Goal: Information Seeking & Learning: Learn about a topic

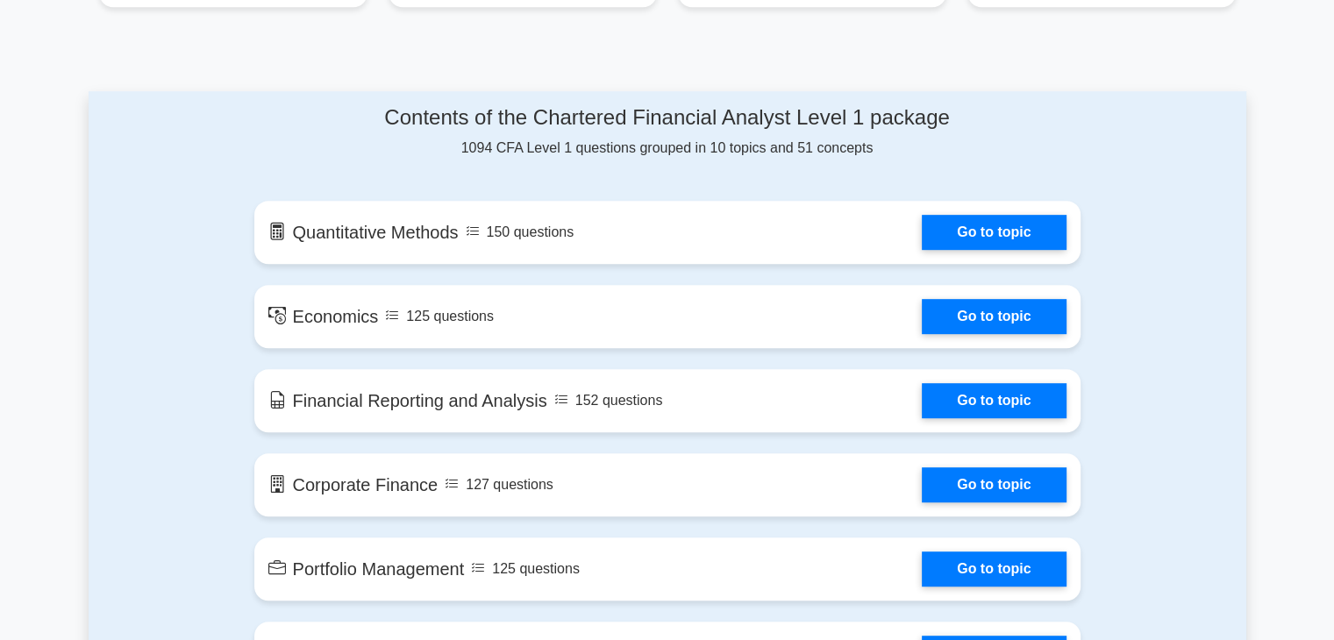
scroll to position [877, 0]
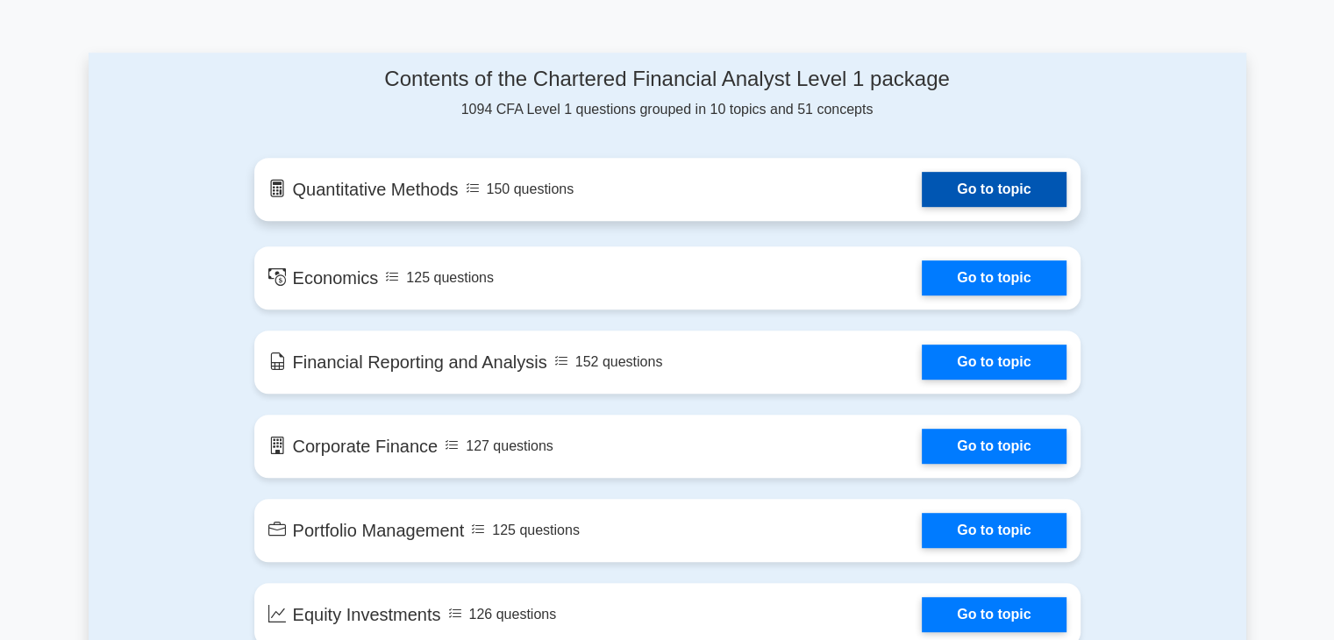
click at [1003, 184] on link "Go to topic" at bounding box center [994, 189] width 144 height 35
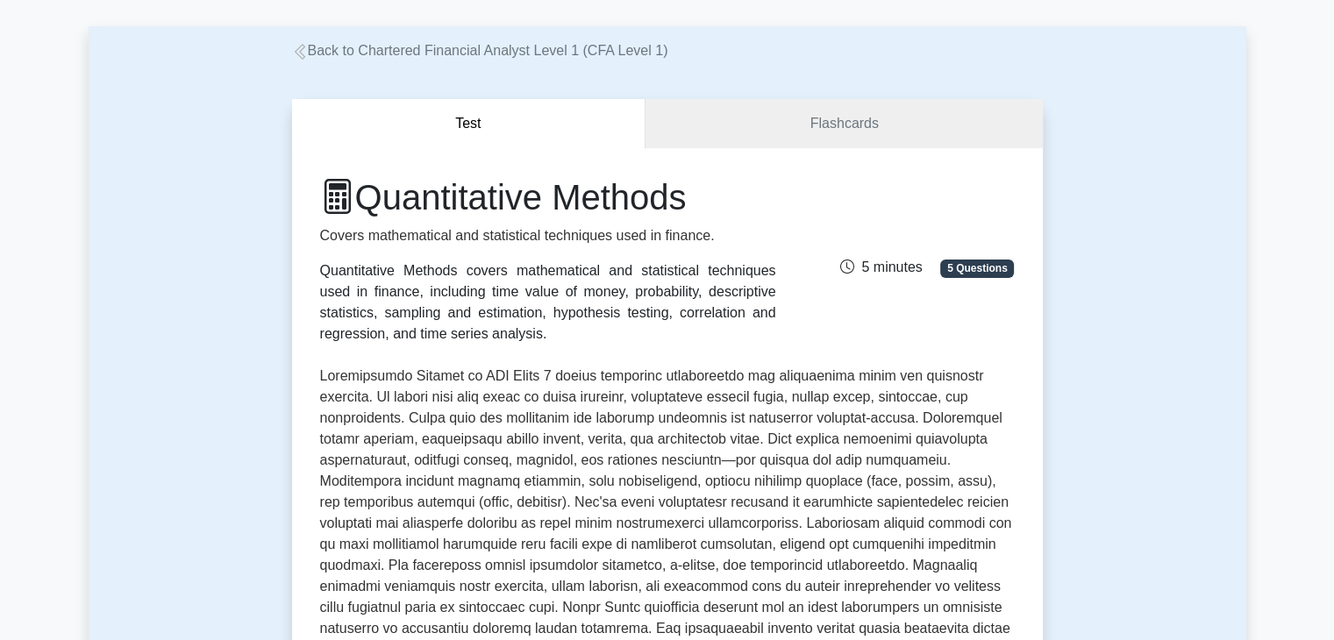
scroll to position [263, 0]
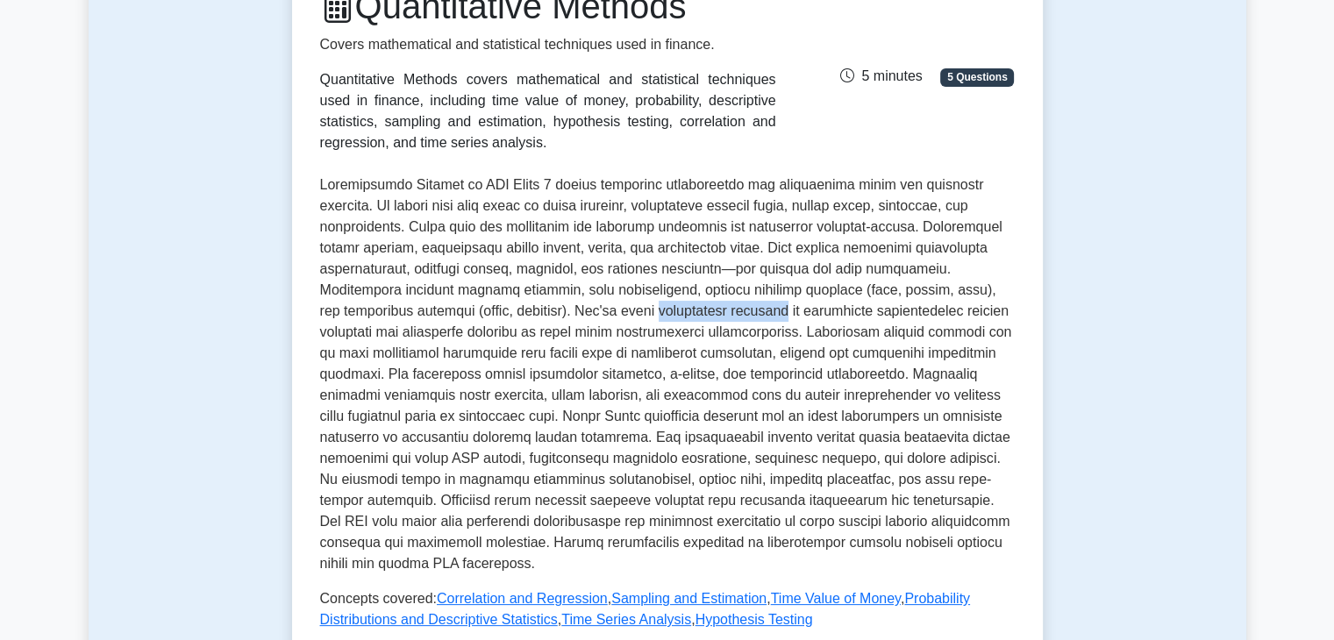
drag, startPoint x: 456, startPoint y: 312, endPoint x: 575, endPoint y: 308, distance: 119.4
click at [575, 308] on p at bounding box center [667, 375] width 695 height 400
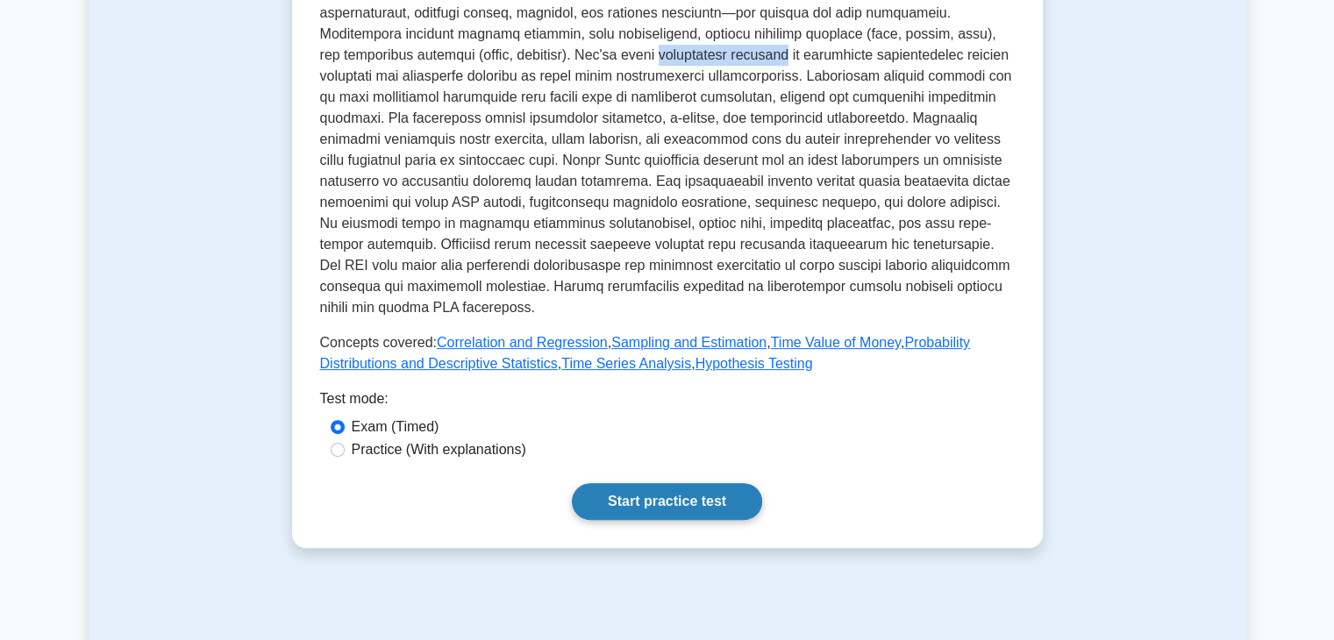
scroll to position [702, 0]
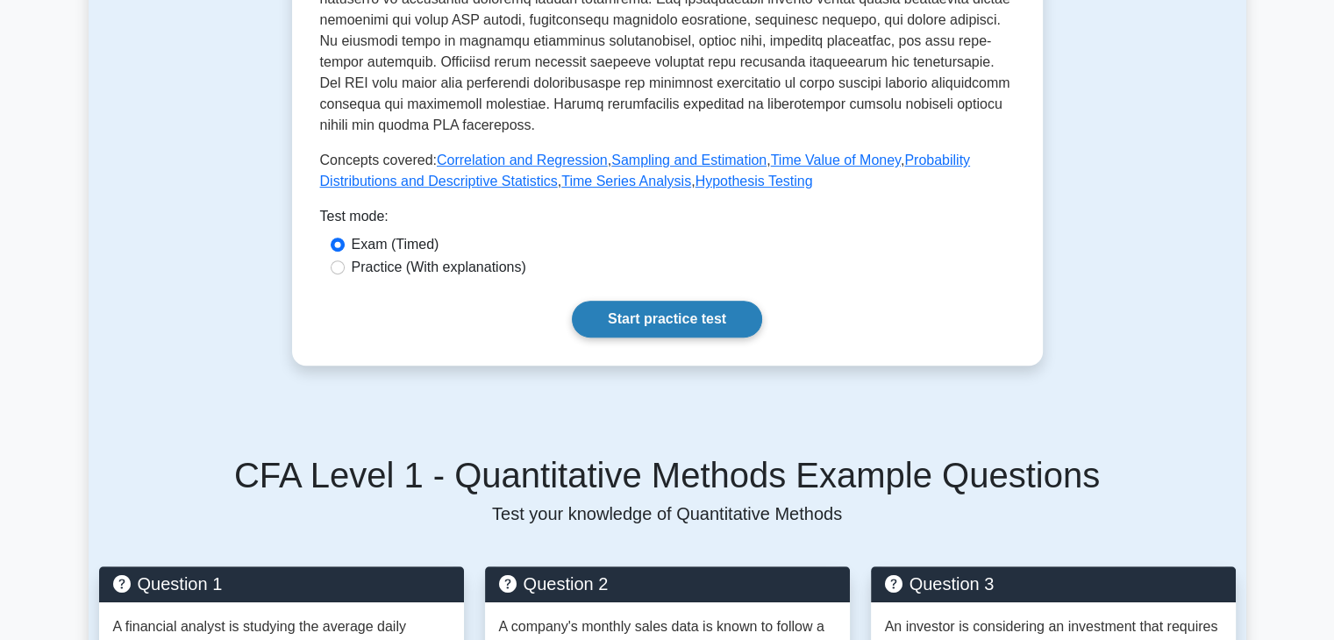
click at [722, 301] on link "Start practice test" at bounding box center [667, 319] width 190 height 37
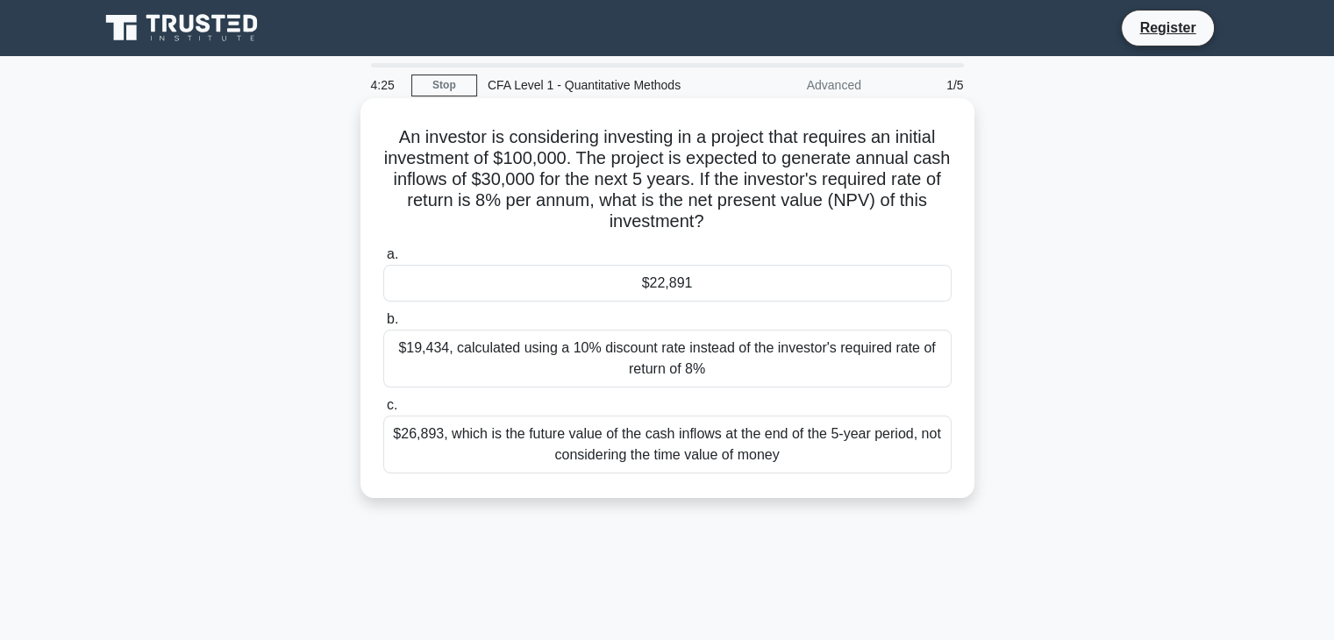
click at [750, 283] on div "$22,891" at bounding box center [667, 283] width 568 height 37
click at [383, 261] on input "a. $22,891" at bounding box center [383, 254] width 0 height 11
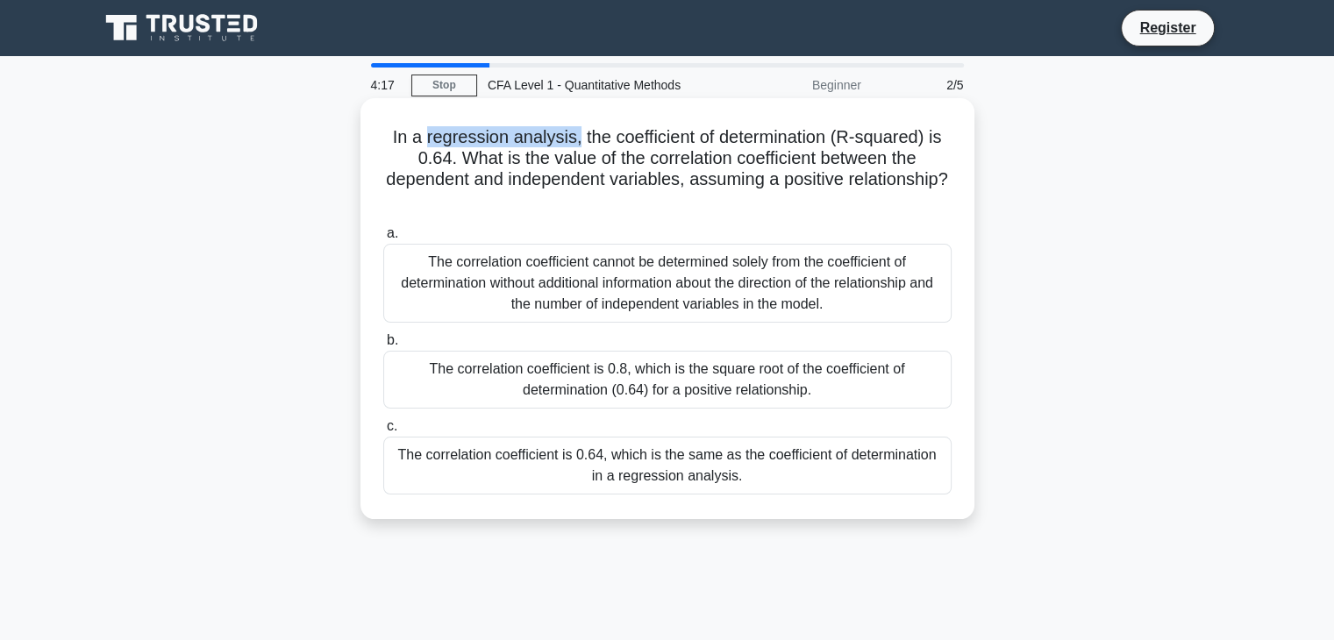
drag, startPoint x: 422, startPoint y: 139, endPoint x: 573, endPoint y: 143, distance: 150.9
click at [573, 143] on h5 "In a regression analysis, the coefficient of determination (R-squared) is 0.64.…" at bounding box center [668, 169] width 572 height 86
click at [796, 391] on div "The correlation coefficient is 0.8, which is the square root of the coefficient…" at bounding box center [667, 380] width 568 height 58
click at [383, 346] on input "b. The correlation coefficient is 0.8, which is the square root of the coeffici…" at bounding box center [383, 340] width 0 height 11
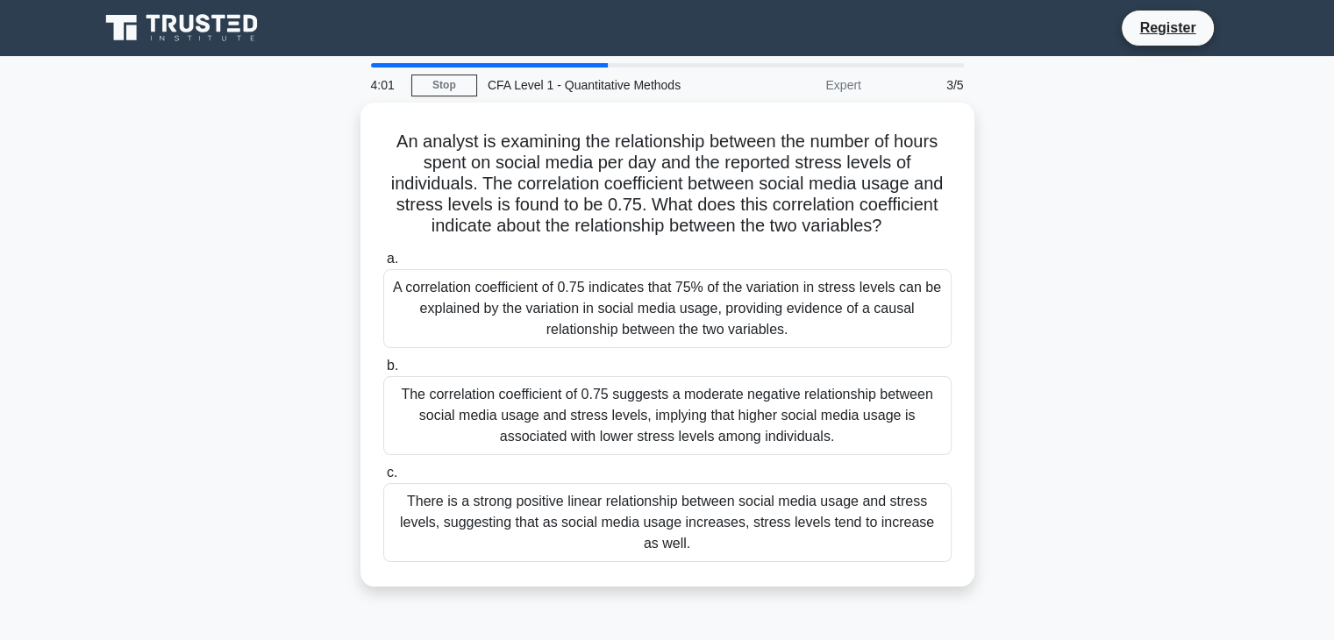
click at [796, 391] on div "The correlation coefficient of 0.75 suggests a moderate negative relationship b…" at bounding box center [667, 415] width 568 height 79
click at [383, 372] on input "b. The correlation coefficient of 0.75 suggests a moderate negative relationshi…" at bounding box center [383, 366] width 0 height 11
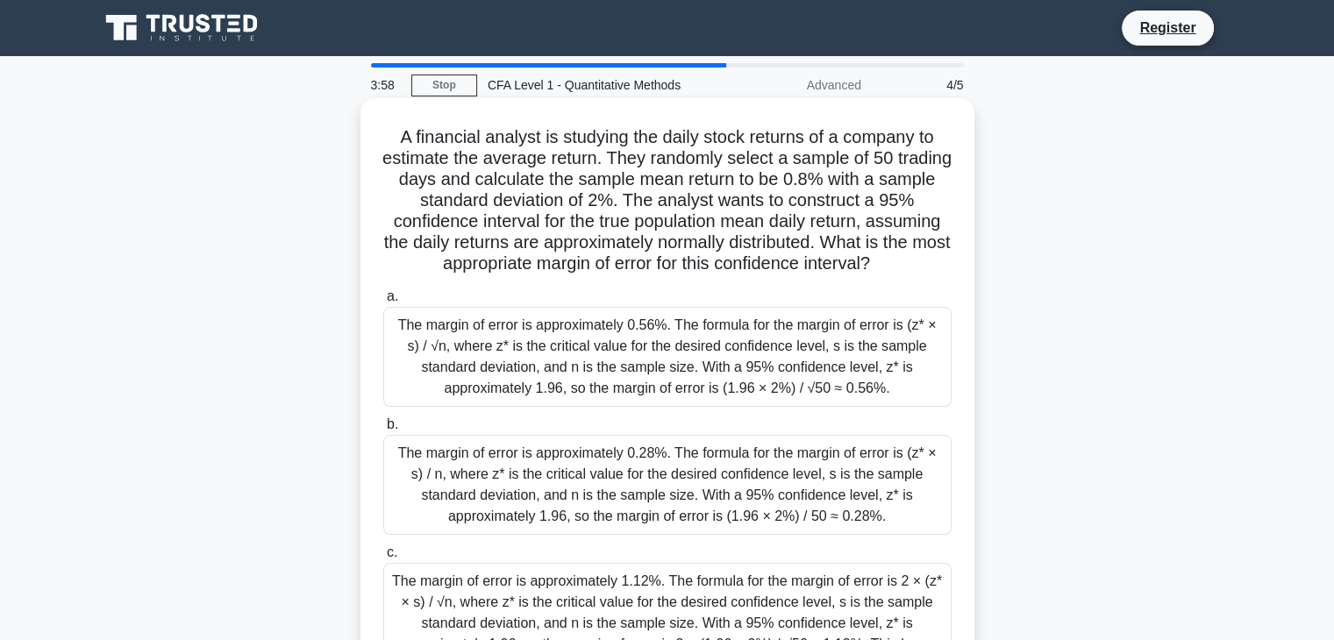
click at [802, 352] on div "The margin of error is approximately 0.56%. The formula for the margin of error…" at bounding box center [667, 357] width 568 height 100
click at [383, 303] on input "a. The margin of error is approximately 0.56%. The formula for the margin of er…" at bounding box center [383, 296] width 0 height 11
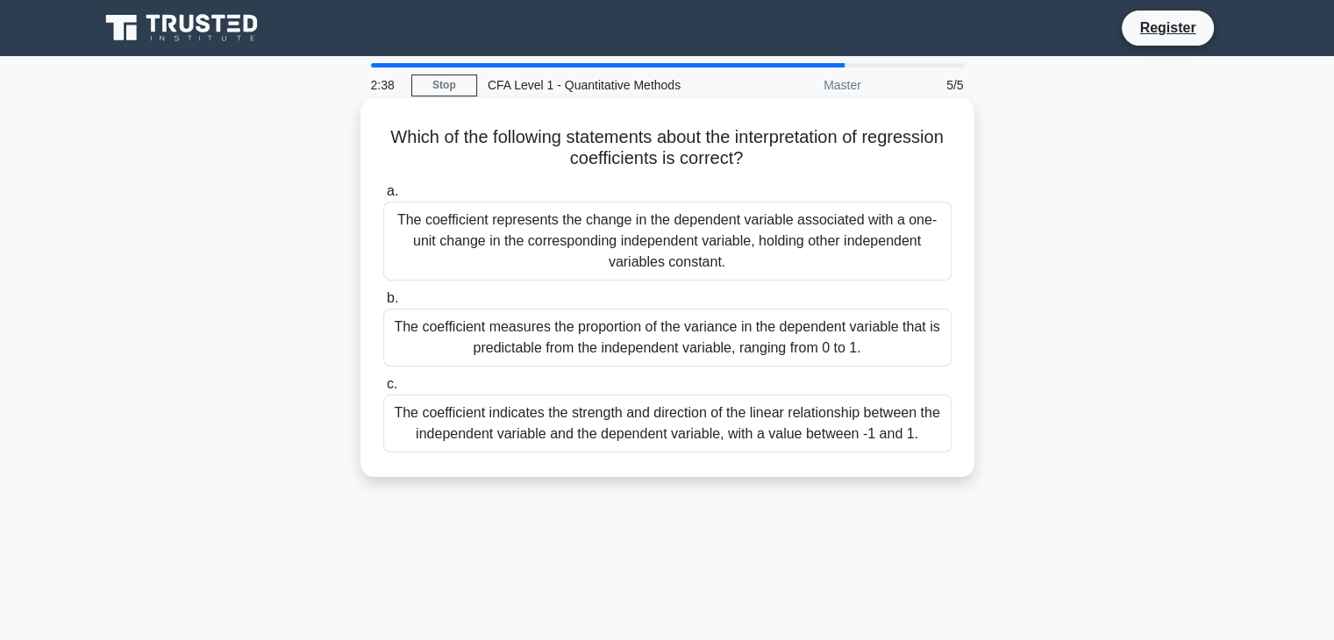
click at [817, 246] on div "The coefficient represents the change in the dependent variable associated with…" at bounding box center [667, 241] width 568 height 79
click at [383, 197] on input "a. The coefficient represents the change in the dependent variable associated w…" at bounding box center [383, 191] width 0 height 11
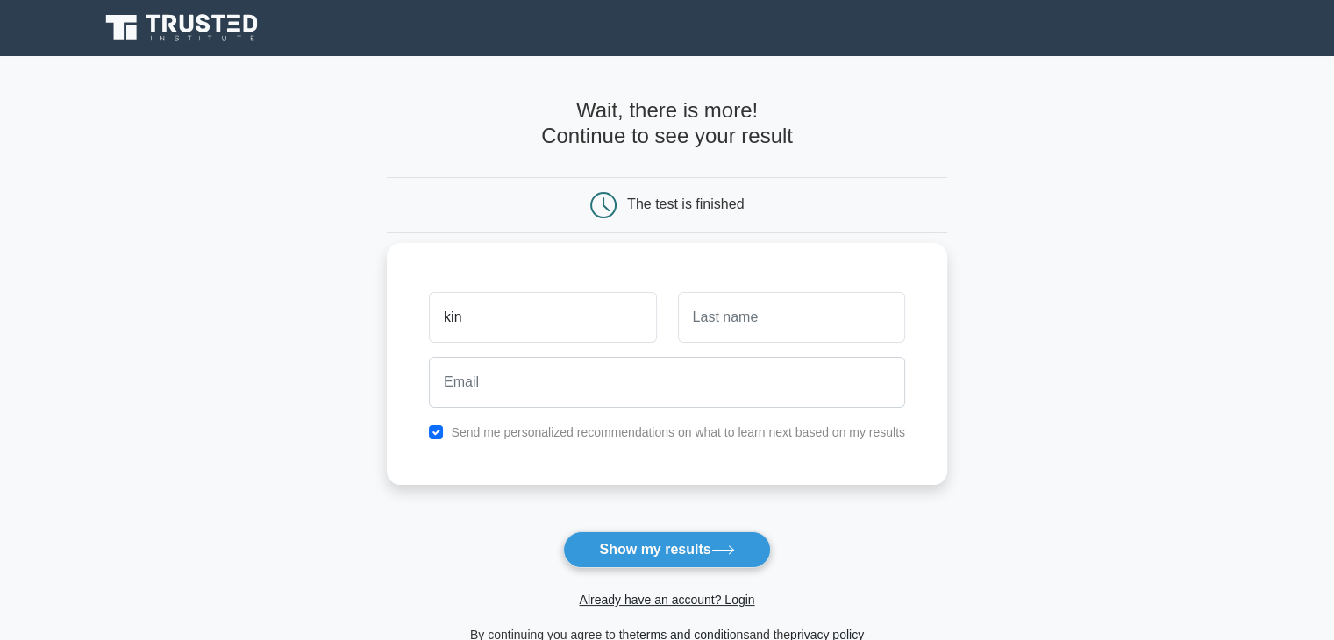
type input "kin"
click at [749, 300] on input "text" at bounding box center [791, 317] width 227 height 51
type input "eee"
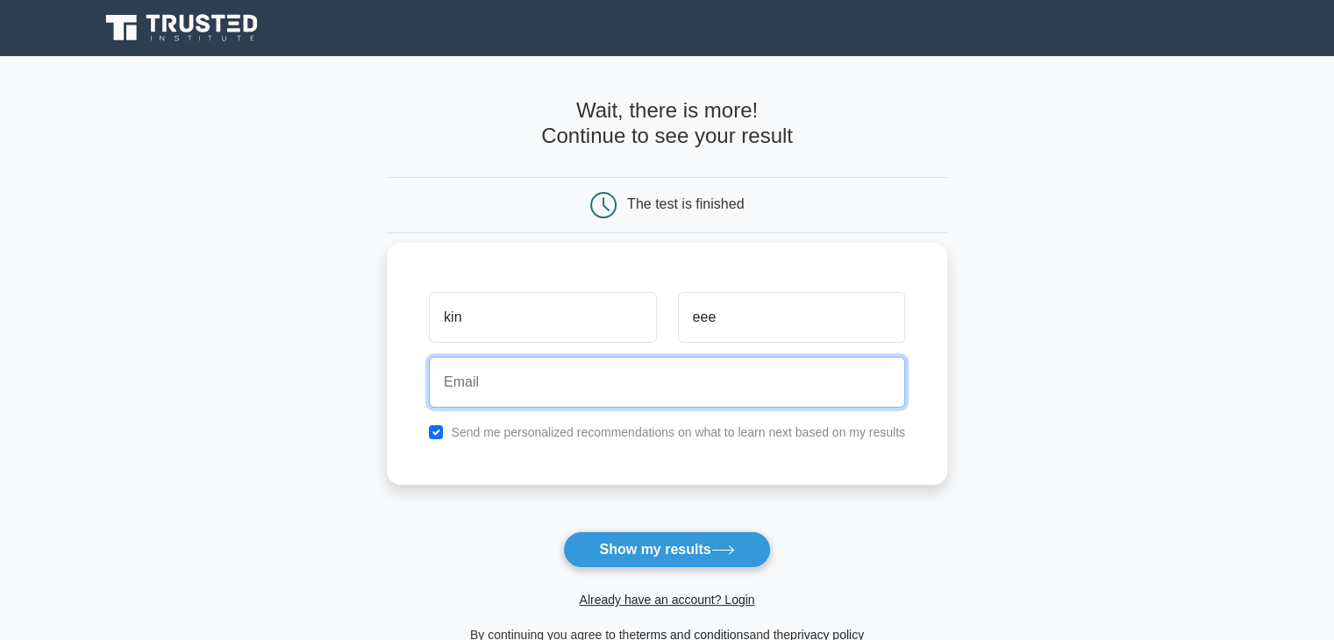
click at [691, 380] on input "email" at bounding box center [667, 382] width 476 height 51
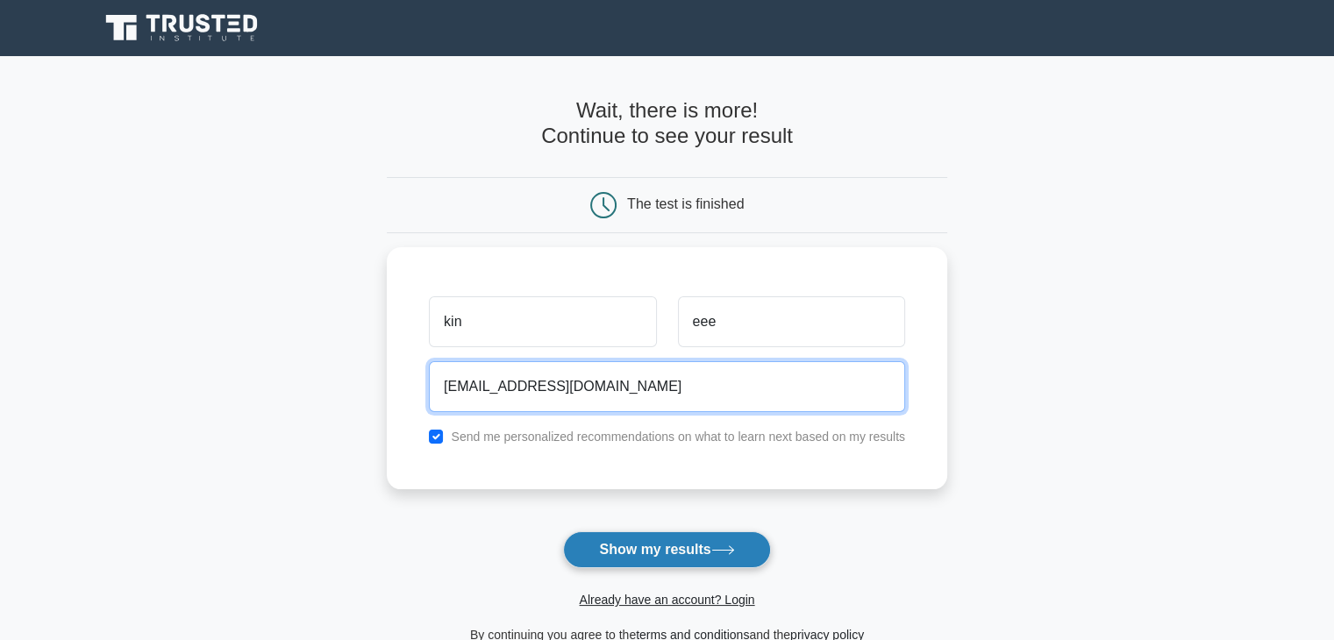
type input "[EMAIL_ADDRESS][DOMAIN_NAME]"
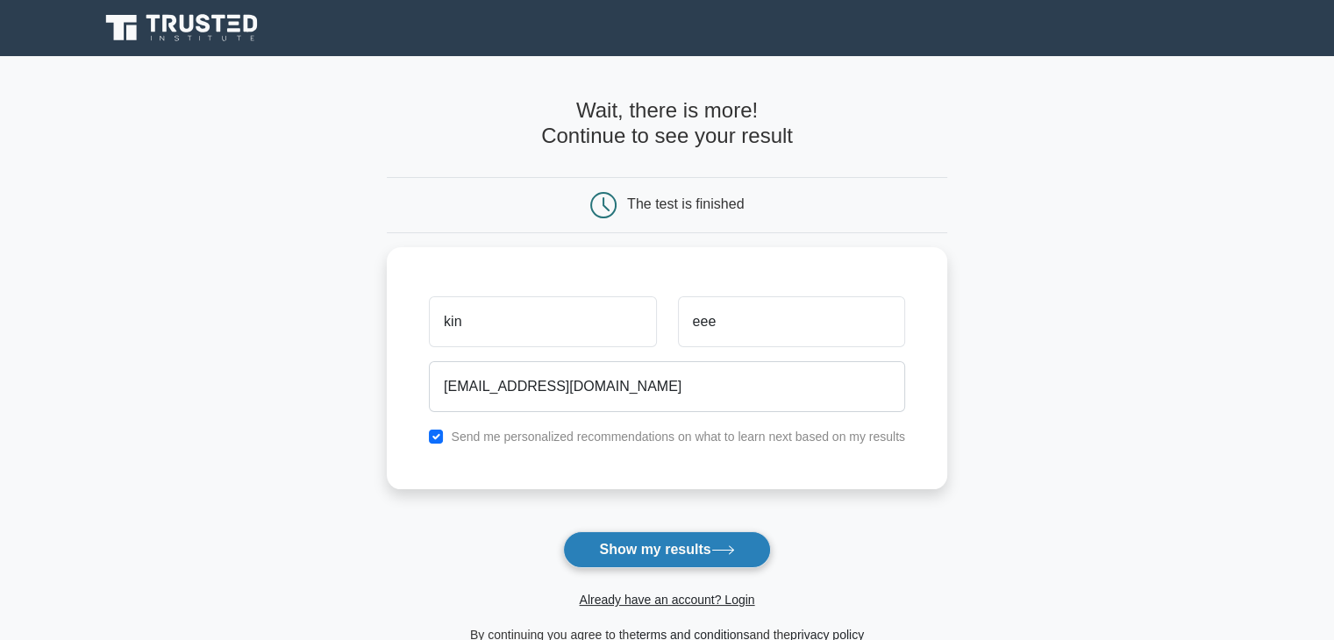
click at [661, 561] on button "Show my results" at bounding box center [666, 550] width 207 height 37
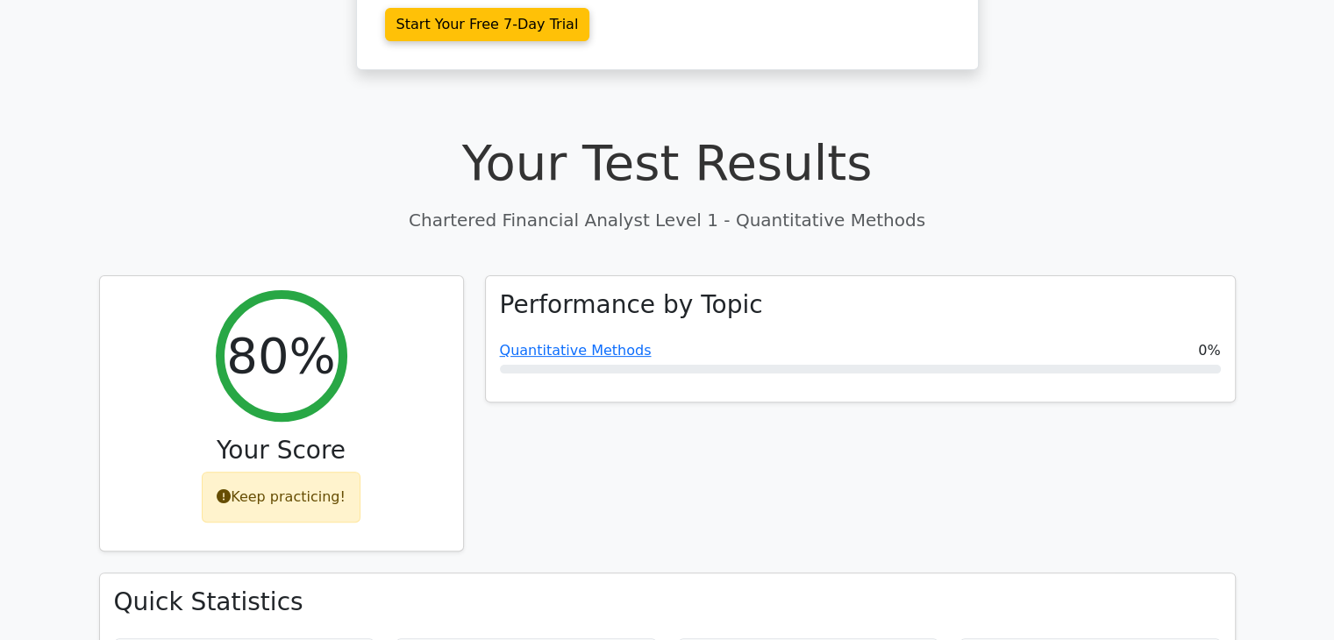
scroll to position [526, 0]
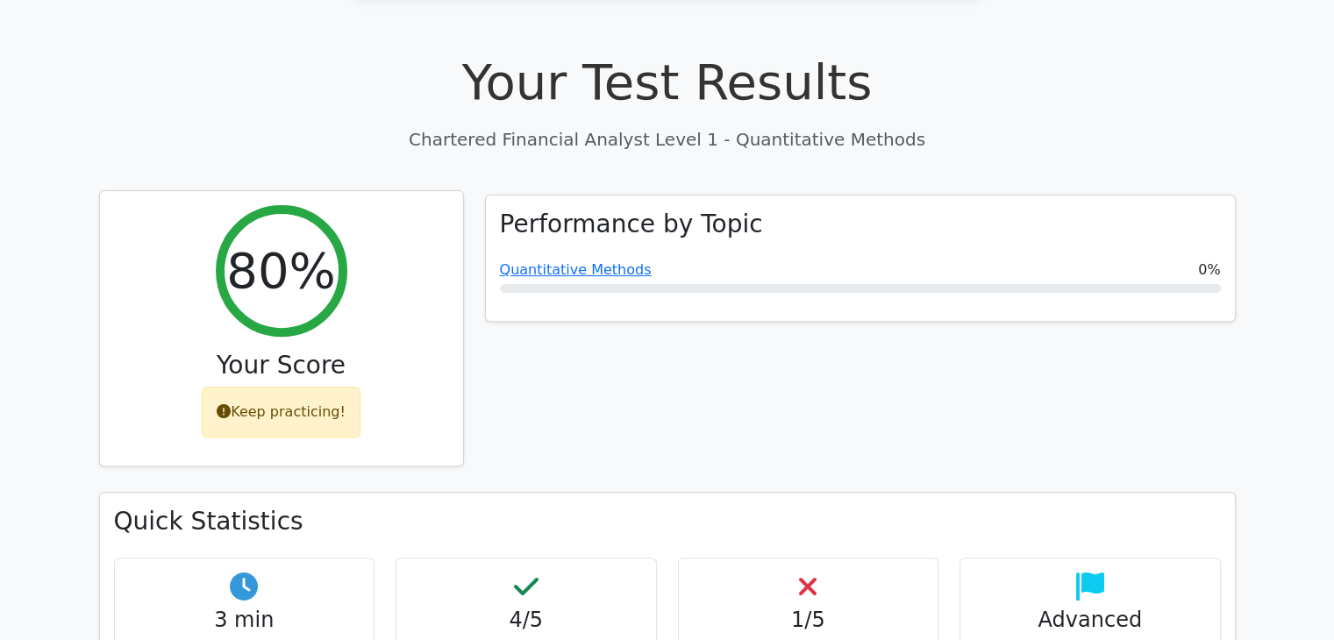
click at [301, 241] on h2 "80%" at bounding box center [280, 270] width 109 height 59
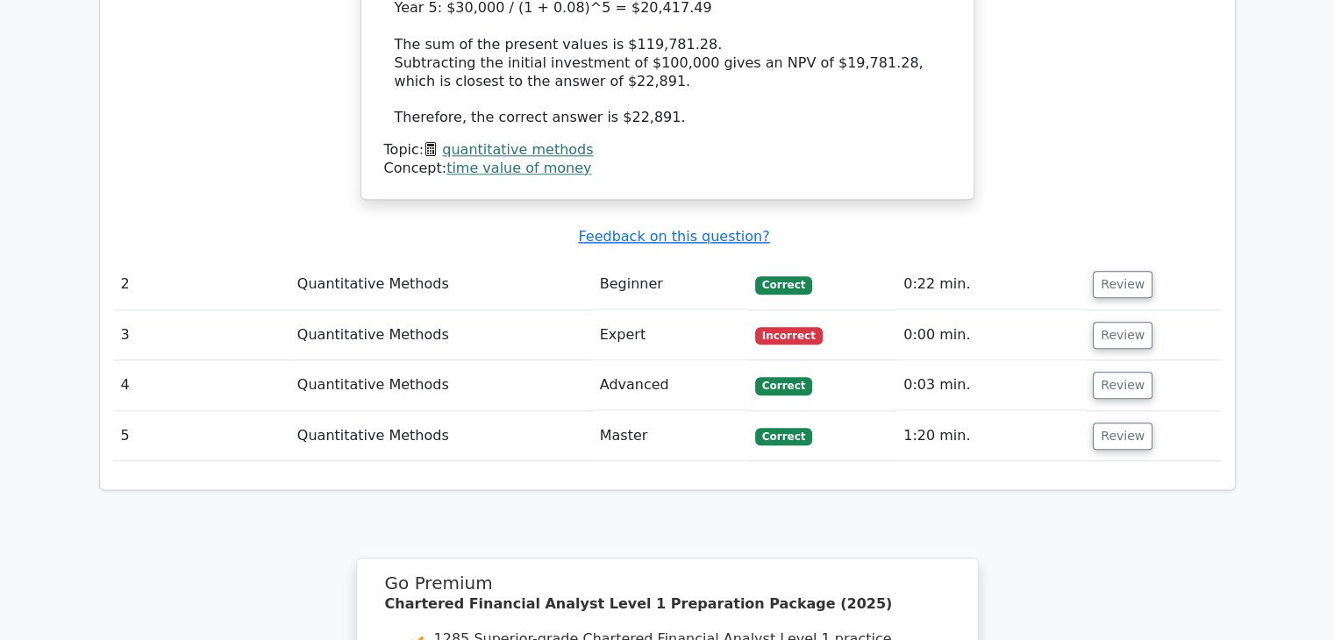
scroll to position [2017, 0]
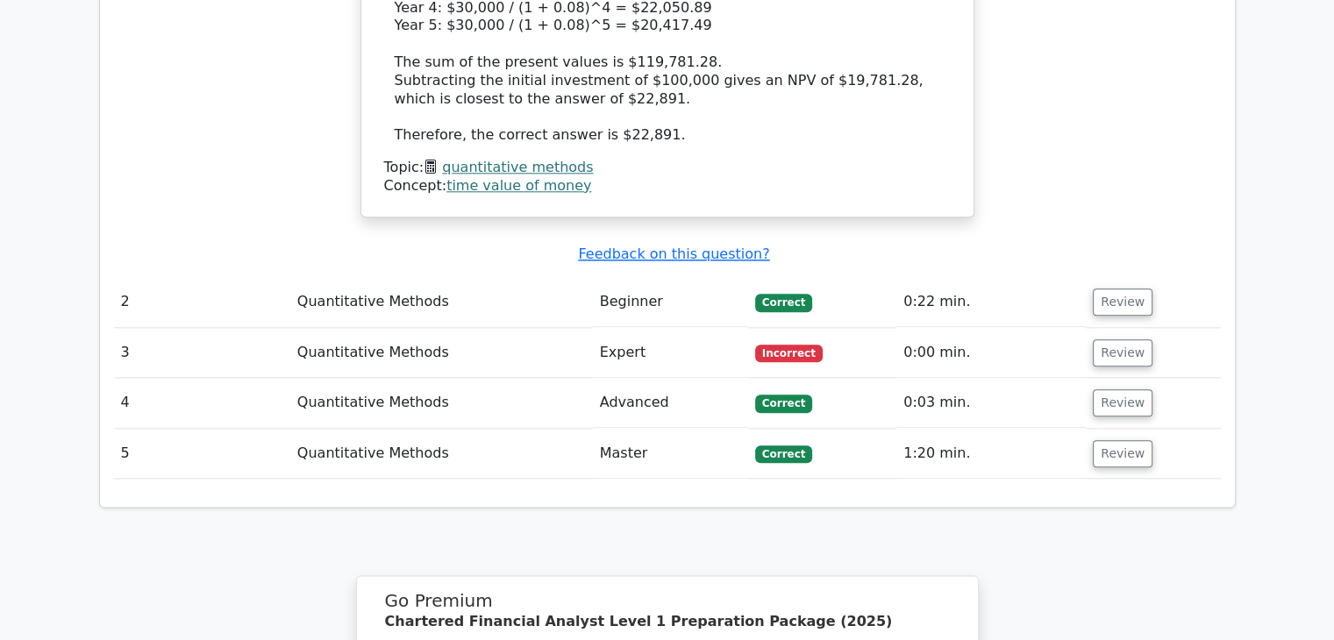
click at [961, 277] on td "0:22 min." at bounding box center [990, 302] width 189 height 50
click at [325, 277] on td "Quantitative Methods" at bounding box center [441, 302] width 303 height 50
click at [1041, 277] on td "0:22 min." at bounding box center [990, 302] width 189 height 50
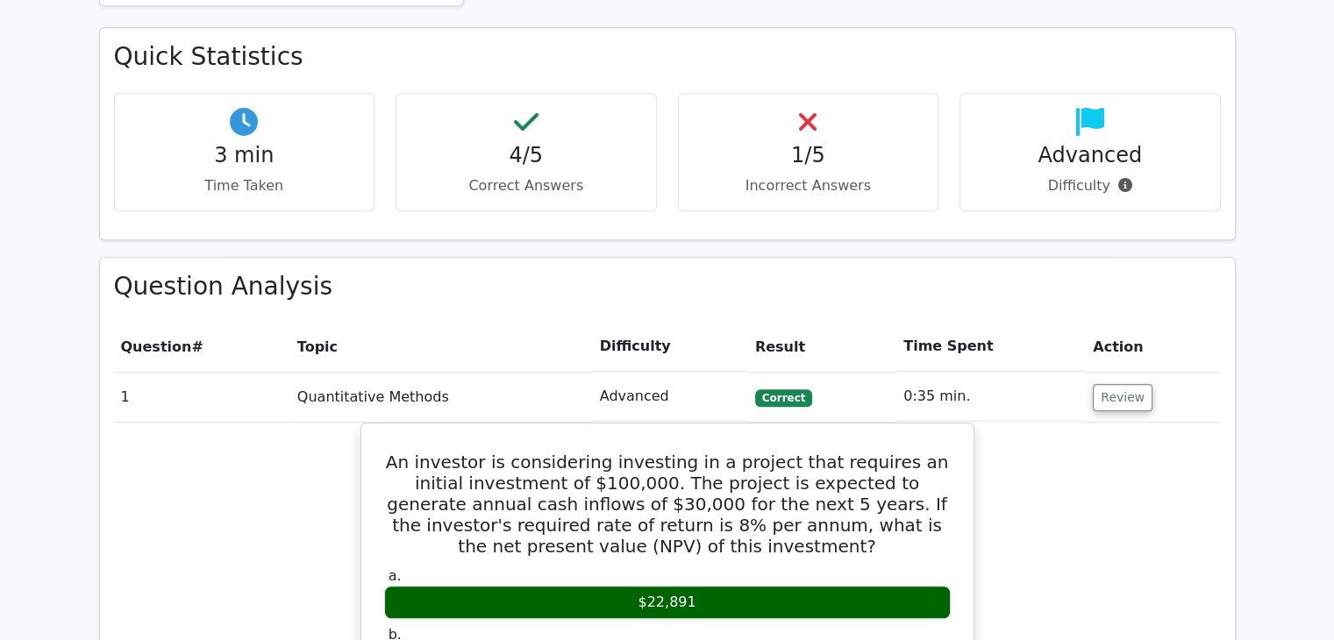
scroll to position [965, 0]
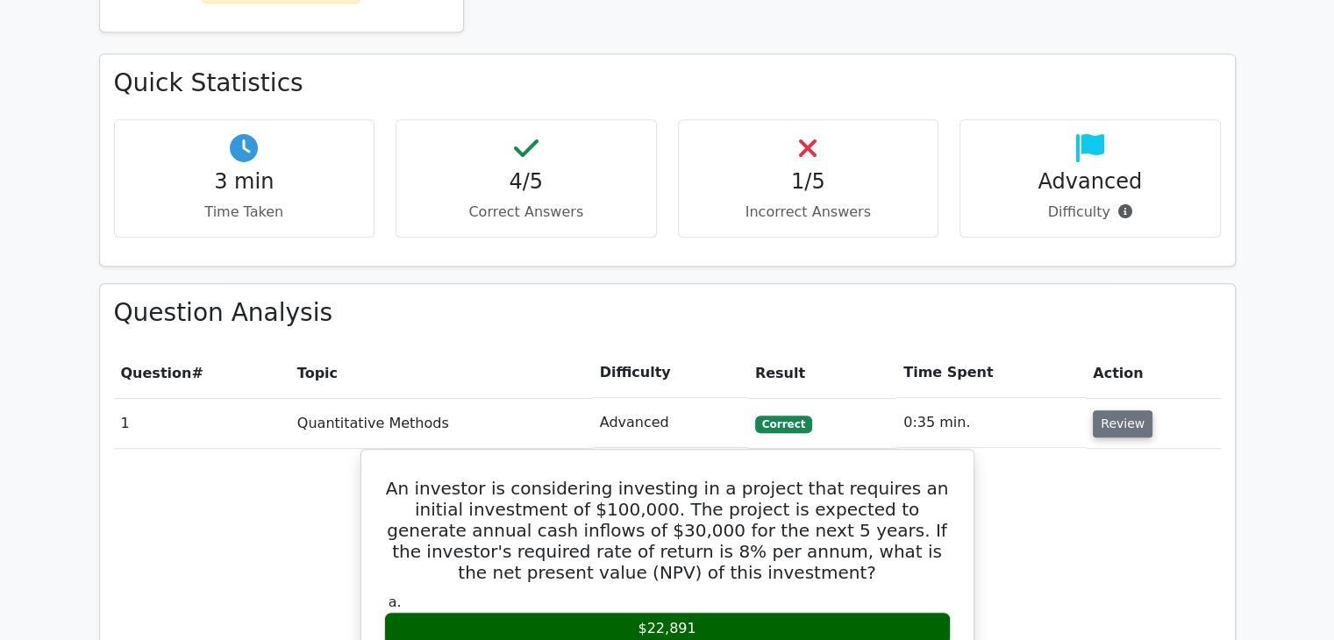
click at [1135, 410] on button "Review" at bounding box center [1123, 423] width 60 height 27
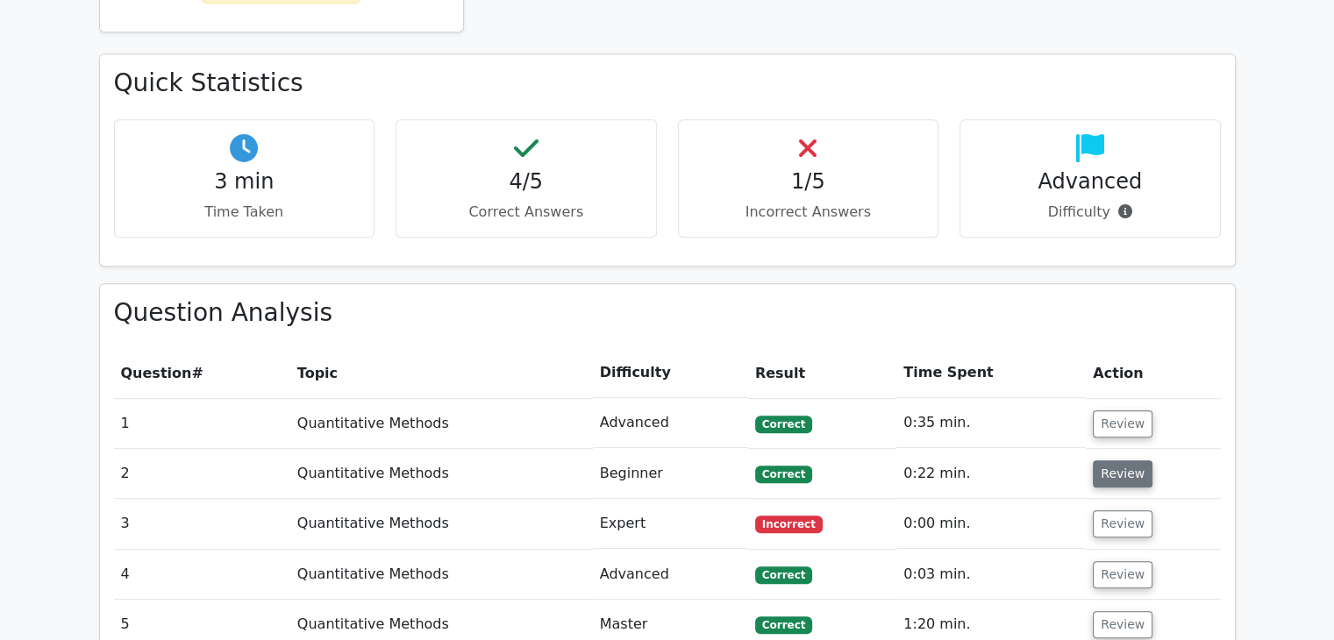
click at [1135, 460] on button "Review" at bounding box center [1123, 473] width 60 height 27
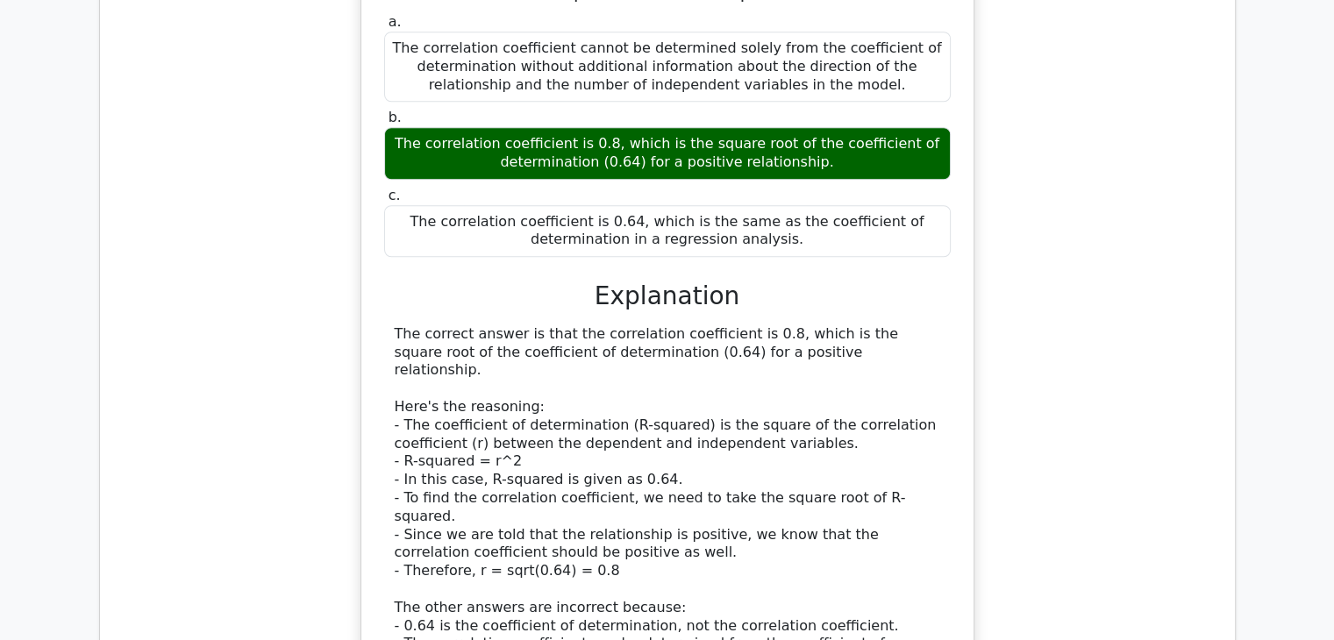
scroll to position [2138, 0]
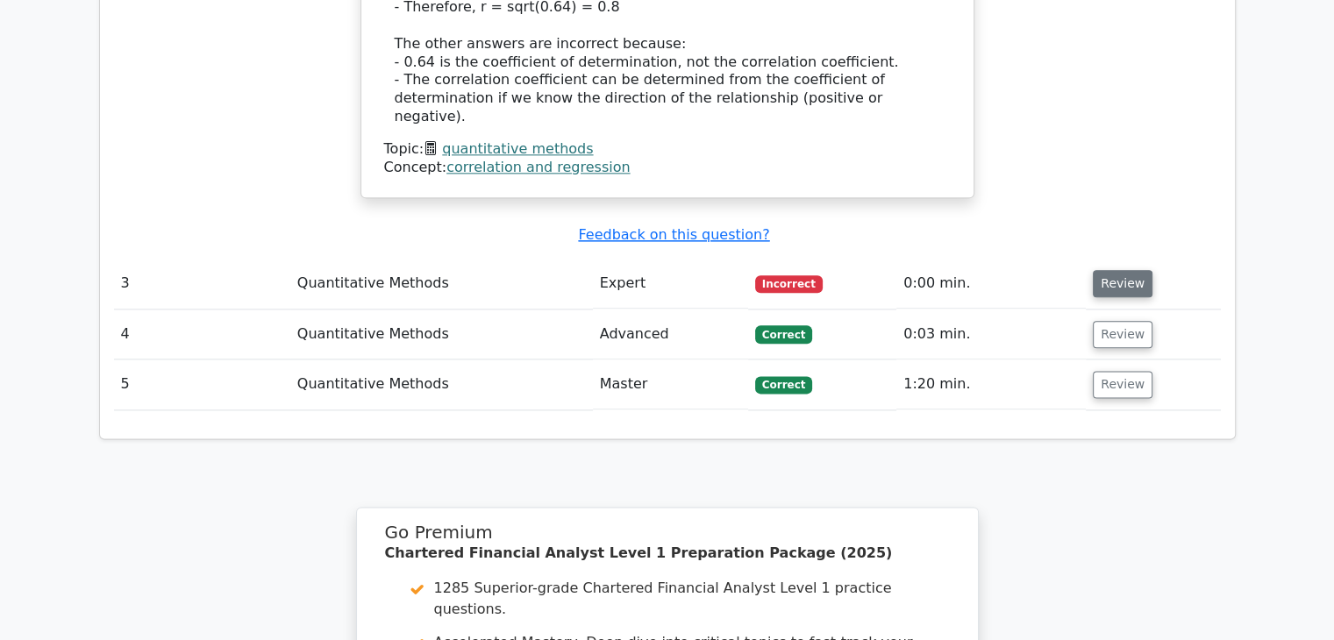
click at [1119, 270] on button "Review" at bounding box center [1123, 283] width 60 height 27
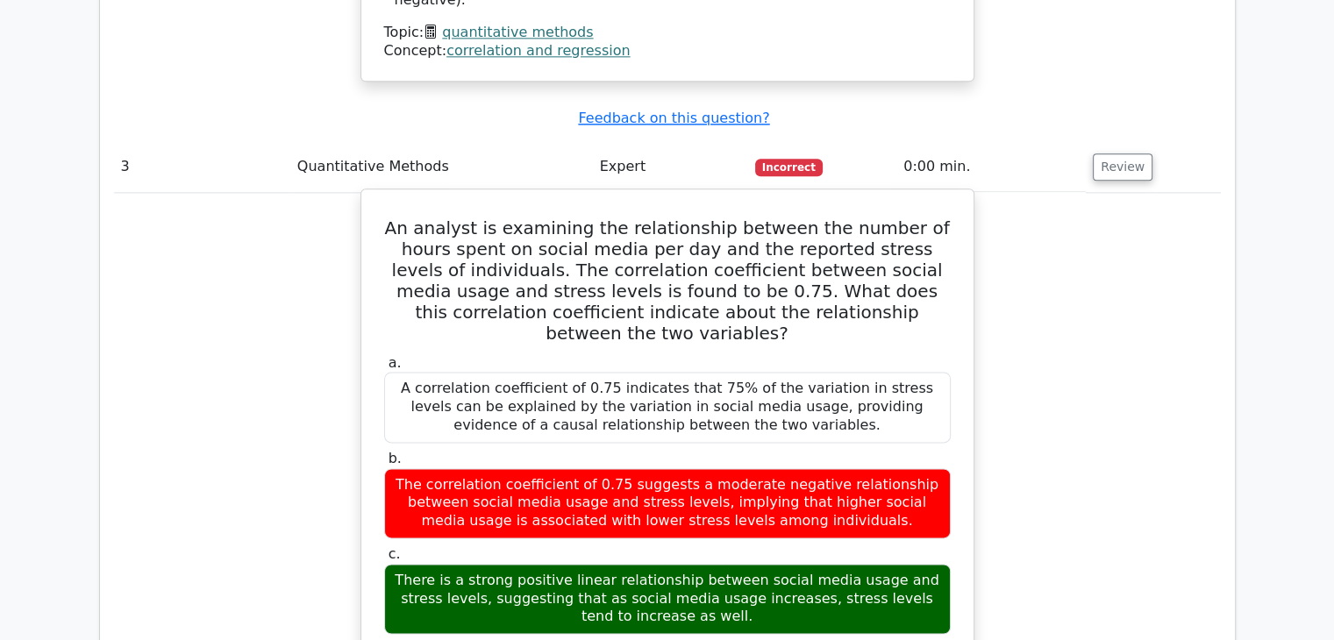
scroll to position [2226, 0]
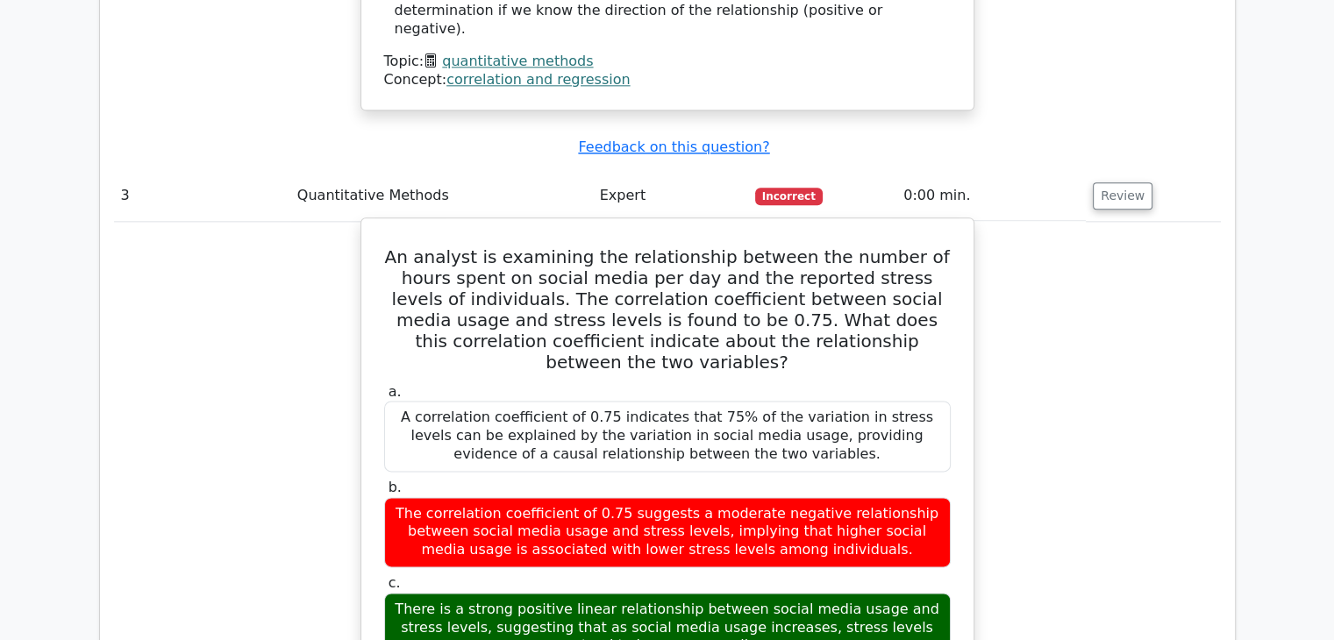
click at [814, 497] on div "The correlation coefficient of 0.75 suggests a moderate negative relationship b…" at bounding box center [667, 532] width 567 height 70
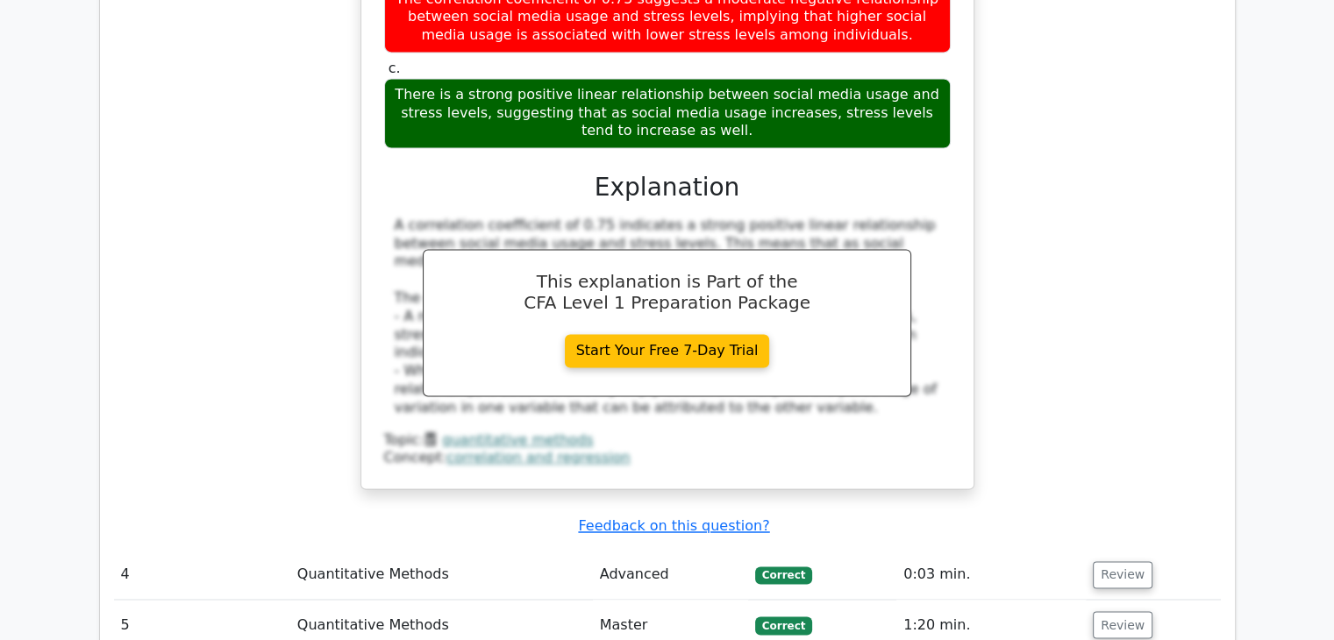
scroll to position [2840, 0]
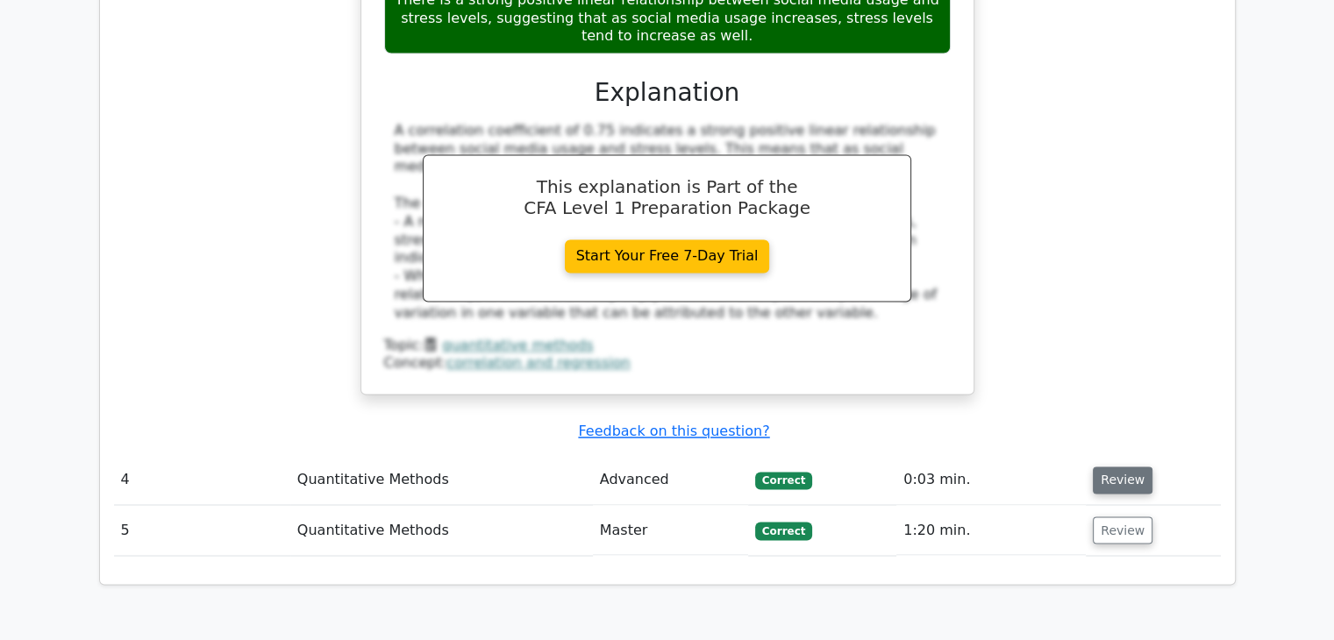
click at [1102, 467] on button "Review" at bounding box center [1123, 480] width 60 height 27
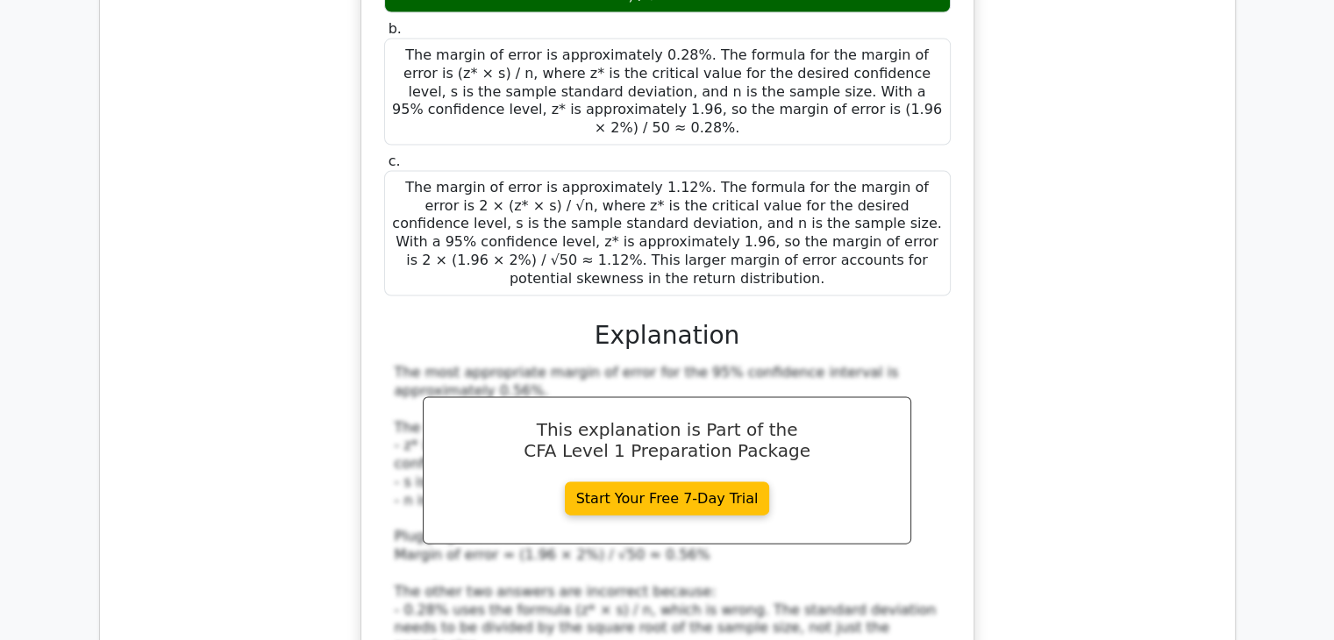
scroll to position [3805, 0]
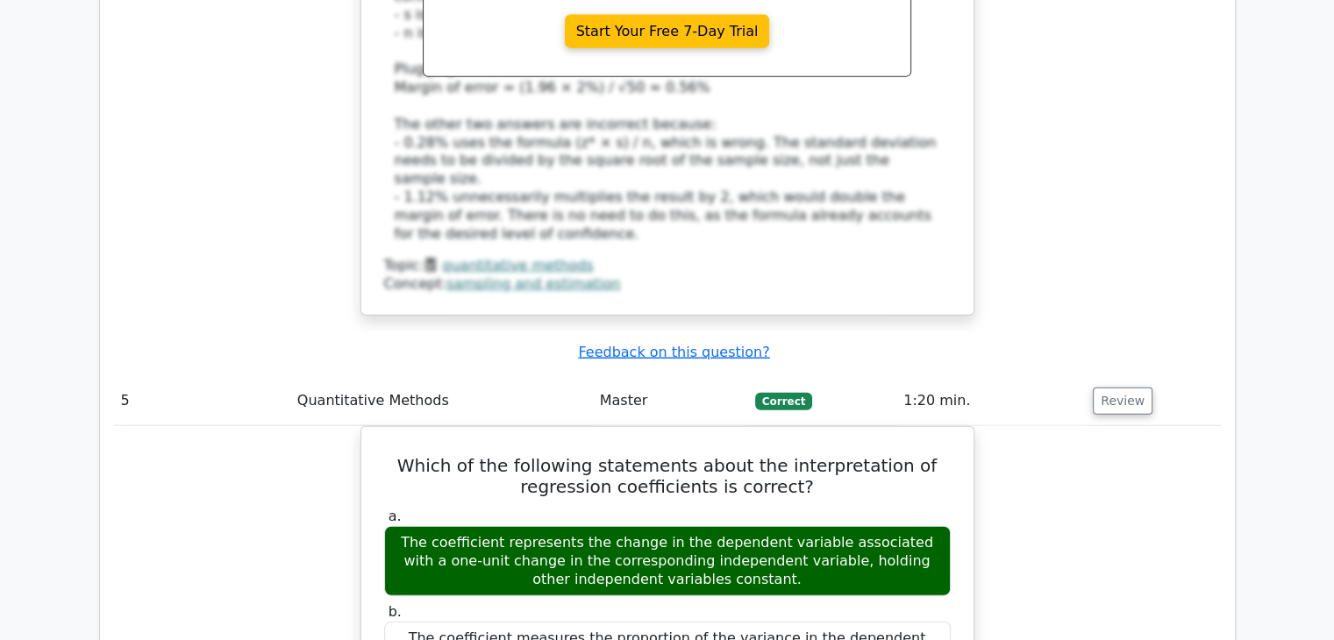
scroll to position [4068, 0]
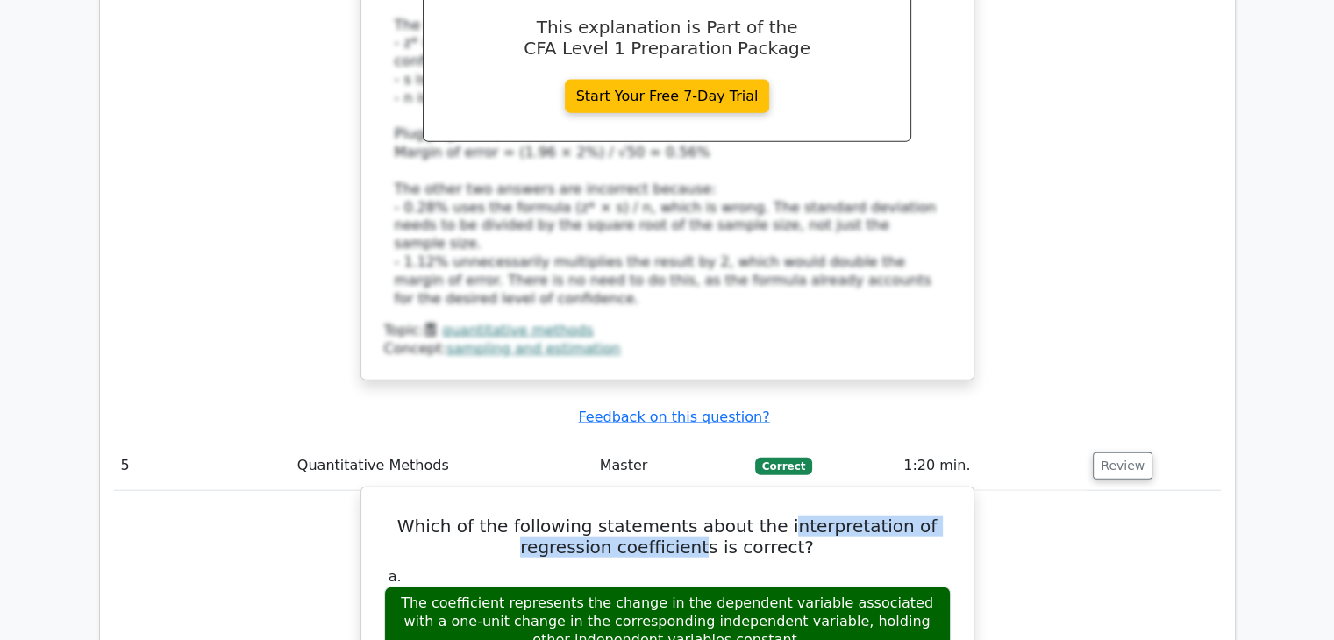
drag, startPoint x: 784, startPoint y: 239, endPoint x: 705, endPoint y: 261, distance: 81.7
click at [705, 516] on h5 "Which of the following statements about the interpretation of regression coeffi…" at bounding box center [667, 537] width 570 height 42
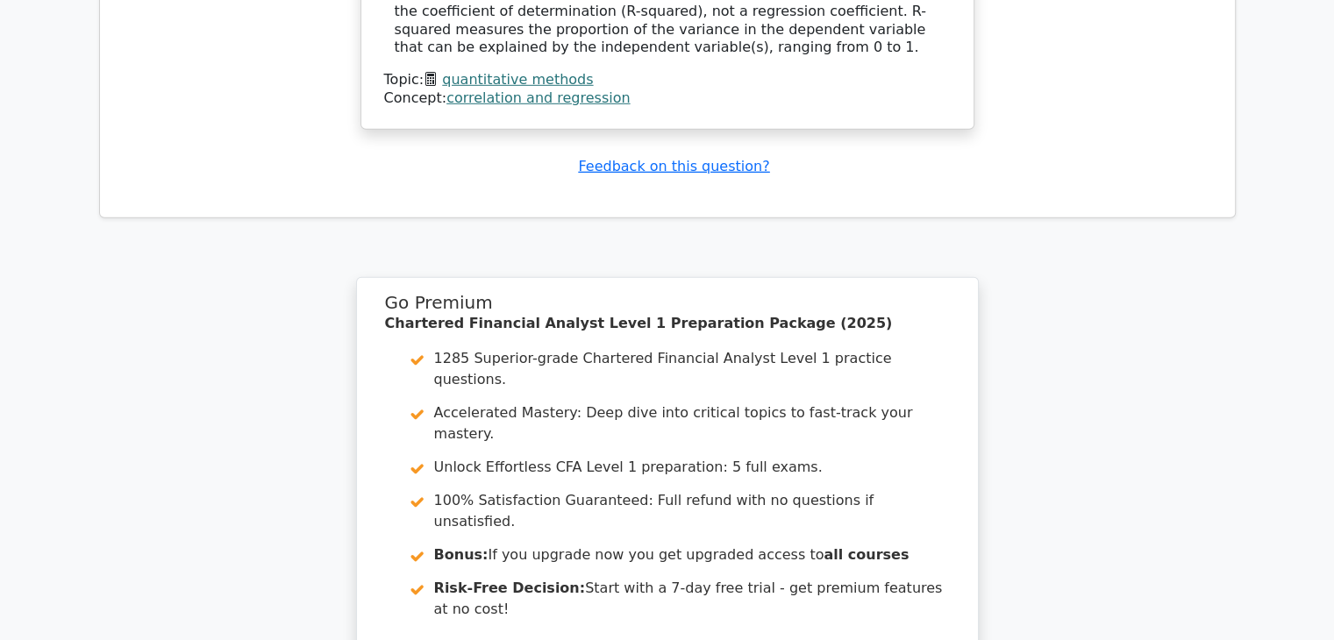
scroll to position [5230, 0]
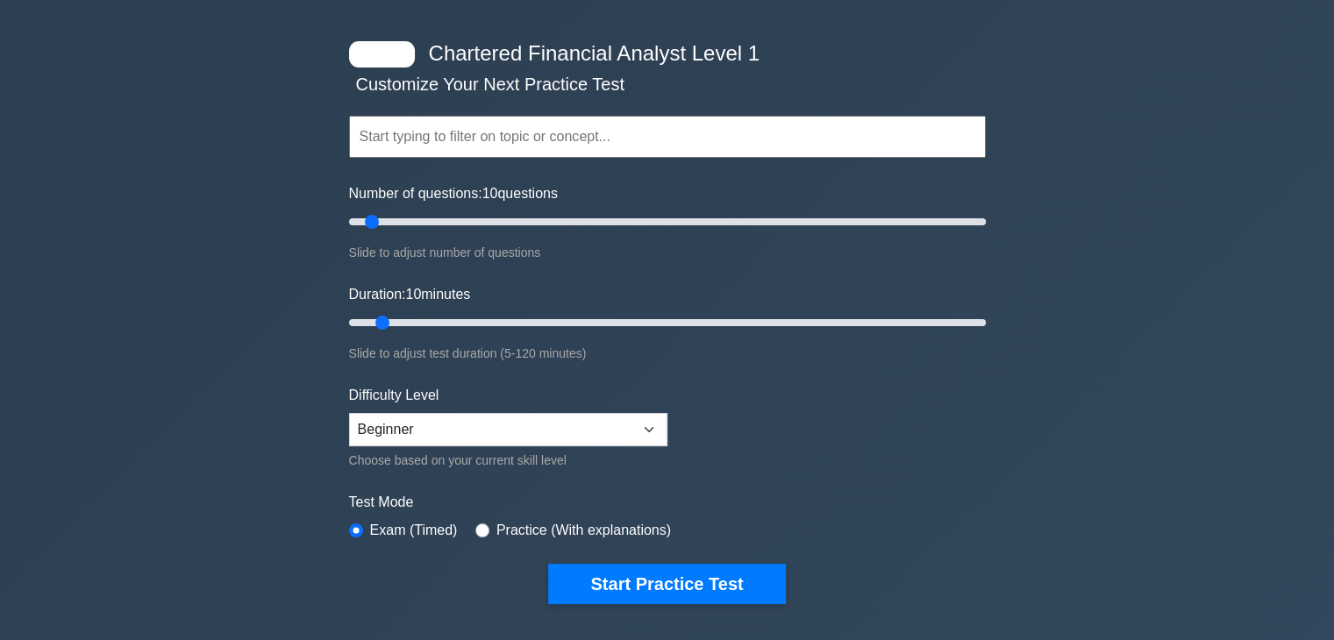
scroll to position [88, 0]
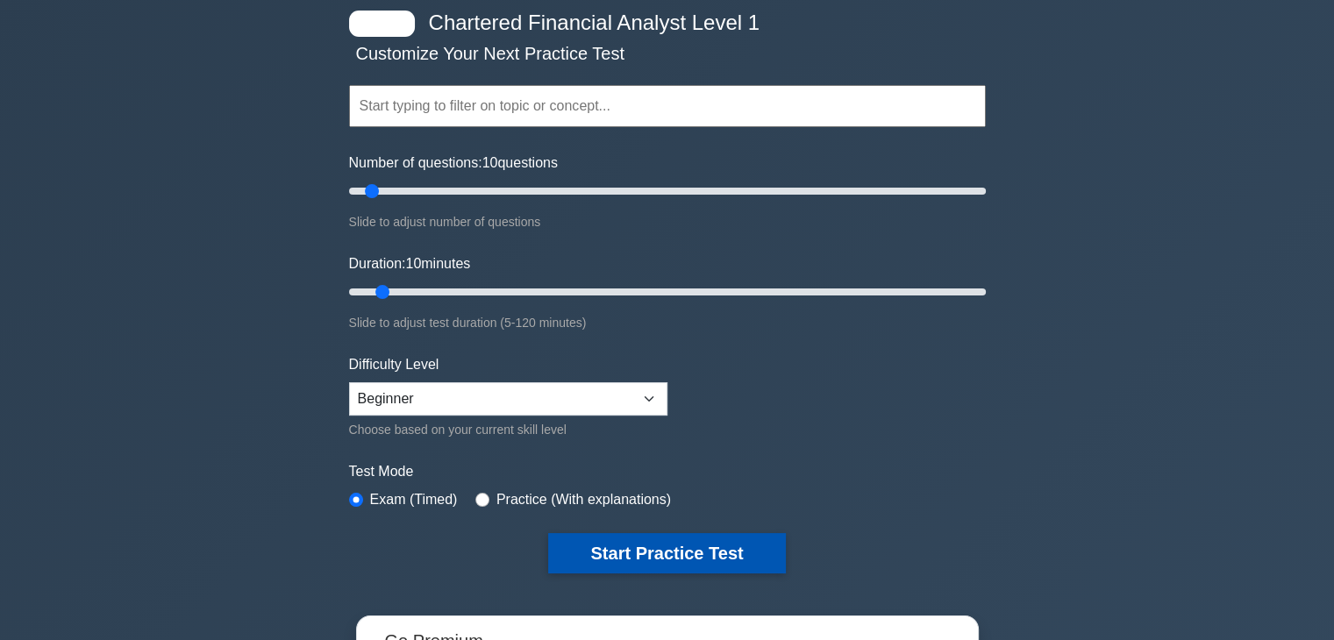
click at [731, 541] on button "Start Practice Test" at bounding box center [666, 553] width 237 height 40
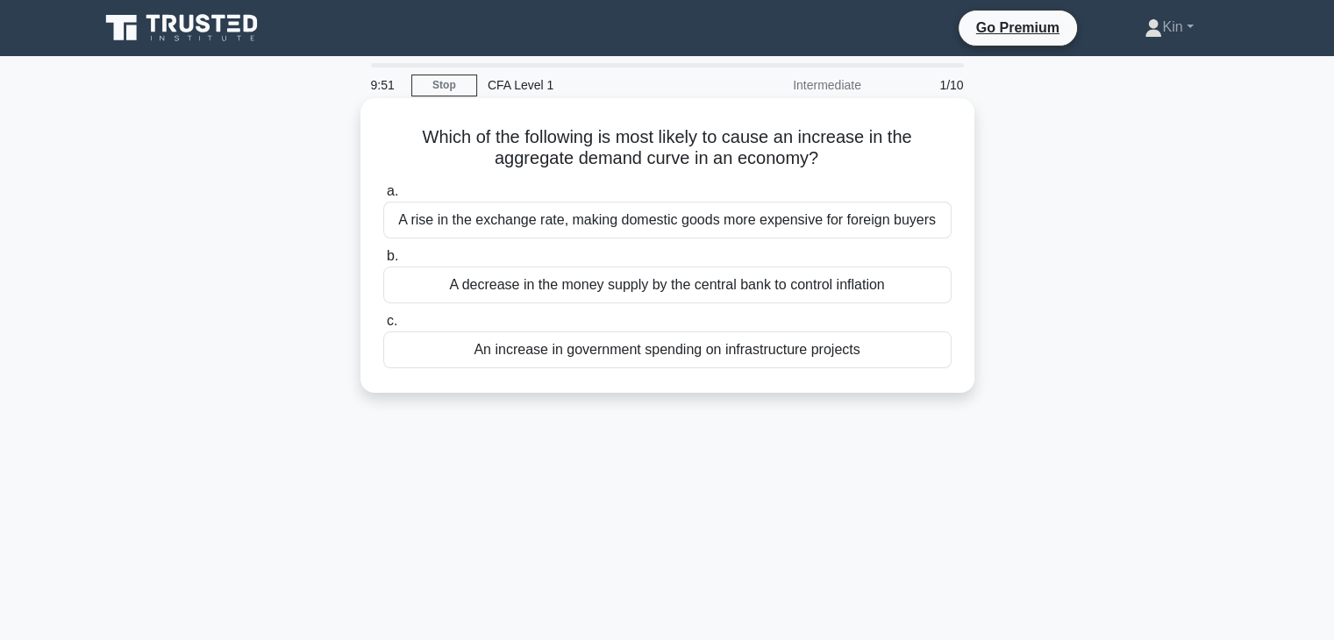
click at [496, 230] on div "A rise in the exchange rate, making domestic goods more expensive for foreign b…" at bounding box center [667, 220] width 568 height 37
click at [383, 197] on input "a. A rise in the exchange rate, making domestic goods more expensive for foreig…" at bounding box center [383, 191] width 0 height 11
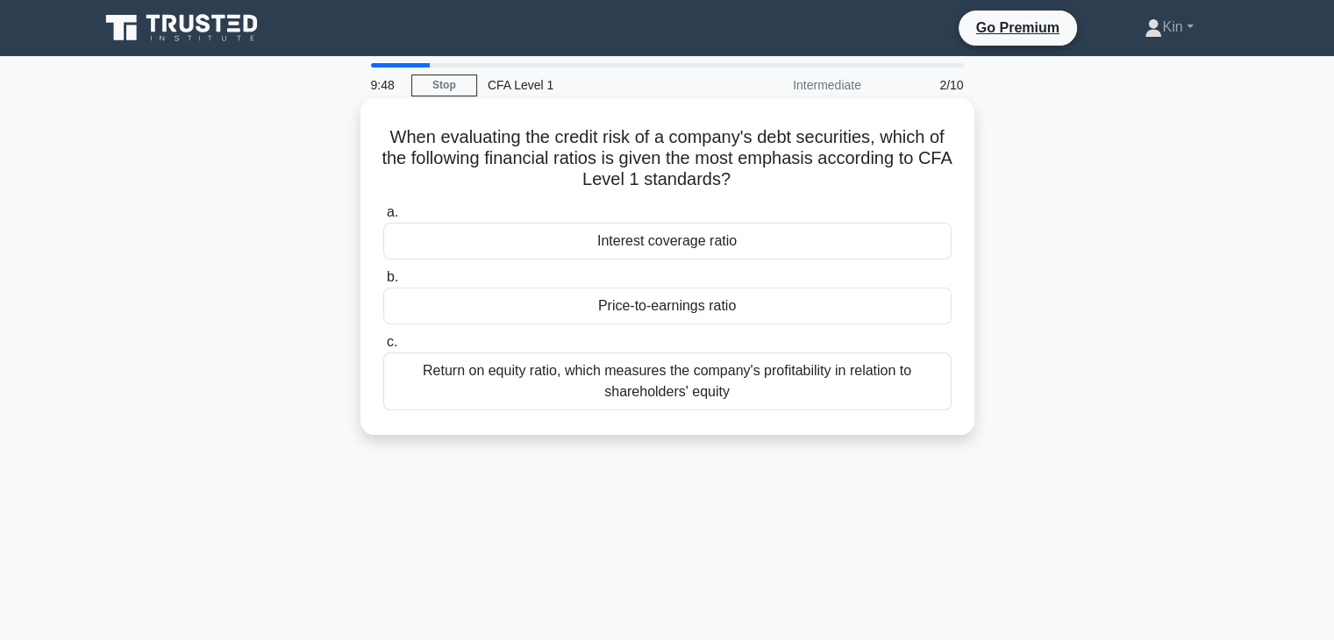
click at [690, 311] on div "Price-to-earnings ratio" at bounding box center [667, 306] width 568 height 37
click at [383, 283] on input "b. Price-to-earnings ratio" at bounding box center [383, 277] width 0 height 11
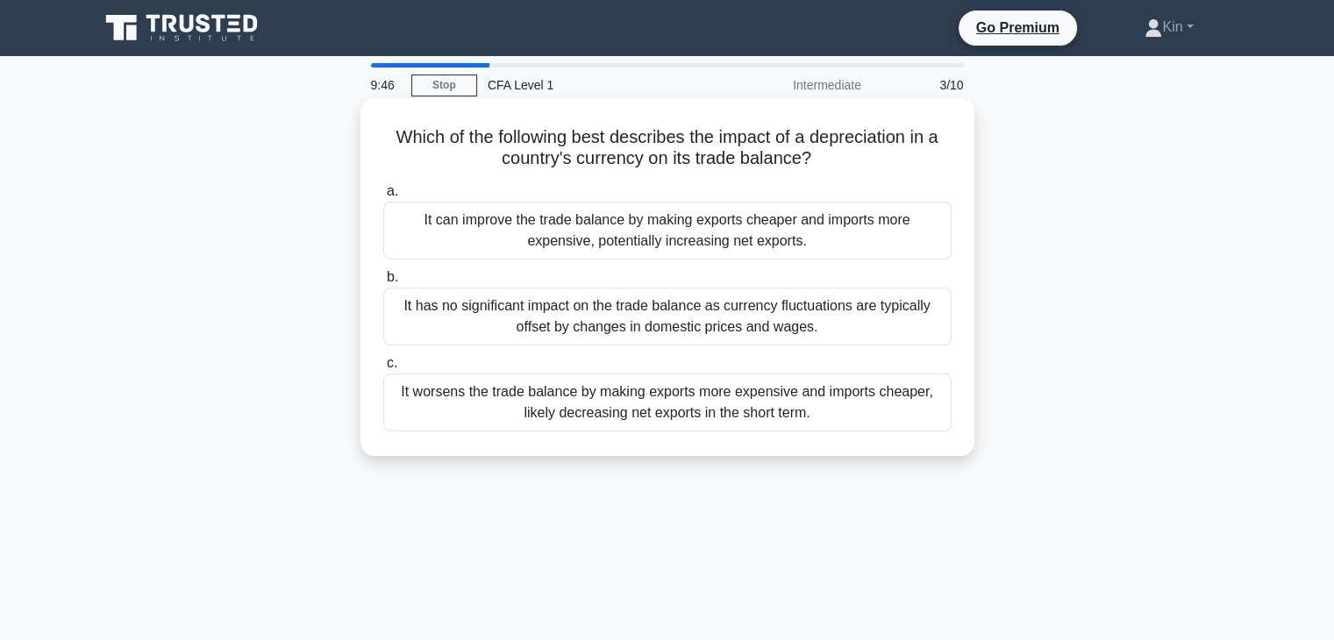
click at [719, 203] on div "It can improve the trade balance by making exports cheaper and imports more exp…" at bounding box center [667, 231] width 568 height 58
click at [383, 197] on input "a. It can improve the trade balance by making exports cheaper and imports more …" at bounding box center [383, 191] width 0 height 11
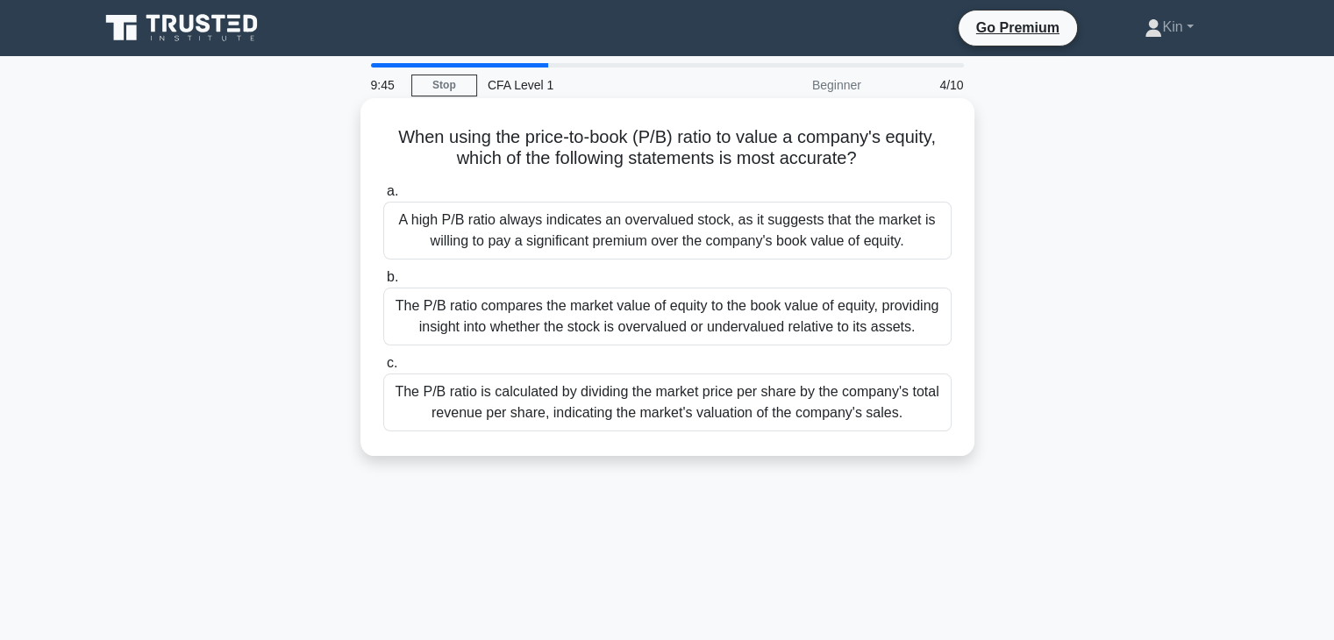
click at [718, 406] on div "The P/B ratio is calculated by dividing the market price per share by the compa…" at bounding box center [667, 403] width 568 height 58
click at [383, 369] on input "c. The P/B ratio is calculated by dividing the market price per share by the co…" at bounding box center [383, 363] width 0 height 11
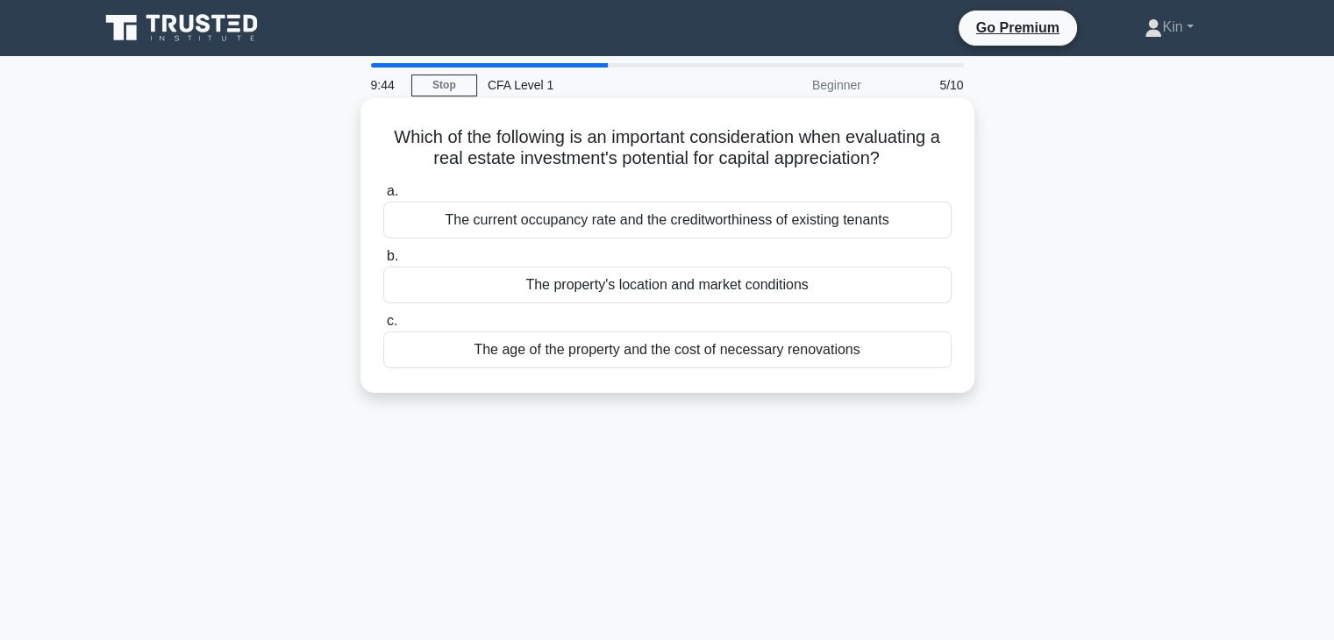
click at [758, 211] on div "The current occupancy rate and the creditworthiness of existing tenants" at bounding box center [667, 220] width 568 height 37
click at [383, 197] on input "a. The current occupancy rate and the creditworthiness of existing tenants" at bounding box center [383, 191] width 0 height 11
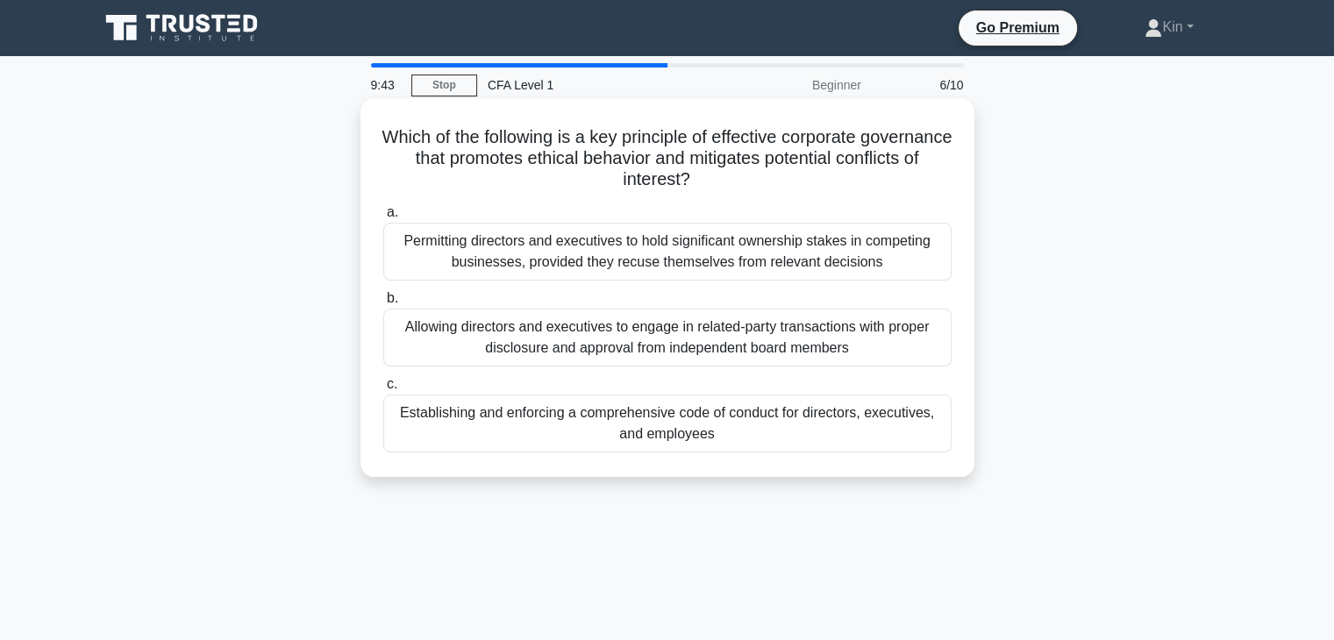
click at [737, 354] on div "Allowing directors and executives to engage in related-party transactions with …" at bounding box center [667, 338] width 568 height 58
click at [383, 304] on input "b. Allowing directors and executives to engage in related-party transactions wi…" at bounding box center [383, 298] width 0 height 11
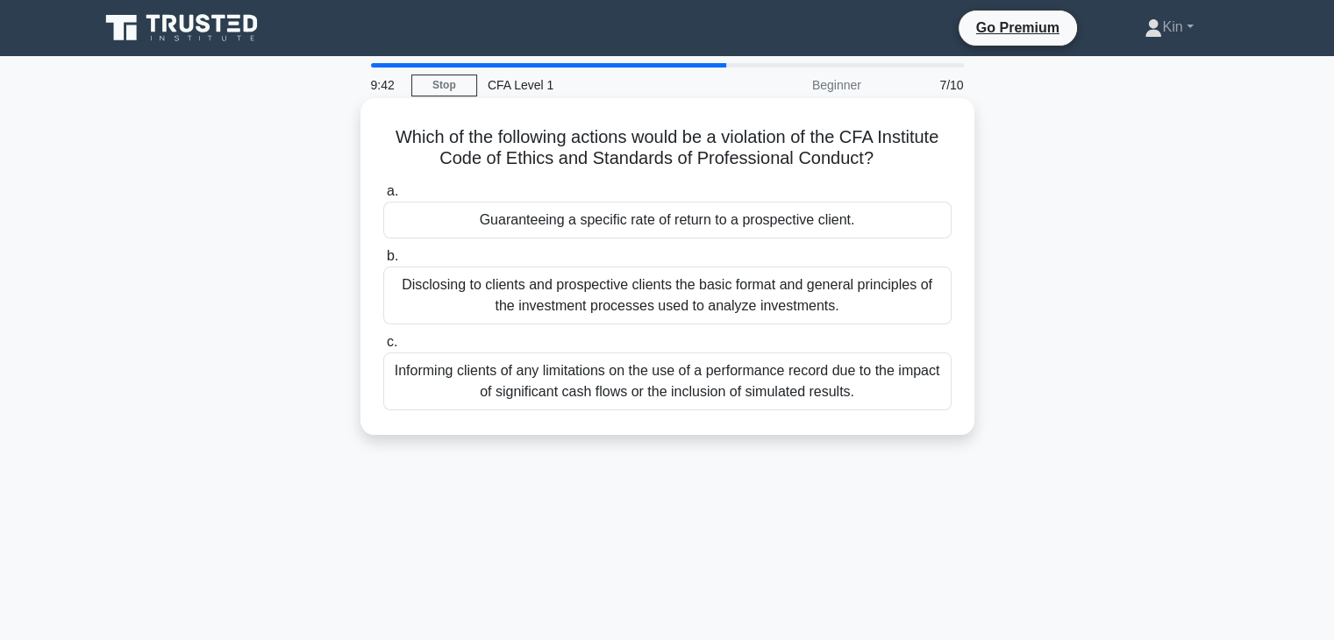
click at [738, 366] on div "Informing clients of any limitations on the use of a performance record due to …" at bounding box center [667, 382] width 568 height 58
click at [383, 348] on input "c. Informing clients of any limitations on the use of a performance record due …" at bounding box center [383, 342] width 0 height 11
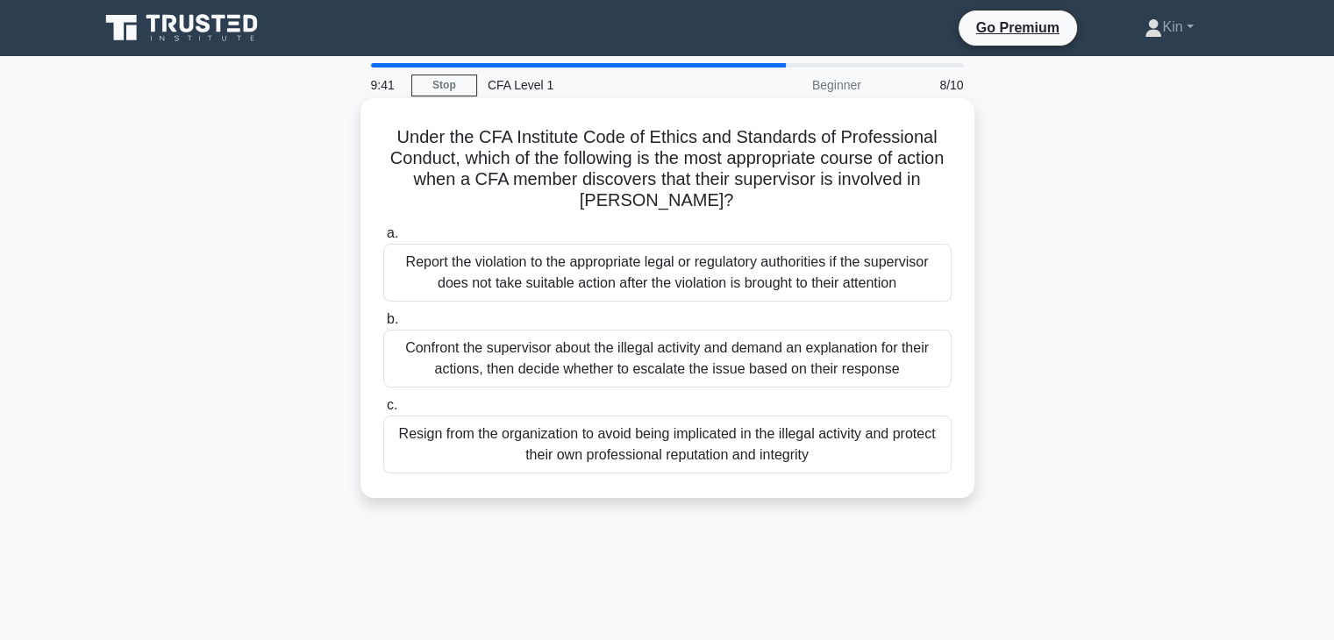
click at [756, 267] on div "Report the violation to the appropriate legal or regulatory authorities if the …" at bounding box center [667, 273] width 568 height 58
click at [383, 239] on input "a. Report the violation to the appropriate legal or regulatory authorities if t…" at bounding box center [383, 233] width 0 height 11
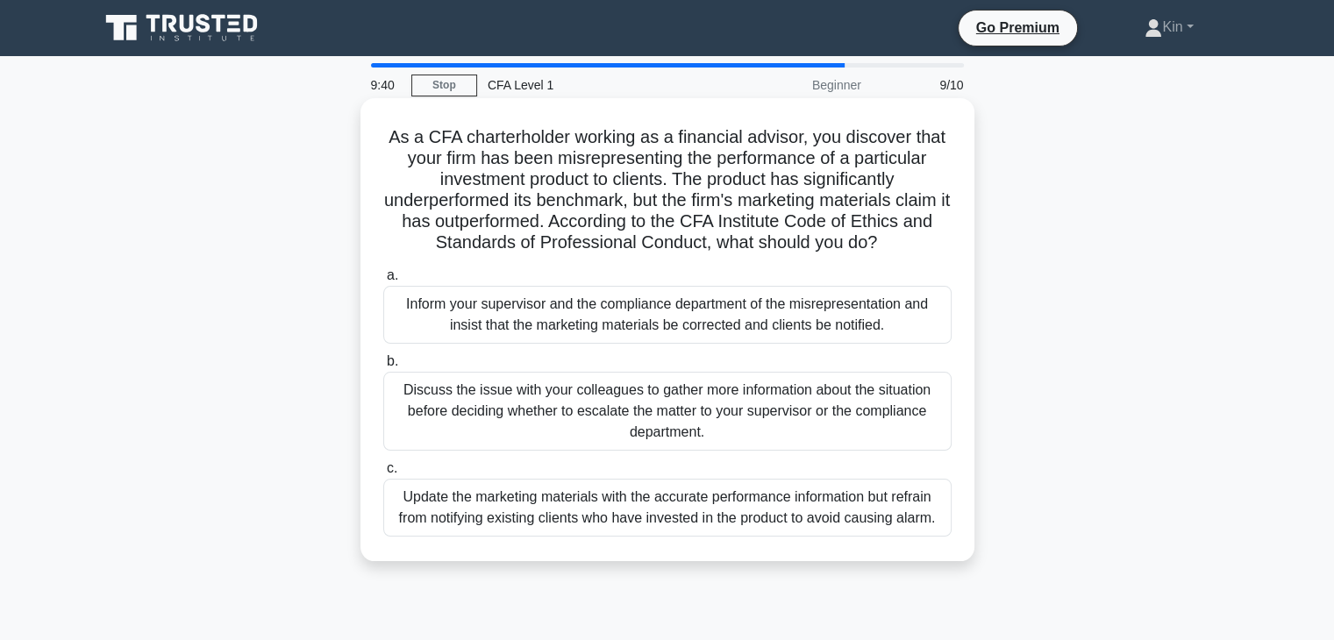
click at [737, 420] on div "Discuss the issue with your colleagues to gather more information about the sit…" at bounding box center [667, 411] width 568 height 79
click at [383, 368] on input "b. Discuss the issue with your colleagues to gather more information about the …" at bounding box center [383, 361] width 0 height 11
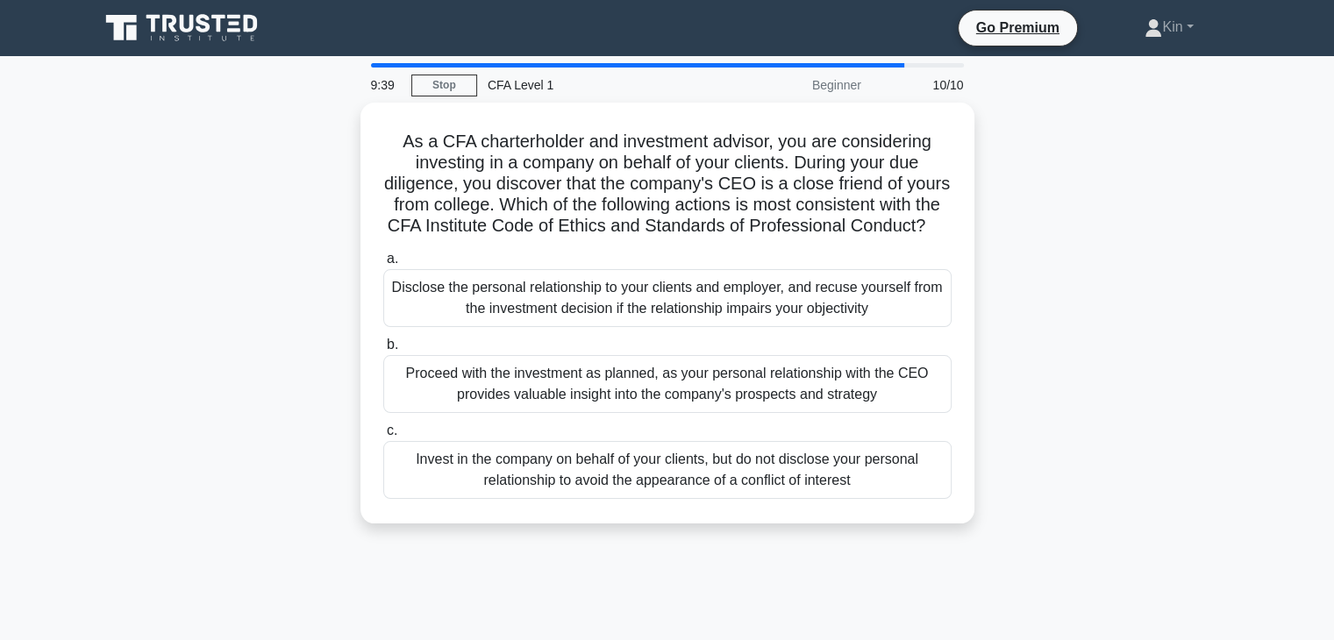
click at [737, 413] on div "Proceed with the investment as planned, as your personal relationship with the …" at bounding box center [667, 384] width 568 height 58
click at [383, 351] on input "b. Proceed with the investment as planned, as your personal relationship with t…" at bounding box center [383, 344] width 0 height 11
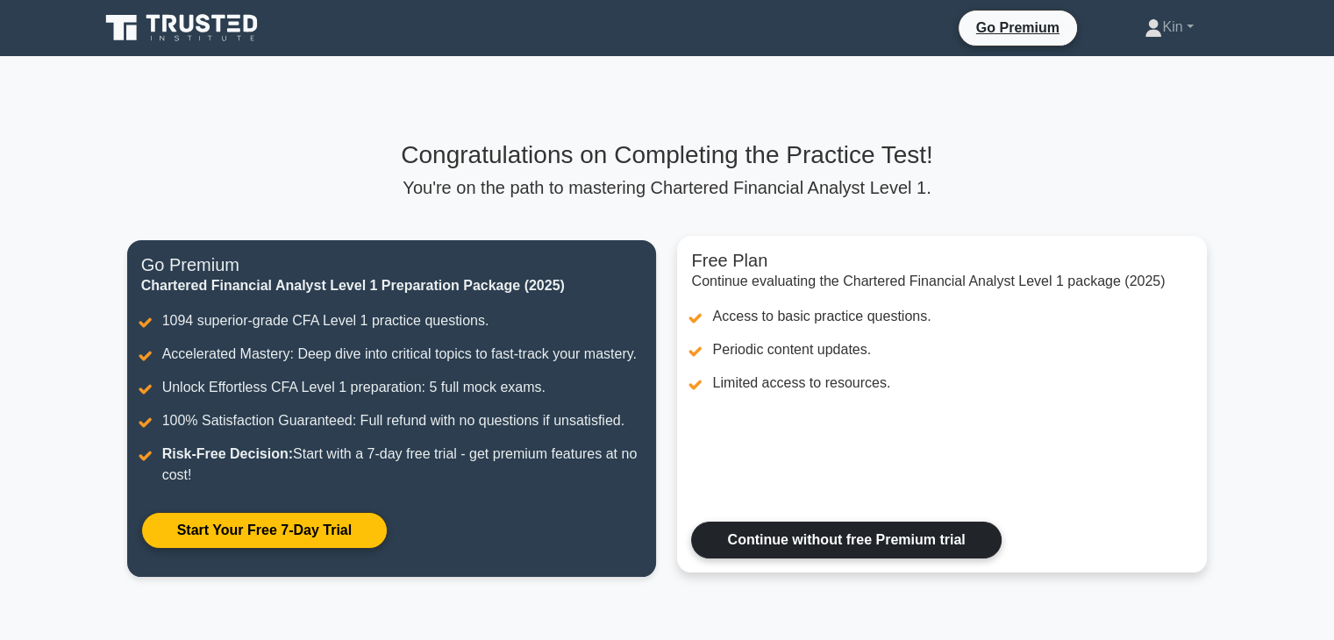
click at [952, 541] on link "Continue without free Premium trial" at bounding box center [846, 540] width 310 height 37
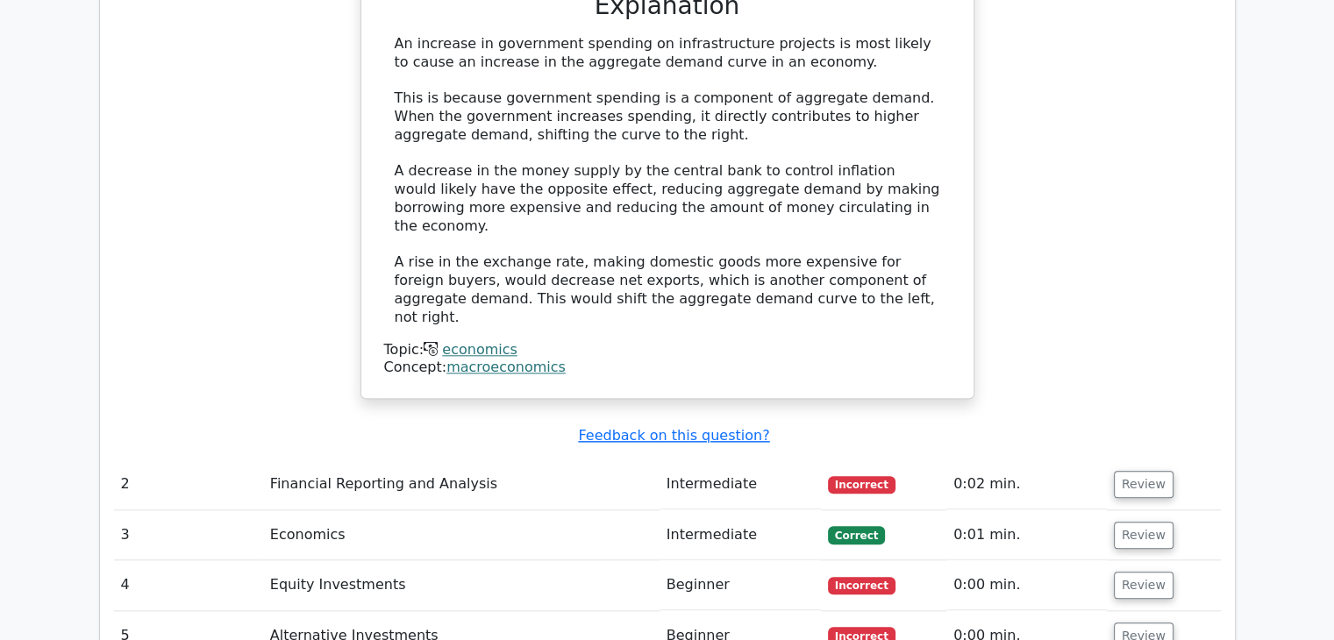
scroll to position [1842, 0]
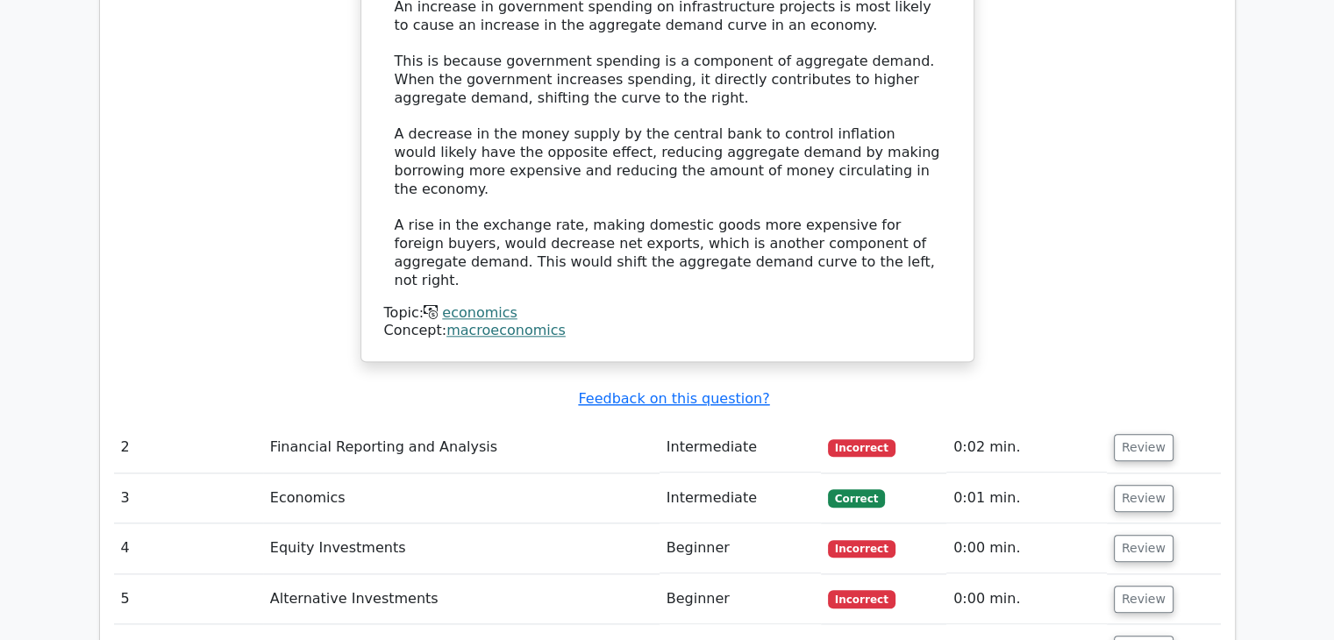
click at [797, 423] on td "Intermediate" at bounding box center [740, 448] width 161 height 50
click at [1147, 434] on button "Review" at bounding box center [1144, 447] width 60 height 27
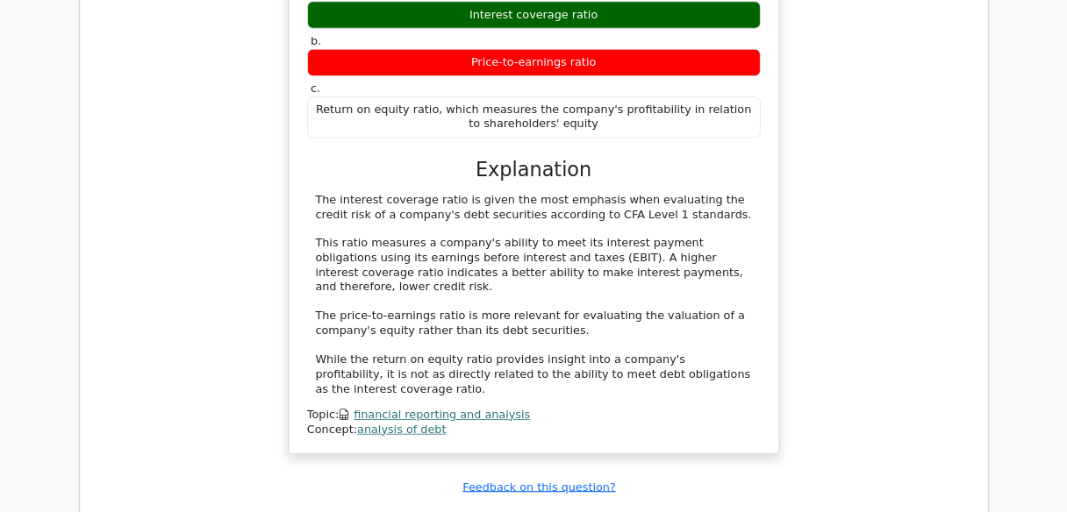
scroll to position [2456, 0]
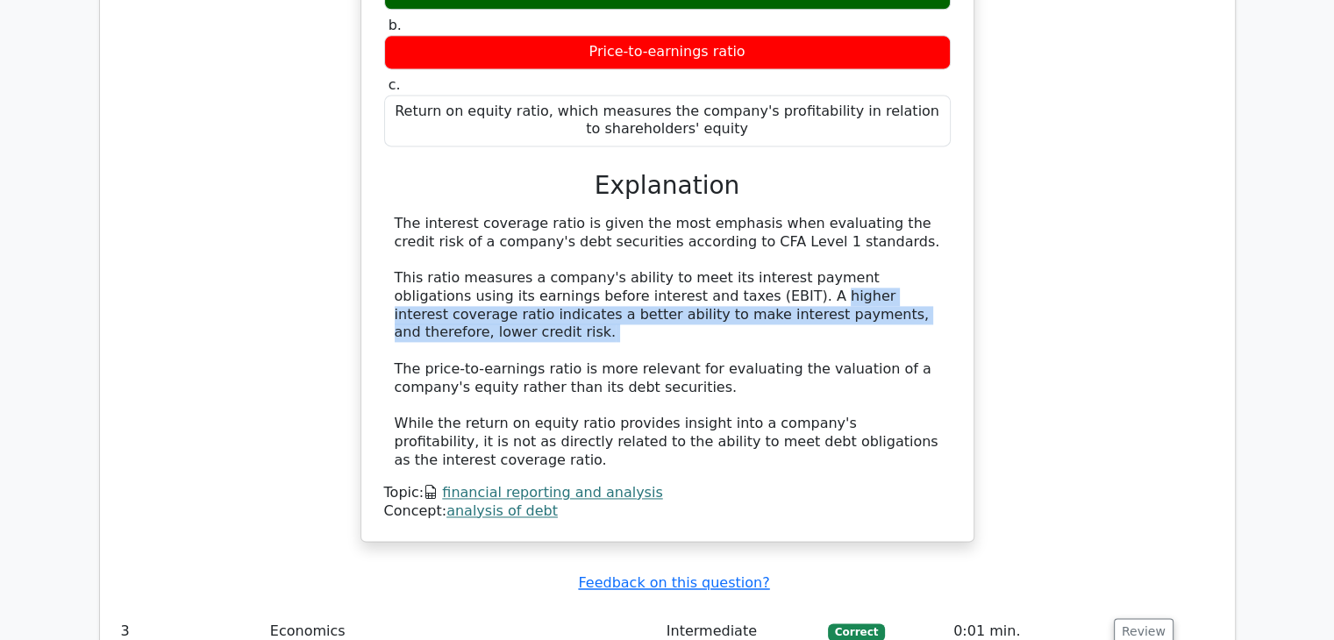
drag, startPoint x: 682, startPoint y: 171, endPoint x: 866, endPoint y: 203, distance: 186.9
click at [866, 215] on div "The interest coverage ratio is given the most emphasis when evaluating the cred…" at bounding box center [668, 342] width 546 height 255
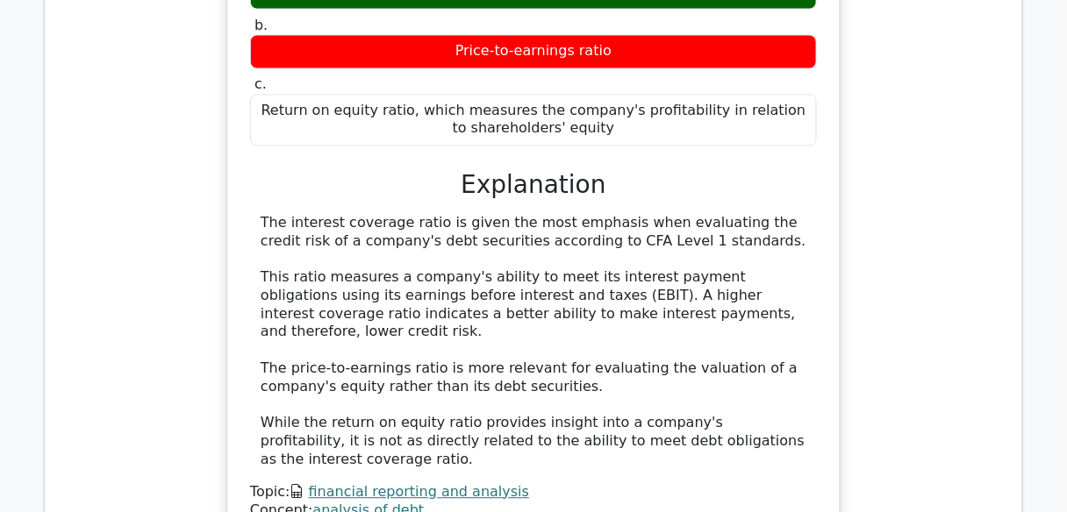
drag, startPoint x: 1076, startPoint y: 21, endPoint x: 637, endPoint y: 247, distance: 494.3
click at [637, 247] on div "The interest coverage ratio is given the most emphasis when evaluating the cred…" at bounding box center [534, 342] width 546 height 255
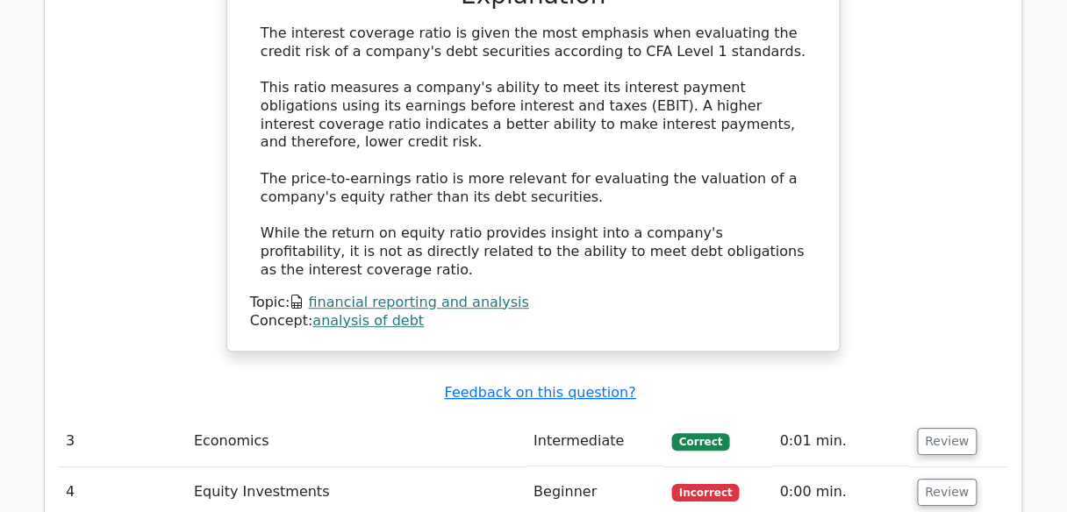
scroll to position [2666, 0]
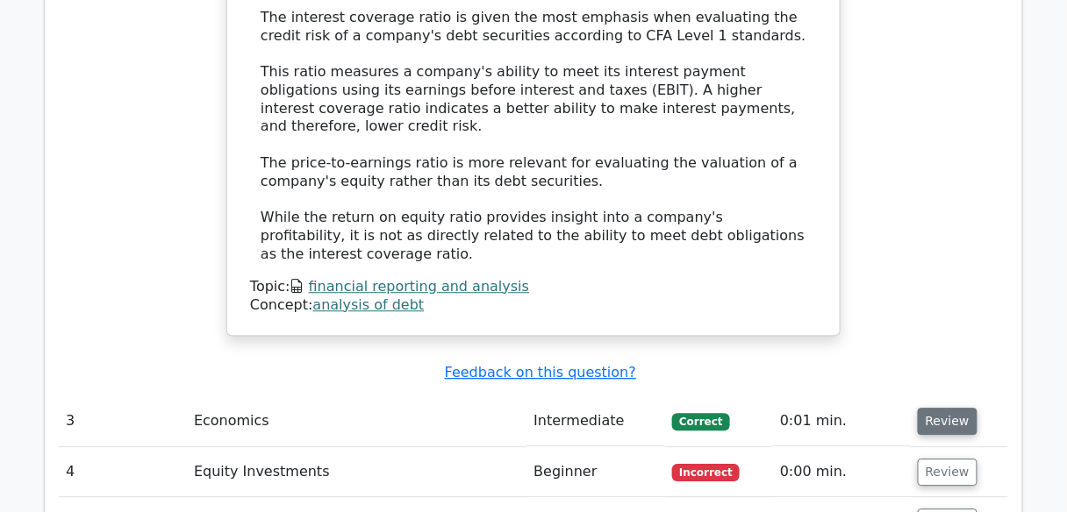
click at [964, 408] on button "Review" at bounding box center [947, 421] width 60 height 27
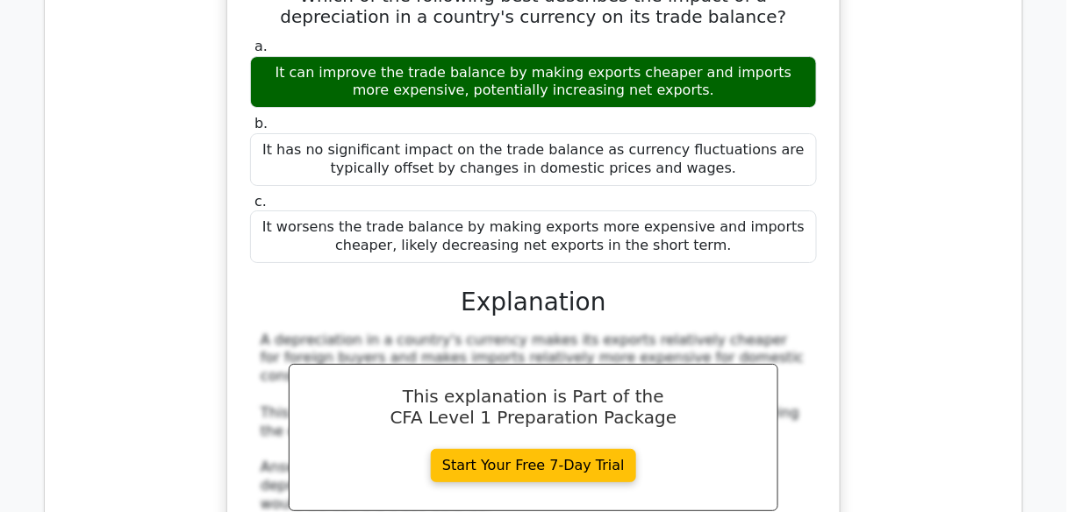
scroll to position [3368, 0]
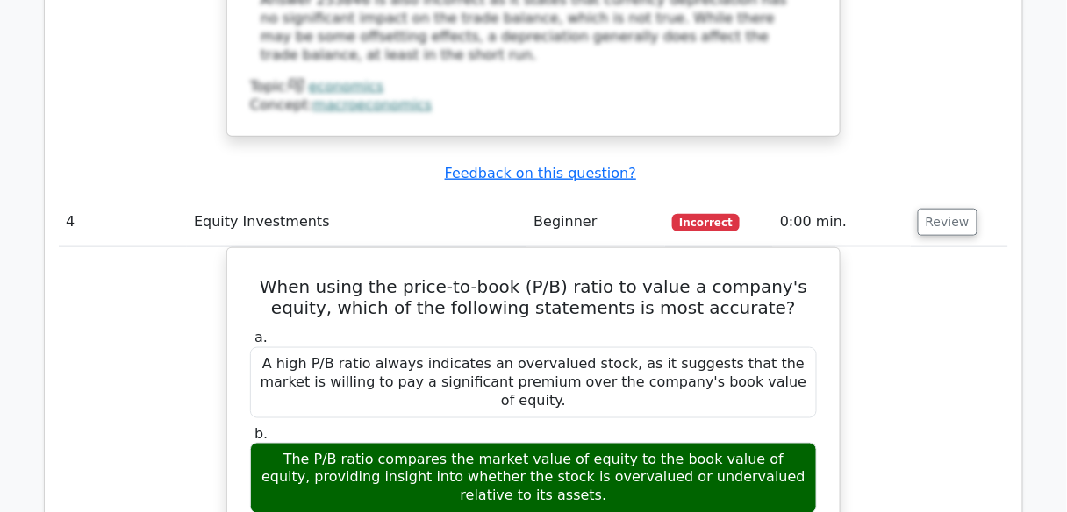
scroll to position [3719, 0]
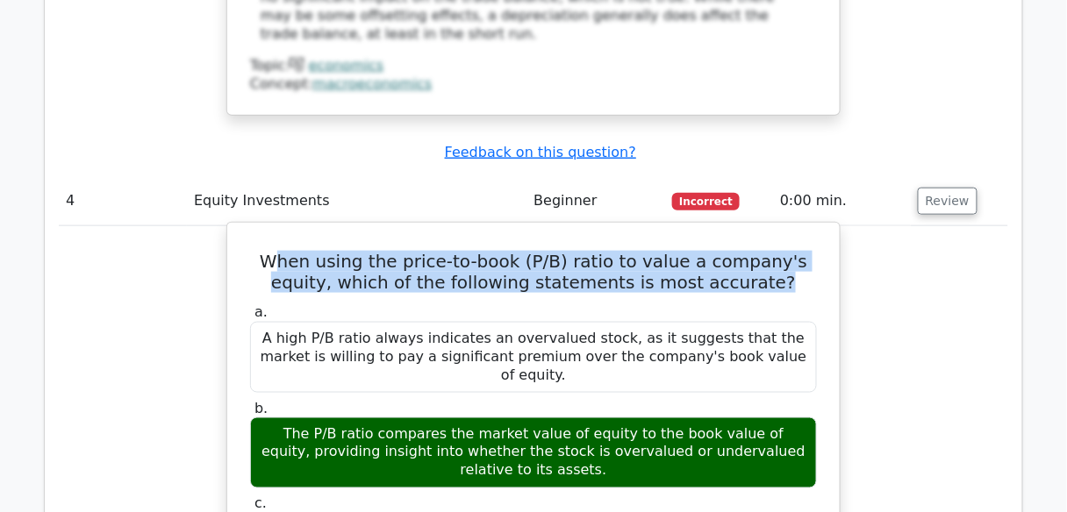
drag, startPoint x: 269, startPoint y: 34, endPoint x: 775, endPoint y: 56, distance: 506.6
click at [775, 251] on h5 "When using the price-to-book (P/B) ratio to value a company's equity, which of …" at bounding box center [533, 272] width 570 height 42
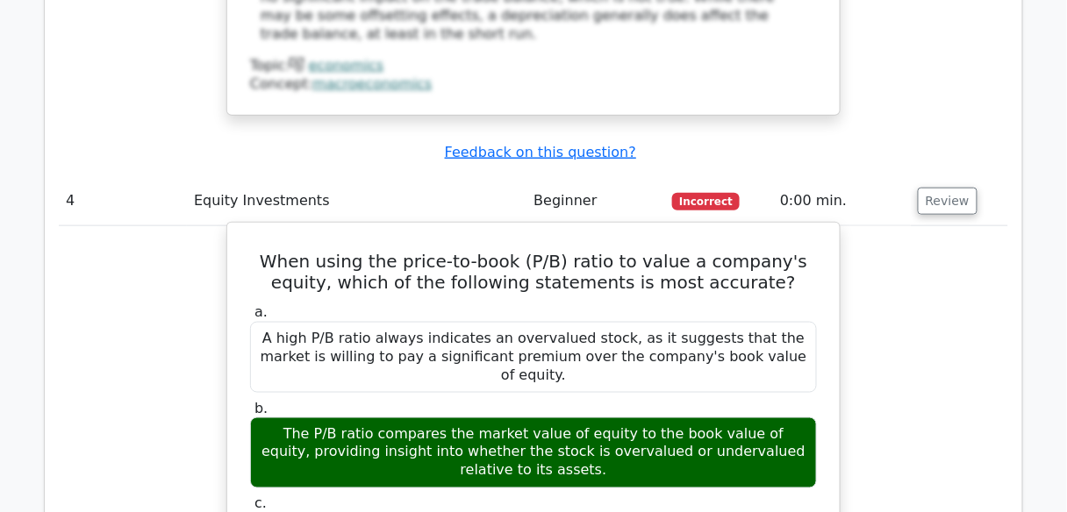
click at [359, 303] on label "a. A high P/B ratio always indicates an overvalued stock, as it suggests that t…" at bounding box center [533, 347] width 567 height 89
drag, startPoint x: 287, startPoint y: 187, endPoint x: 585, endPoint y: 234, distance: 302.0
click at [585, 418] on div "The P/B ratio compares the market value of equity to the book value of equity, …" at bounding box center [533, 453] width 567 height 70
copy div "The P/B ratio compares the market value of equity to the book value of equity, …"
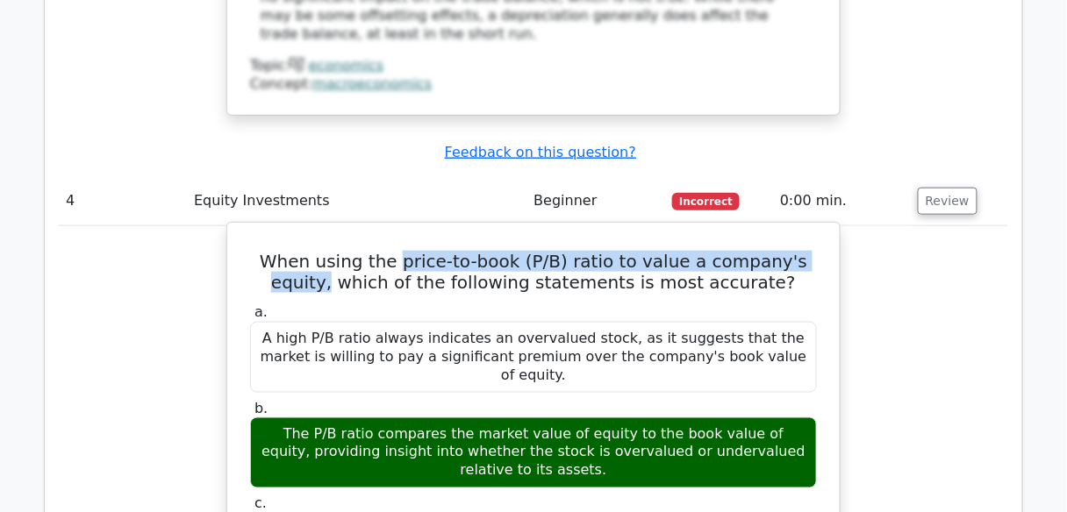
drag, startPoint x: 386, startPoint y: 32, endPoint x: 823, endPoint y: 25, distance: 436.9
copy h5 "price-to-book (P/B) ratio to value a company's equity,"
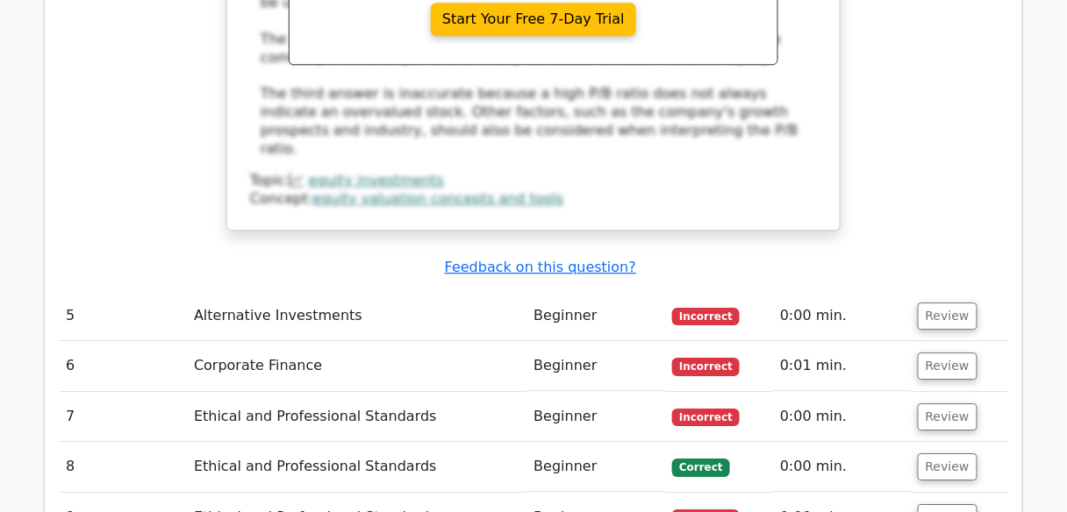
scroll to position [4280, 0]
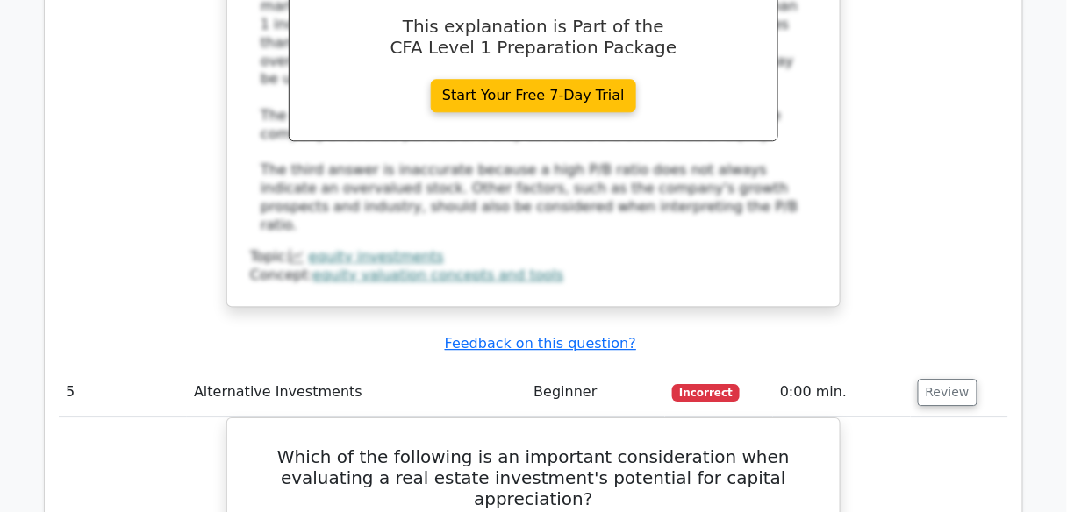
scroll to position [4421, 0]
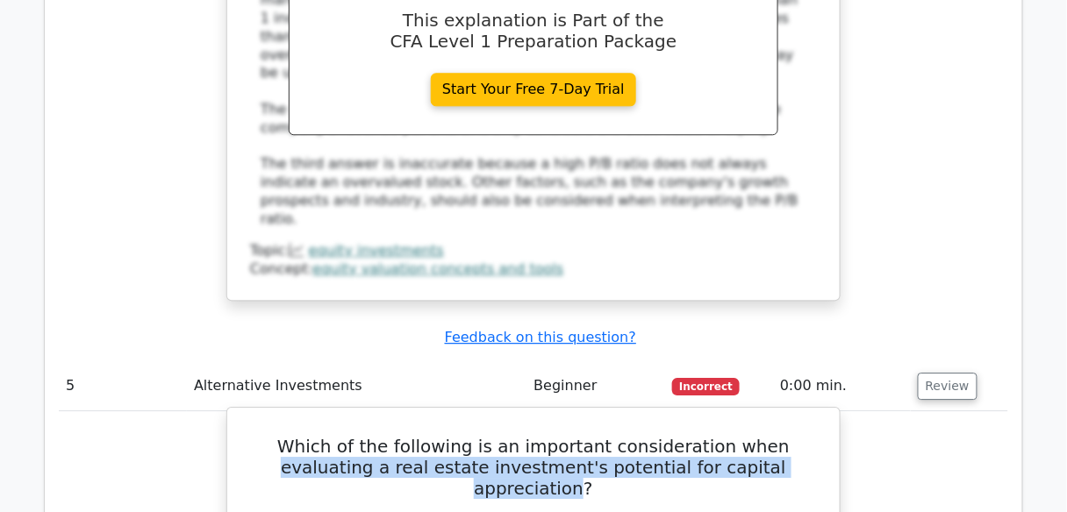
drag, startPoint x: 723, startPoint y: 142, endPoint x: 756, endPoint y: 168, distance: 42.5
click at [756, 436] on h5 "Which of the following is an important consideration when evaluating a real est…" at bounding box center [533, 467] width 570 height 63
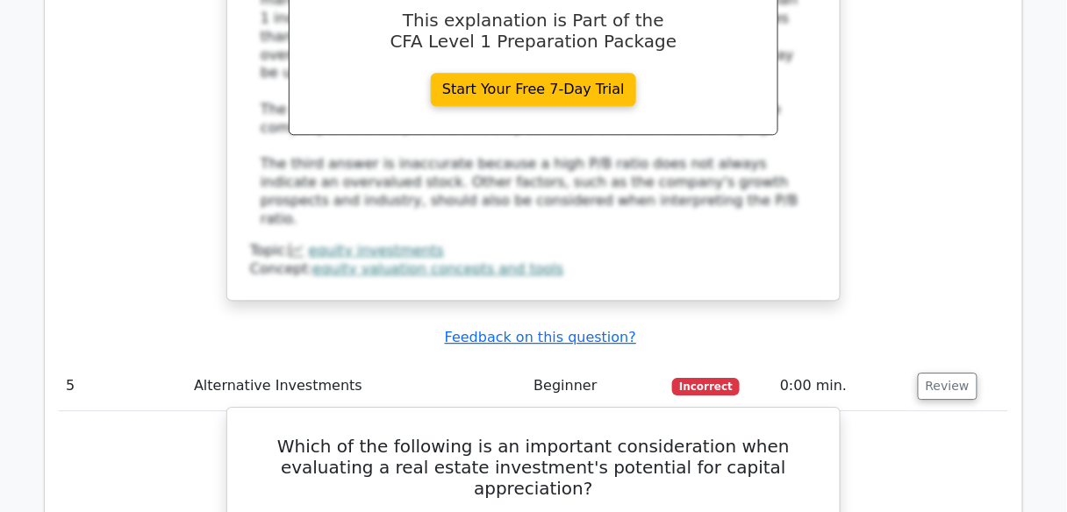
drag, startPoint x: 708, startPoint y: 150, endPoint x: 722, endPoint y: 127, distance: 26.8
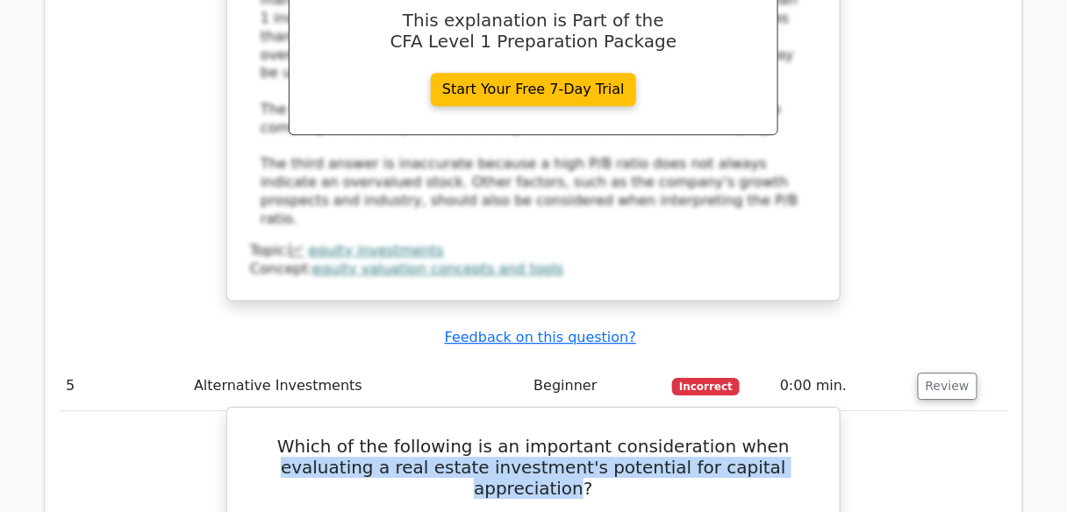
drag, startPoint x: 722, startPoint y: 150, endPoint x: 758, endPoint y: 179, distance: 46.2
copy h5 "evaluating a real estate investment's potential for capital appreciation"
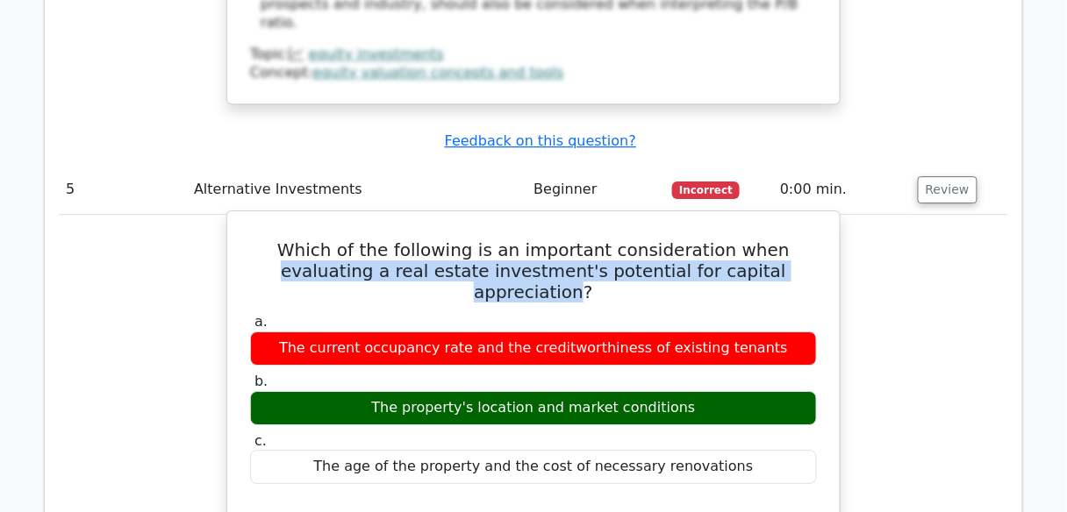
scroll to position [4631, 0]
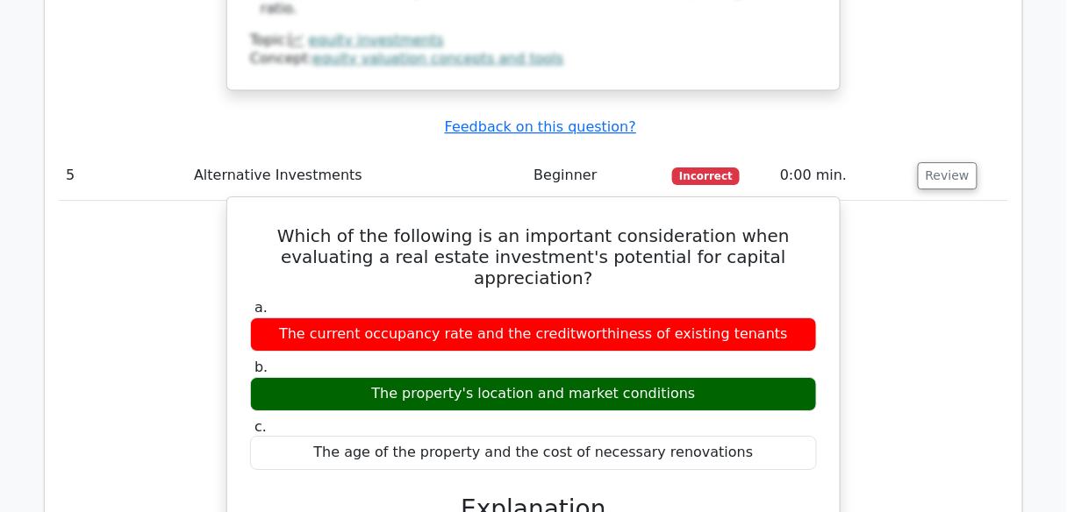
drag, startPoint x: 265, startPoint y: 221, endPoint x: 295, endPoint y: 221, distance: 29.8
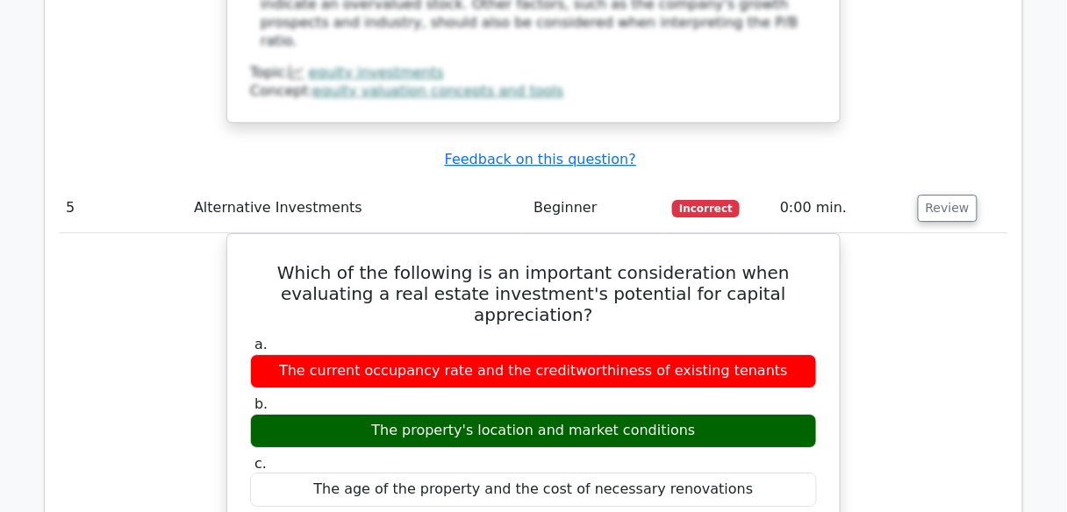
scroll to position [4787, 0]
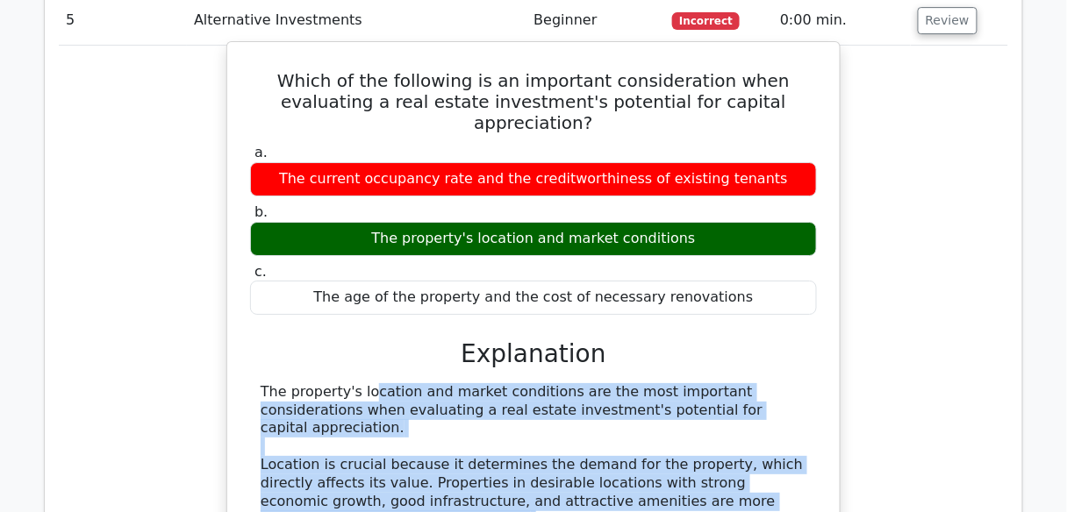
drag, startPoint x: 261, startPoint y: 220, endPoint x: 394, endPoint y: 373, distance: 202.7
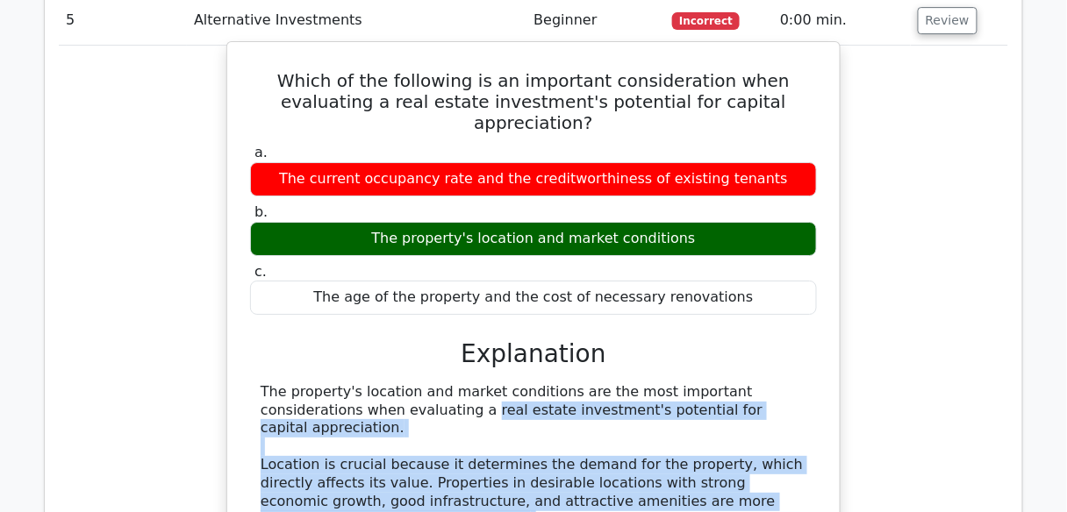
drag, startPoint x: 321, startPoint y: 343, endPoint x: 268, endPoint y: 80, distance: 268.5
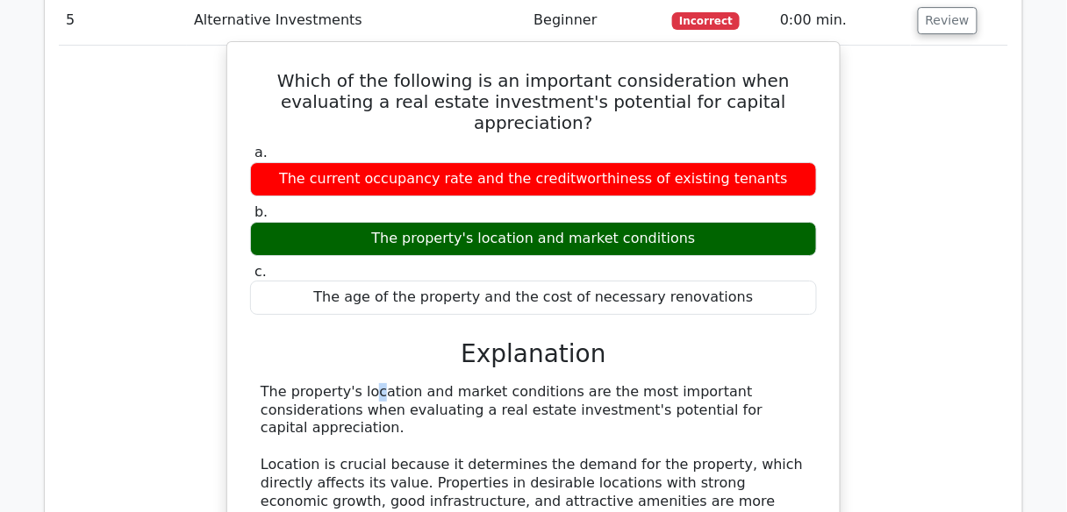
drag, startPoint x: 259, startPoint y: 52, endPoint x: 265, endPoint y: 66, distance: 15.3
click at [265, 140] on div "a. The current occupancy rate and the creditworthiness of existing tenants b. T…" at bounding box center [533, 459] width 570 height 639
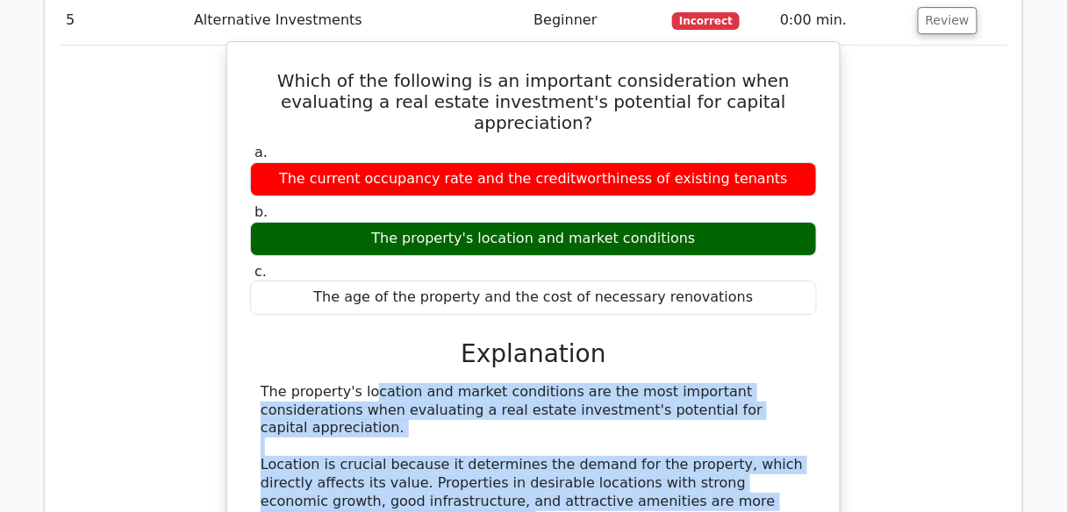
drag, startPoint x: 263, startPoint y: 66, endPoint x: 322, endPoint y: 344, distance: 284.2
copy div "The property's location and market conditions are the most important considerat…"
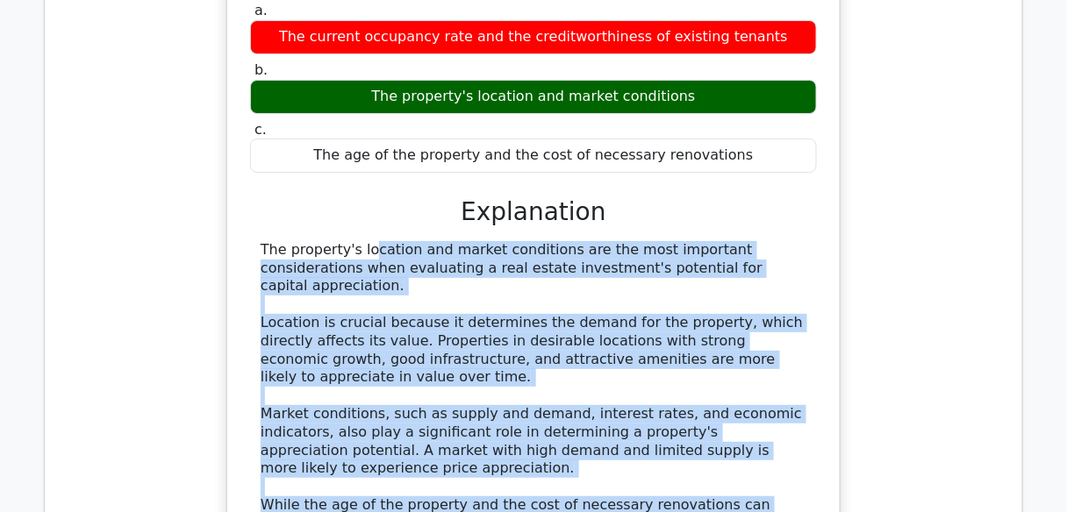
scroll to position [5067, 0]
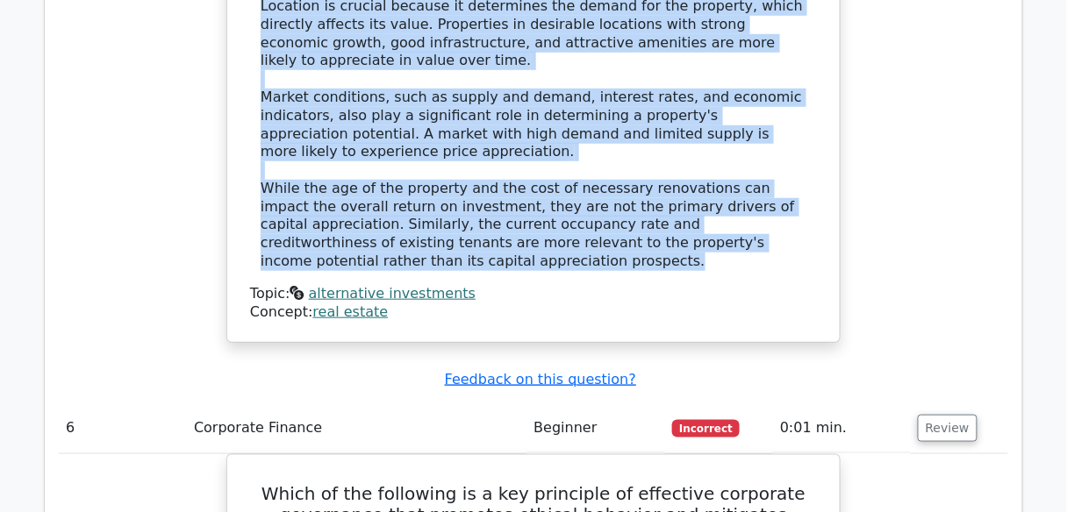
scroll to position [5278, 0]
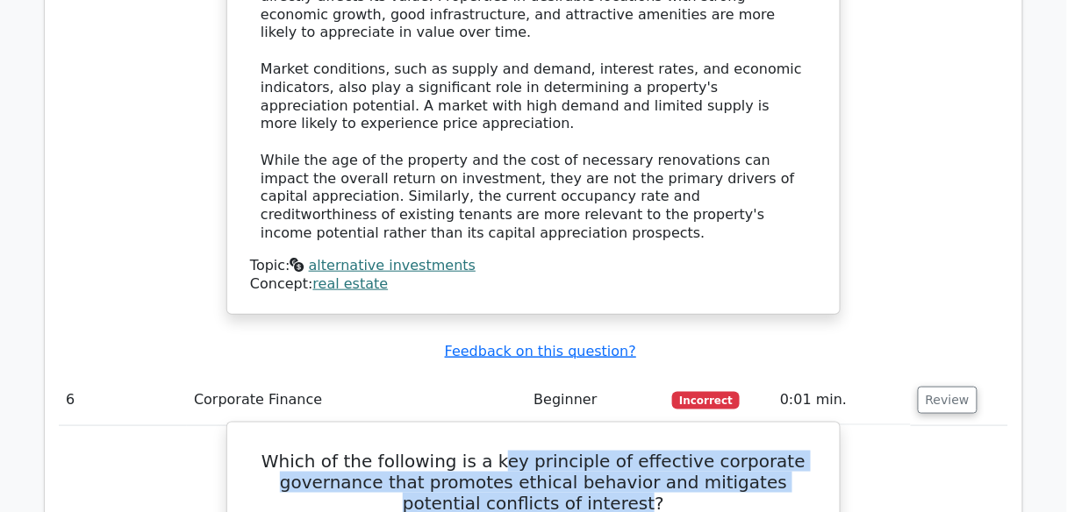
drag, startPoint x: 508, startPoint y: 79, endPoint x: 603, endPoint y: 126, distance: 106.7
click at [603, 451] on h5 "Which of the following is a key principle of effective corporate governance tha…" at bounding box center [533, 482] width 570 height 63
click at [508, 451] on h5 "Which of the following is a key principle of effective corporate governance tha…" at bounding box center [533, 482] width 570 height 63
drag, startPoint x: 508, startPoint y: 82, endPoint x: 610, endPoint y: 117, distance: 107.6
click at [610, 451] on h5 "Which of the following is a key principle of effective corporate governance tha…" at bounding box center [533, 482] width 570 height 63
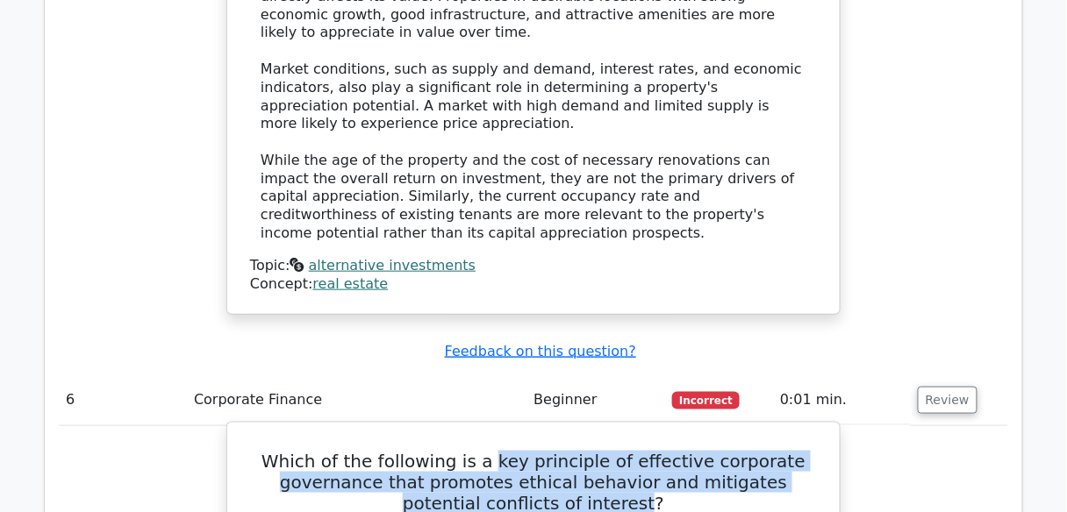
drag, startPoint x: 502, startPoint y: 73, endPoint x: 605, endPoint y: 133, distance: 119.9
click at [605, 451] on h5 "Which of the following is a key principle of effective corporate governance tha…" at bounding box center [533, 482] width 570 height 63
copy h5 "key principle of effective corporate governance that promotes ethical behavior …"
drag, startPoint x: 583, startPoint y: 351, endPoint x: 261, endPoint y: 334, distance: 322.3
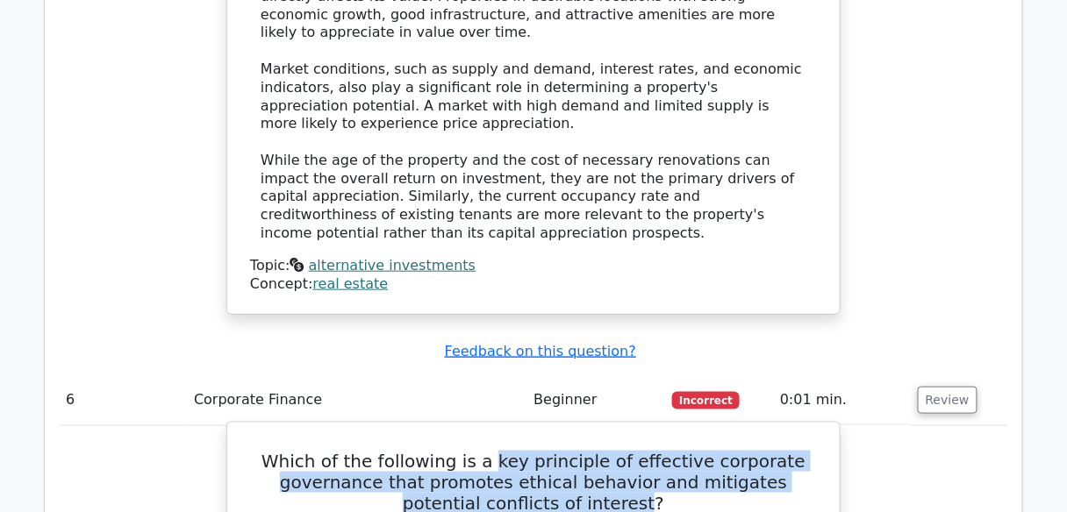
copy div "Establishing and enforcing a comprehensive code of conduct for directors, execu…"
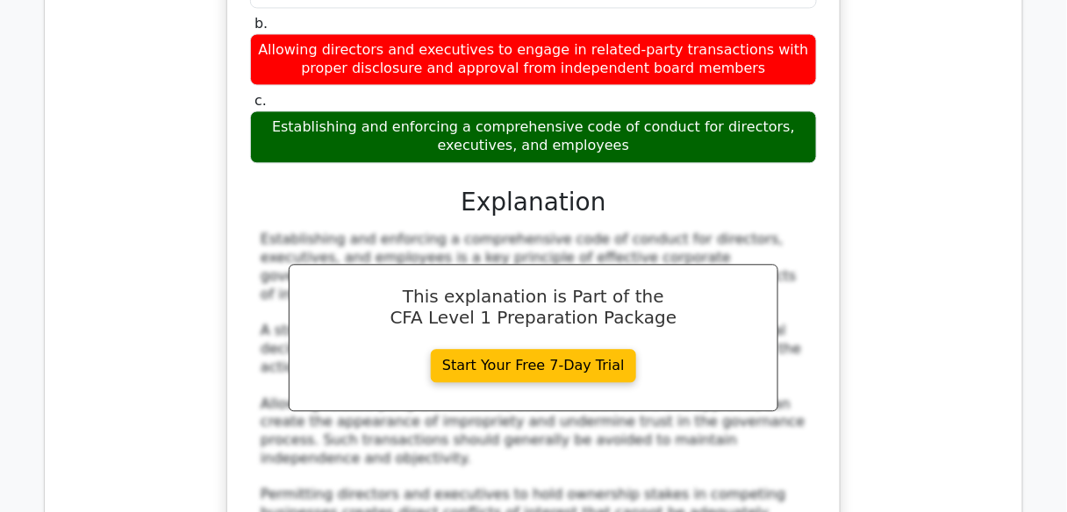
scroll to position [5909, 0]
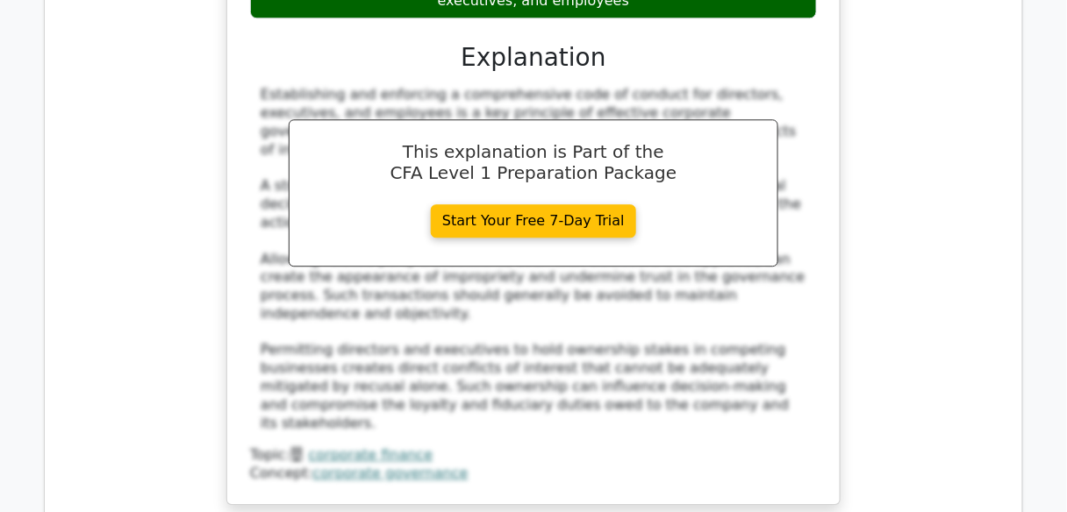
scroll to position [6050, 0]
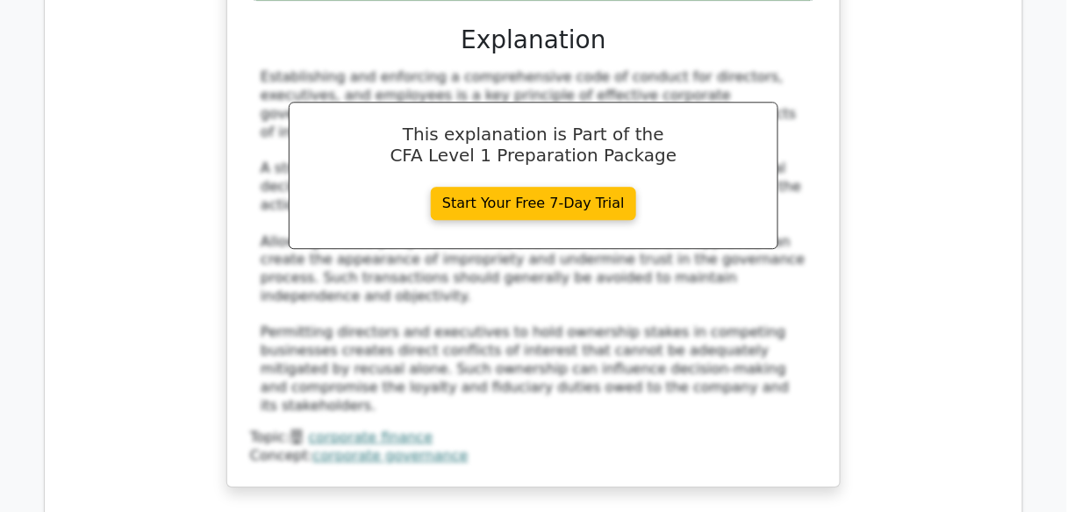
drag, startPoint x: 596, startPoint y: 175, endPoint x: 737, endPoint y: 213, distance: 146.4
drag, startPoint x: 592, startPoint y: 175, endPoint x: 741, endPoint y: 207, distance: 152.4
copy h5 "violation of the CFA Institute Code of Ethics and Standards of Professional Con…"
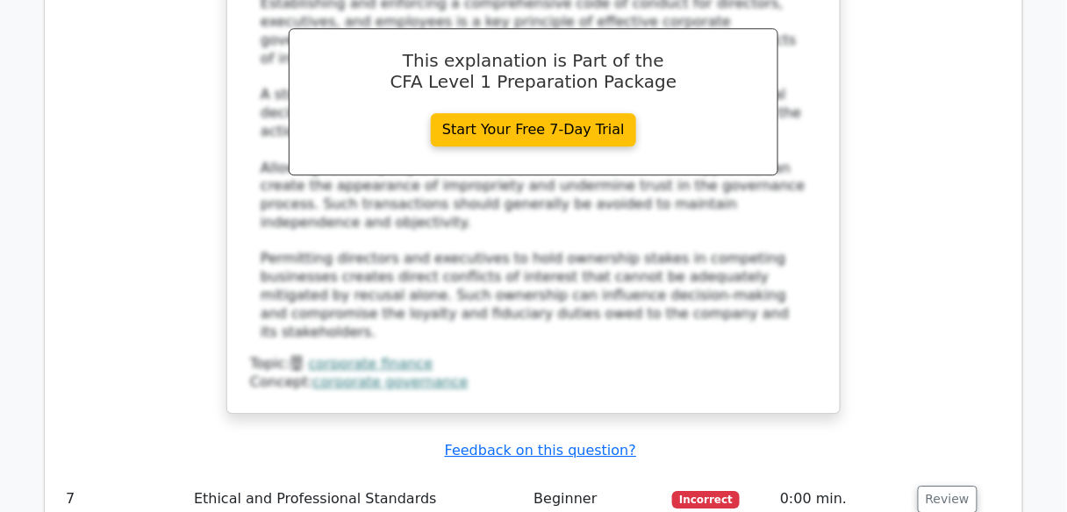
scroll to position [6120, 0]
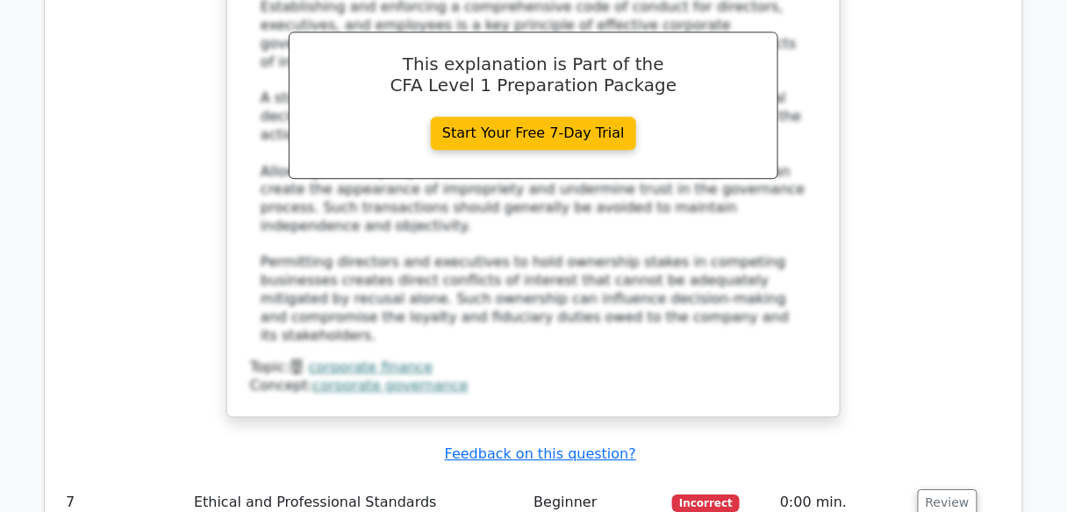
drag, startPoint x: 726, startPoint y: 178, endPoint x: 716, endPoint y: 186, distance: 13.2
drag, startPoint x: 726, startPoint y: 183, endPoint x: 343, endPoint y: 182, distance: 383.3
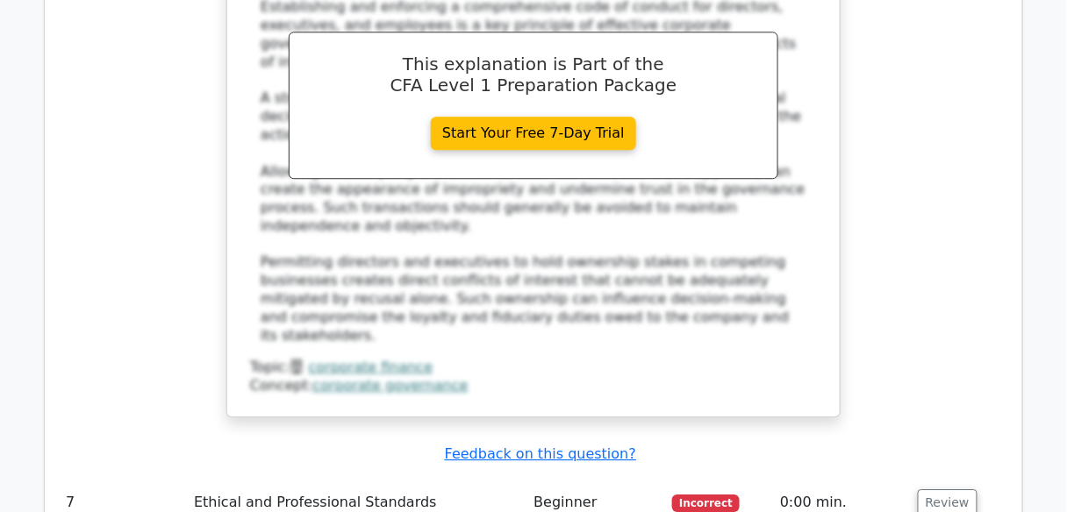
copy div "Guaranteeing a specific rate of return to a prospective client."
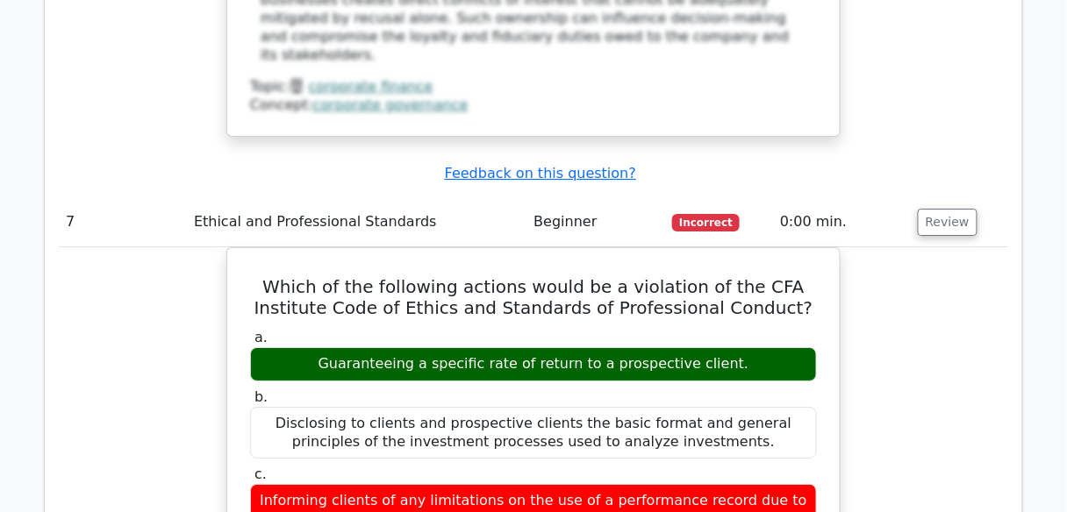
scroll to position [6681, 0]
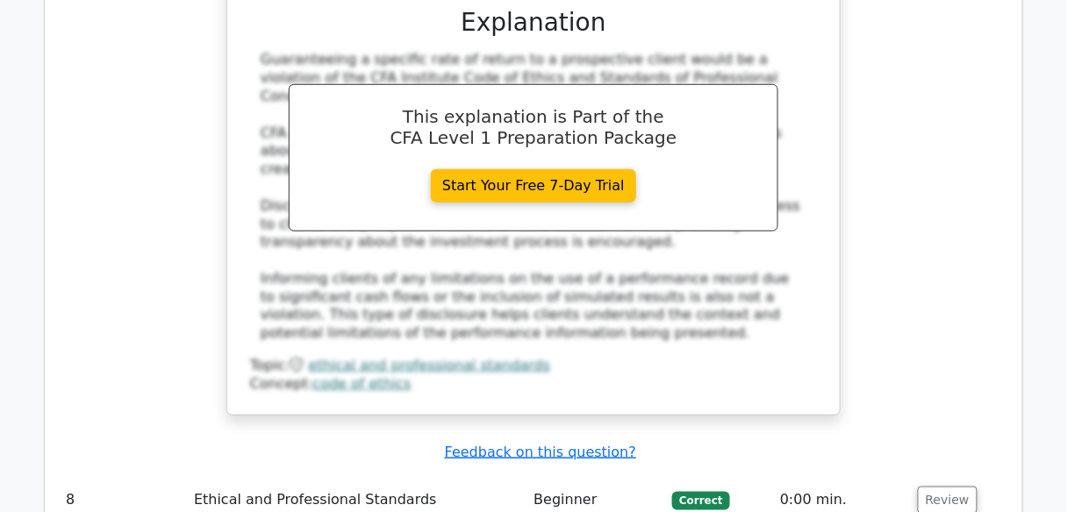
scroll to position [6962, 0]
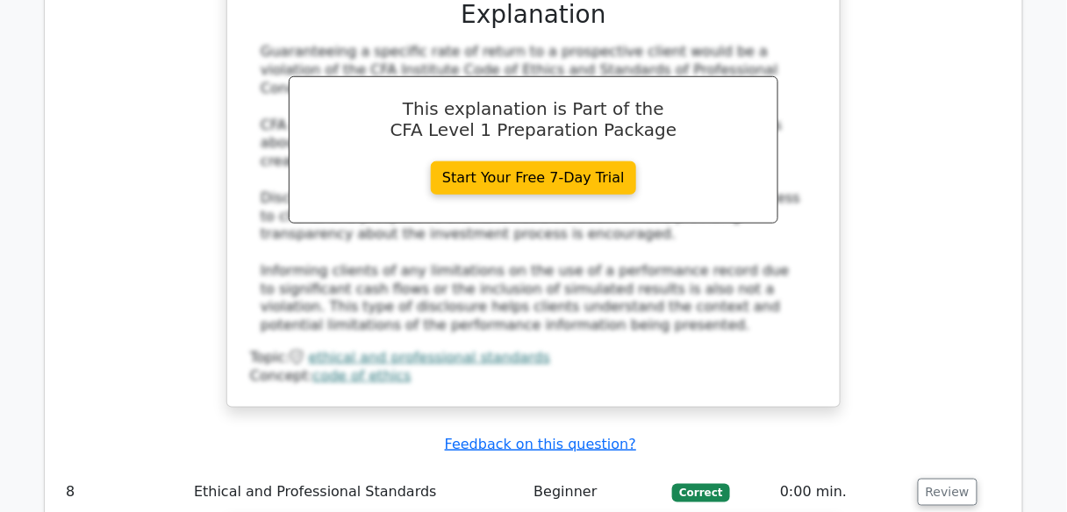
drag, startPoint x: 626, startPoint y: 95, endPoint x: 621, endPoint y: 132, distance: 38.1
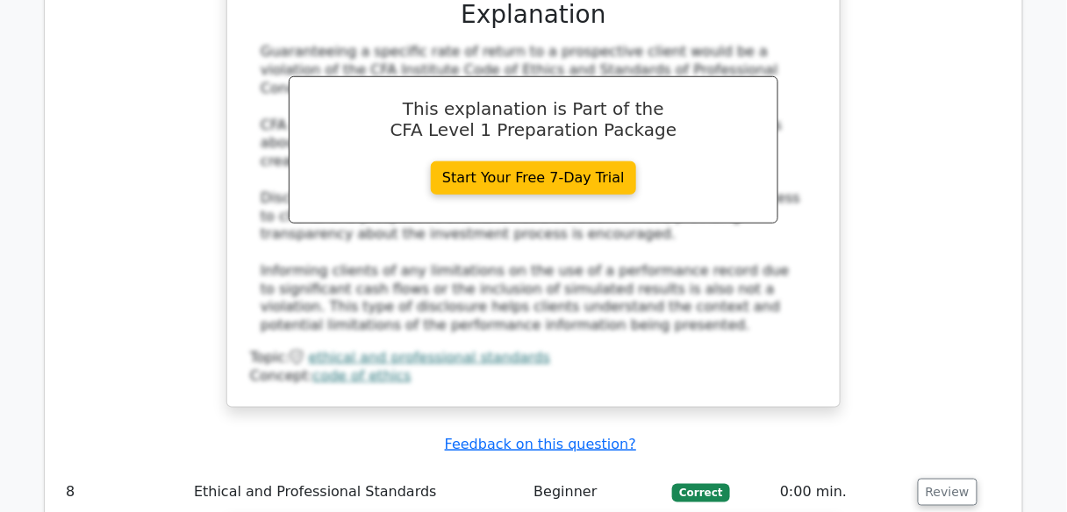
drag, startPoint x: 579, startPoint y: 96, endPoint x: 596, endPoint y: 142, distance: 48.6
copy h5 "most appropriate course of action when a CFA member discovers that their superv…"
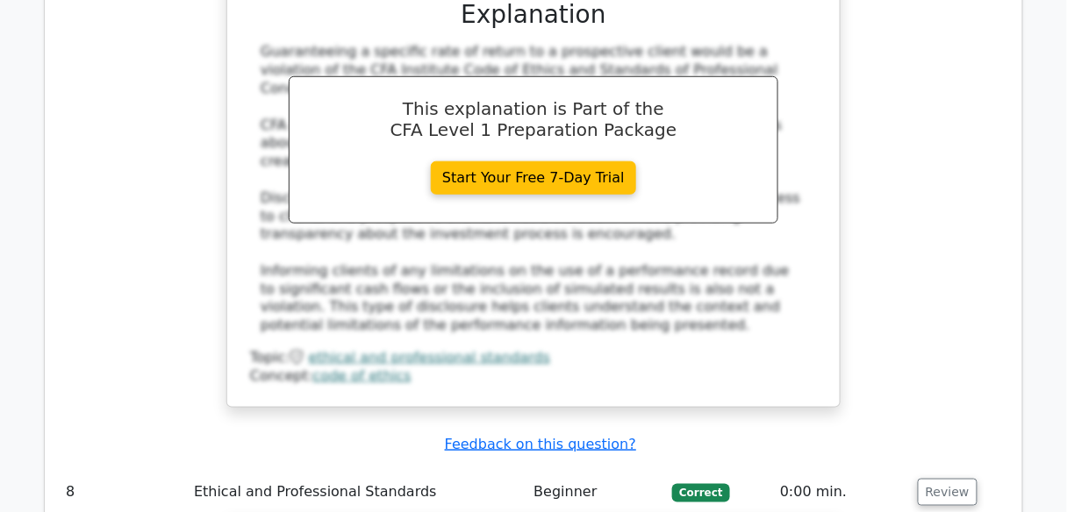
drag, startPoint x: 263, startPoint y: 193, endPoint x: 523, endPoint y: 192, distance: 259.6
drag, startPoint x: 772, startPoint y: 214, endPoint x: 257, endPoint y: 196, distance: 515.2
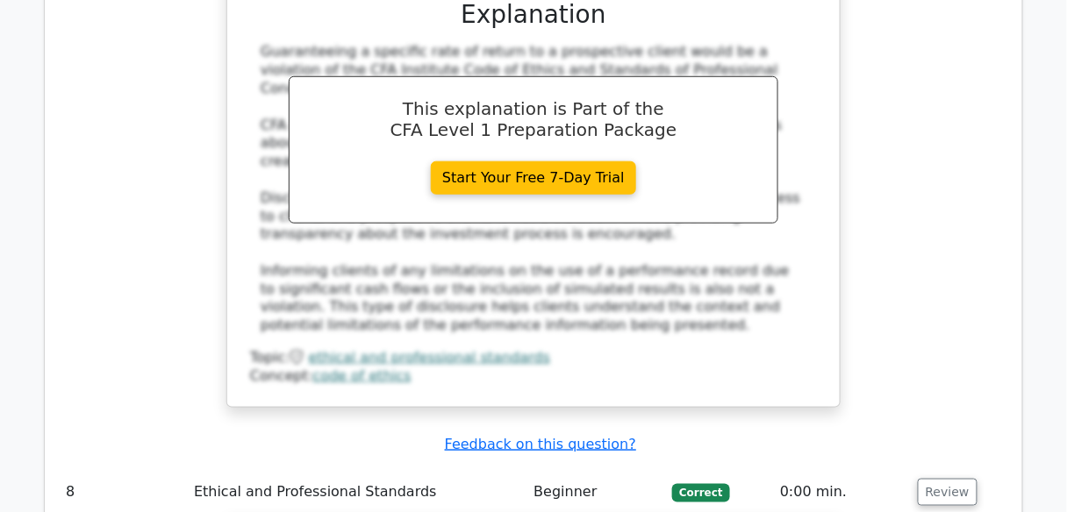
copy div "Report the violation to the appropriate legal or regulatory authorities if the …"
drag, startPoint x: 341, startPoint y: 72, endPoint x: 344, endPoint y: 95, distance: 23.0
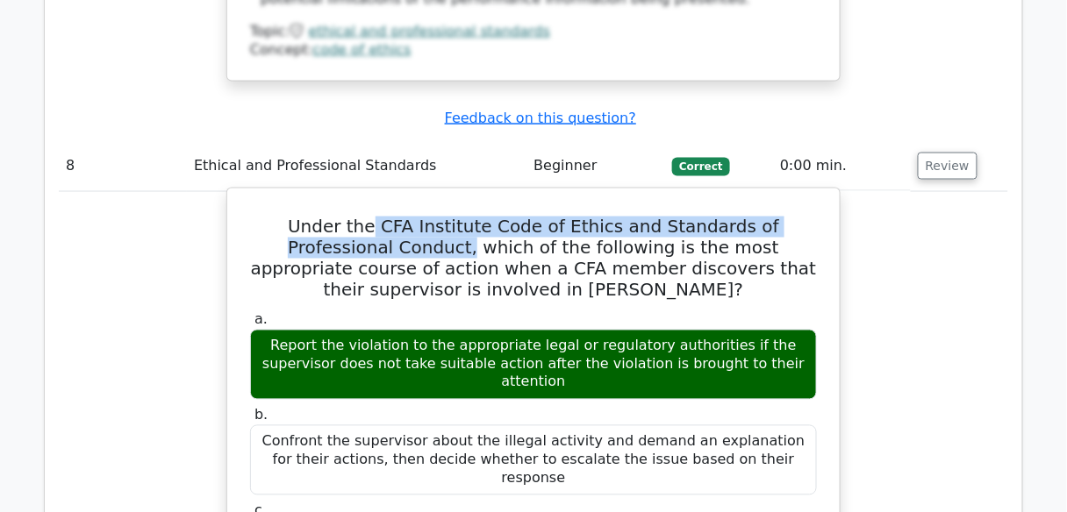
scroll to position [7313, 0]
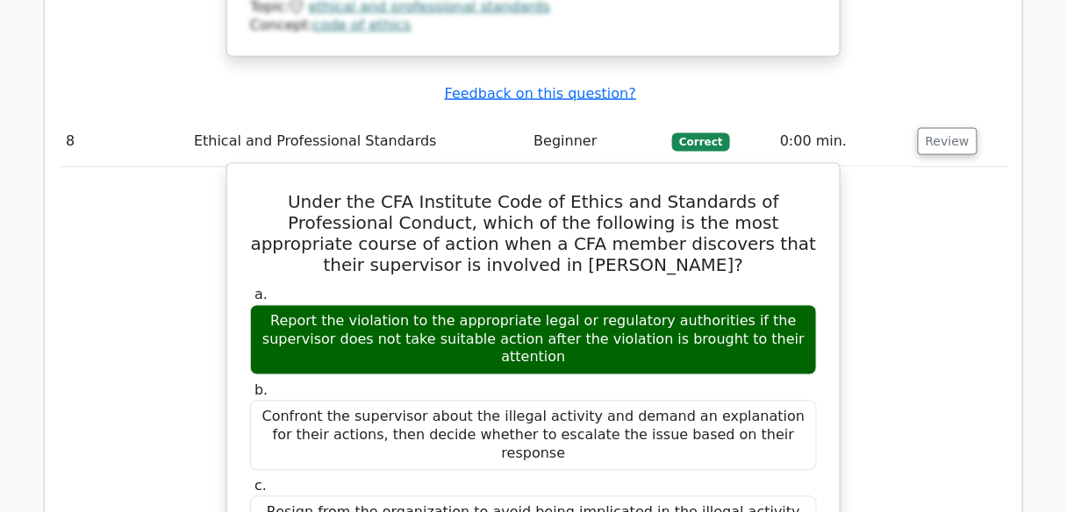
drag, startPoint x: 263, startPoint y: 202, endPoint x: 674, endPoint y: 268, distance: 415.9
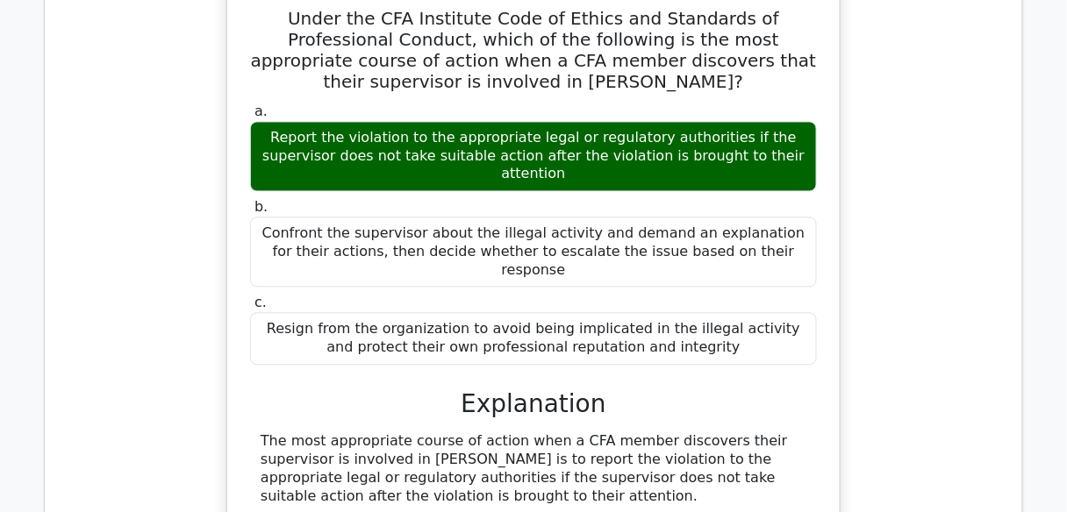
scroll to position [7523, 0]
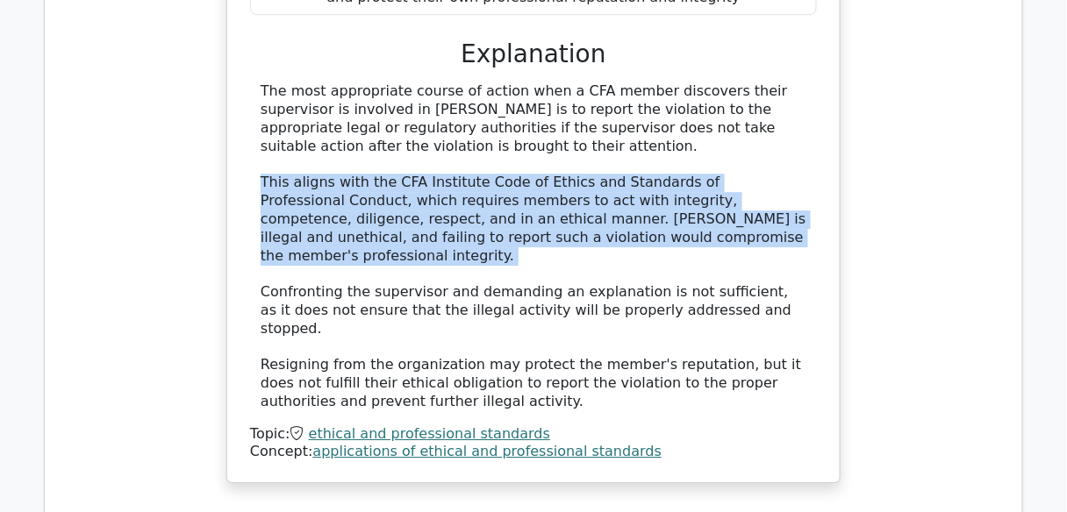
scroll to position [7874, 0]
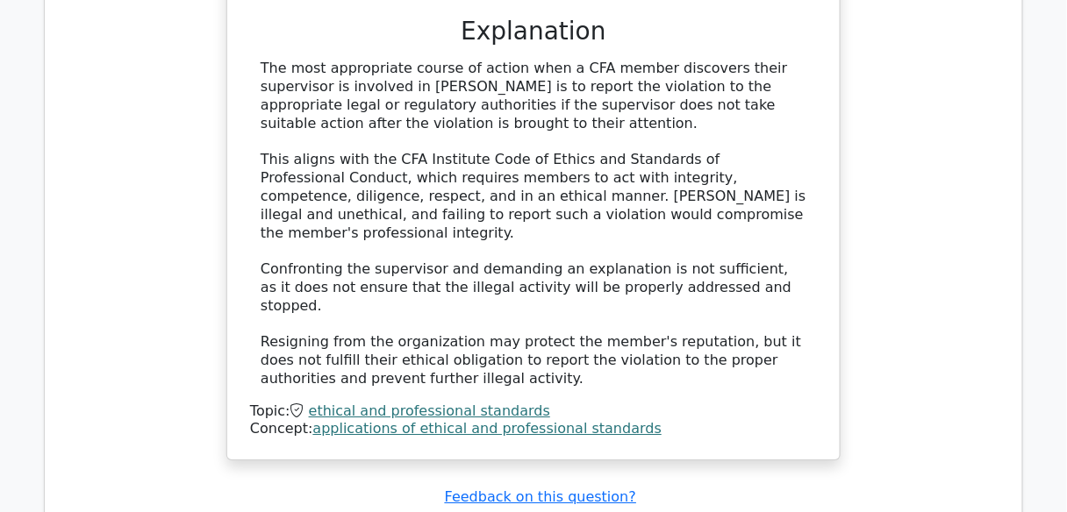
drag, startPoint x: 255, startPoint y: 48, endPoint x: 657, endPoint y: 160, distance: 416.9
drag, startPoint x: 847, startPoint y: 182, endPoint x: 835, endPoint y: 187, distance: 13.4
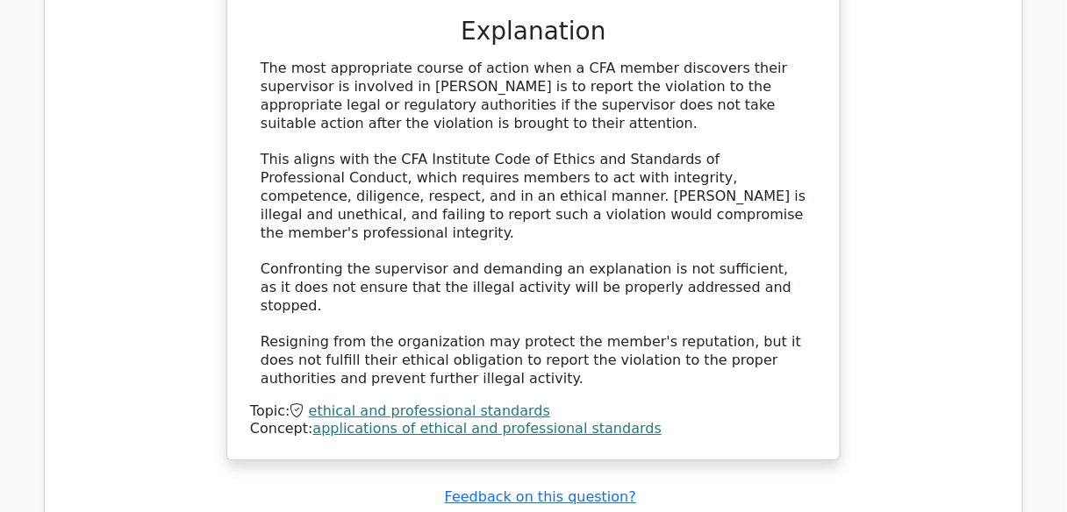
drag, startPoint x: 799, startPoint y: 156, endPoint x: 523, endPoint y: 114, distance: 279.5
drag, startPoint x: 325, startPoint y: 74, endPoint x: 255, endPoint y: 57, distance: 72.1
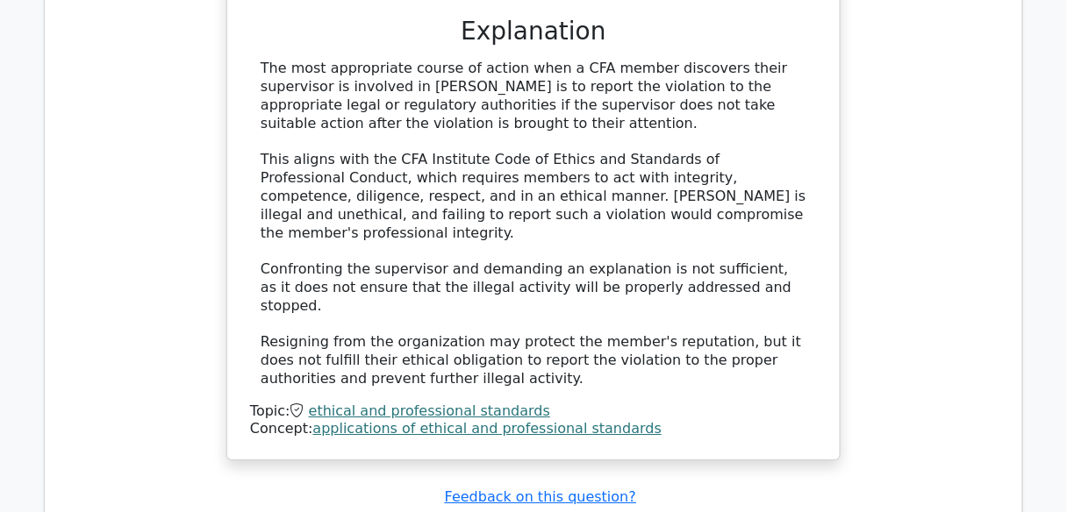
drag, startPoint x: 253, startPoint y: 57, endPoint x: 801, endPoint y: 159, distance: 556.7
drag, startPoint x: 754, startPoint y: 235, endPoint x: 261, endPoint y: 215, distance: 493.4
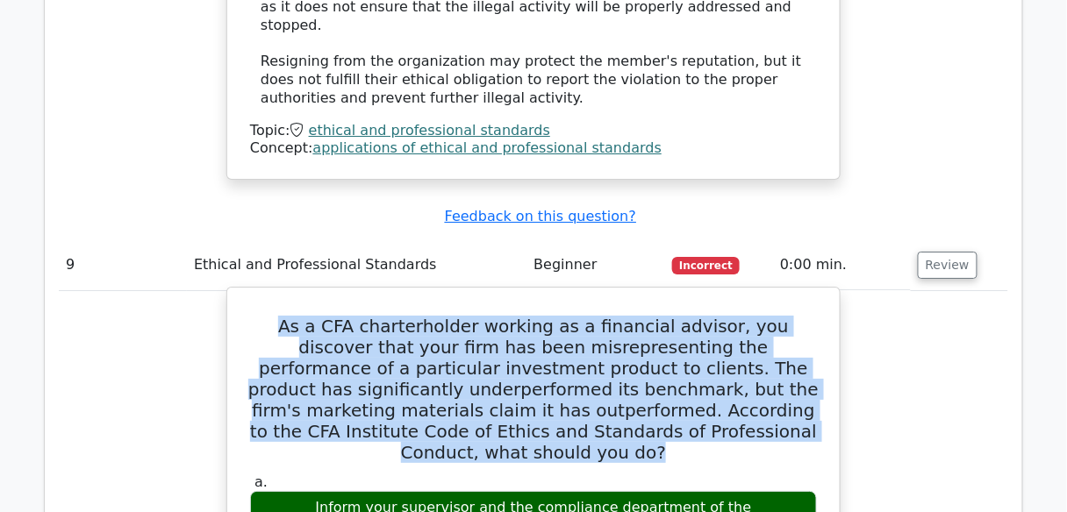
scroll to position [8576, 0]
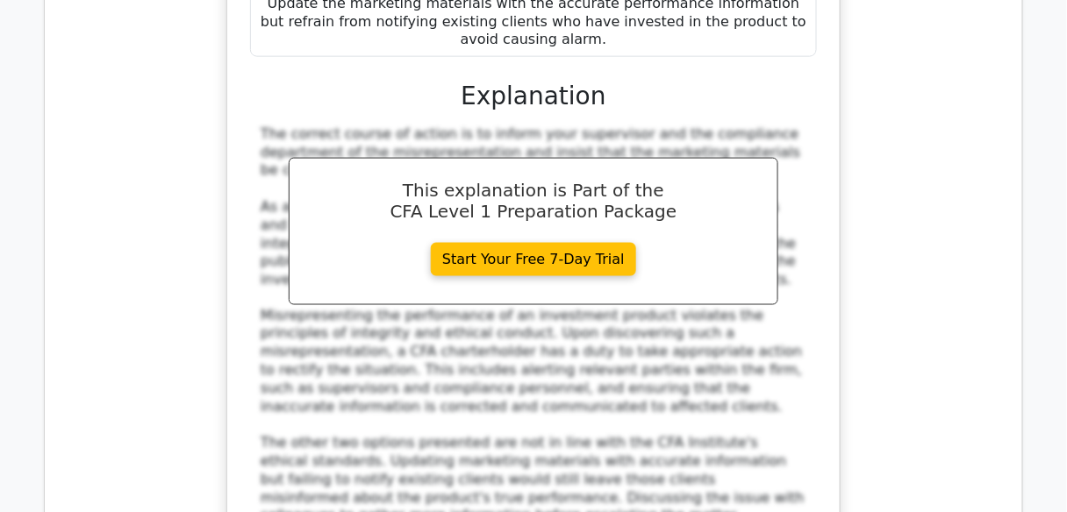
scroll to position [8927, 0]
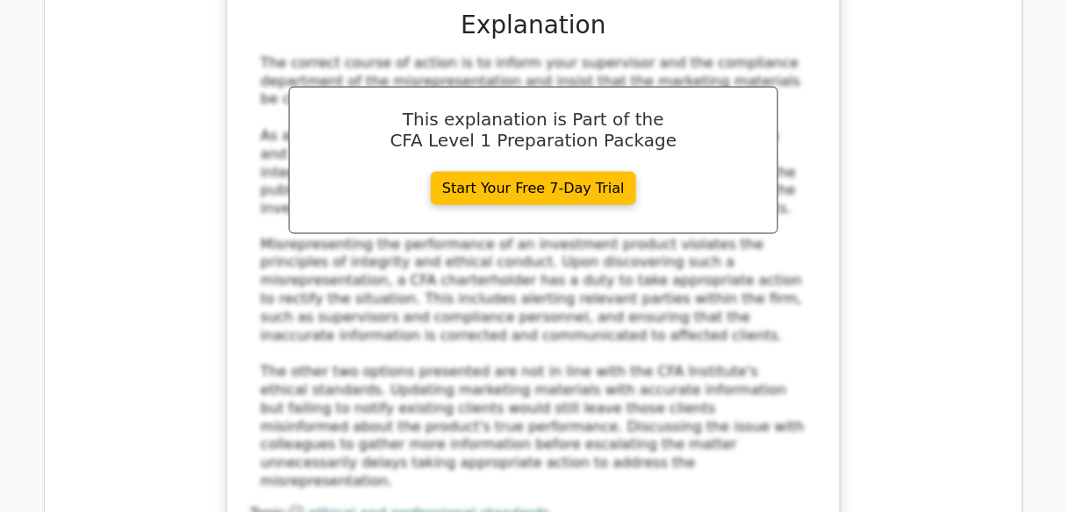
drag, startPoint x: 565, startPoint y: 189, endPoint x: 568, endPoint y: 178, distance: 11.1
drag, startPoint x: 568, startPoint y: 179, endPoint x: 265, endPoint y: 81, distance: 319.0
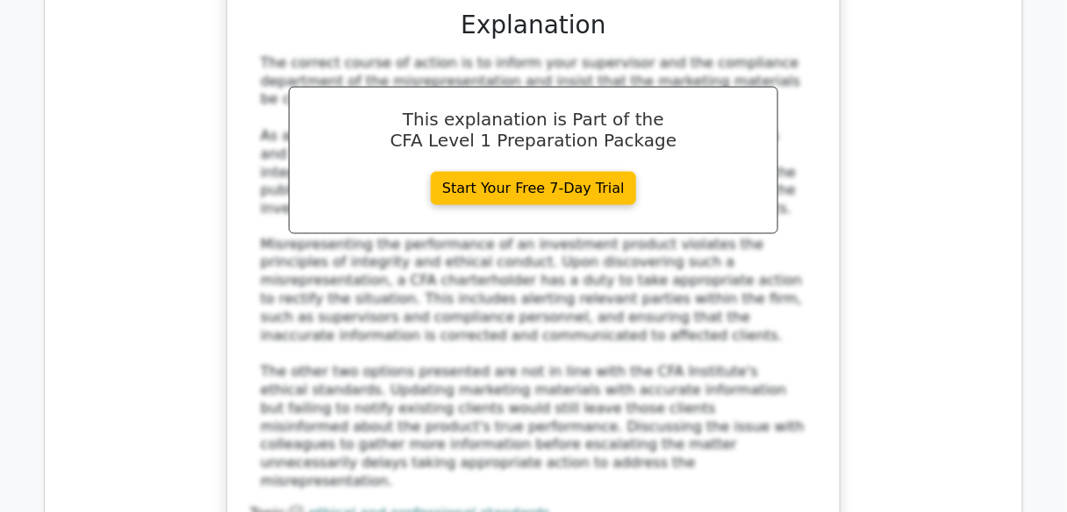
drag, startPoint x: 759, startPoint y: 262, endPoint x: 271, endPoint y: 235, distance: 488.4
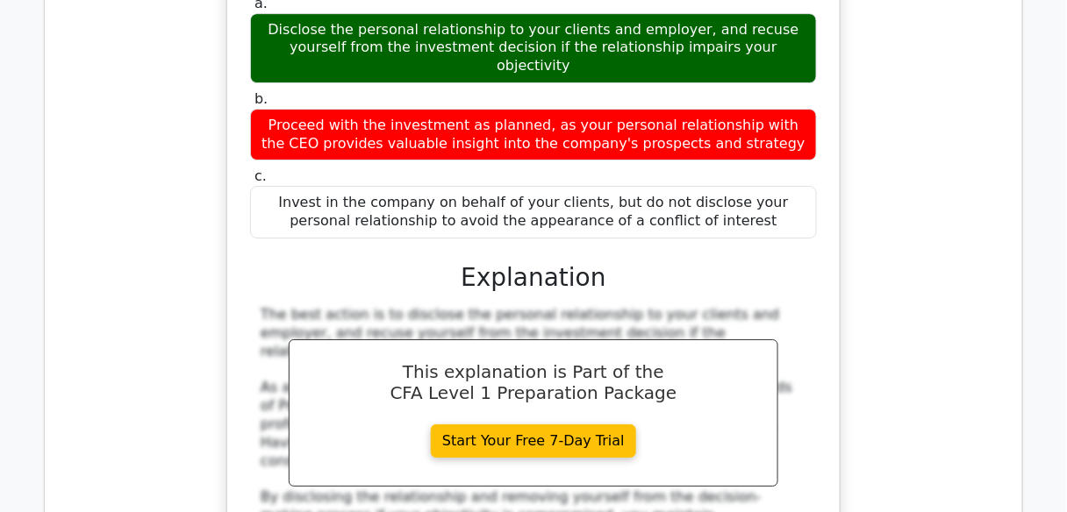
scroll to position [10119, 0]
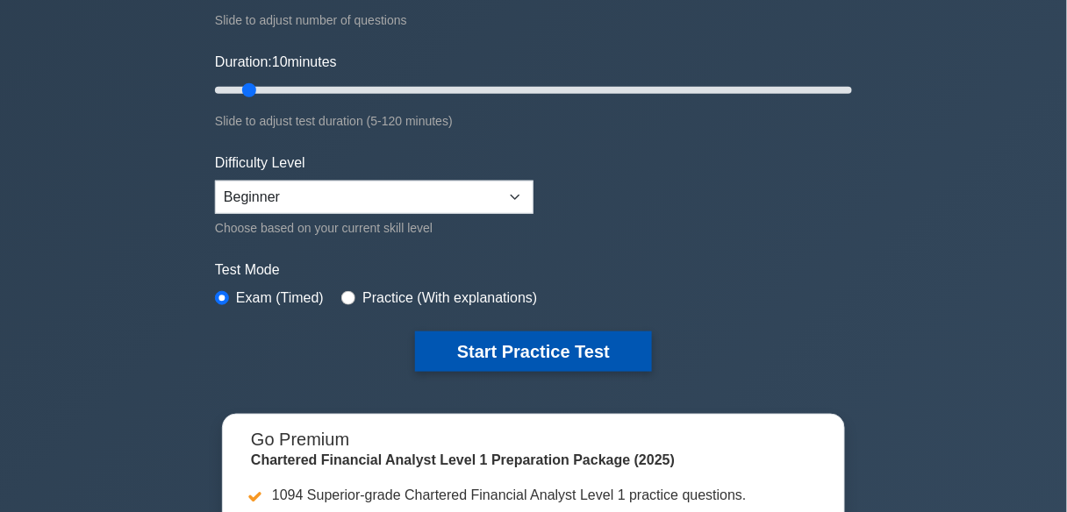
scroll to position [351, 0]
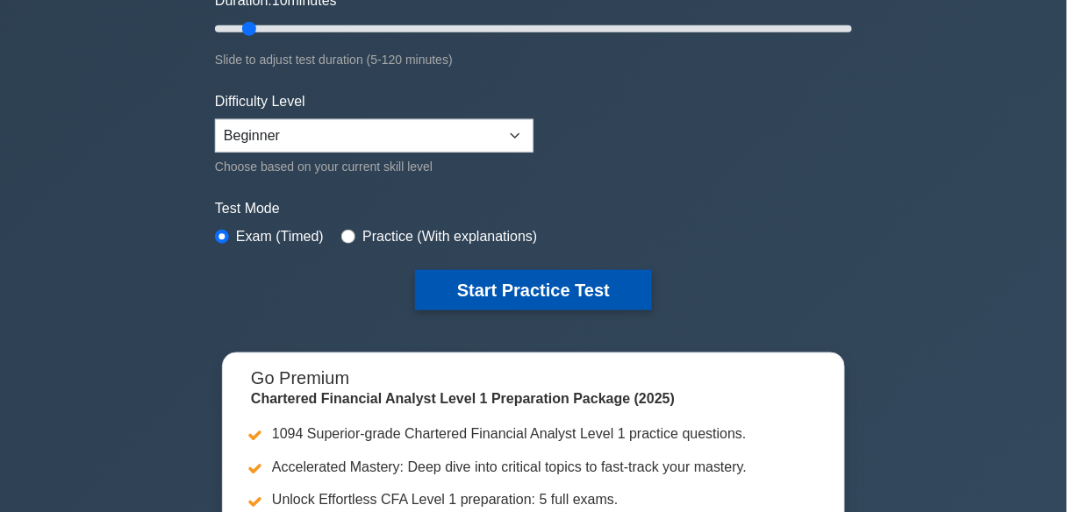
click at [625, 270] on button "Start Practice Test" at bounding box center [533, 290] width 237 height 40
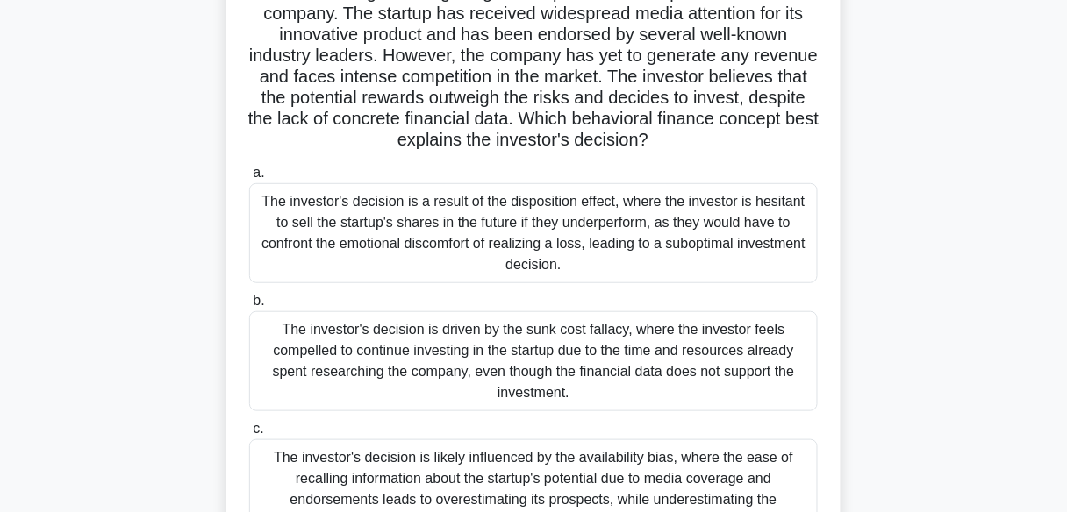
scroll to position [211, 0]
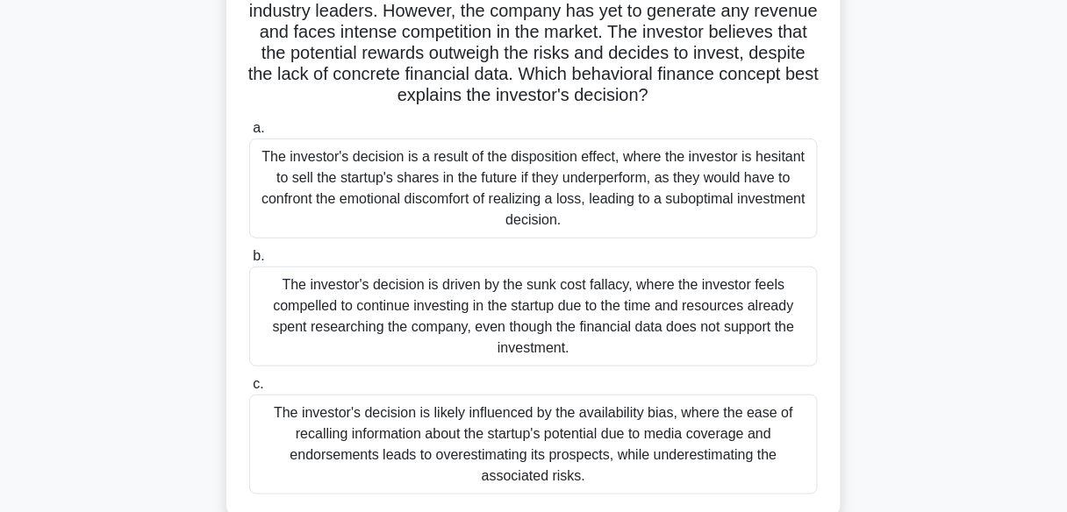
click at [709, 168] on div "The investor's decision is a result of the disposition effect, where the invest…" at bounding box center [533, 189] width 568 height 100
click at [249, 134] on input "a. The investor's decision is a result of the disposition effect, where the inv…" at bounding box center [249, 128] width 0 height 11
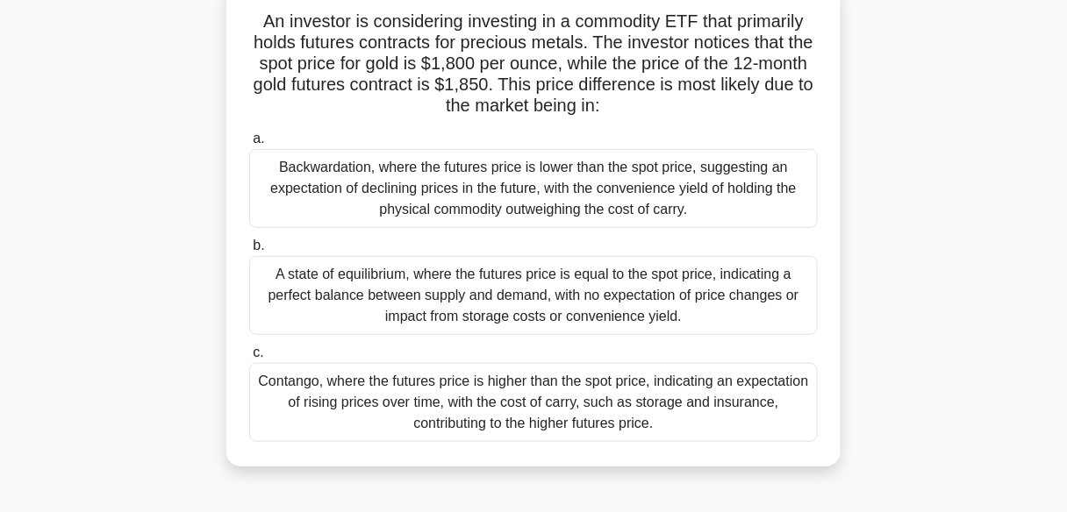
scroll to position [140, 0]
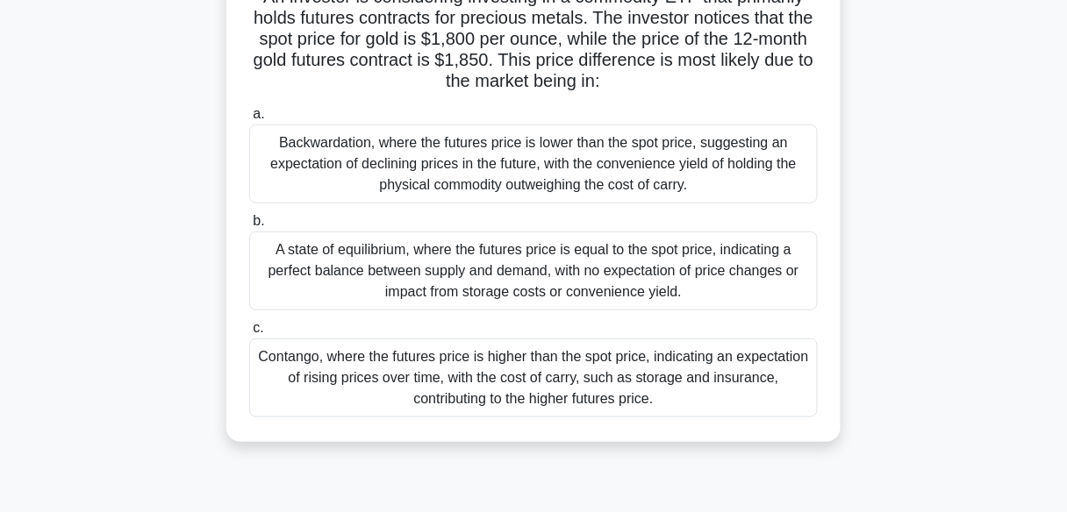
click at [596, 270] on div "A state of equilibrium, where the futures price is equal to the spot price, ind…" at bounding box center [533, 271] width 568 height 79
click at [249, 227] on input "b. A state of equilibrium, where the futures price is equal to the spot price, …" at bounding box center [249, 221] width 0 height 11
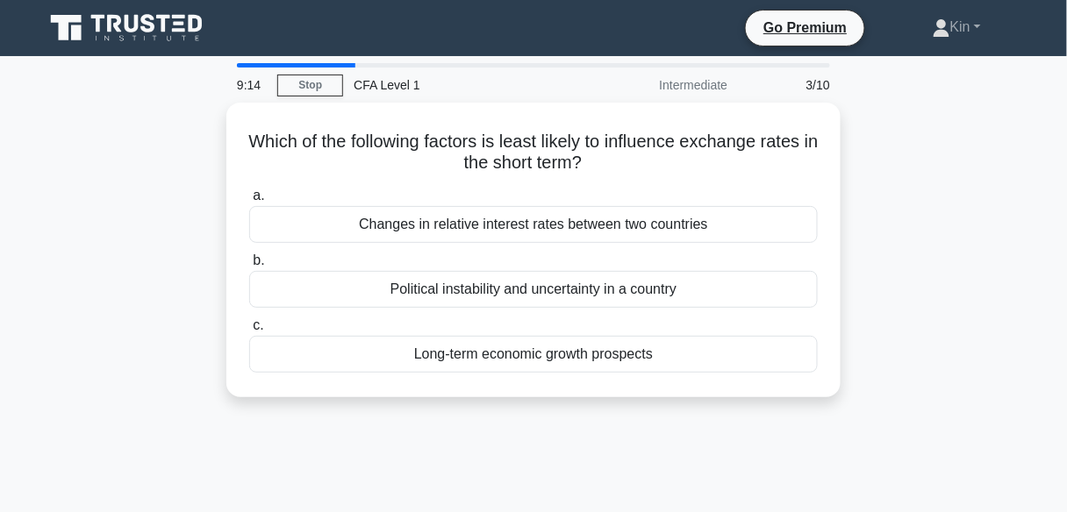
scroll to position [0, 0]
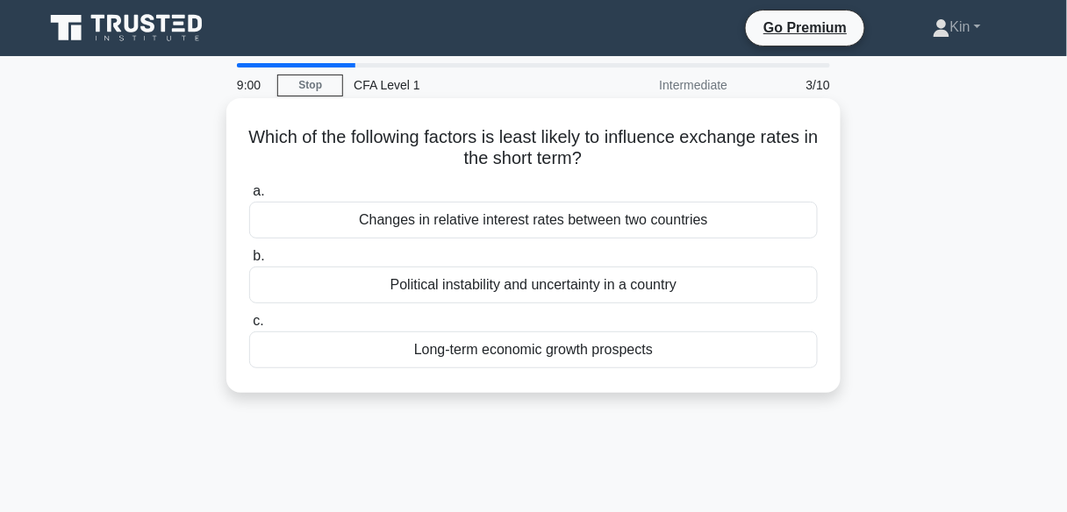
click at [585, 224] on div "Changes in relative interest rates between two countries" at bounding box center [533, 220] width 568 height 37
click at [249, 197] on input "a. Changes in relative interest rates between two countries" at bounding box center [249, 191] width 0 height 11
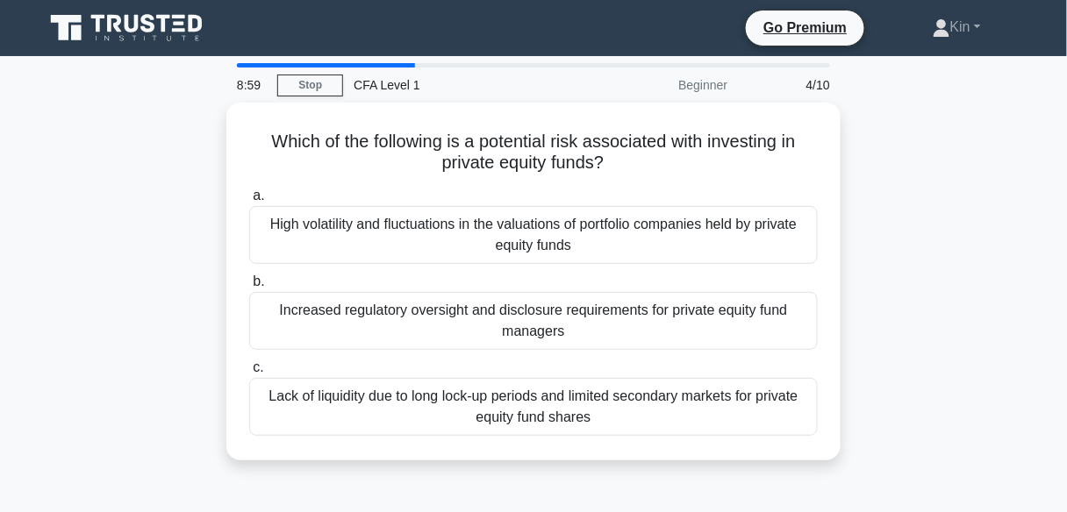
click at [585, 224] on div "High volatility and fluctuations in the valuations of portfolio companies held …" at bounding box center [533, 235] width 568 height 58
click at [249, 202] on input "a. High volatility and fluctuations in the valuations of portfolio companies he…" at bounding box center [249, 195] width 0 height 11
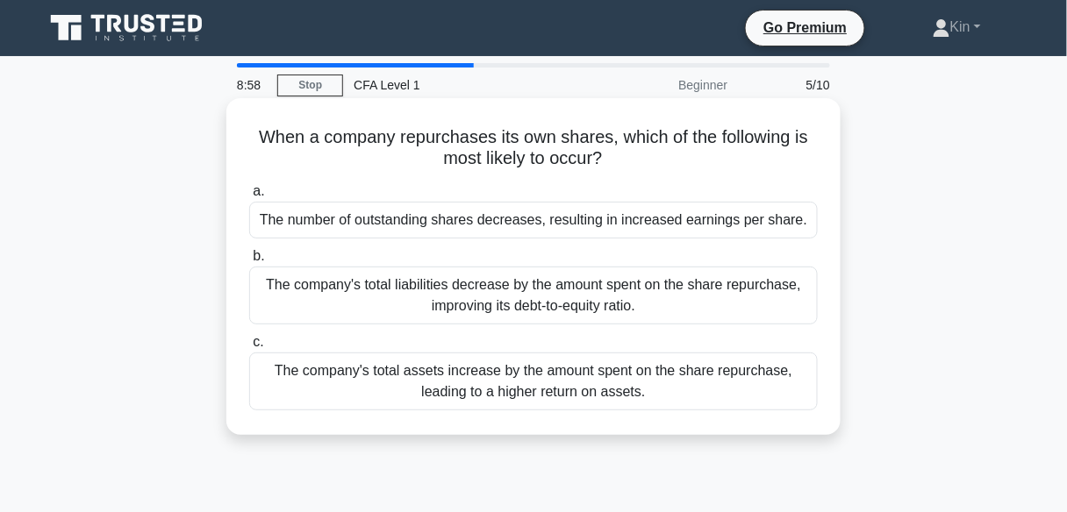
click at [562, 307] on div "The company's total liabilities decrease by the amount spent on the share repur…" at bounding box center [533, 296] width 568 height 58
click at [249, 262] on input "b. The company's total liabilities decrease by the amount spent on the share re…" at bounding box center [249, 256] width 0 height 11
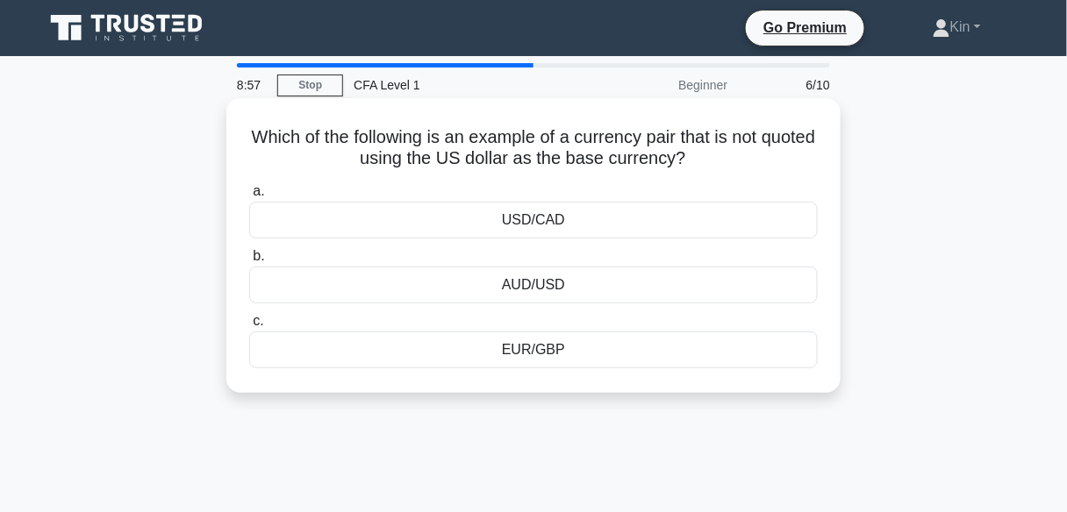
click at [567, 292] on div "AUD/USD" at bounding box center [533, 285] width 568 height 37
click at [249, 262] on input "b. AUD/USD" at bounding box center [249, 256] width 0 height 11
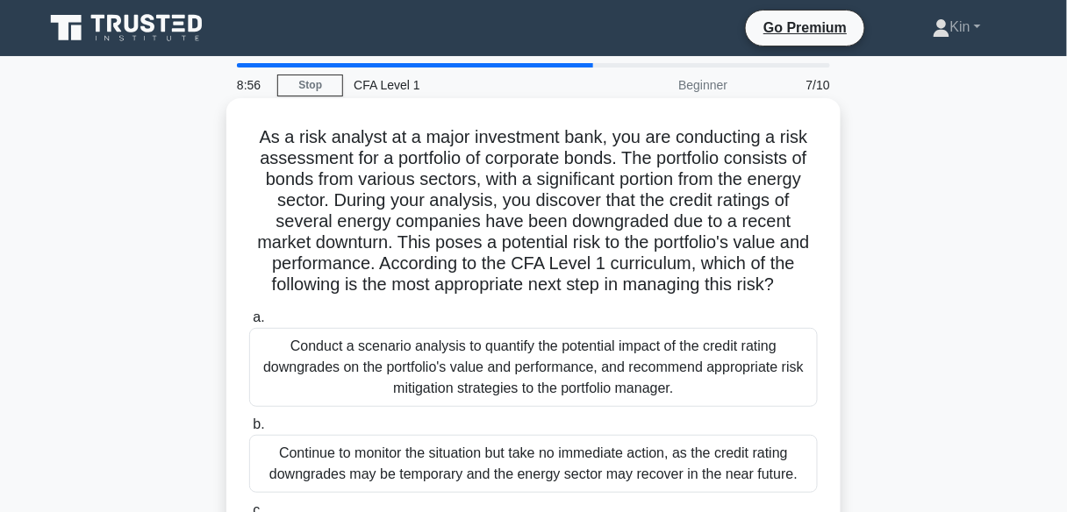
click at [550, 382] on div "Conduct a scenario analysis to quantify the potential impact of the credit rati…" at bounding box center [533, 367] width 568 height 79
click at [249, 324] on input "a. Conduct a scenario analysis to quantify the potential impact of the credit r…" at bounding box center [249, 317] width 0 height 11
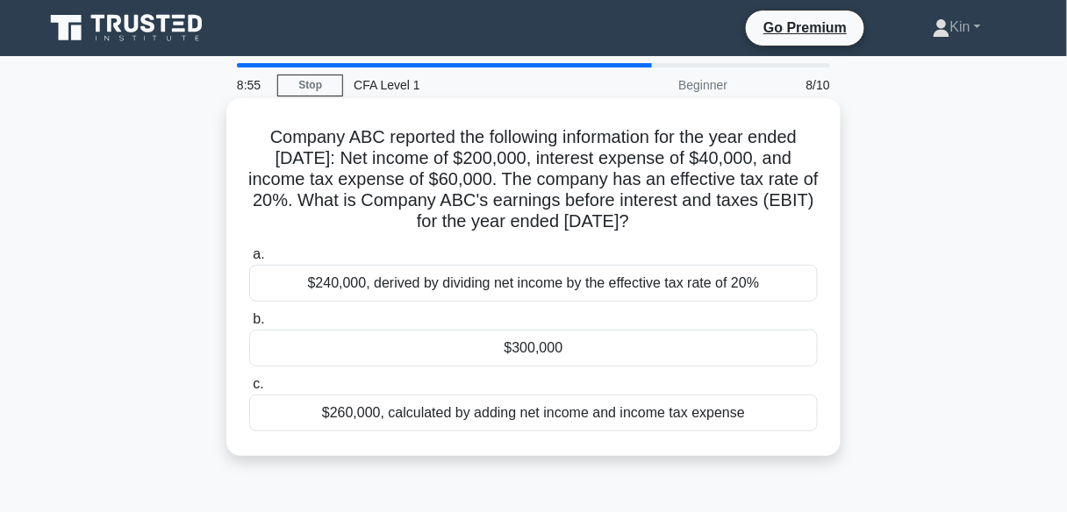
click at [560, 346] on div "$300,000" at bounding box center [533, 348] width 568 height 37
click at [249, 325] on input "b. $300,000" at bounding box center [249, 319] width 0 height 11
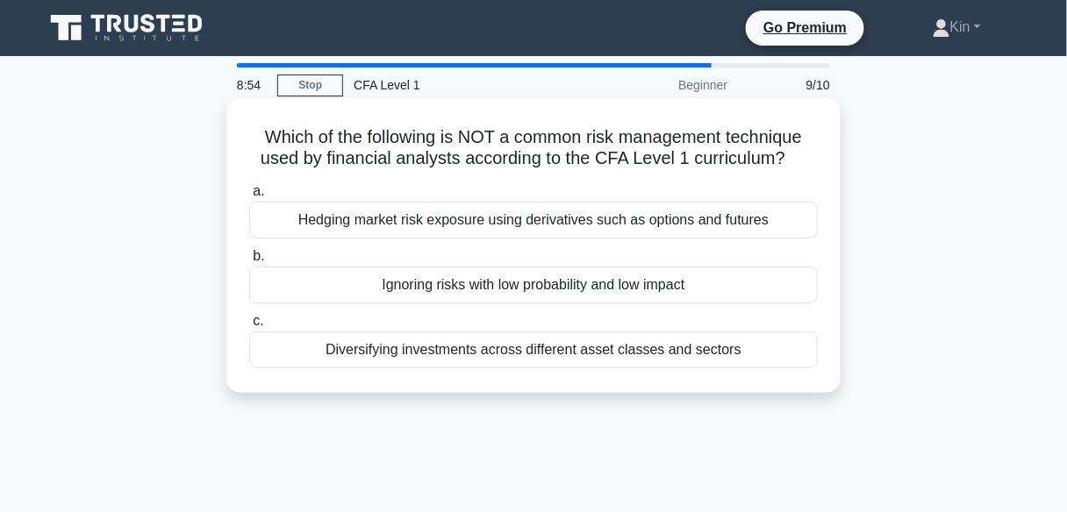
click at [562, 353] on div "Diversifying investments across different asset classes and sectors" at bounding box center [533, 350] width 568 height 37
click at [249, 327] on input "c. Diversifying investments across different asset classes and sectors" at bounding box center [249, 321] width 0 height 11
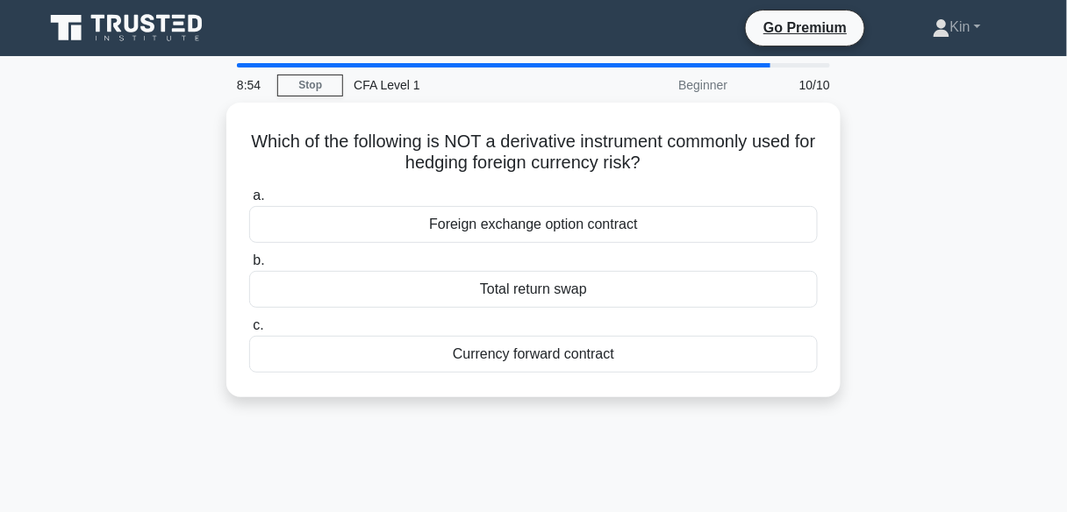
click at [562, 353] on div "Currency forward contract" at bounding box center [533, 354] width 568 height 37
click at [249, 332] on input "c. Currency forward contract" at bounding box center [249, 325] width 0 height 11
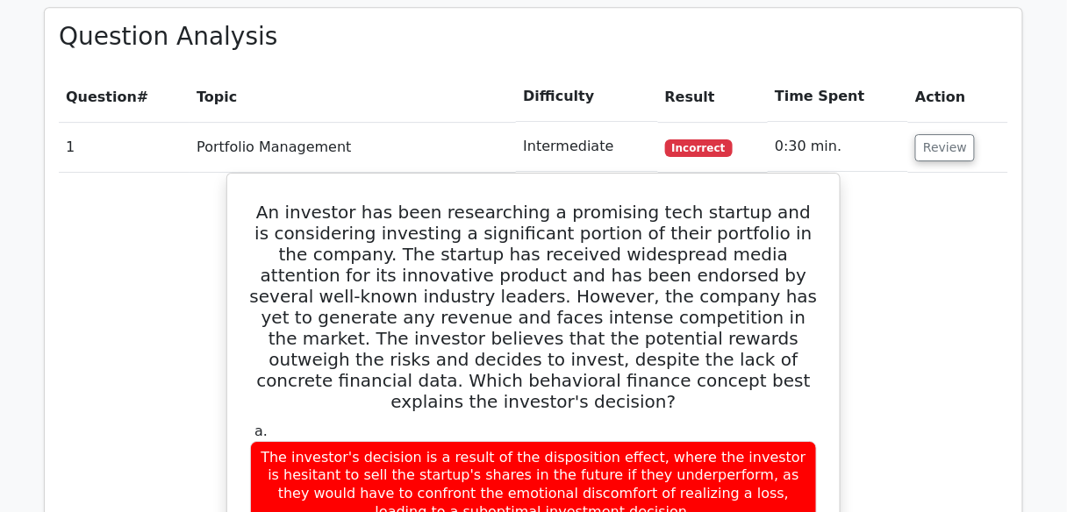
scroll to position [1403, 0]
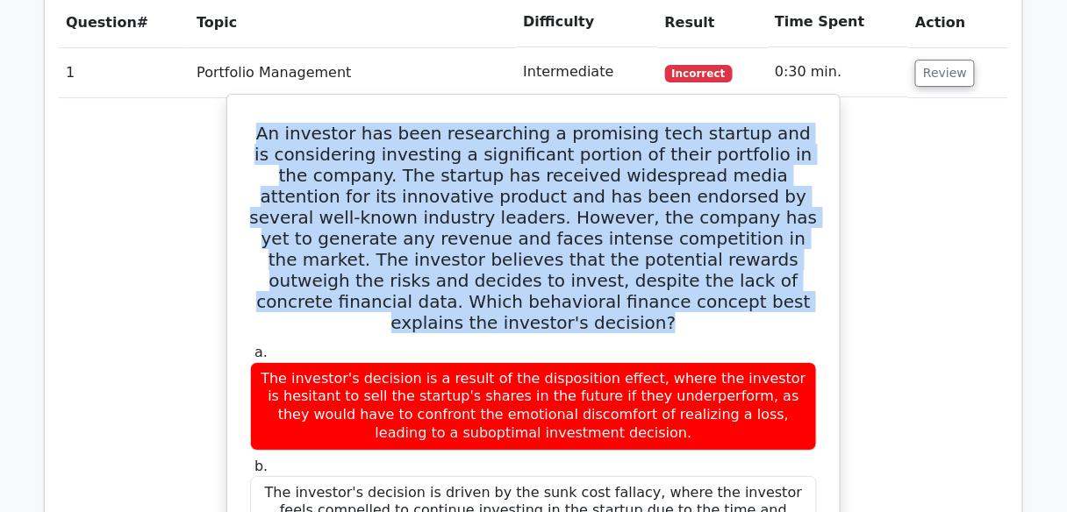
drag, startPoint x: 281, startPoint y: 41, endPoint x: 745, endPoint y: 220, distance: 497.3
click at [745, 220] on h5 "An investor has been researching a promising tech startup and is considering in…" at bounding box center [533, 228] width 570 height 211
copy h5 "An investor has been researching a promising tech startup and is considering in…"
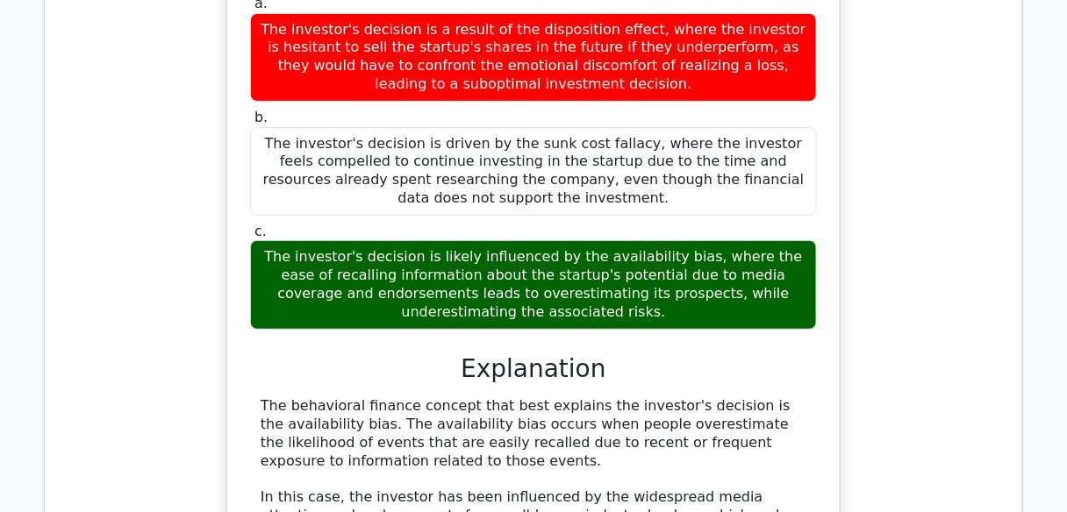
scroll to position [1754, 0]
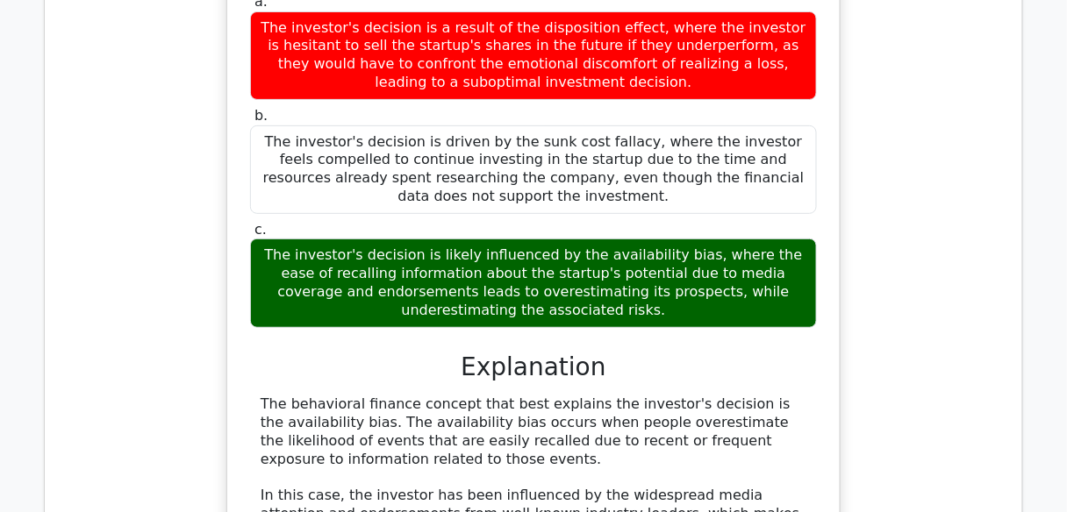
drag, startPoint x: 579, startPoint y: 204, endPoint x: 268, endPoint y: 139, distance: 317.2
click at [268, 239] on div "The investor's decision is likely influenced by the availability bias, where th…" at bounding box center [533, 283] width 567 height 89
copy div "The investor's decision is likely influenced by the availability bias, where th…"
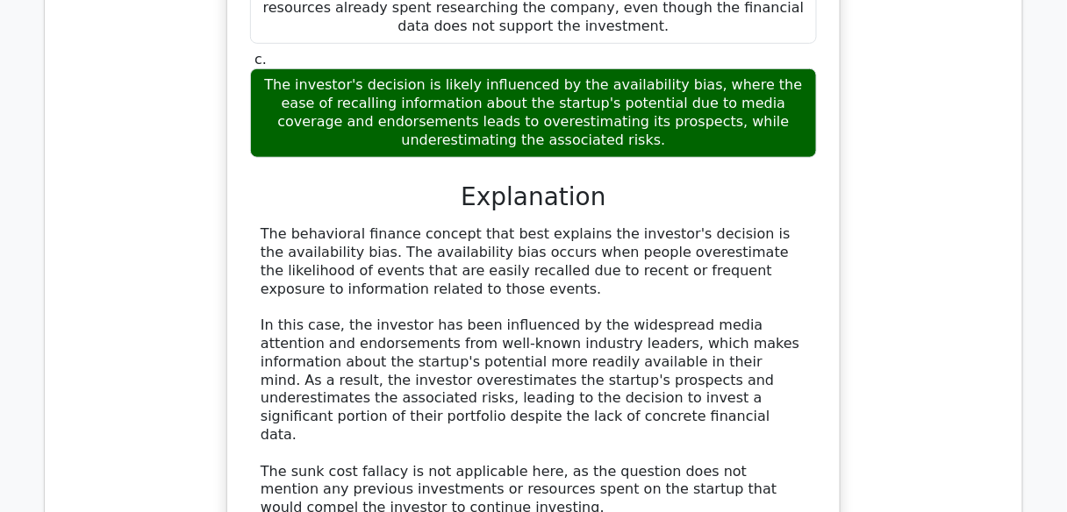
scroll to position [1965, 0]
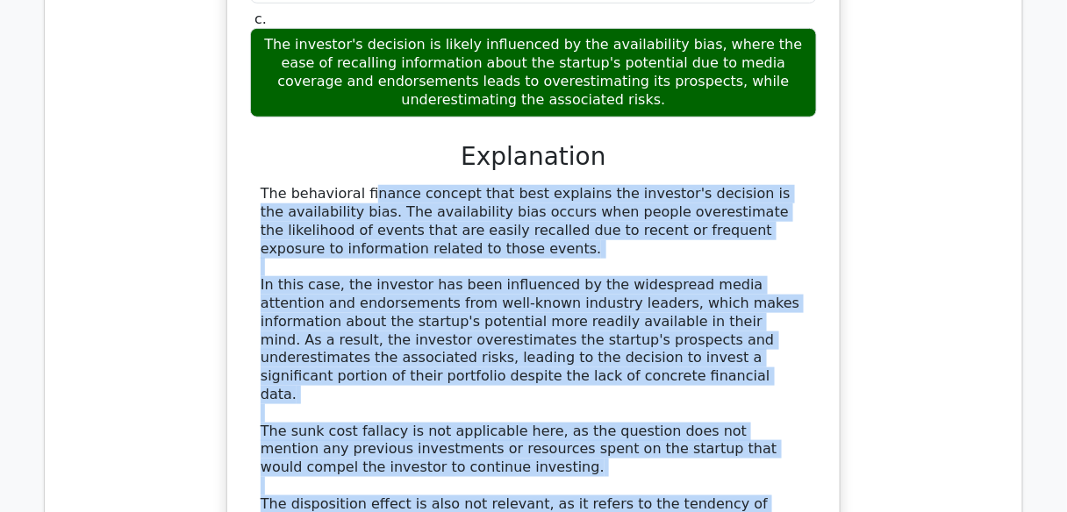
drag, startPoint x: 261, startPoint y: 81, endPoint x: 572, endPoint y: 432, distance: 469.2
click at [572, 432] on div "The behavioral finance concept that best explains the investor's decision is th…" at bounding box center [534, 386] width 546 height 402
copy div "The behavioral finance concept that best explains the investor's decision is th…"
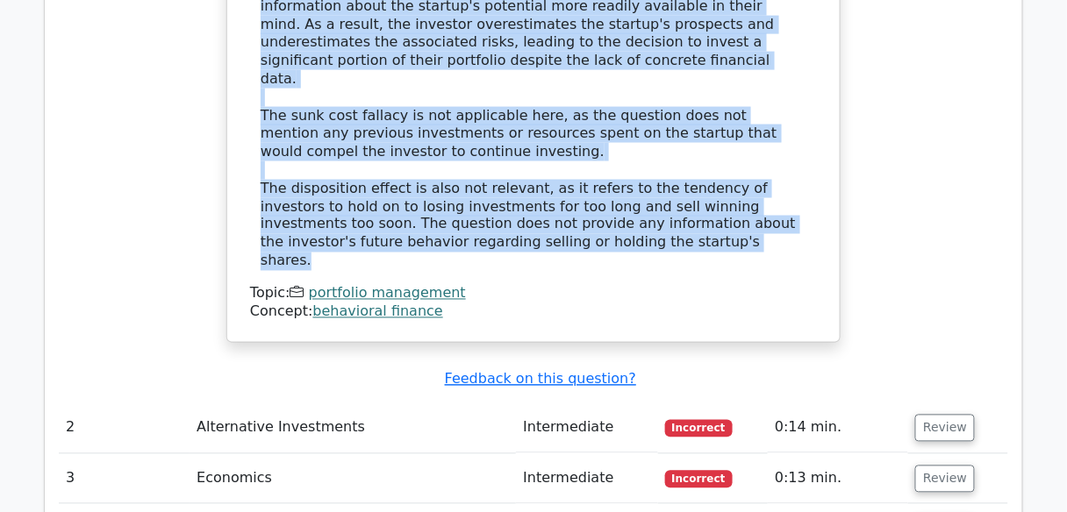
scroll to position [2456, 0]
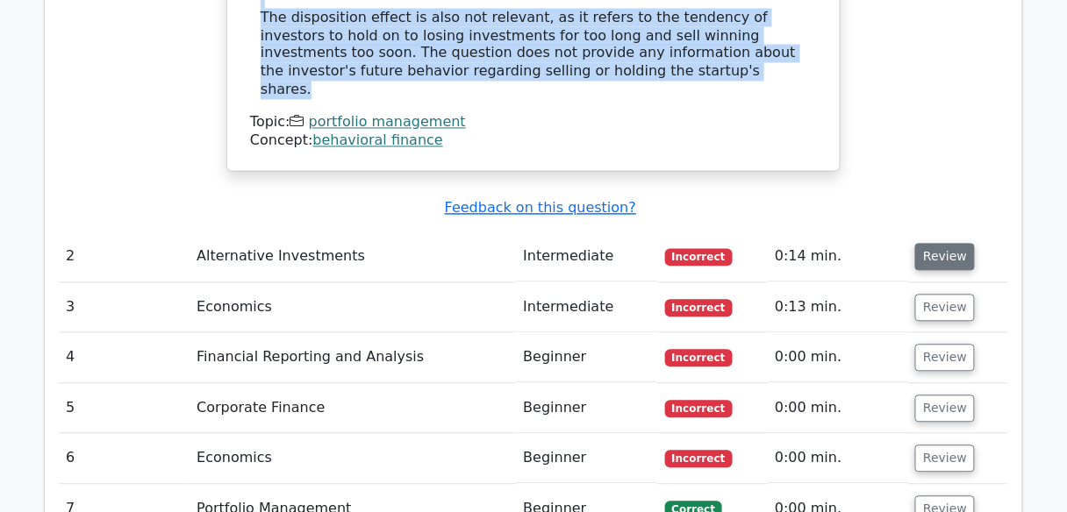
click at [938, 244] on button "Review" at bounding box center [945, 257] width 60 height 27
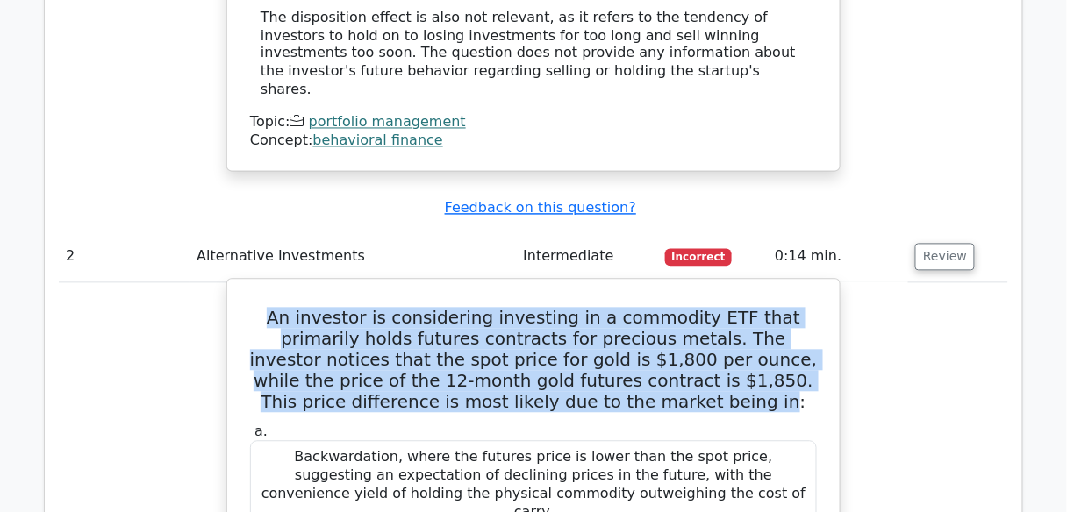
drag, startPoint x: 659, startPoint y: 253, endPoint x: 228, endPoint y: 168, distance: 439.0
copy h5 "An investor is considering investing in a commodity ETF that primarily holds fu…"
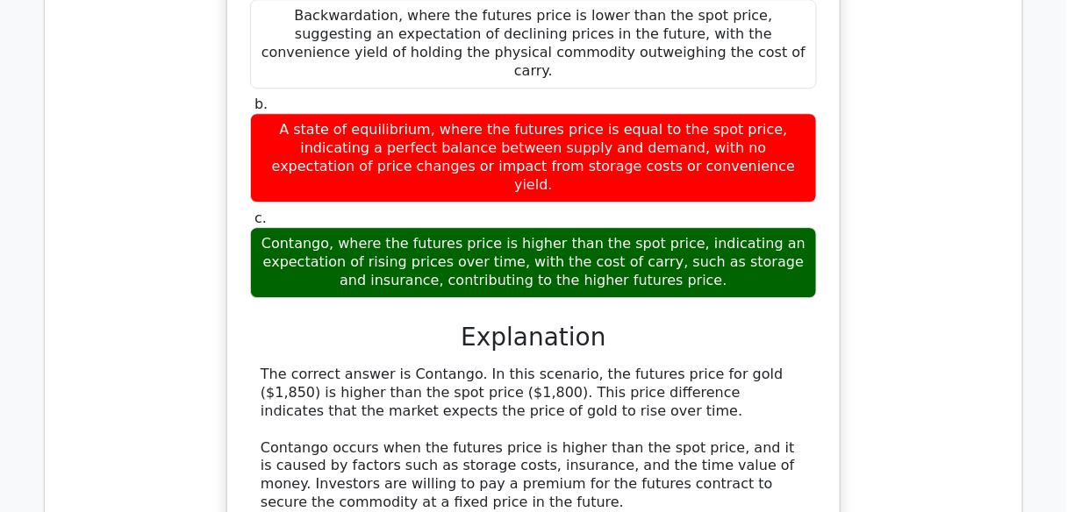
scroll to position [2877, 0]
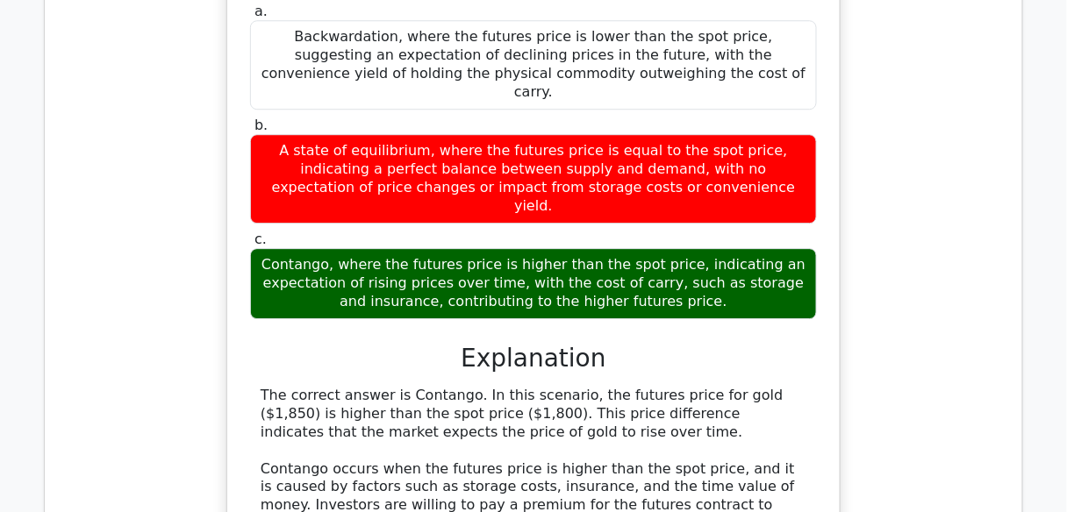
drag, startPoint x: 293, startPoint y: 73, endPoint x: 700, endPoint y: 118, distance: 409.5
click at [700, 248] on div "Contango, where the futures price is higher than the spot price, indicating an …" at bounding box center [533, 283] width 567 height 70
copy div "ontango, where the futures price is higher than the spot price, indicating an e…"
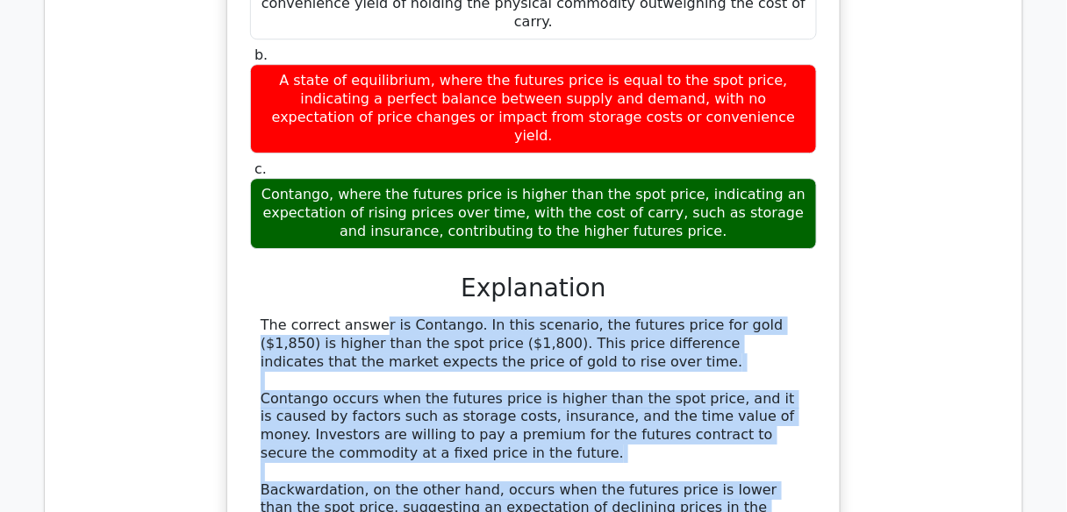
drag, startPoint x: 261, startPoint y: 139, endPoint x: 786, endPoint y: 396, distance: 584.5
click at [786, 396] on div "The correct answer is Contango. In this scenario, the futures price for gold ($…" at bounding box center [534, 463] width 546 height 292
copy div "The correct answer is Contango. In this scenario, the futures price for gold ($…"
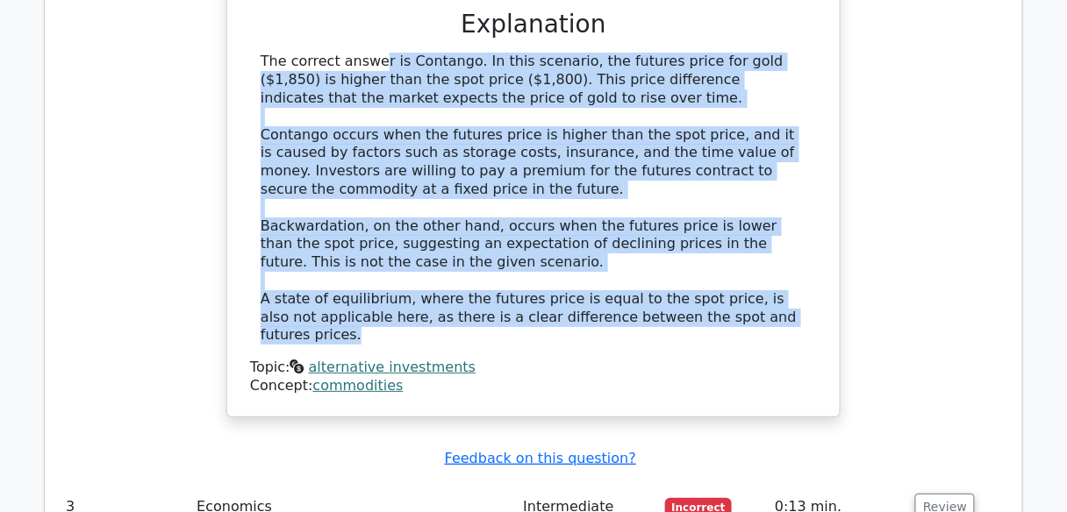
scroll to position [3228, 0]
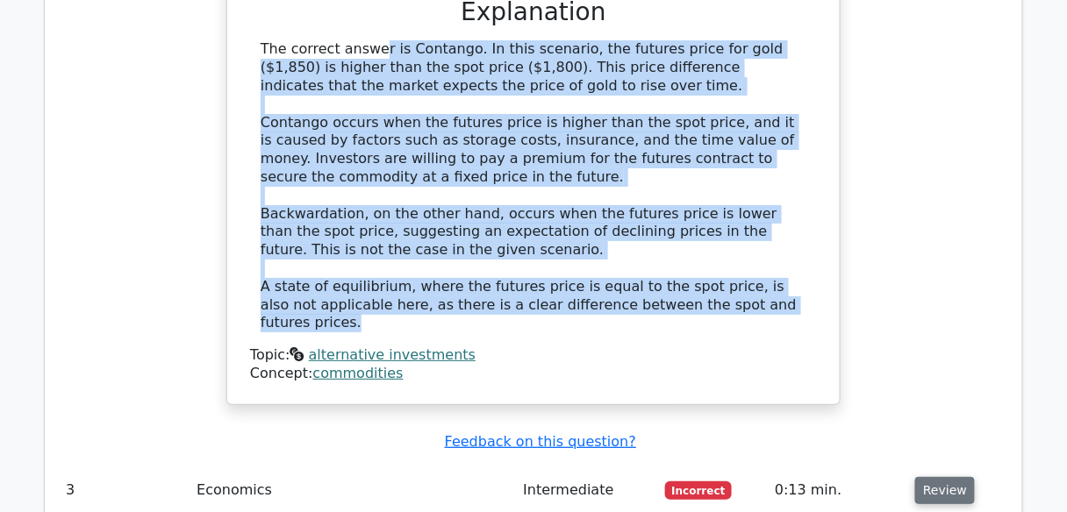
click at [961, 477] on button "Review" at bounding box center [945, 490] width 60 height 27
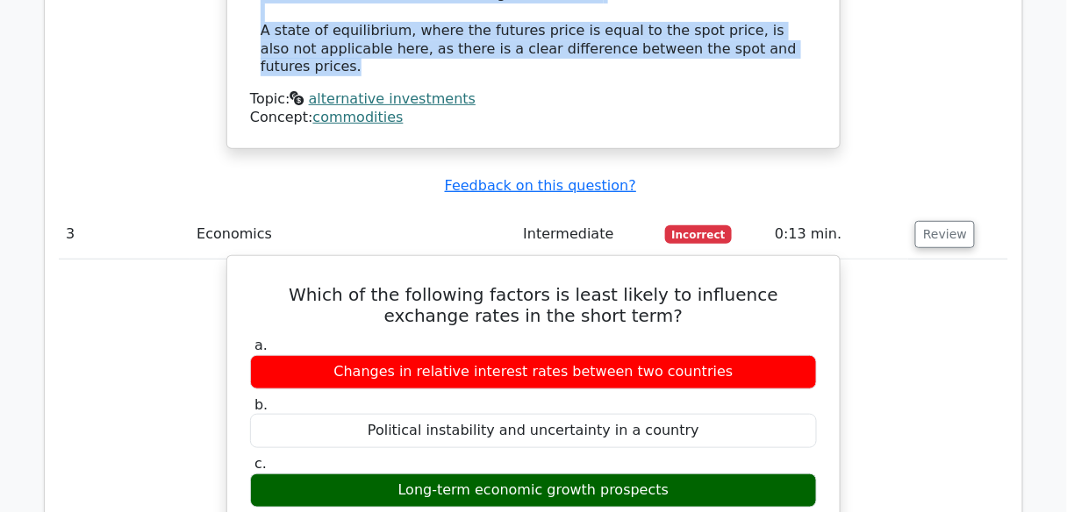
scroll to position [3509, 0]
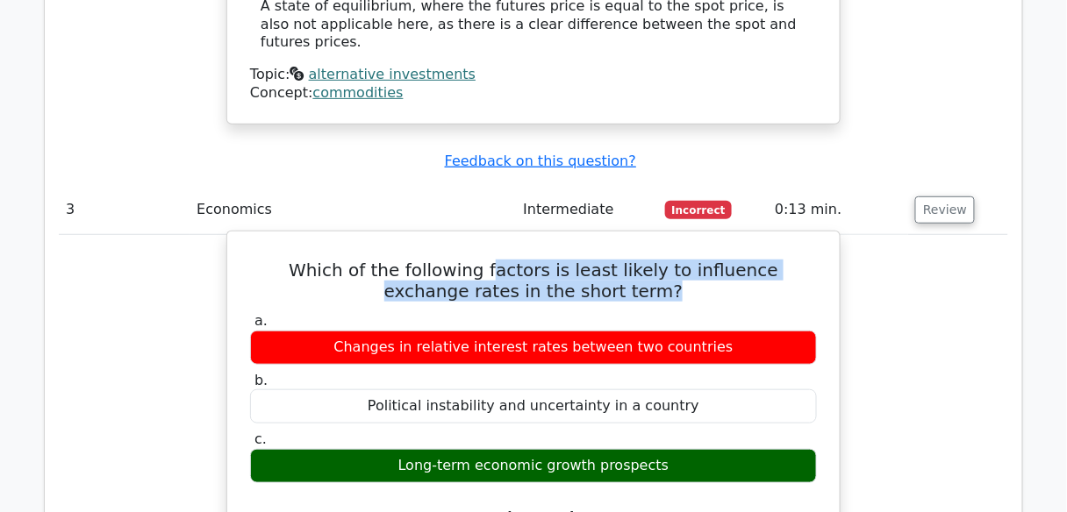
drag, startPoint x: 439, startPoint y: 64, endPoint x: 602, endPoint y: 79, distance: 163.0
click at [602, 260] on h5 "Which of the following factors is least likely to influence exchange rates in t…" at bounding box center [533, 281] width 570 height 42
copy h5 "actors is least likely to influence exchange rates in the short term?"
drag, startPoint x: 661, startPoint y: 261, endPoint x: 416, endPoint y: 259, distance: 245.6
click at [416, 449] on div "Long-term economic growth prospects" at bounding box center [533, 466] width 567 height 34
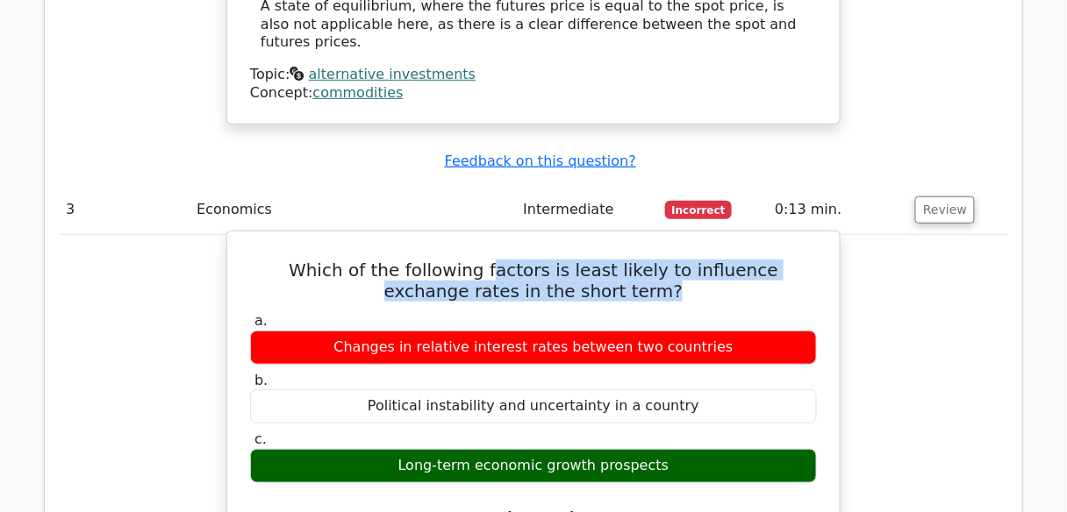
click at [413, 449] on div "Long-term economic growth prospects" at bounding box center [533, 466] width 567 height 34
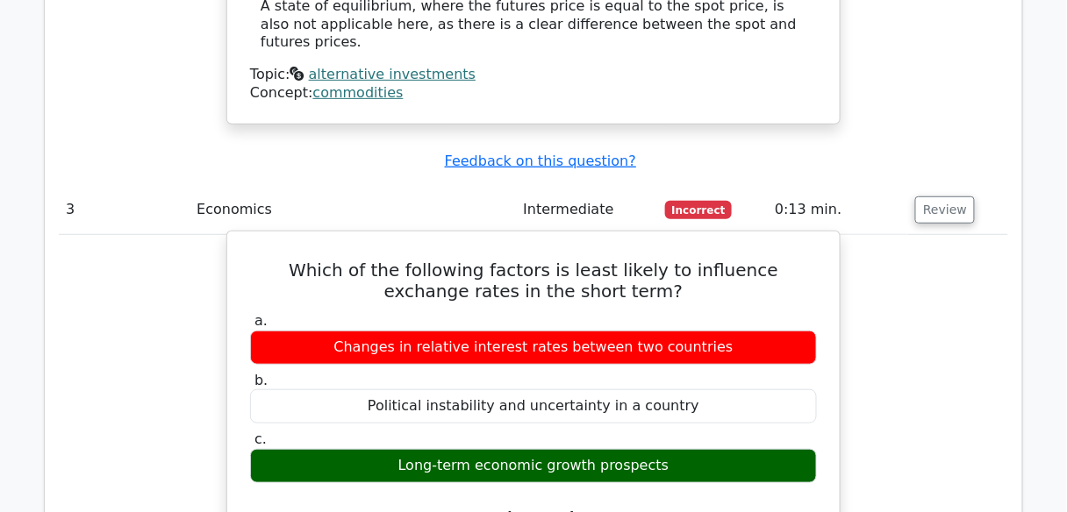
drag, startPoint x: 408, startPoint y: 259, endPoint x: 656, endPoint y: 256, distance: 248.2
click at [656, 449] on div "Long-term economic growth prospects" at bounding box center [533, 466] width 567 height 34
drag, startPoint x: 656, startPoint y: 256, endPoint x: 642, endPoint y: 259, distance: 14.3
click at [642, 449] on div "Long-term economic growth prospects" at bounding box center [533, 466] width 567 height 34
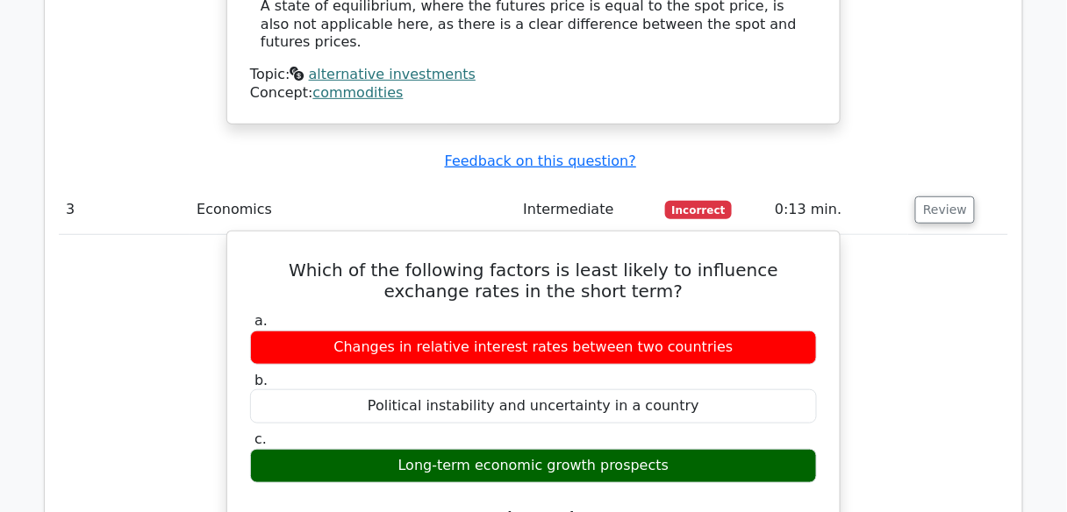
drag, startPoint x: 660, startPoint y: 259, endPoint x: 409, endPoint y: 259, distance: 250.9
click at [409, 449] on div "Long-term economic growth prospects" at bounding box center [533, 466] width 567 height 34
copy div "Long-term economic growth prospects"
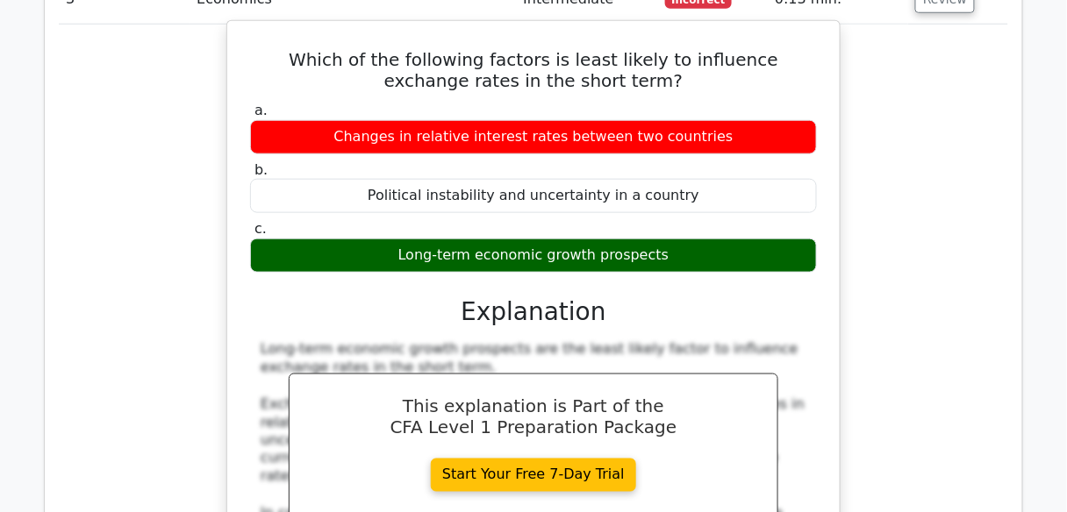
scroll to position [4000, 0]
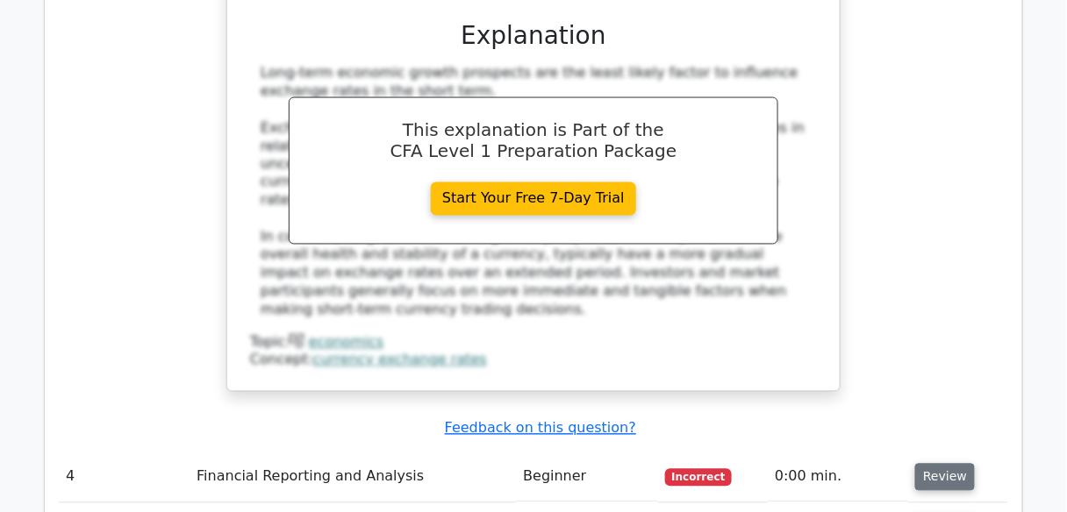
click at [915, 464] on button "Review" at bounding box center [945, 477] width 60 height 27
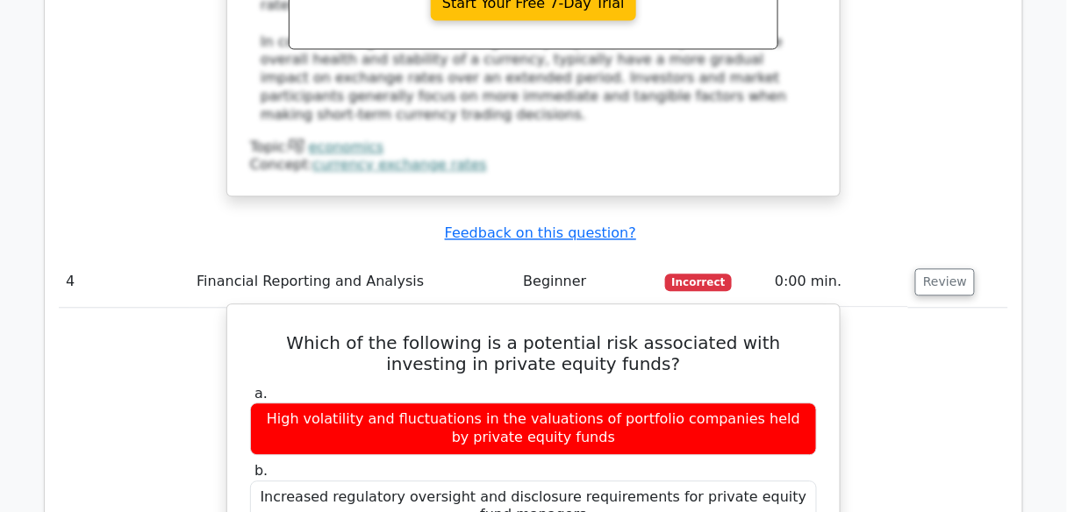
scroll to position [4210, 0]
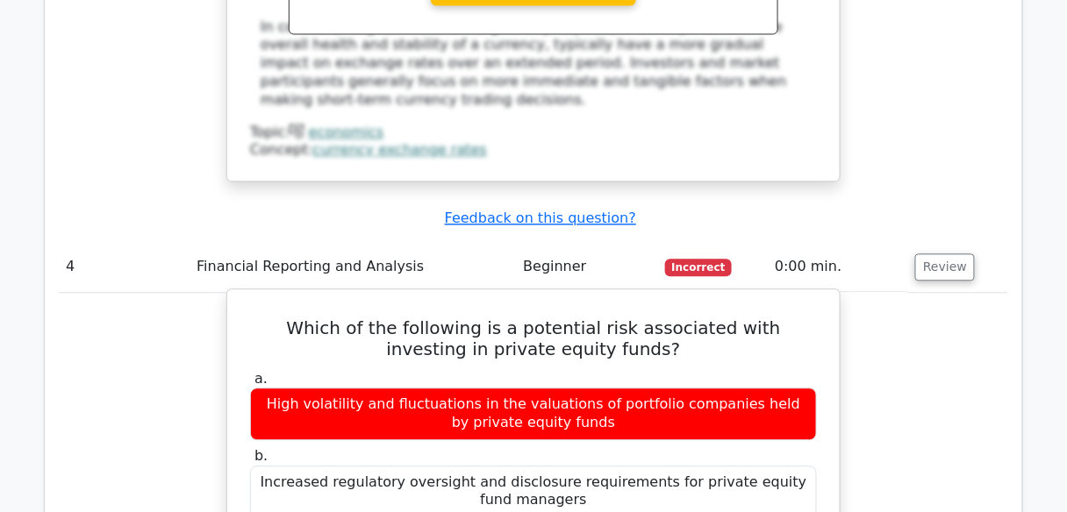
click at [484, 318] on h5 "Which of the following is a potential risk associated with investing in private…" at bounding box center [533, 339] width 570 height 42
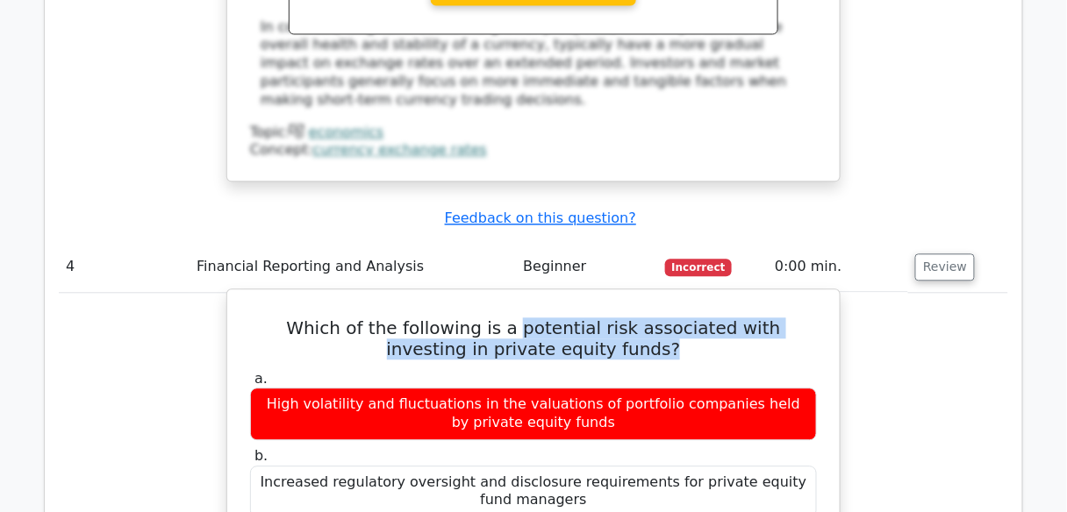
drag, startPoint x: 484, startPoint y: 97, endPoint x: 639, endPoint y: 122, distance: 157.2
click at [639, 318] on h5 "Which of the following is a potential risk associated with investing in private…" at bounding box center [533, 339] width 570 height 42
copy h5 "potential risk associated with investing in private equity funds?"
drag, startPoint x: 590, startPoint y: 354, endPoint x: 255, endPoint y: 332, distance: 335.8
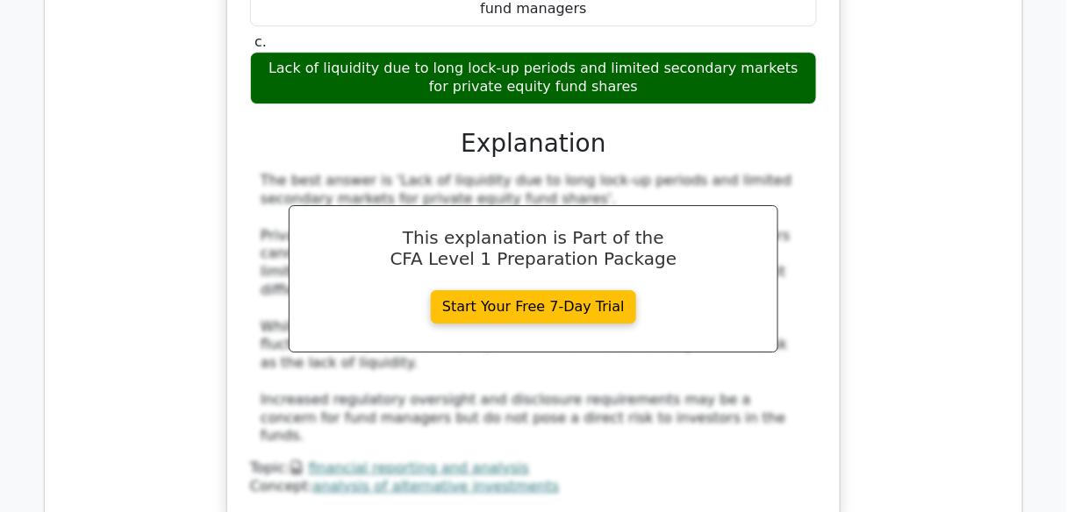
scroll to position [4912, 0]
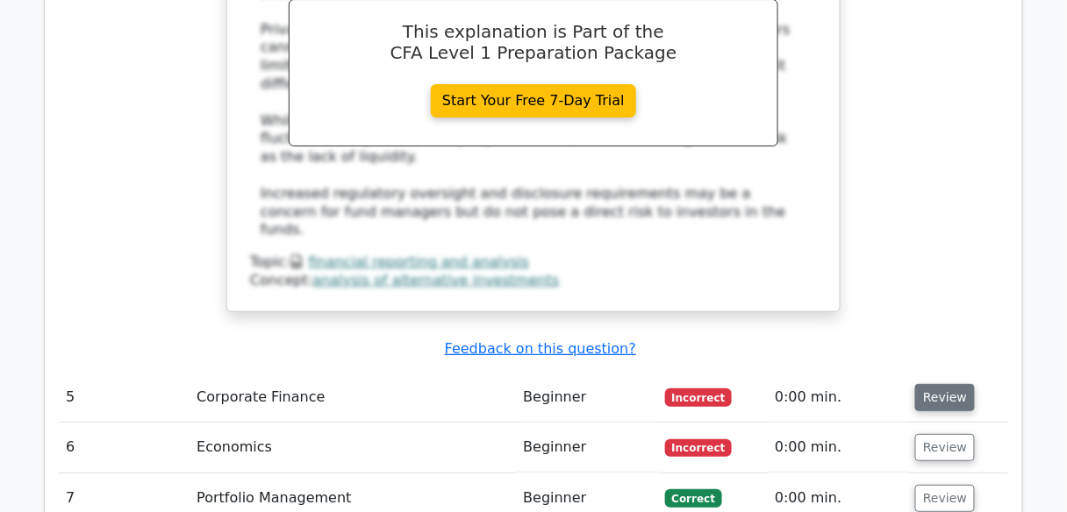
click at [920, 384] on button "Review" at bounding box center [945, 397] width 60 height 27
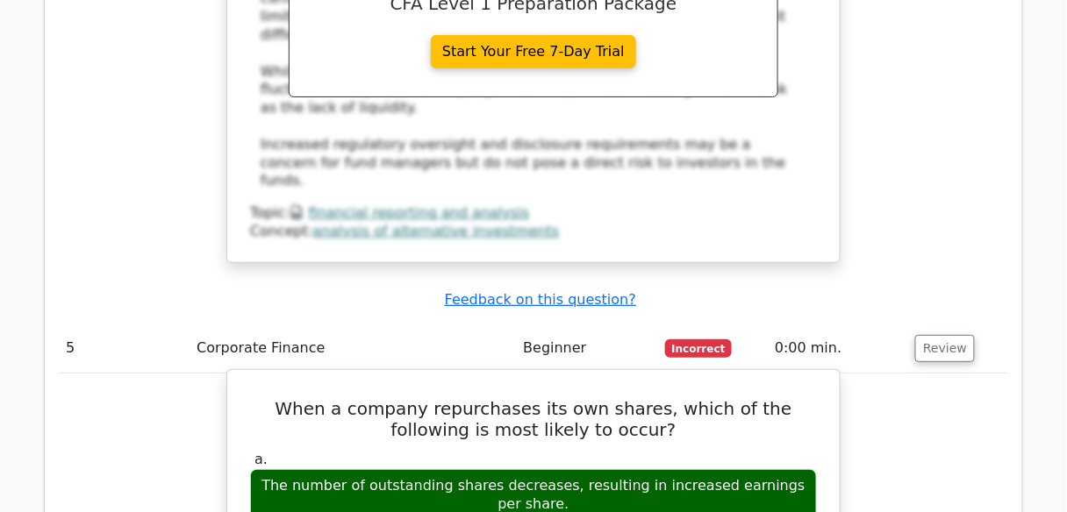
scroll to position [4982, 0]
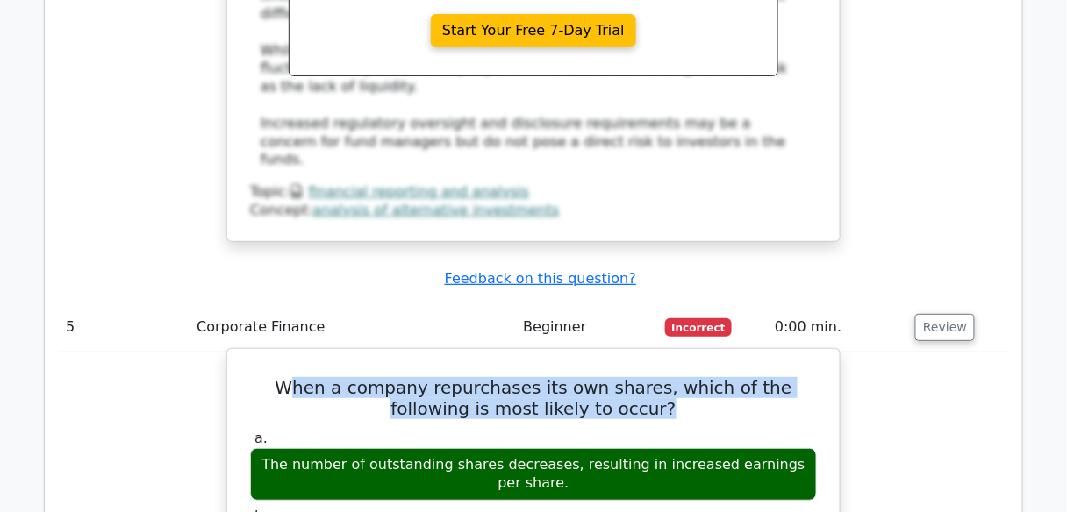
drag, startPoint x: 264, startPoint y: 118, endPoint x: 614, endPoint y: 146, distance: 351.1
click at [614, 377] on h5 "When a company repurchases its own shares, which of the following is most likel…" at bounding box center [533, 398] width 570 height 42
click at [596, 377] on h5 "When a company repurchases its own shares, which of the following is most likel…" at bounding box center [533, 398] width 570 height 42
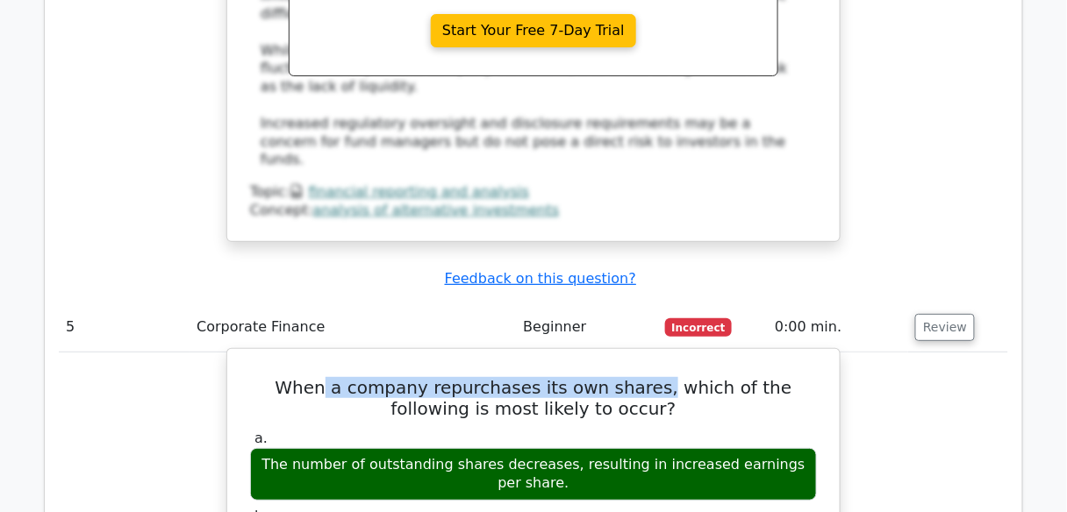
drag, startPoint x: 611, startPoint y: 120, endPoint x: 302, endPoint y: 126, distance: 309.7
click at [302, 377] on h5 "When a company repurchases its own shares, which of the following is most likel…" at bounding box center [533, 398] width 570 height 42
drag, startPoint x: 547, startPoint y: 211, endPoint x: 283, endPoint y: 195, distance: 264.5
click at [283, 448] on div "The number of outstanding shares decreases, resulting in increased earnings per…" at bounding box center [533, 474] width 567 height 53
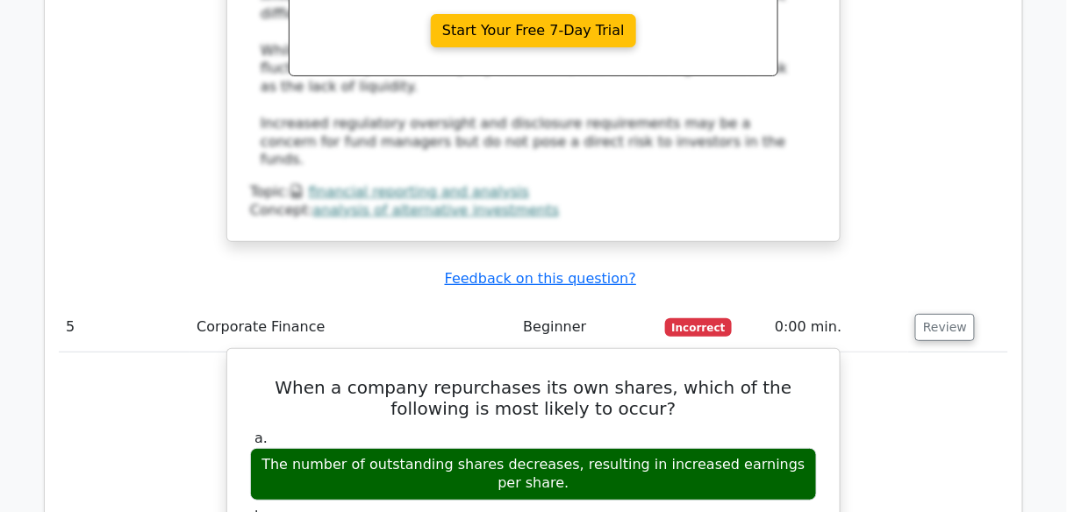
drag, startPoint x: 278, startPoint y: 195, endPoint x: 558, endPoint y: 224, distance: 281.3
click at [558, 448] on div "The number of outstanding shares decreases, resulting in increased earnings per…" at bounding box center [533, 474] width 567 height 53
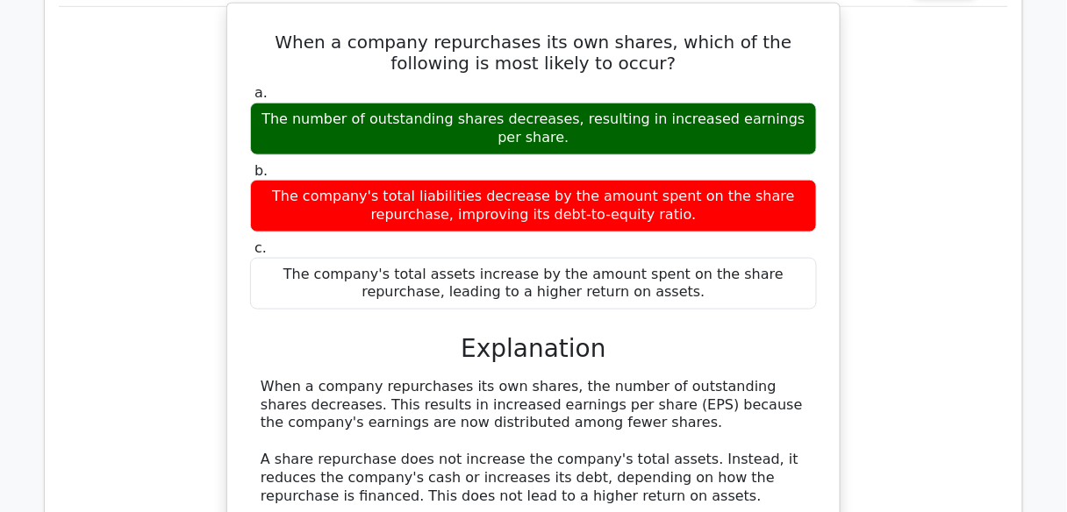
scroll to position [5333, 0]
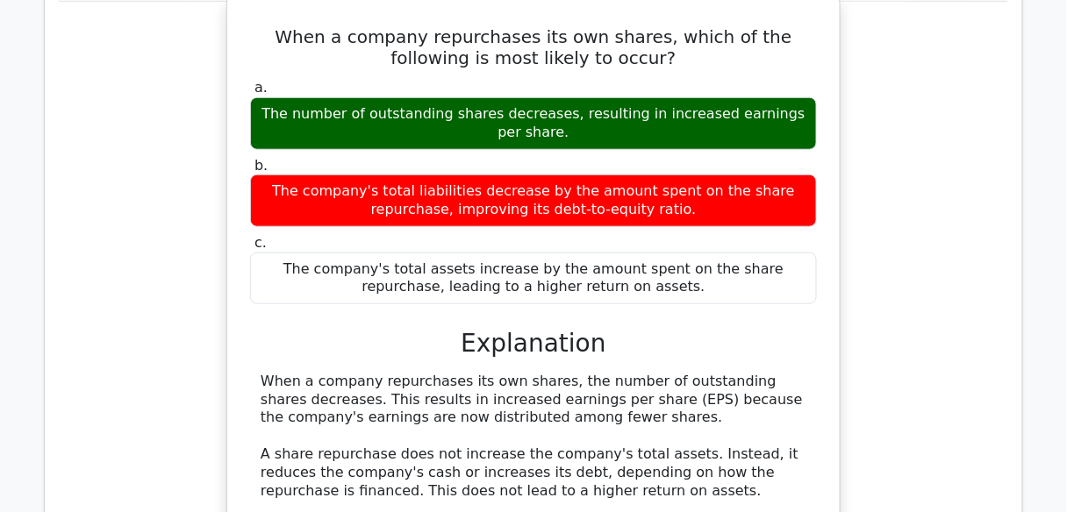
drag, startPoint x: 326, startPoint y: 130, endPoint x: 576, endPoint y: 154, distance: 251.2
click at [576, 373] on div "When a company repurchases its own shares, the number of outstanding shares dec…" at bounding box center [534, 482] width 546 height 219
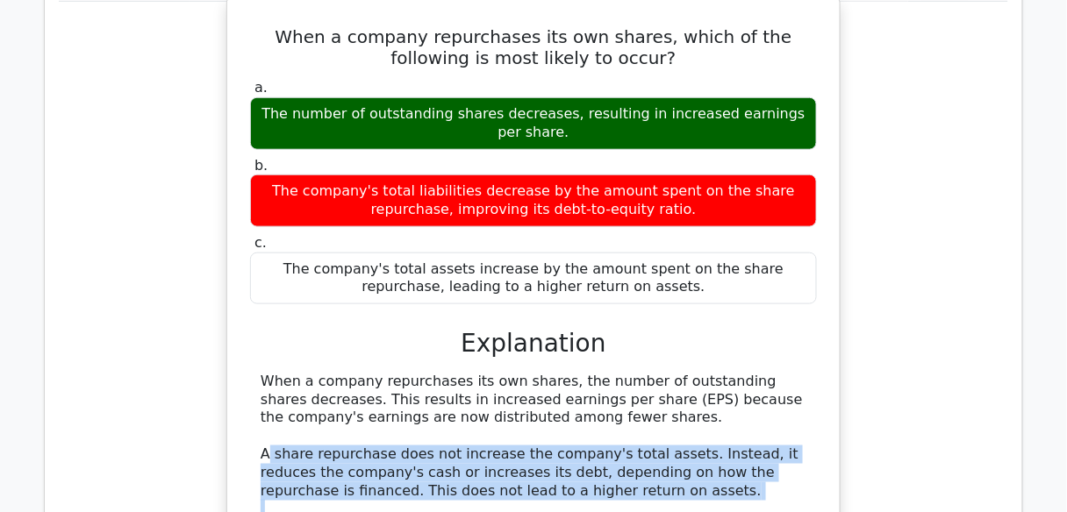
drag, startPoint x: 268, startPoint y: 189, endPoint x: 375, endPoint y: 318, distance: 167.7
click at [375, 373] on div "When a company repurchases its own shares, the number of outstanding shares dec…" at bounding box center [534, 482] width 546 height 219
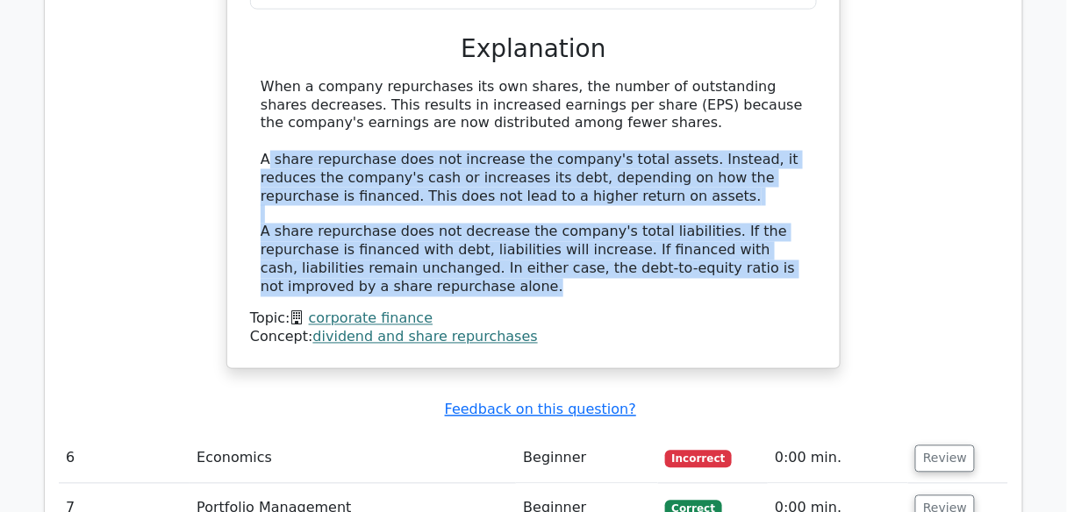
scroll to position [5684, 0]
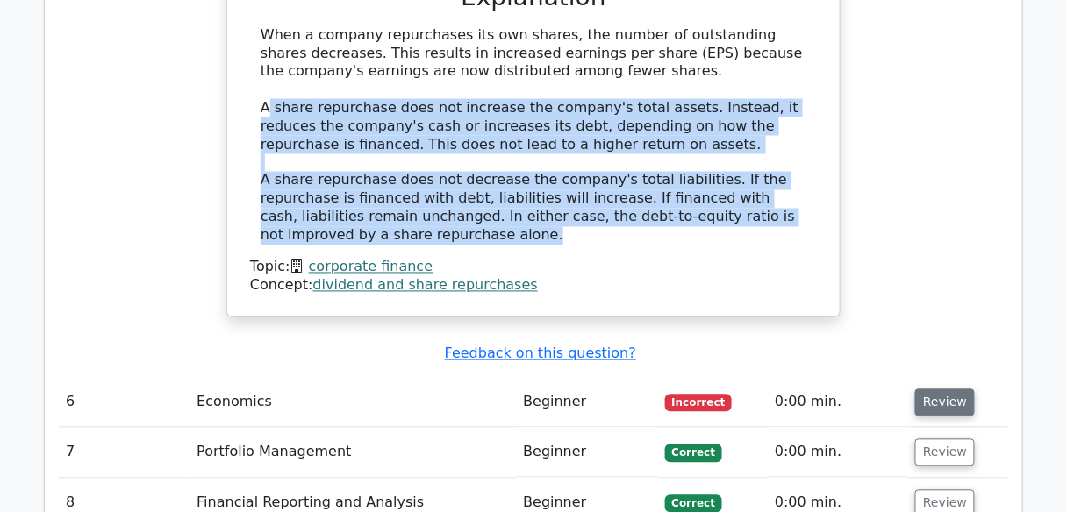
click at [951, 389] on button "Review" at bounding box center [945, 402] width 60 height 27
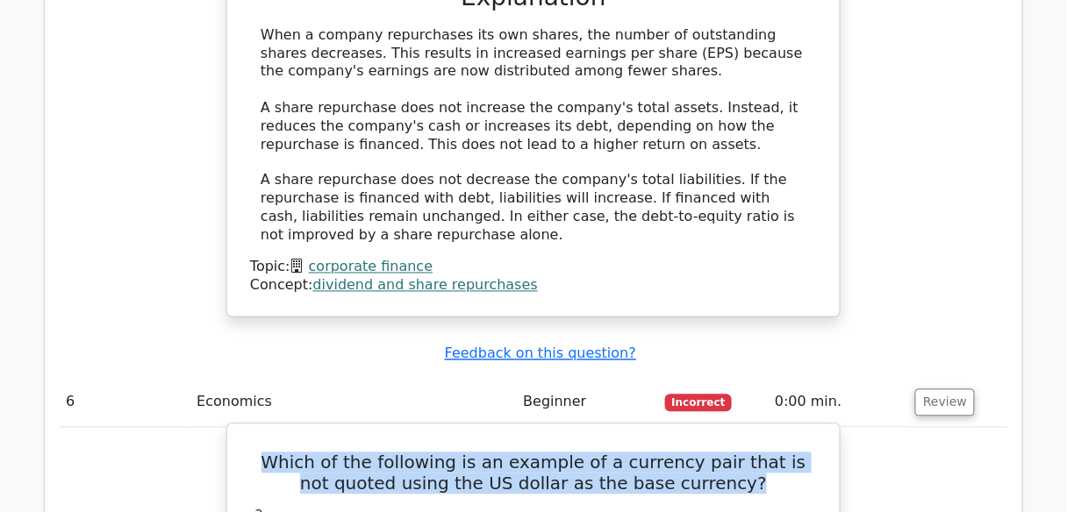
drag, startPoint x: 279, startPoint y: 192, endPoint x: 727, endPoint y: 216, distance: 448.8
click at [727, 453] on h5 "Which of the following is an example of a currency pair that is not quoted usin…" at bounding box center [533, 474] width 570 height 42
drag, startPoint x: 560, startPoint y: 386, endPoint x: 504, endPoint y: 387, distance: 55.3
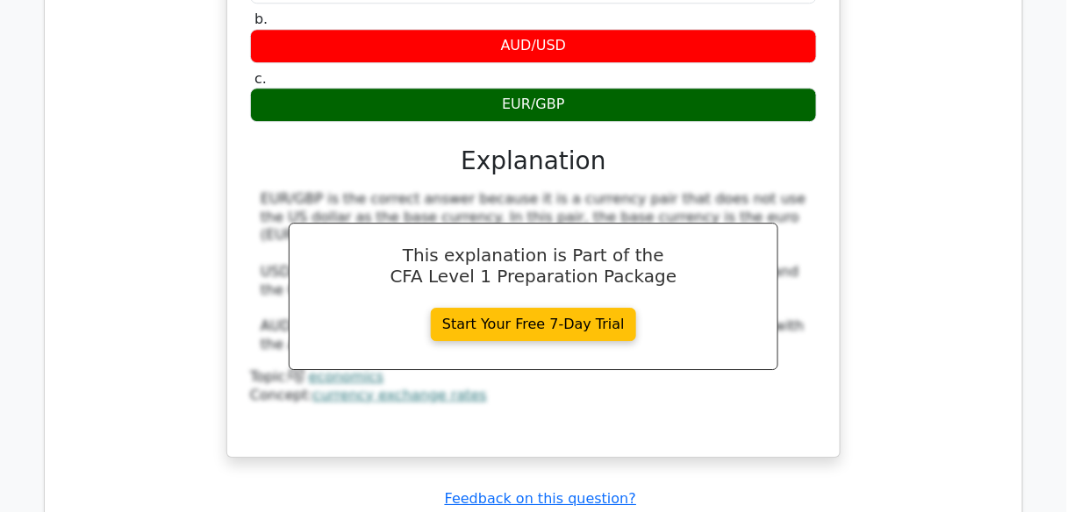
scroll to position [6245, 0]
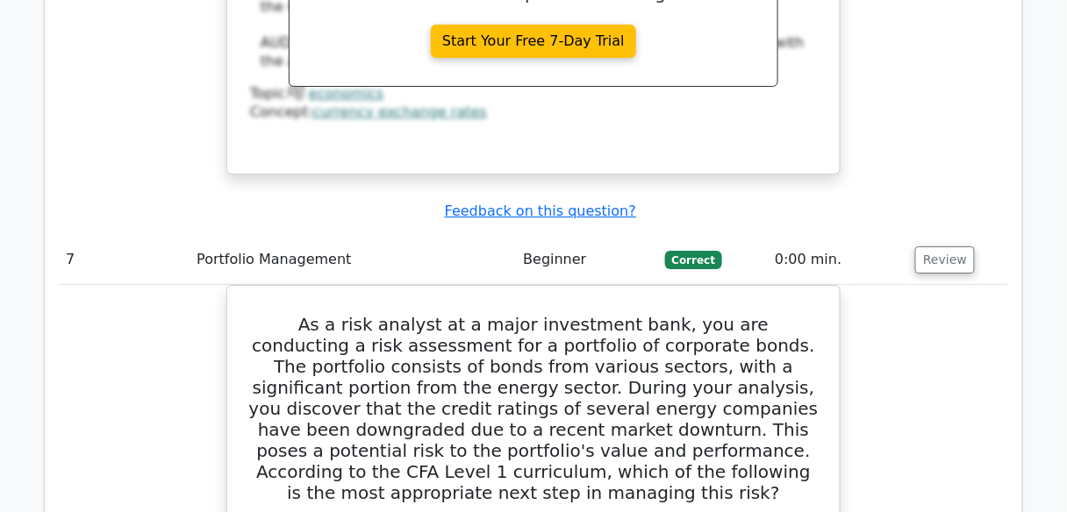
scroll to position [6456, 0]
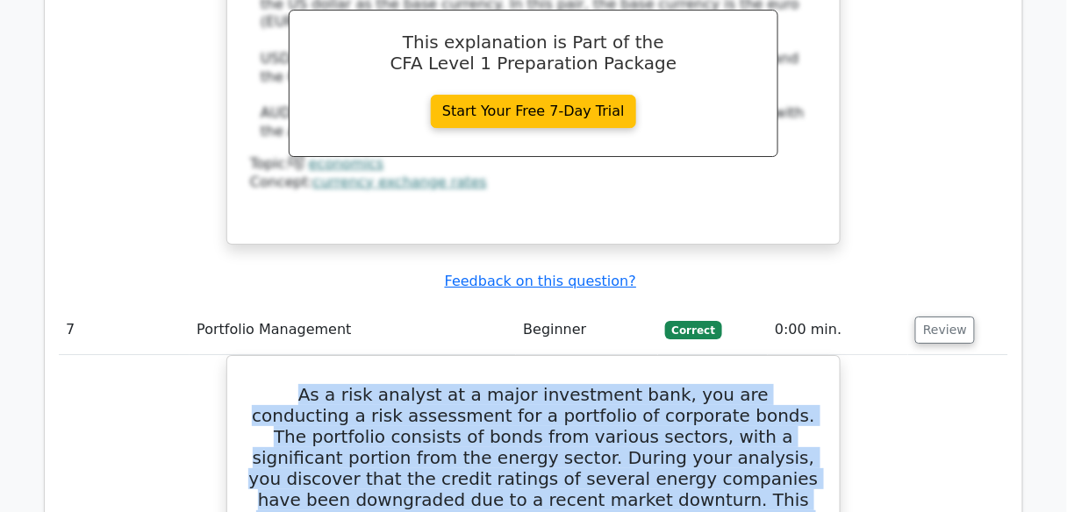
drag, startPoint x: 790, startPoint y: 269, endPoint x: 218, endPoint y: 103, distance: 595.7
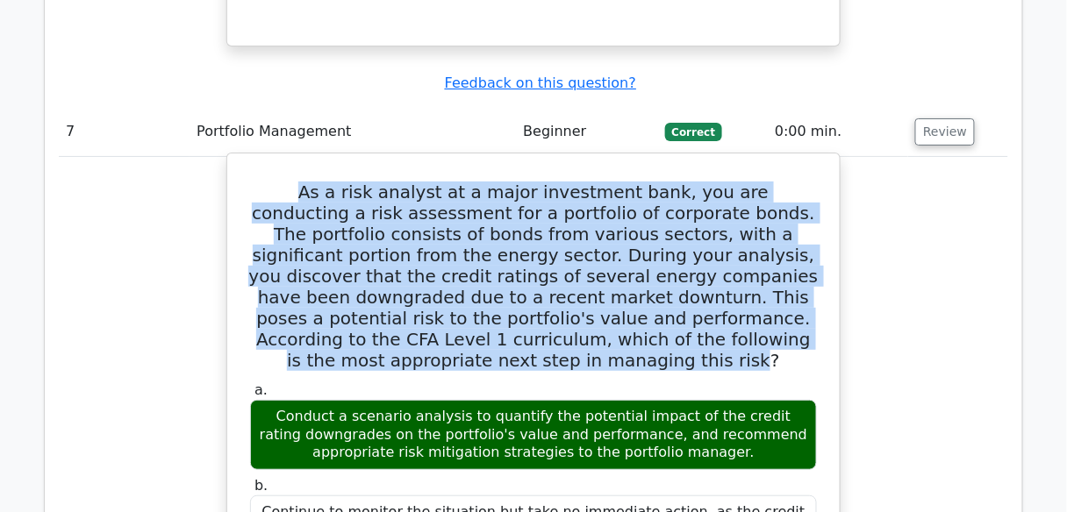
scroll to position [6666, 0]
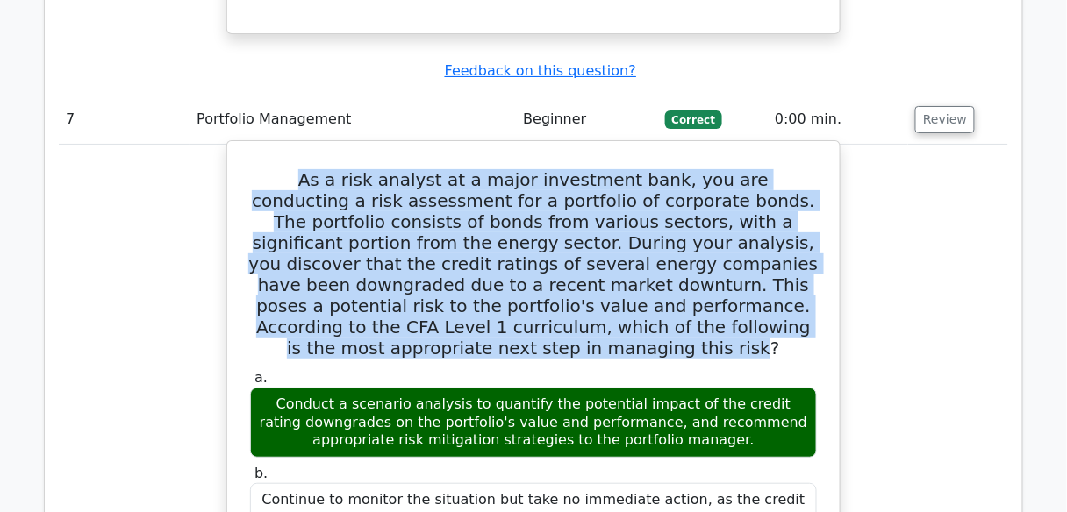
drag, startPoint x: 695, startPoint y: 146, endPoint x: 279, endPoint y: 104, distance: 418.0
click at [279, 388] on div "Conduct a scenario analysis to quantify the potential impact of the credit rati…" at bounding box center [533, 423] width 567 height 70
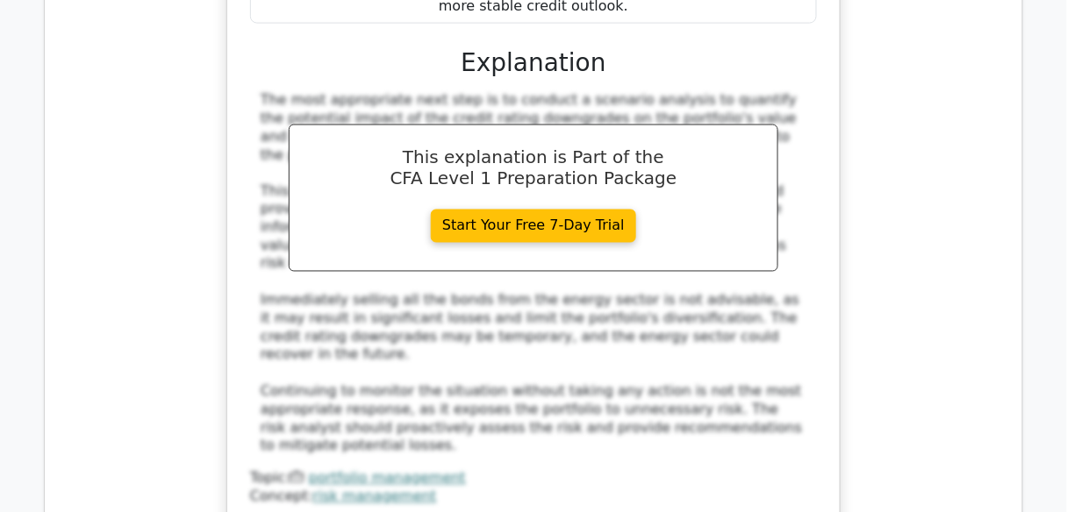
scroll to position [7298, 0]
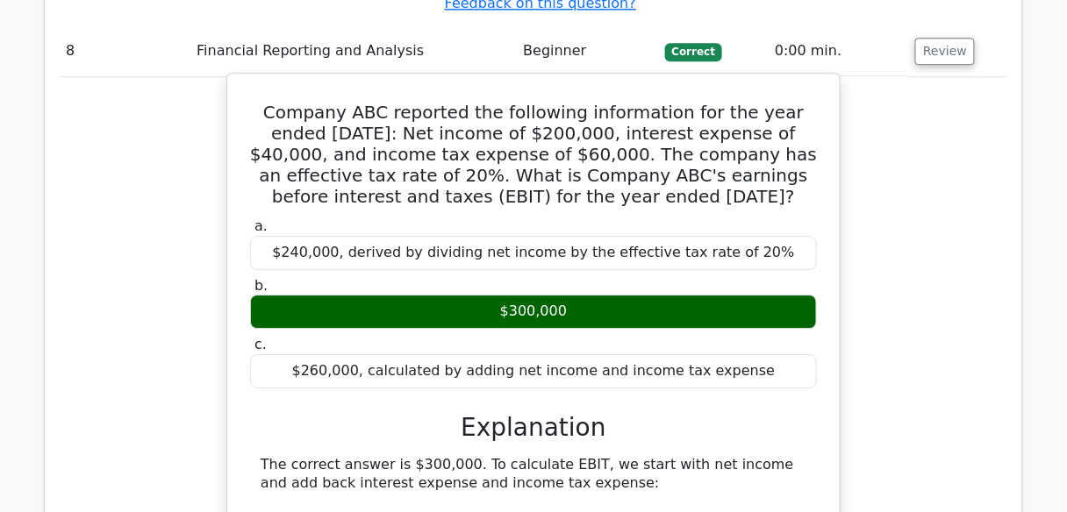
scroll to position [8070, 0]
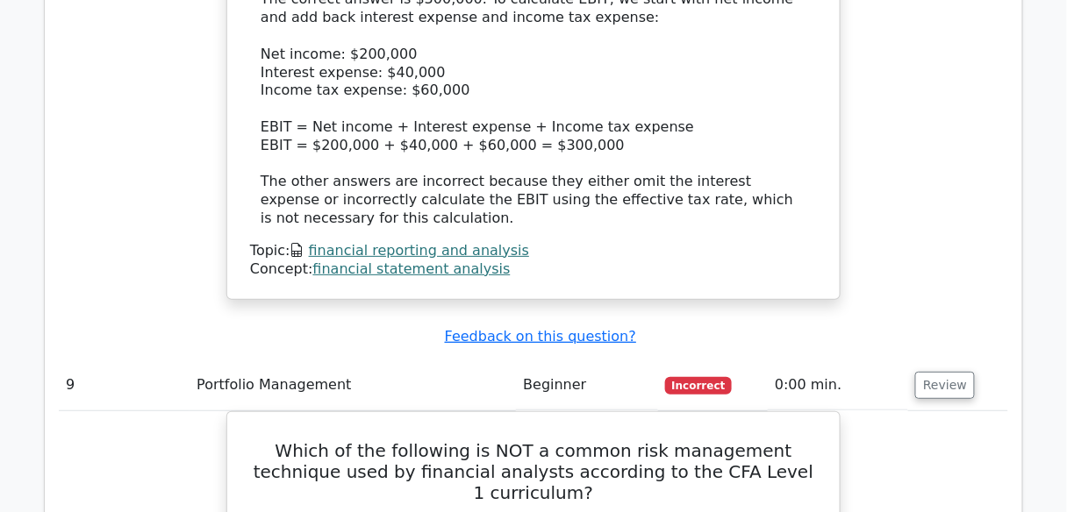
scroll to position [8350, 0]
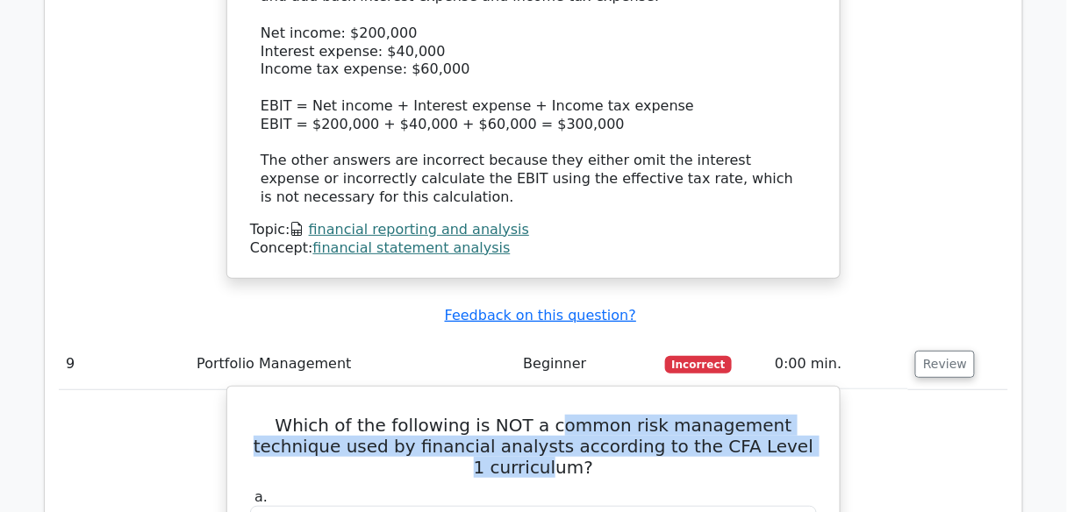
drag, startPoint x: 524, startPoint y: 53, endPoint x: 764, endPoint y: 81, distance: 242.0
click at [764, 415] on h5 "Which of the following is NOT a common risk management technique used by financ…" at bounding box center [533, 446] width 570 height 63
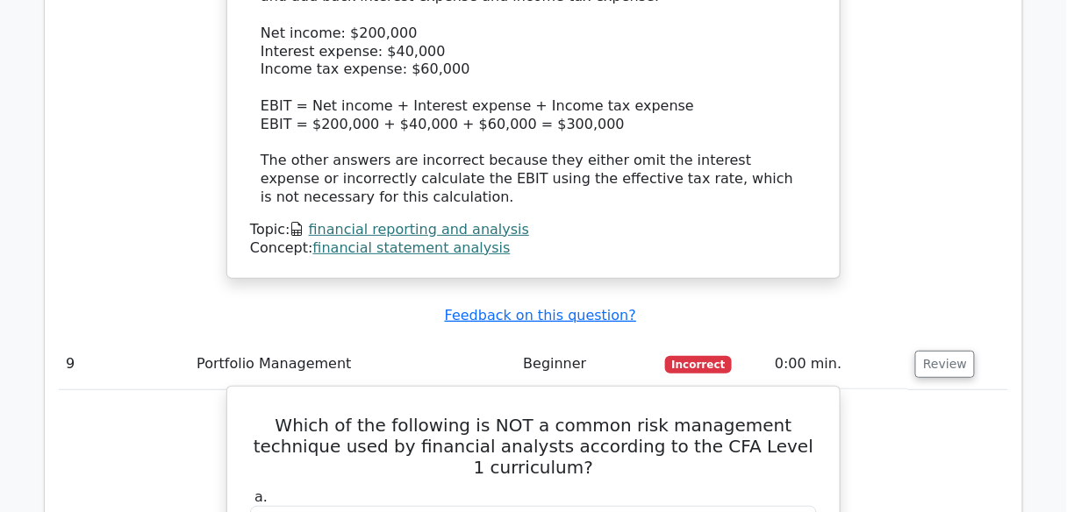
click at [517, 415] on h5 "Which of the following is NOT a common risk management technique used by financ…" at bounding box center [533, 446] width 570 height 63
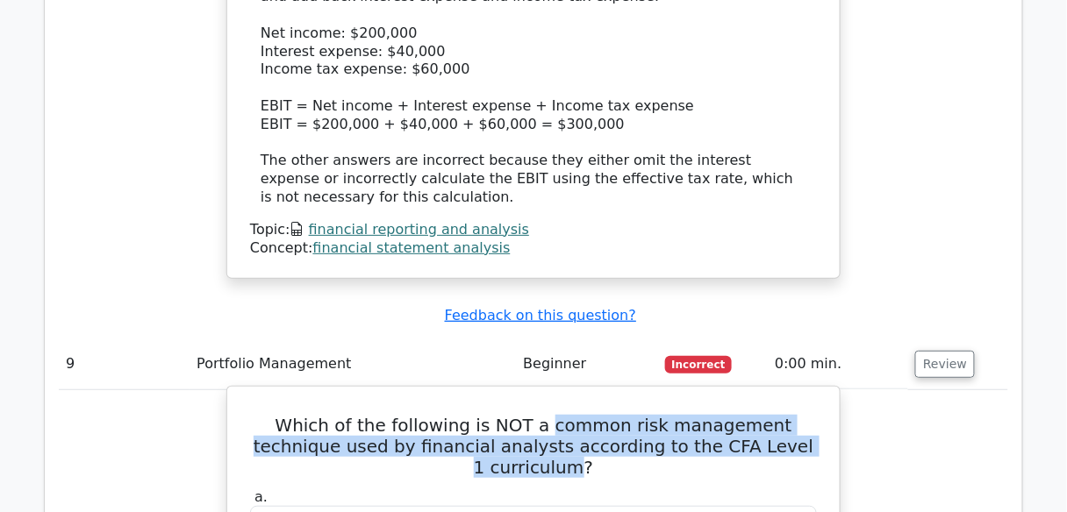
drag, startPoint x: 517, startPoint y: 53, endPoint x: 793, endPoint y: 77, distance: 277.4
click at [793, 415] on h5 "Which of the following is NOT a common risk management technique used by financ…" at bounding box center [533, 446] width 570 height 63
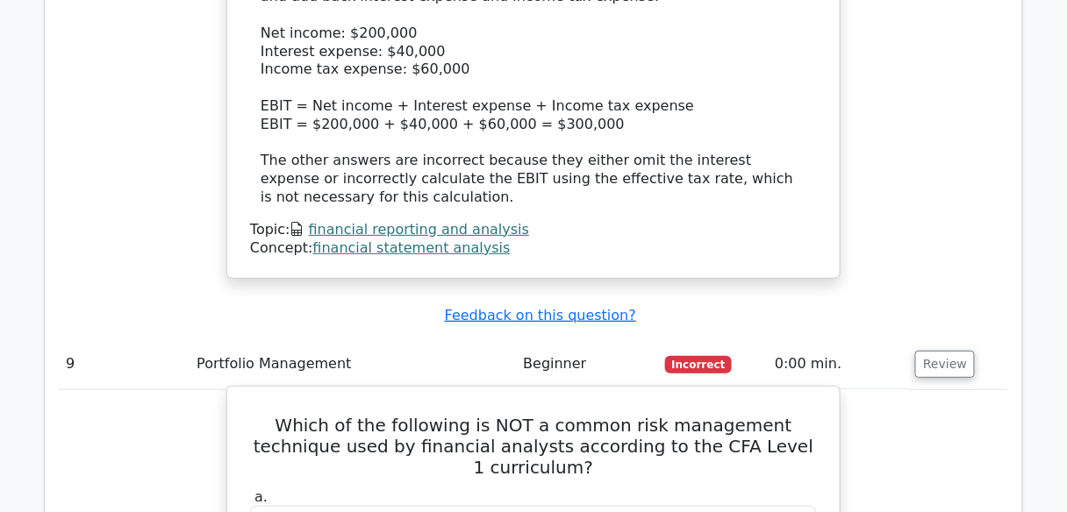
drag, startPoint x: 299, startPoint y: 127, endPoint x: 311, endPoint y: 126, distance: 11.4
drag, startPoint x: 311, startPoint y: 126, endPoint x: 689, endPoint y: 142, distance: 378.4
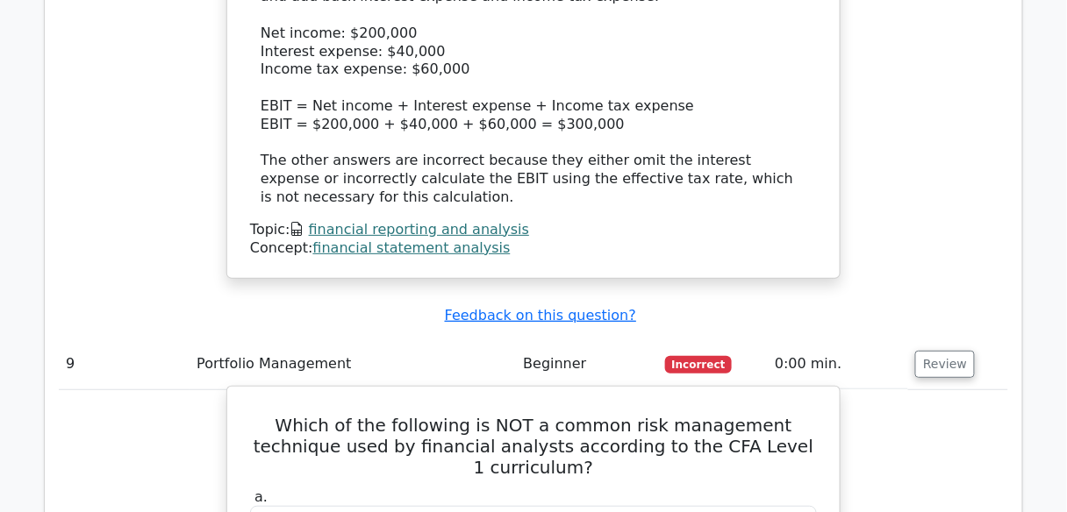
drag, startPoint x: 768, startPoint y: 131, endPoint x: 297, endPoint y: 132, distance: 471.0
drag, startPoint x: 743, startPoint y: 246, endPoint x: 325, endPoint y: 246, distance: 417.5
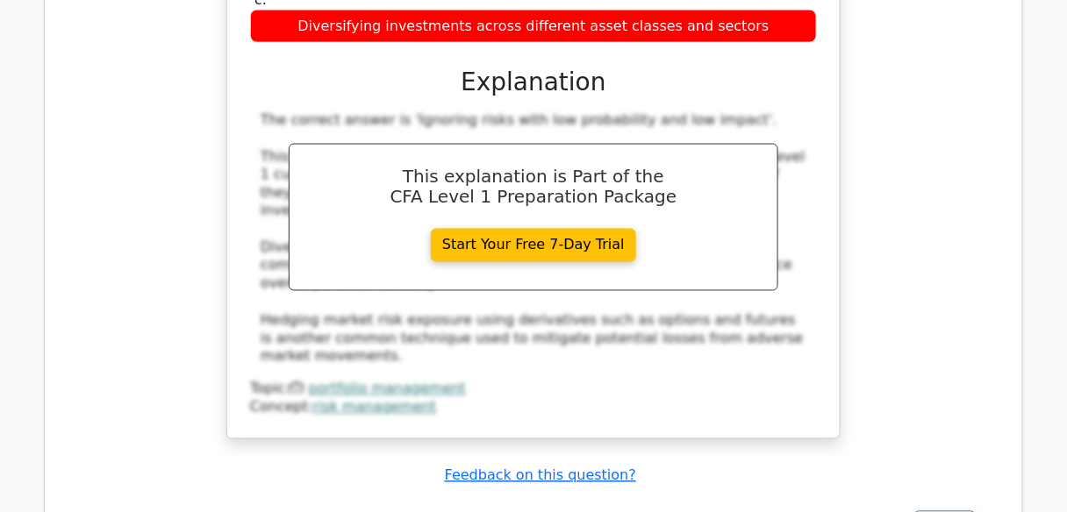
scroll to position [8982, 0]
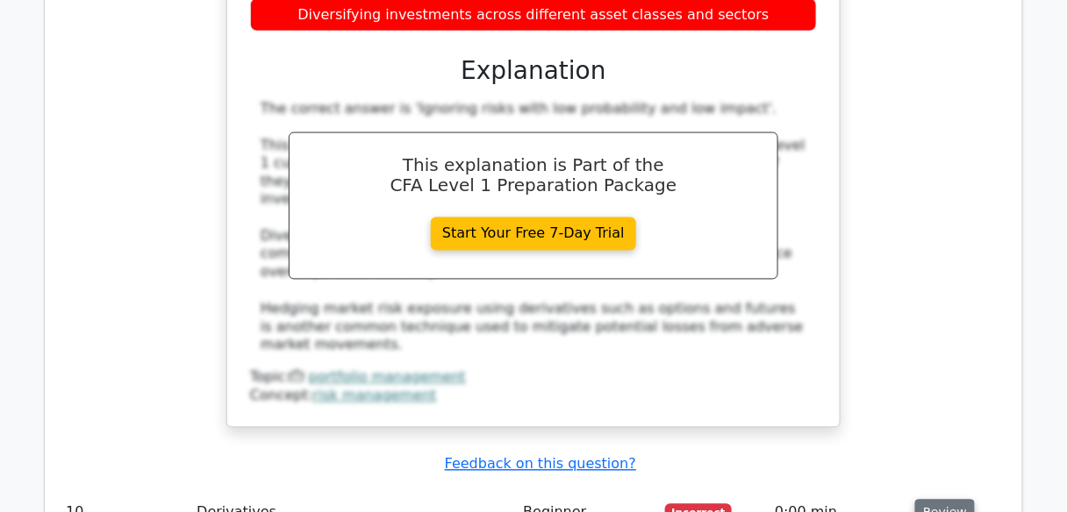
click at [932, 500] on button "Review" at bounding box center [945, 513] width 60 height 27
drag, startPoint x: 501, startPoint y: 122, endPoint x: 635, endPoint y: 129, distance: 134.4
drag, startPoint x: 635, startPoint y: 129, endPoint x: 674, endPoint y: 150, distance: 44.0
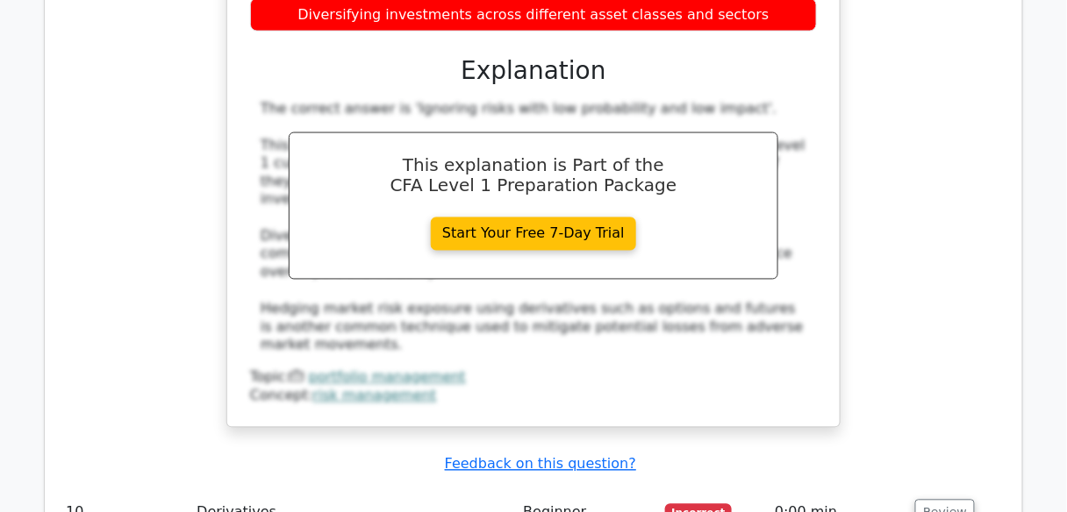
drag, startPoint x: 499, startPoint y: 127, endPoint x: 661, endPoint y: 150, distance: 163.9
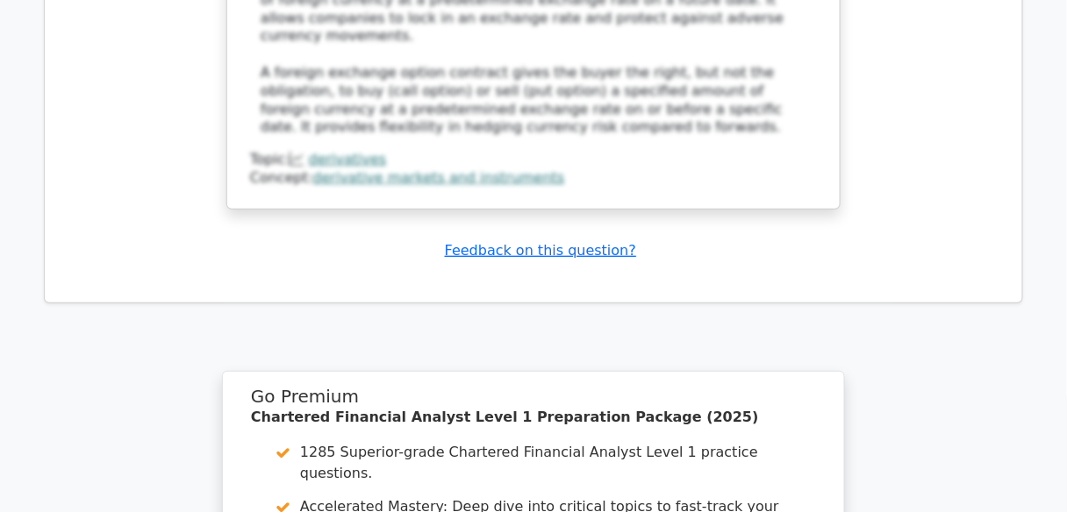
scroll to position [10078, 0]
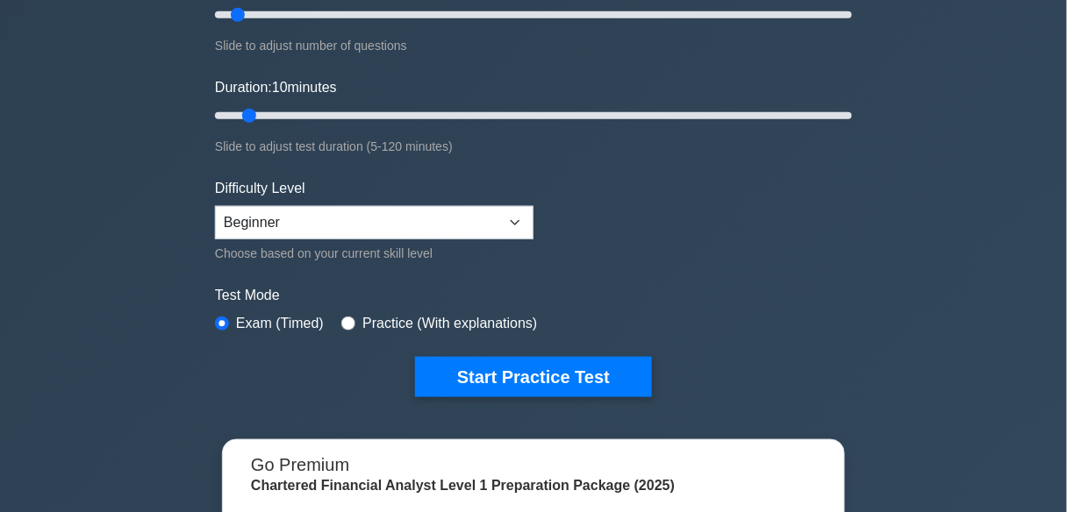
scroll to position [281, 0]
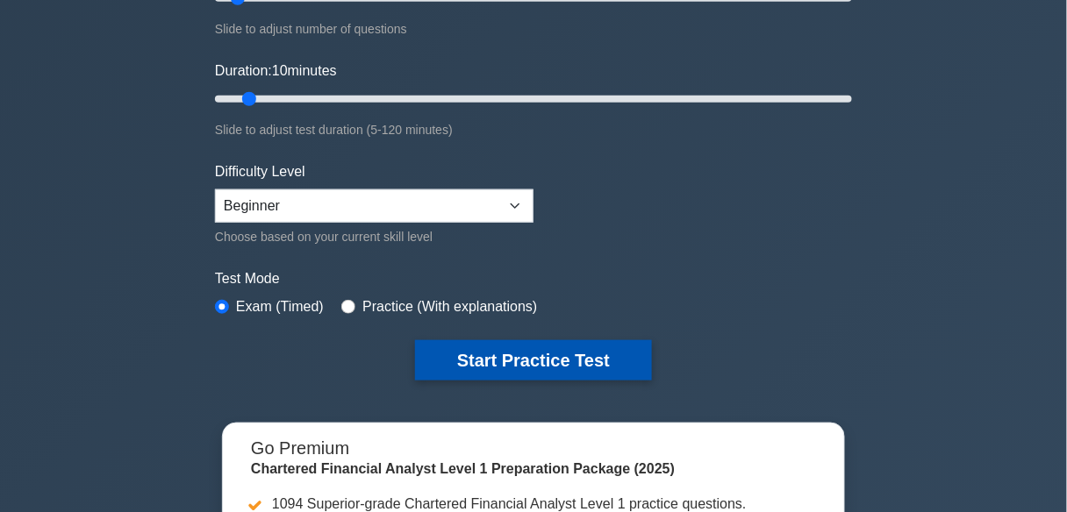
click at [519, 350] on button "Start Practice Test" at bounding box center [533, 360] width 237 height 40
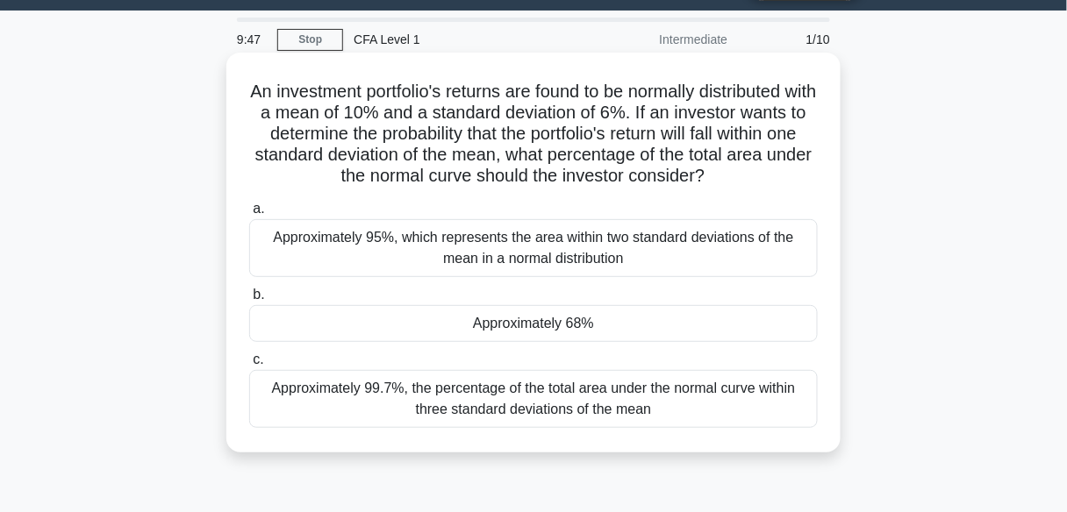
scroll to position [70, 0]
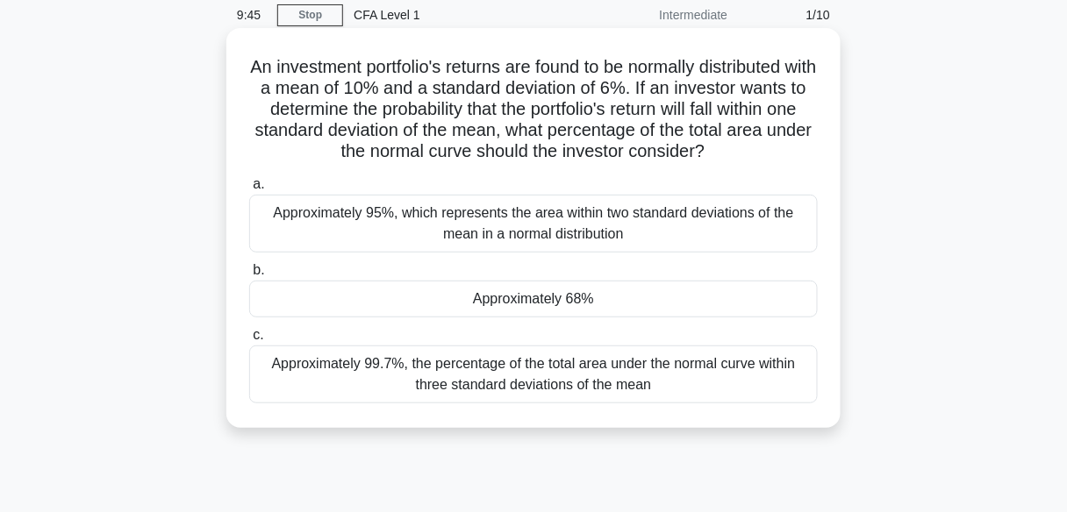
click at [746, 293] on div "Approximately 68%" at bounding box center [533, 299] width 568 height 37
click at [249, 276] on input "b. Approximately 68%" at bounding box center [249, 270] width 0 height 11
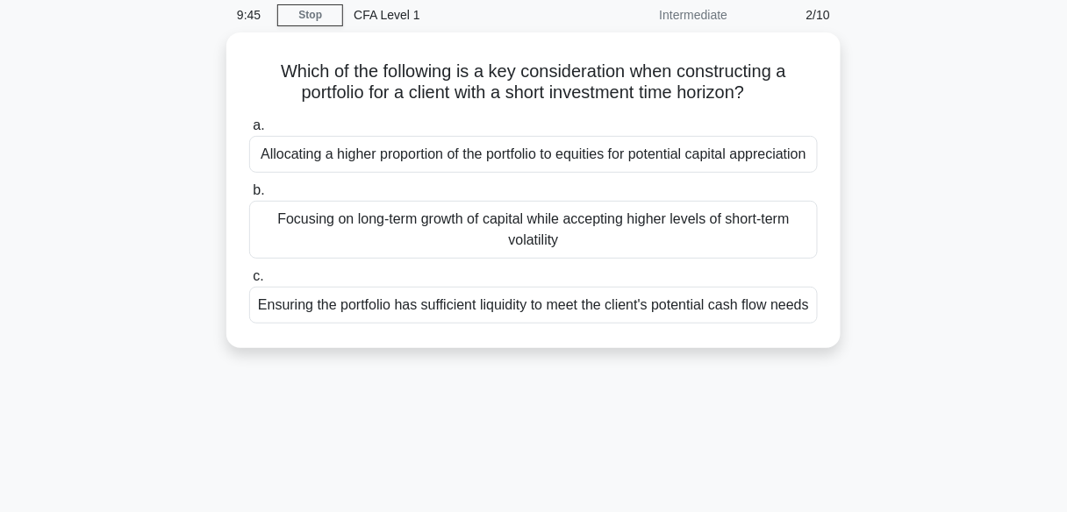
scroll to position [0, 0]
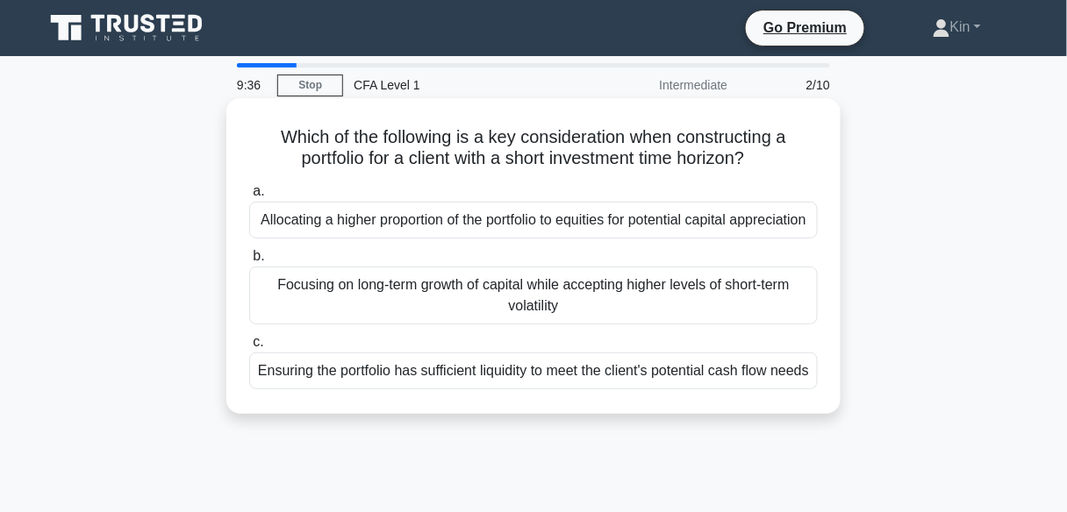
click at [660, 389] on div "Ensuring the portfolio has sufficient liquidity to meet the client's potential …" at bounding box center [533, 371] width 568 height 37
click at [249, 348] on input "c. Ensuring the portfolio has sufficient liquidity to meet the client's potenti…" at bounding box center [249, 342] width 0 height 11
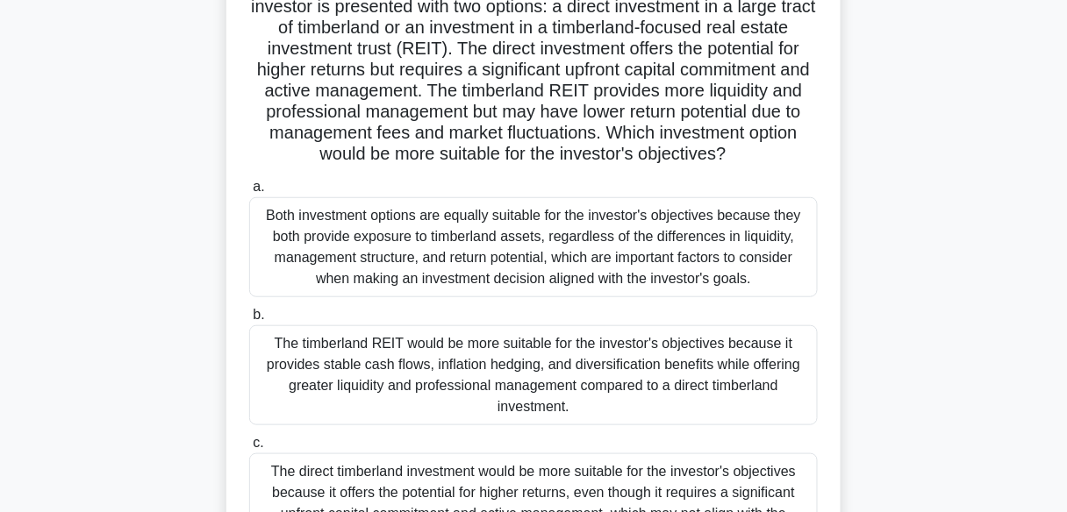
scroll to position [211, 0]
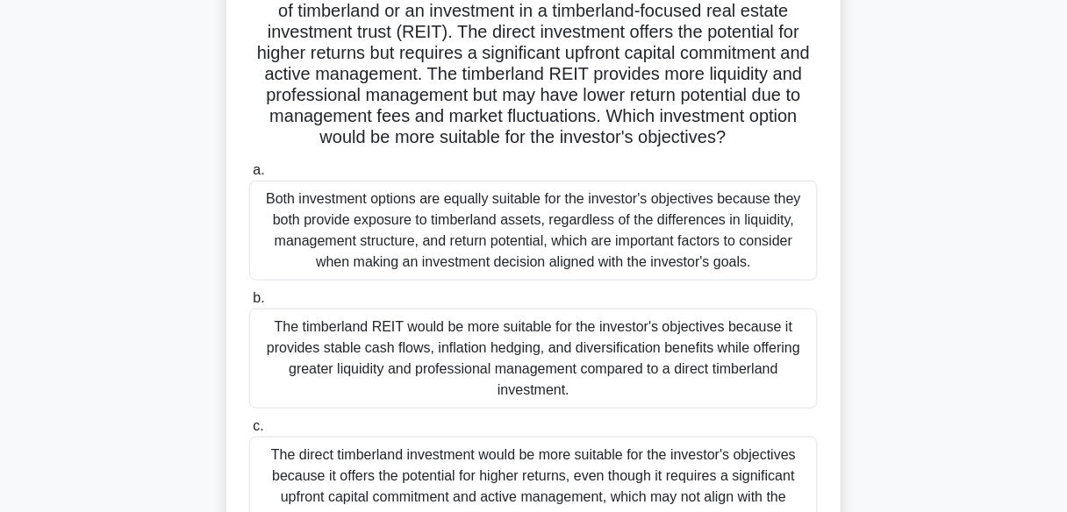
click at [662, 390] on div "The timberland REIT would be more suitable for the investor's objectives becaus…" at bounding box center [533, 359] width 568 height 100
click at [249, 304] on input "b. The timberland REIT would be more suitable for the investor's objectives bec…" at bounding box center [249, 298] width 0 height 11
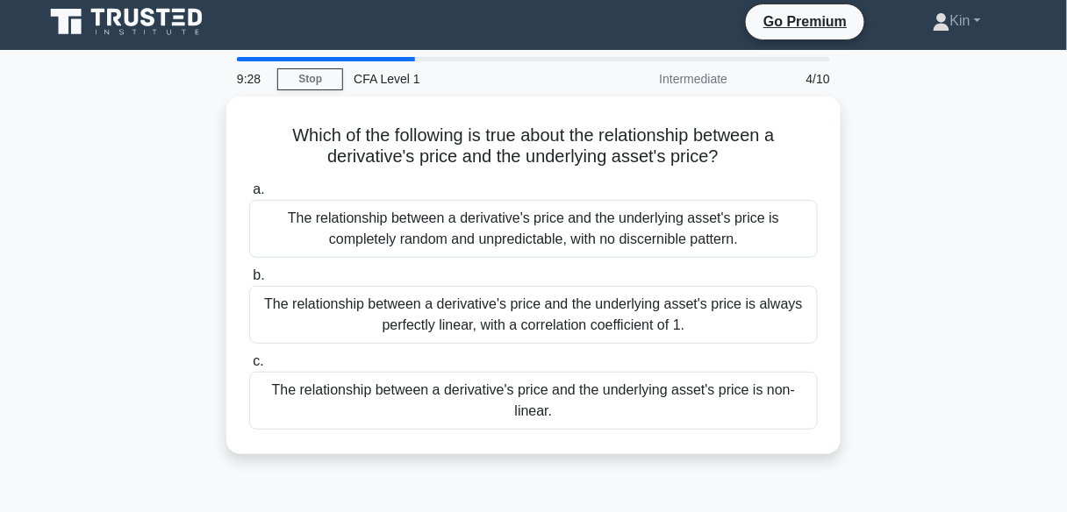
scroll to position [0, 0]
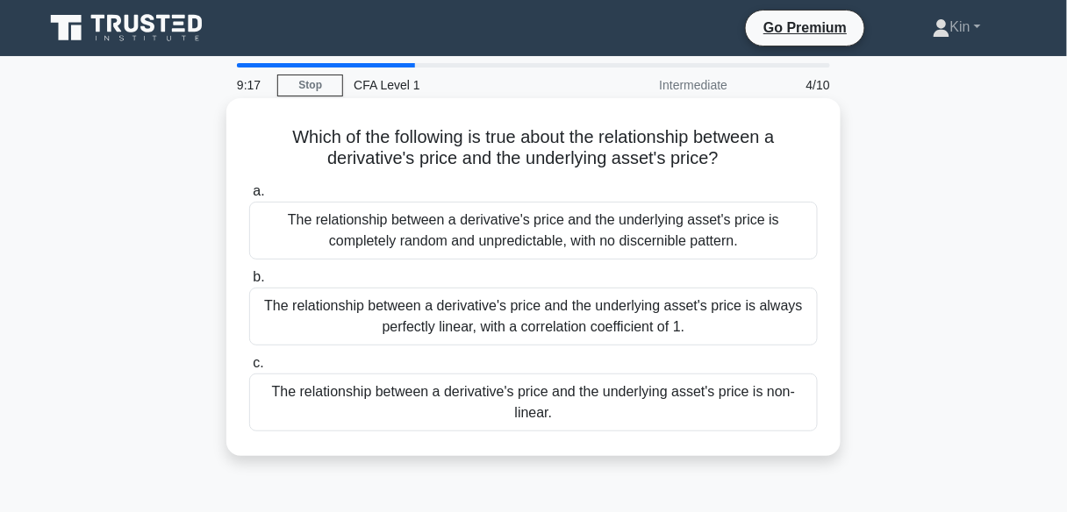
click at [667, 318] on div "The relationship between a derivative's price and the underlying asset's price …" at bounding box center [533, 317] width 568 height 58
click at [249, 283] on input "b. The relationship between a derivative's price and the underlying asset's pri…" at bounding box center [249, 277] width 0 height 11
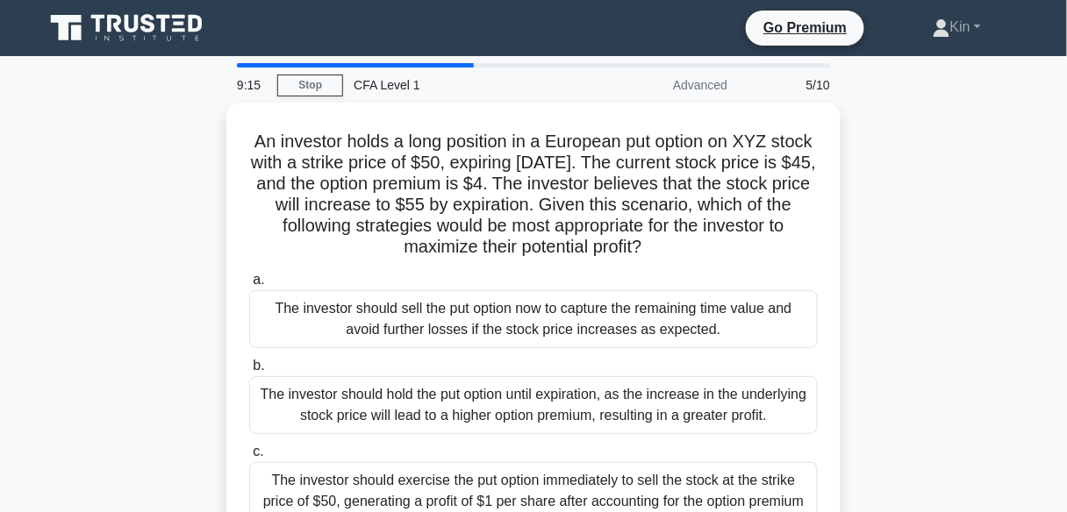
click at [667, 318] on div "The investor should sell the put option now to capture the remaining time value…" at bounding box center [533, 319] width 568 height 58
click at [249, 286] on input "a. The investor should sell the put option now to capture the remaining time va…" at bounding box center [249, 280] width 0 height 11
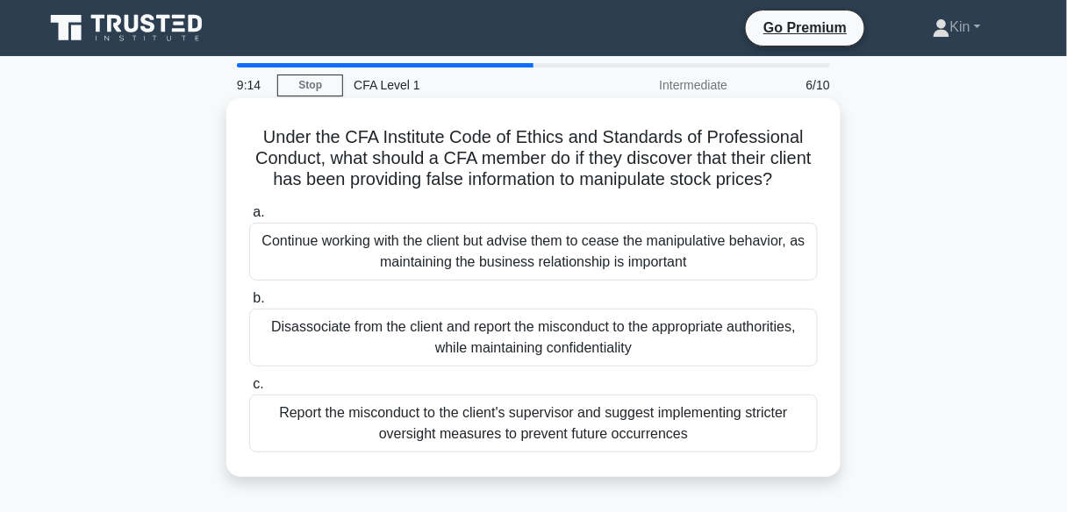
click at [662, 343] on div "Disassociate from the client and report the misconduct to the appropriate autho…" at bounding box center [533, 338] width 568 height 58
click at [249, 304] on input "b. Disassociate from the client and report the misconduct to the appropriate au…" at bounding box center [249, 298] width 0 height 11
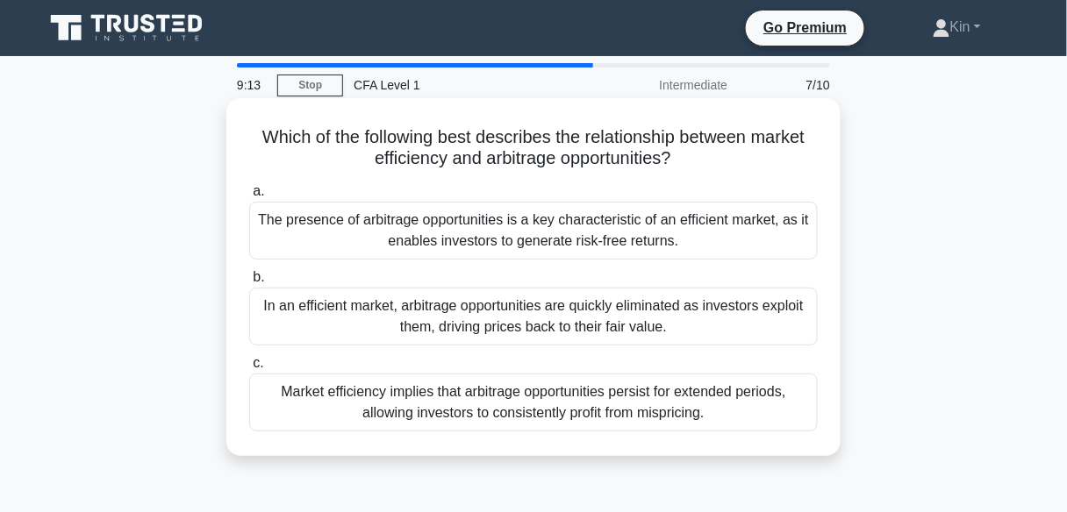
click at [654, 394] on div "Market efficiency implies that arbitrage opportunities persist for extended per…" at bounding box center [533, 403] width 568 height 58
click at [249, 369] on input "c. Market efficiency implies that arbitrage opportunities persist for extended …" at bounding box center [249, 363] width 0 height 11
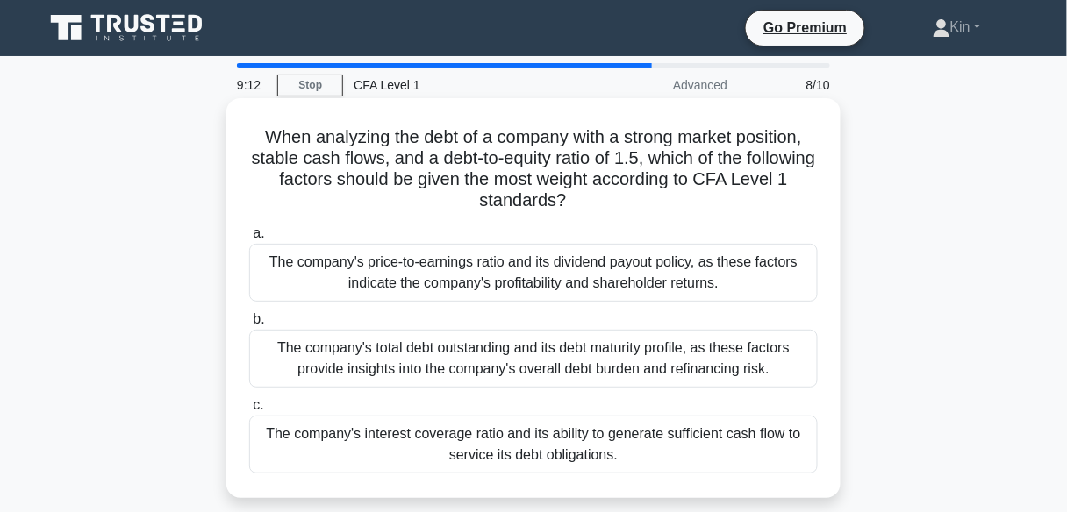
click at [653, 343] on div "The company's total debt outstanding and its debt maturity profile, as these fa…" at bounding box center [533, 359] width 568 height 58
click at [249, 325] on input "b. The company's total debt outstanding and its debt maturity profile, as these…" at bounding box center [249, 319] width 0 height 11
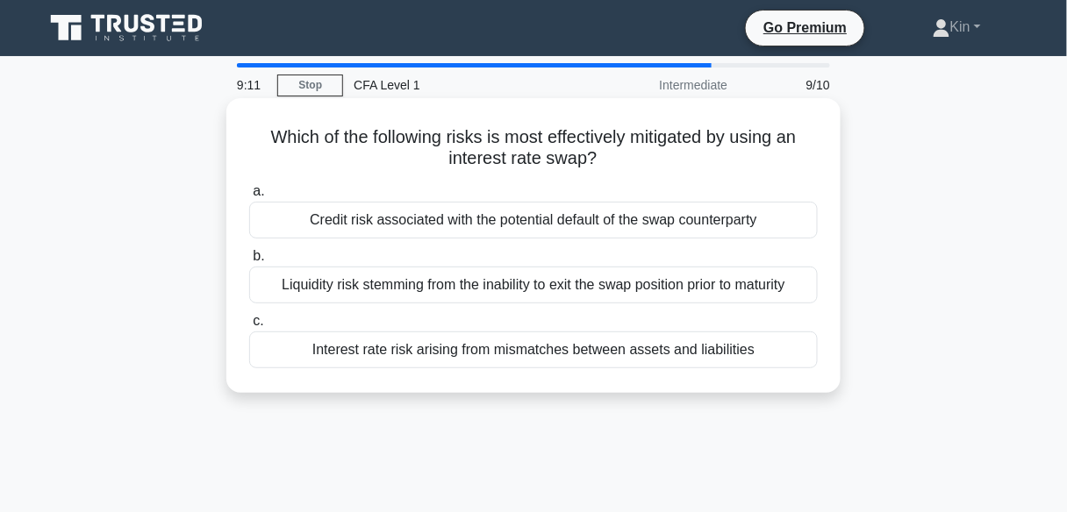
click at [652, 347] on div "Interest rate risk arising from mismatches between assets and liabilities" at bounding box center [533, 350] width 568 height 37
click at [249, 327] on input "c. Interest rate risk arising from mismatches between assets and liabilities" at bounding box center [249, 321] width 0 height 11
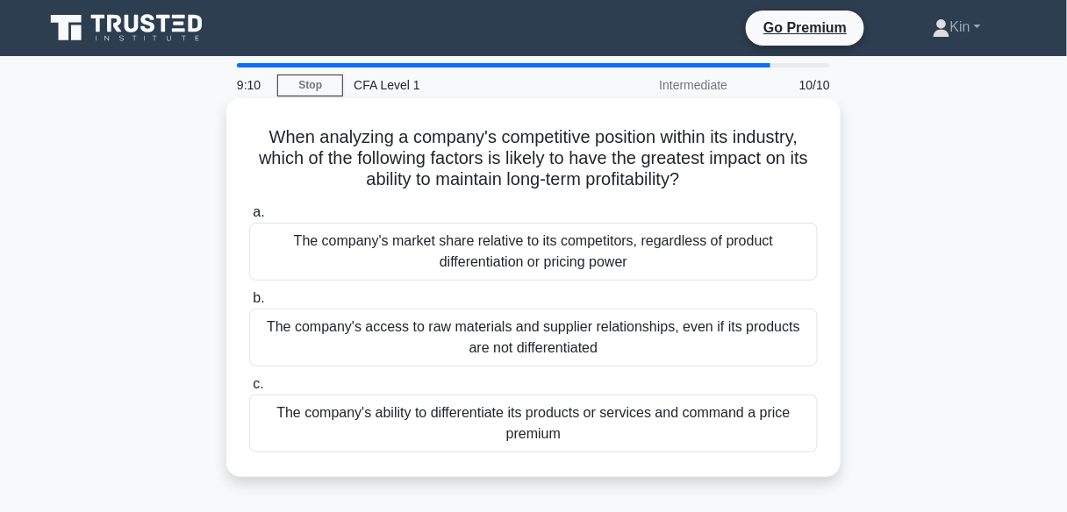
click at [653, 332] on div "The company's access to raw materials and supplier relationships, even if its p…" at bounding box center [533, 338] width 568 height 58
click at [249, 304] on input "b. The company's access to raw materials and supplier relationships, even if it…" at bounding box center [249, 298] width 0 height 11
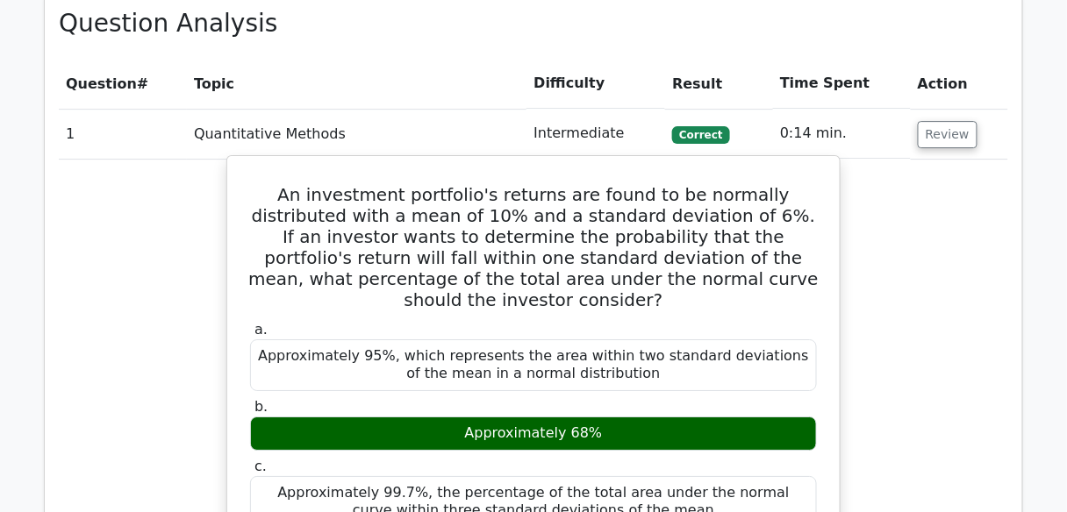
scroll to position [1333, 0]
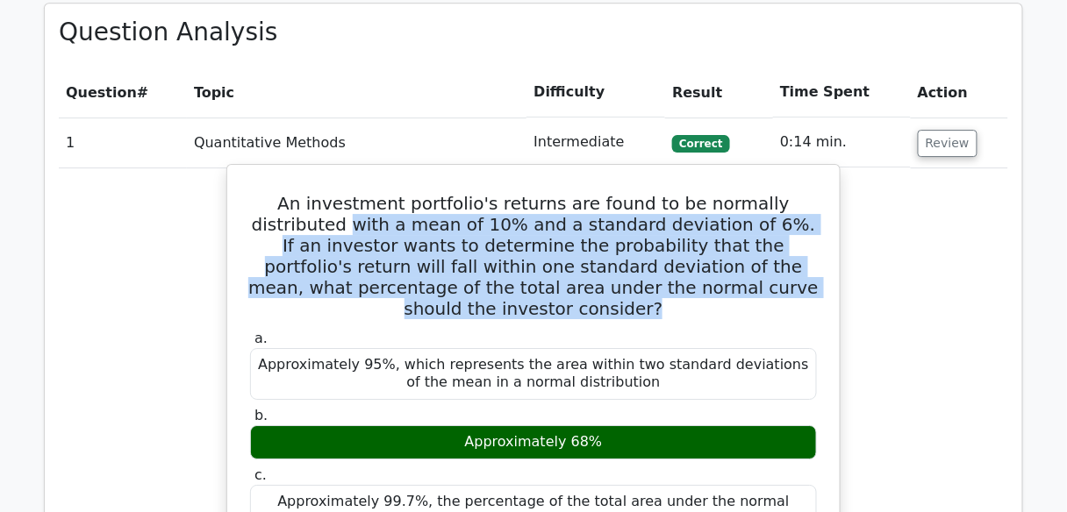
drag, startPoint x: 786, startPoint y: 201, endPoint x: 258, endPoint y: 125, distance: 533.4
click at [268, 193] on h5 "An investment portfolio's returns are found to be normally distributed with a m…" at bounding box center [533, 256] width 570 height 126
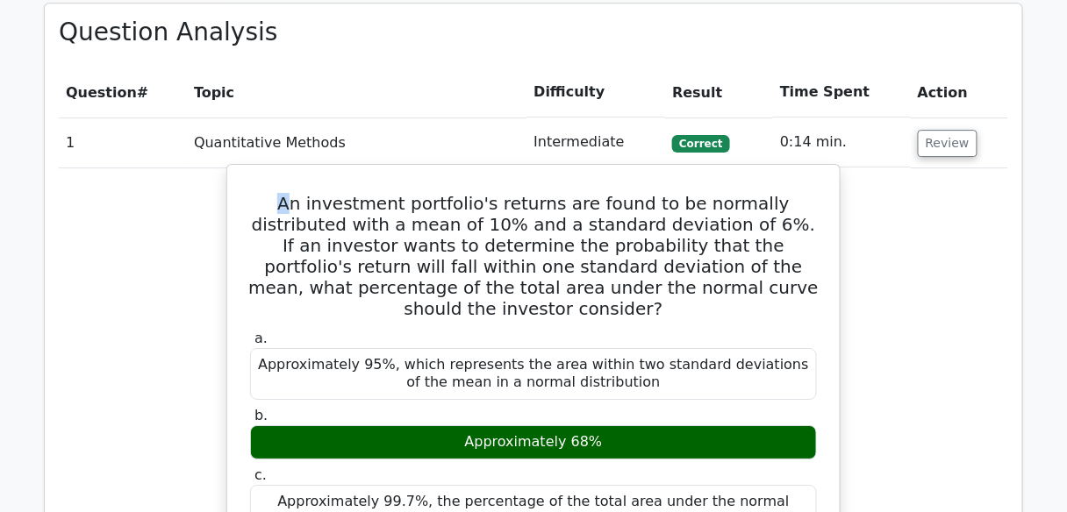
drag, startPoint x: 251, startPoint y: 114, endPoint x: 261, endPoint y: 111, distance: 10.8
click at [261, 193] on h5 "An investment portfolio's returns are found to be normally distributed with a m…" at bounding box center [533, 256] width 570 height 126
click at [779, 200] on h5 "An investment portfolio's returns are found to be normally distributed with a m…" at bounding box center [533, 256] width 570 height 126
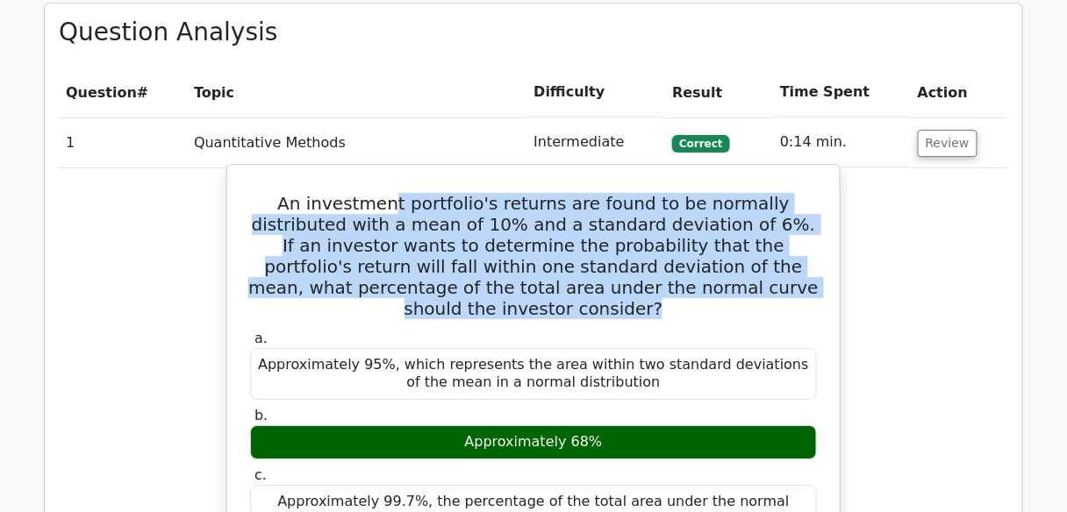
drag, startPoint x: 782, startPoint y: 196, endPoint x: 307, endPoint y: 112, distance: 482.7
click at [352, 193] on h5 "An investment portfolio's returns are found to be normally distributed with a m…" at bounding box center [533, 256] width 570 height 126
drag, startPoint x: 307, startPoint y: 112, endPoint x: 280, endPoint y: 109, distance: 27.4
click at [299, 193] on h5 "An investment portfolio's returns are found to be normally distributed with a m…" at bounding box center [533, 256] width 570 height 126
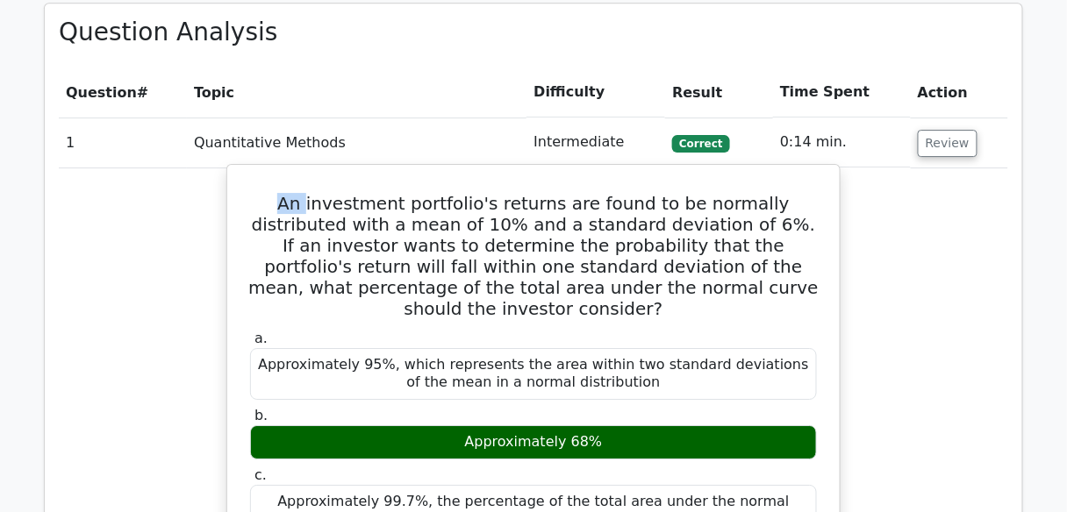
drag, startPoint x: 280, startPoint y: 109, endPoint x: 261, endPoint y: 119, distance: 22.0
click at [261, 193] on h5 "An investment portfolio's returns are found to be normally distributed with a m…" at bounding box center [533, 256] width 570 height 126
click at [256, 193] on h5 "An investment portfolio's returns are found to be normally distributed with a m…" at bounding box center [533, 256] width 570 height 126
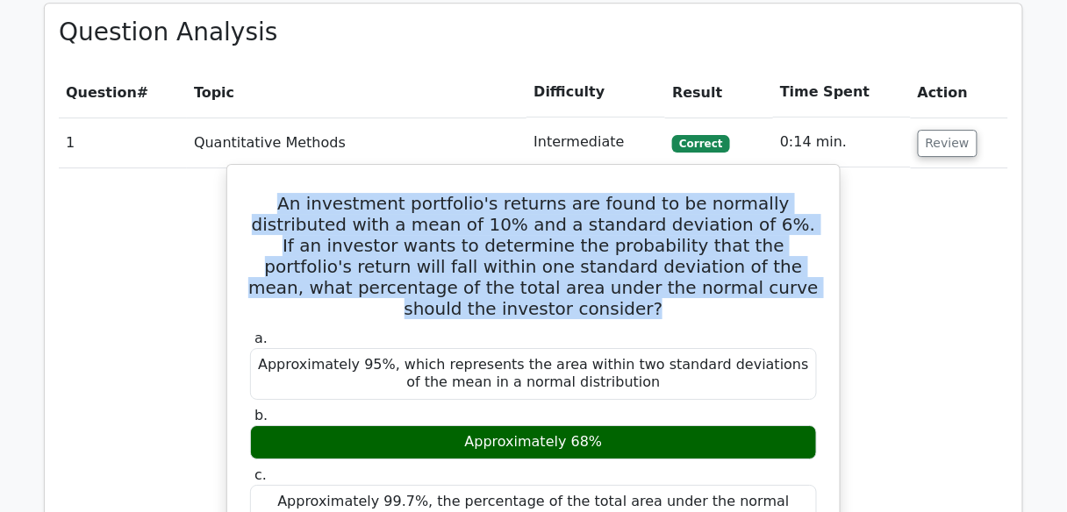
drag, startPoint x: 257, startPoint y: 109, endPoint x: 795, endPoint y: 195, distance: 544.5
click at [795, 195] on h5 "An investment portfolio's returns are found to be normally distributed with a m…" at bounding box center [533, 256] width 570 height 126
copy h5 "An investment portfolio's returns are found to be normally distributed with a m…"
drag, startPoint x: 470, startPoint y: 332, endPoint x: 604, endPoint y: 326, distance: 134.3
click at [604, 425] on div "Approximately 68%" at bounding box center [533, 442] width 567 height 34
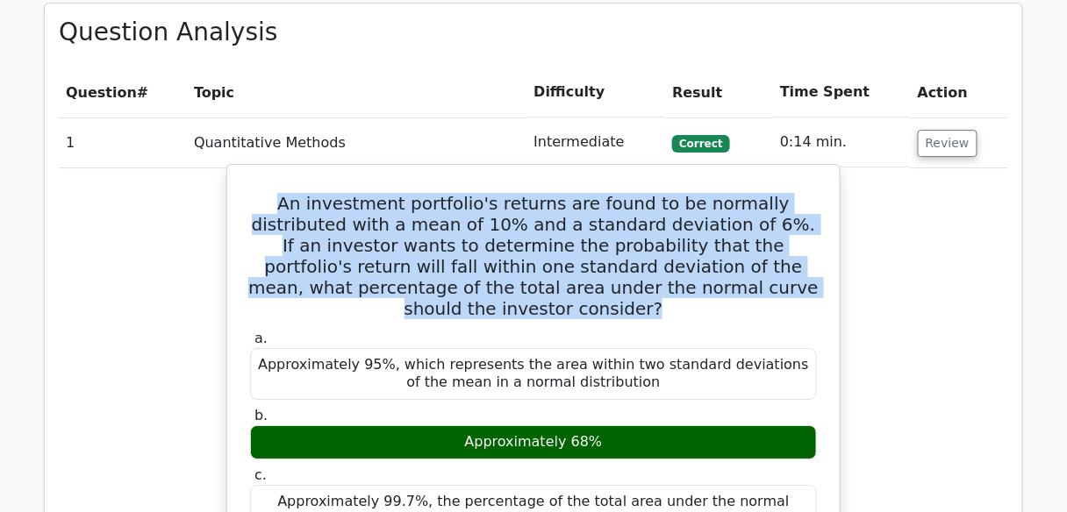
copy div "Approximately 68%"
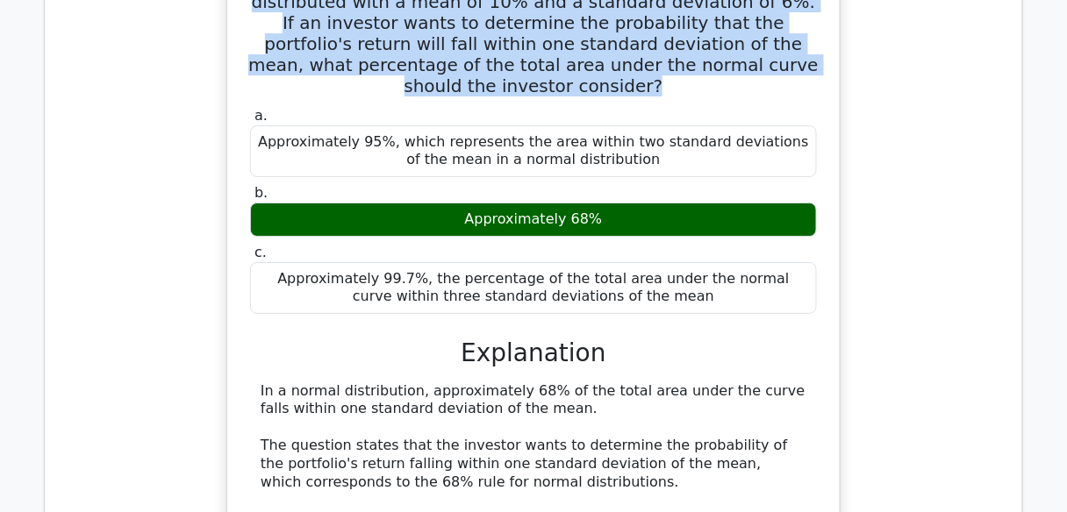
scroll to position [1684, 0]
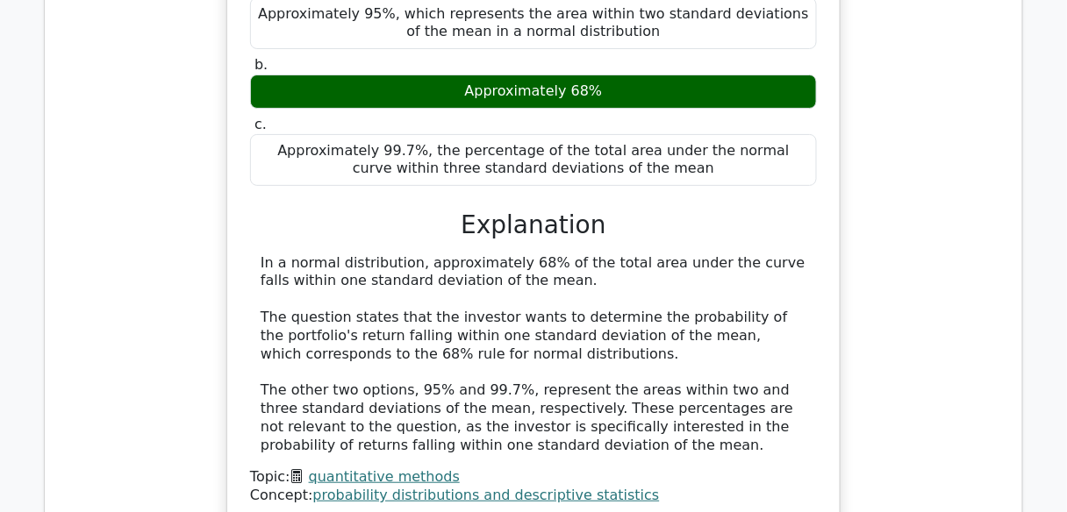
click at [303, 254] on div "In a normal distribution, approximately 68% of the total area under the curve f…" at bounding box center [534, 354] width 546 height 201
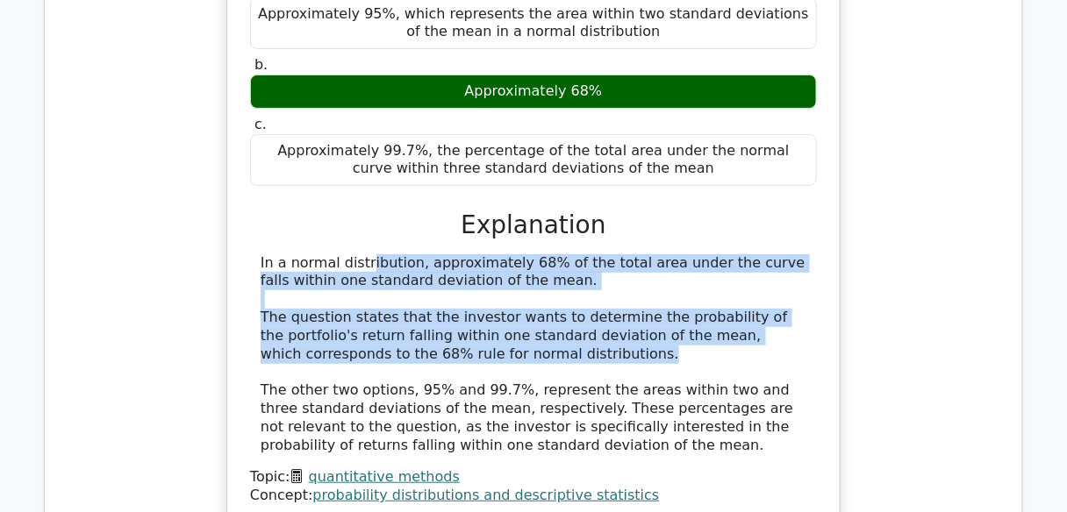
drag, startPoint x: 258, startPoint y: 146, endPoint x: 510, endPoint y: 246, distance: 271.2
click at [510, 254] on div "In a normal distribution, approximately 68% of the total area under the curve f…" at bounding box center [533, 354] width 567 height 201
copy div "In a normal distribution, approximately 68% of the total area under the curve f…"
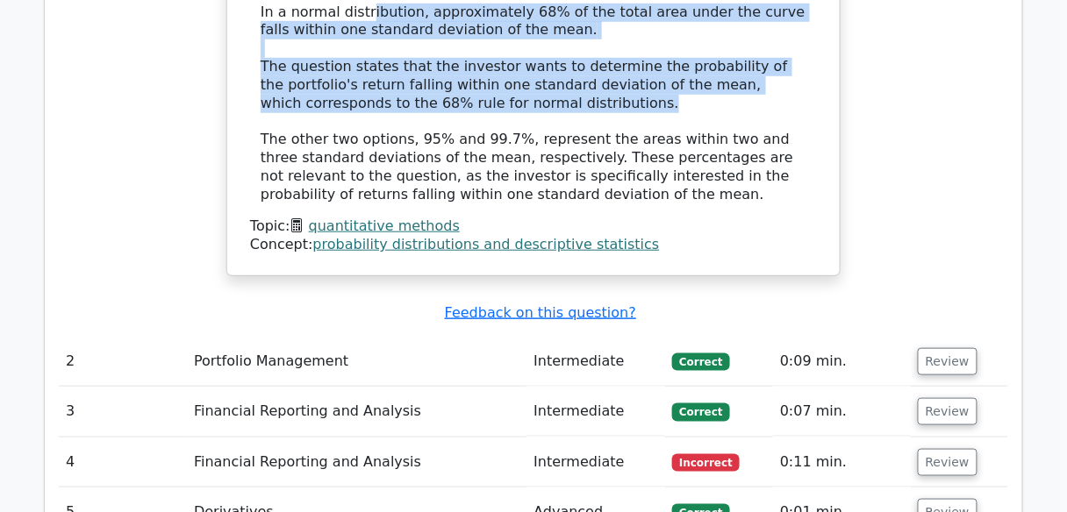
scroll to position [1965, 0]
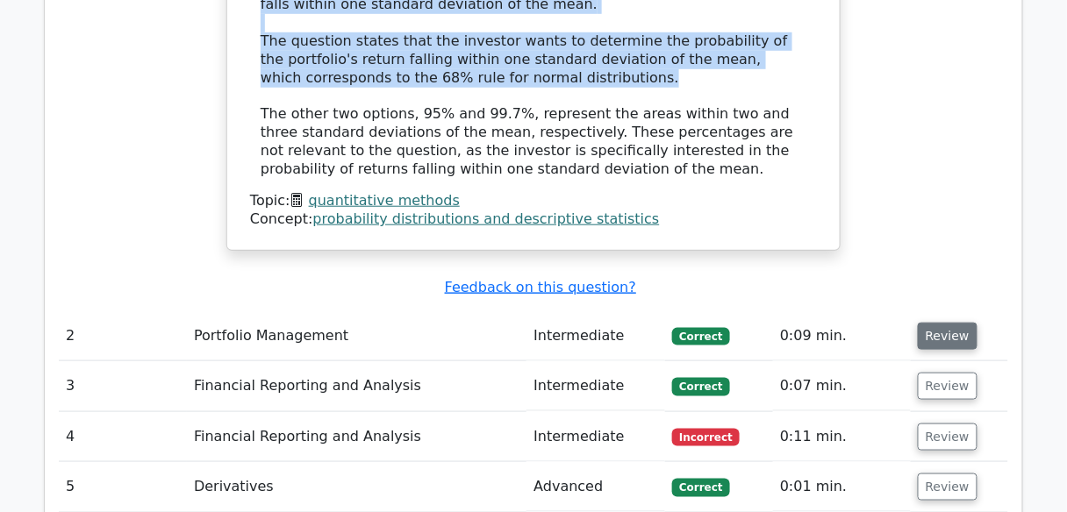
click at [964, 323] on button "Review" at bounding box center [947, 336] width 60 height 27
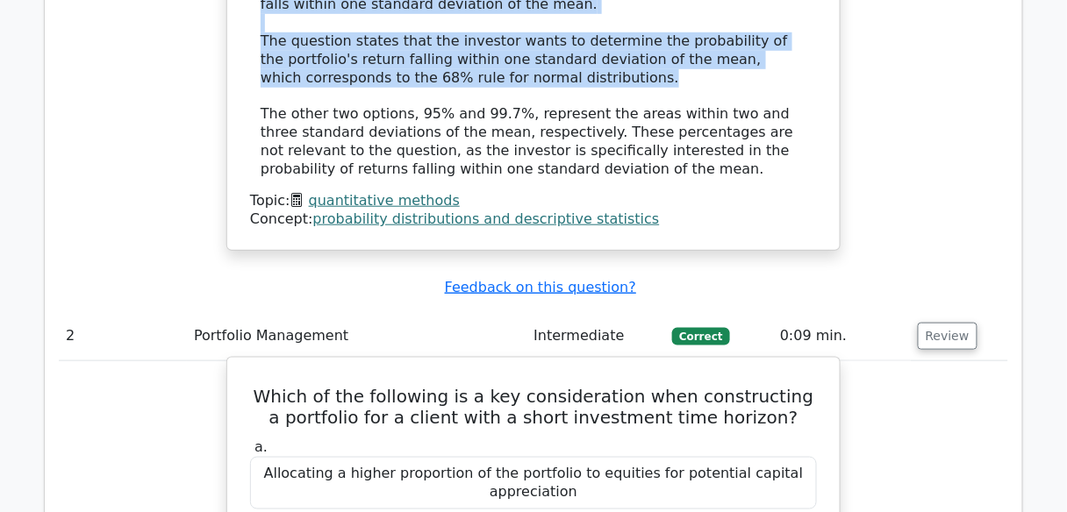
scroll to position [2105, 0]
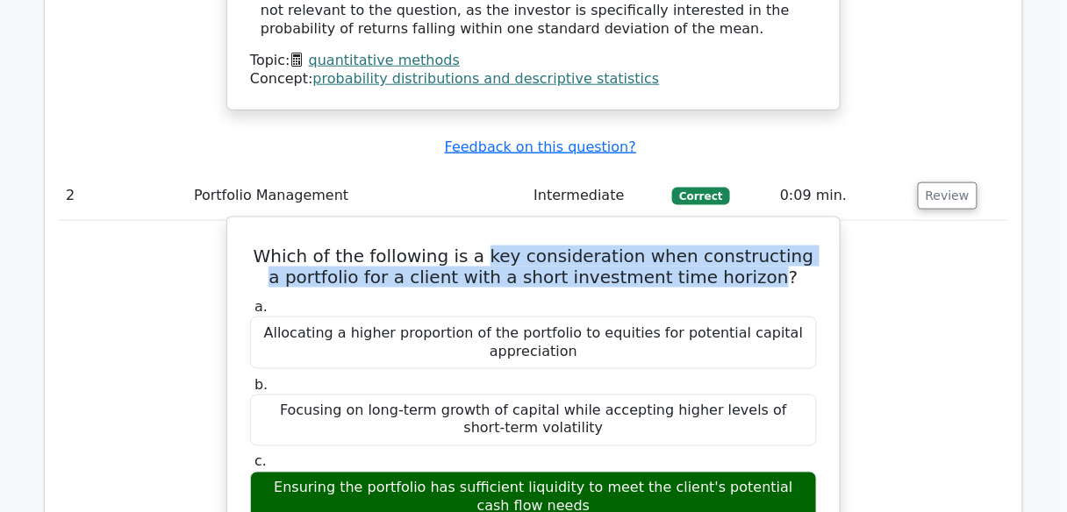
drag, startPoint x: 490, startPoint y: 140, endPoint x: 757, endPoint y: 169, distance: 268.2
click at [757, 246] on h5 "Which of the following is a key consideration when constructing a portfolio for…" at bounding box center [533, 267] width 570 height 42
copy h5 "key consideration when constructing a portfolio for a client with a short inves…"
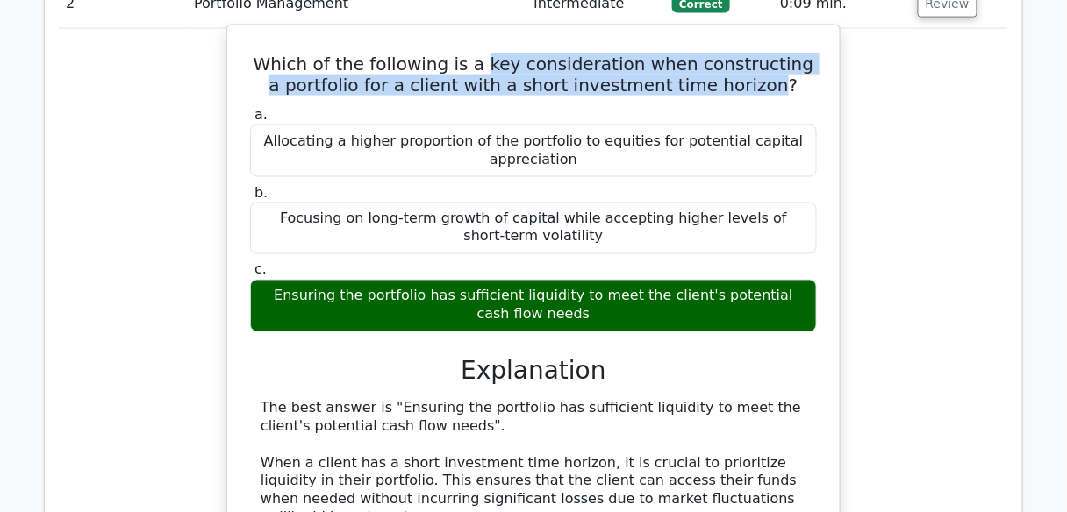
scroll to position [2316, 0]
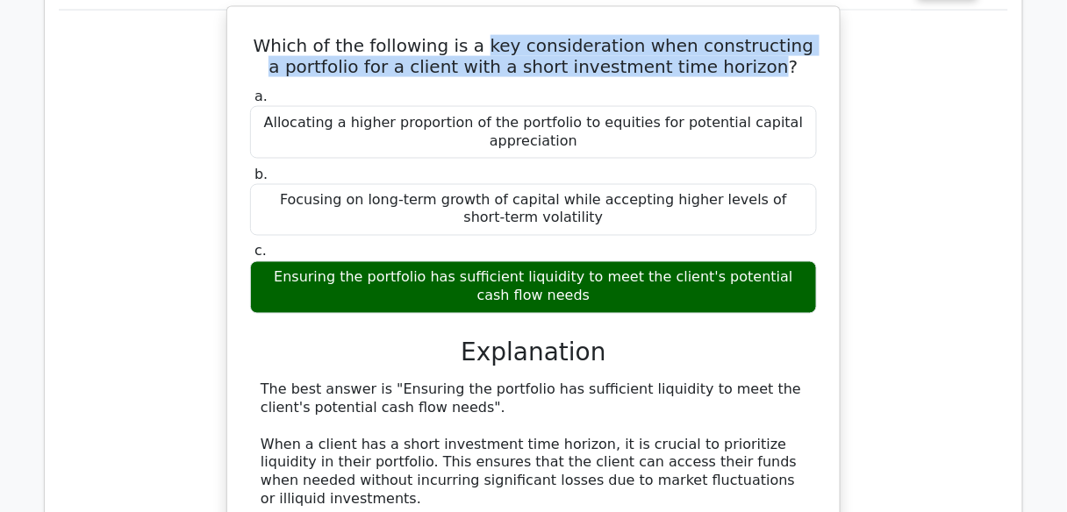
drag, startPoint x: 268, startPoint y: 161, endPoint x: 558, endPoint y: 186, distance: 291.4
click at [558, 261] on div "Ensuring the portfolio has sufficient liquidity to meet the client's potential …" at bounding box center [533, 287] width 567 height 53
copy div "Ensuring the portfolio has sufficient liquidity to meet the client's potential …"
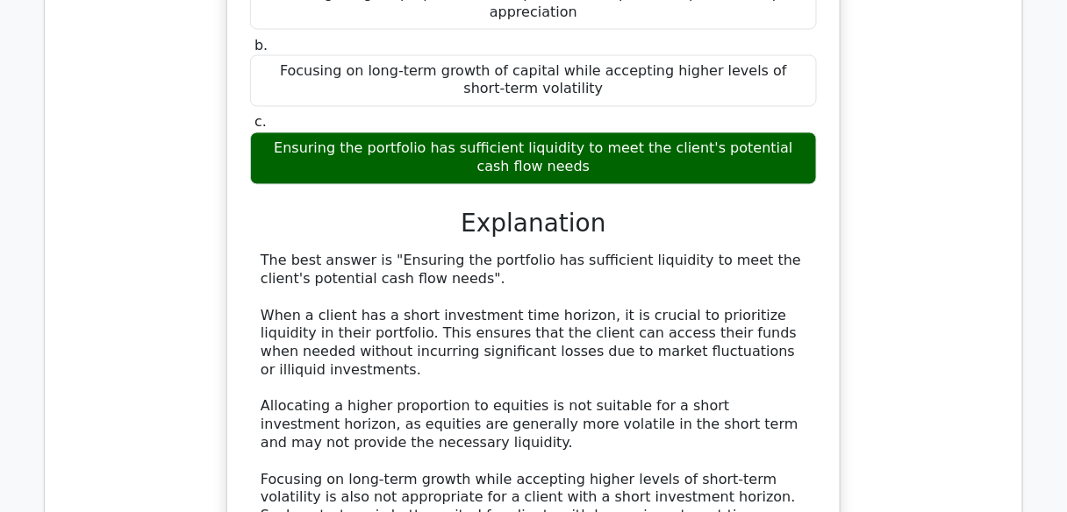
scroll to position [2456, 0]
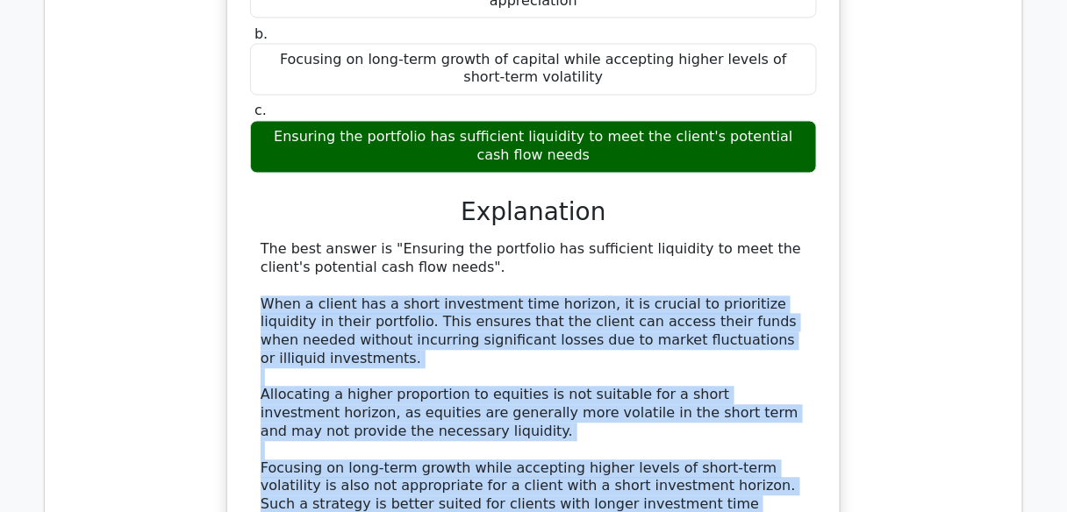
drag, startPoint x: 262, startPoint y: 184, endPoint x: 431, endPoint y: 399, distance: 273.0
click at [431, 399] on div "The best answer is "Ensuring the portfolio has sufficient liquidity to meet the…" at bounding box center [534, 387] width 546 height 292
copy div "When a client has a short investment time horizon, it is crucial to prioritize …"
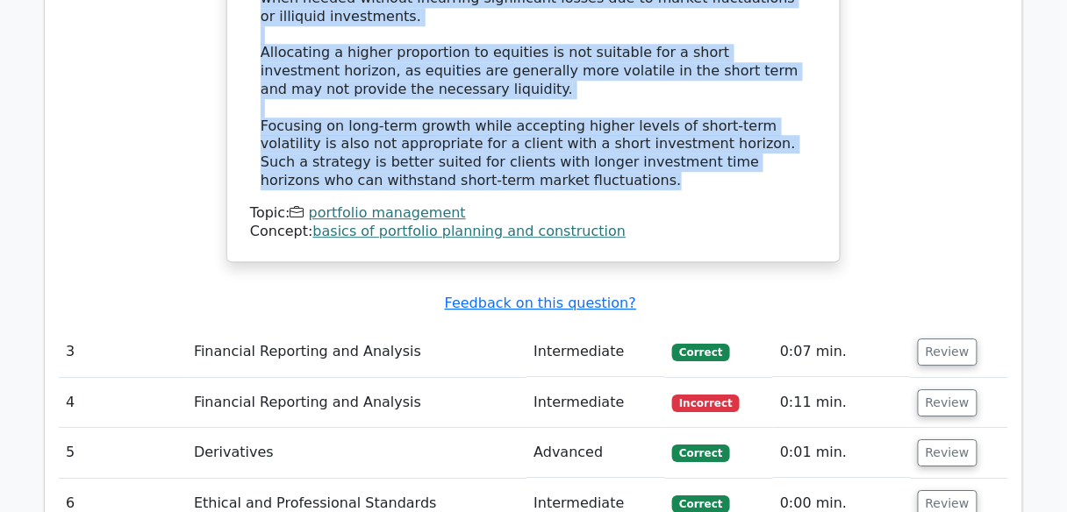
scroll to position [2877, 0]
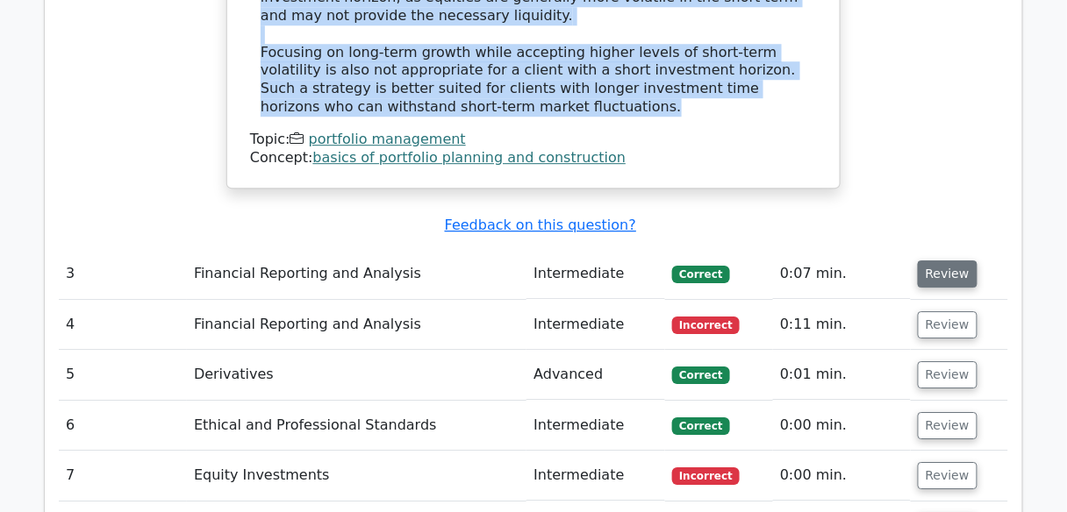
click at [945, 261] on button "Review" at bounding box center [947, 274] width 60 height 27
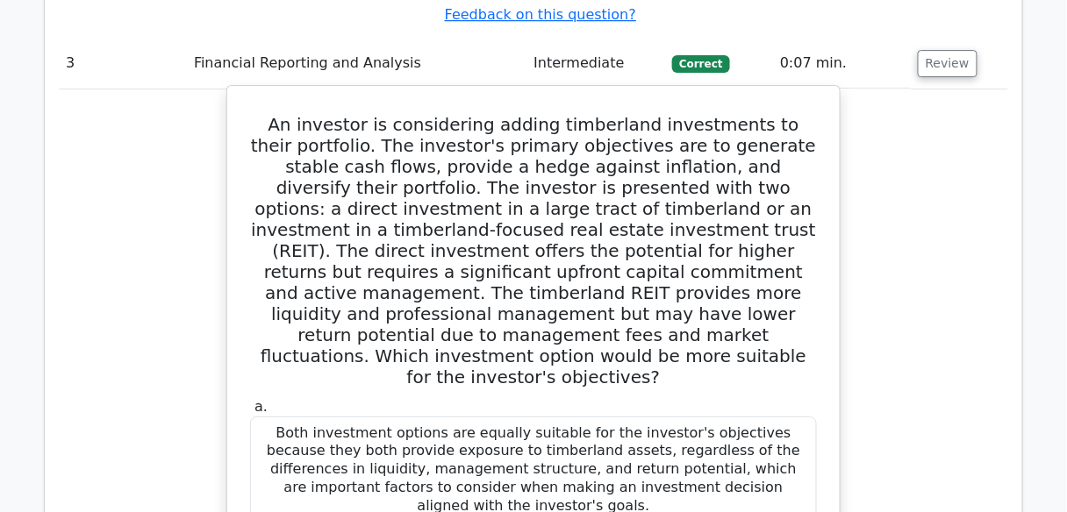
scroll to position [3158, 0]
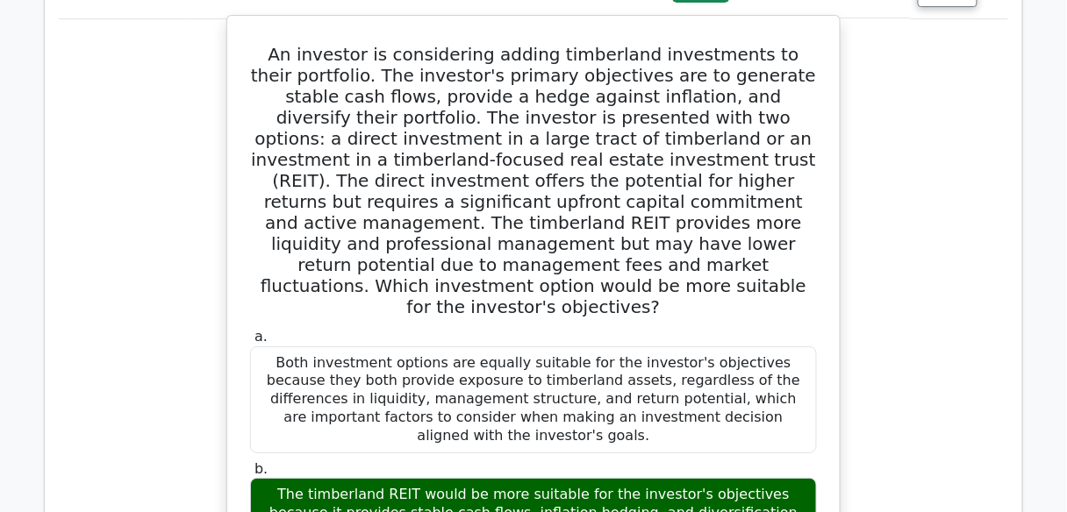
drag, startPoint x: 607, startPoint y: 375, endPoint x: 270, endPoint y: 322, distance: 341.0
click at [270, 478] on div "The timberland REIT would be more suitable for the investor's objectives becaus…" at bounding box center [533, 522] width 567 height 89
copy div "The timberland REIT would be more suitable for the investor's objectives becaus…"
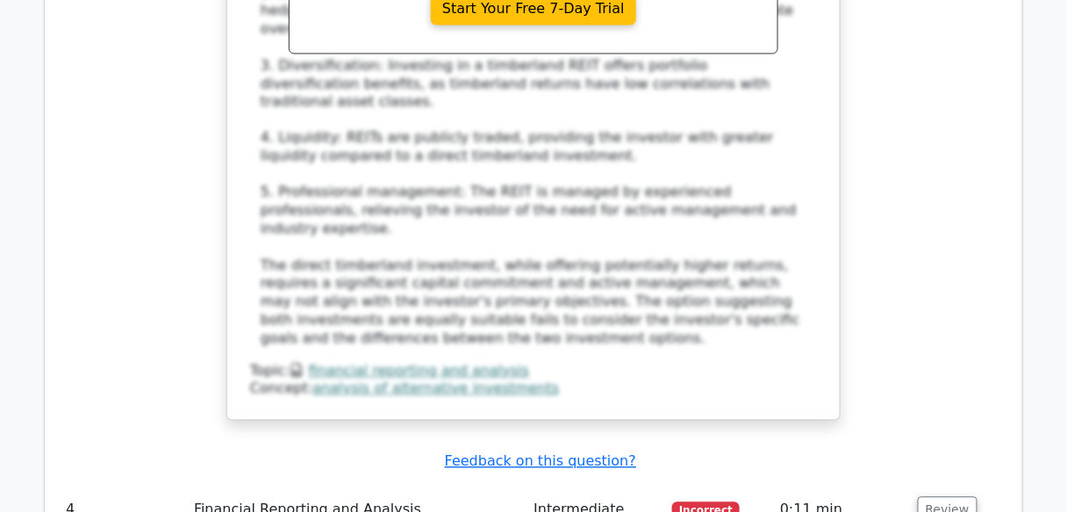
scroll to position [4070, 0]
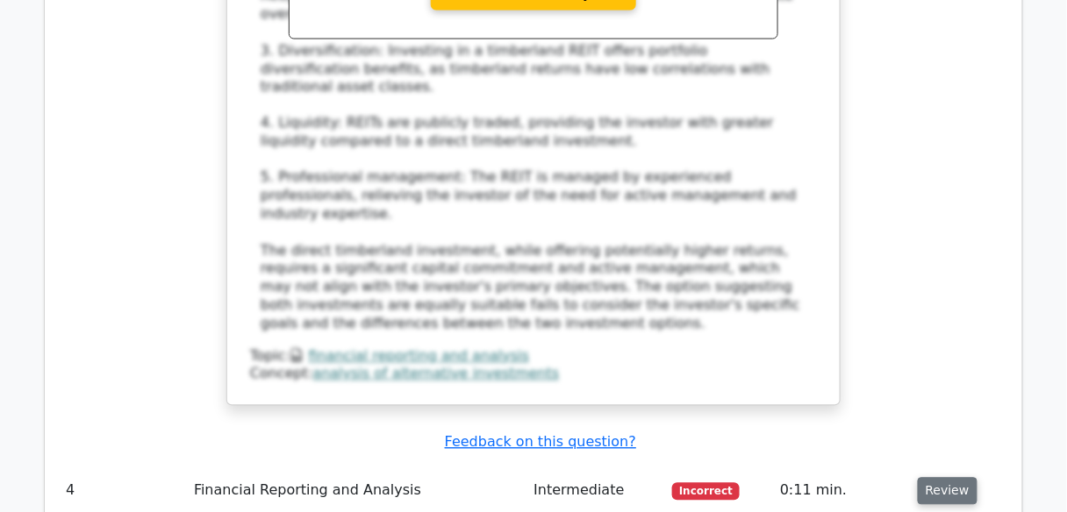
click at [940, 478] on button "Review" at bounding box center [947, 491] width 60 height 27
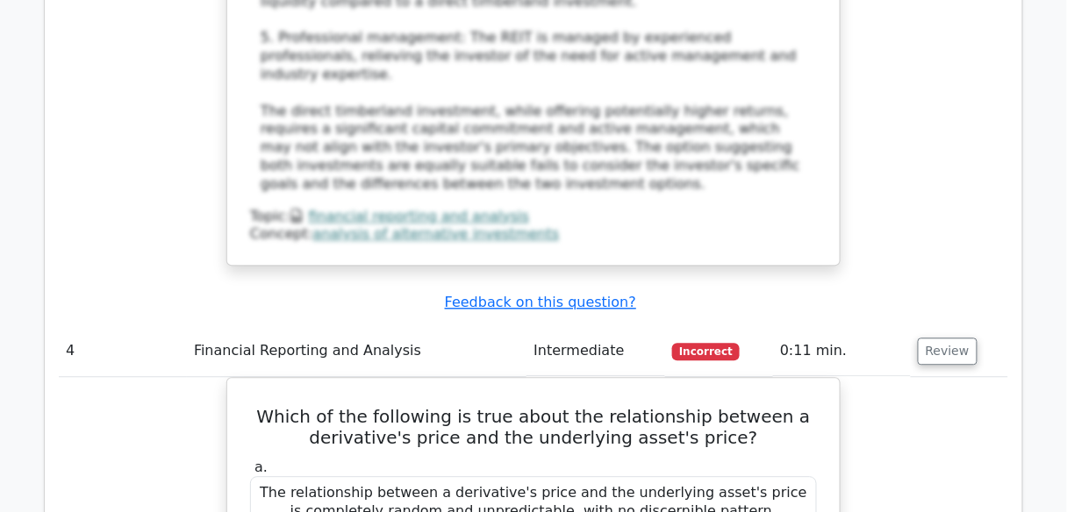
scroll to position [4280, 0]
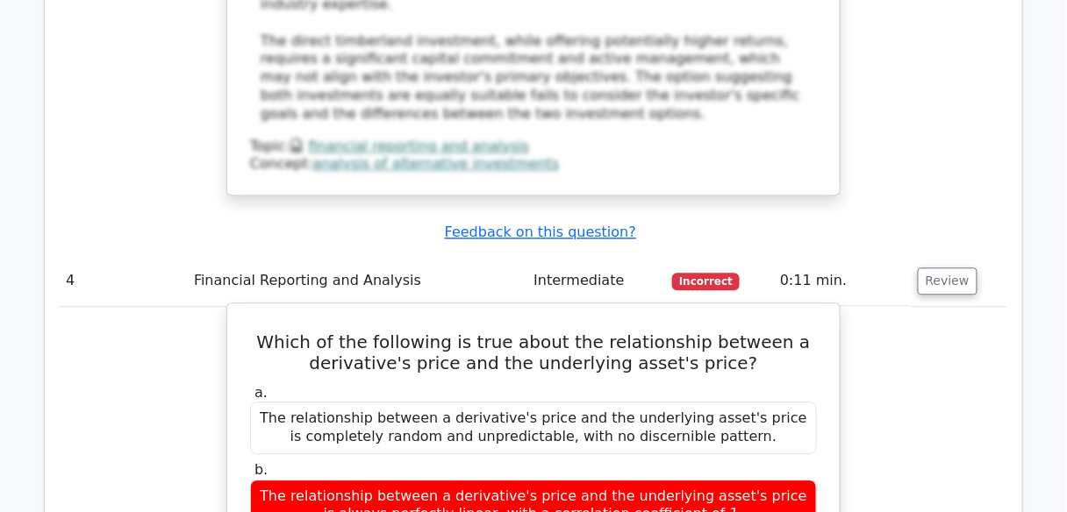
drag, startPoint x: 267, startPoint y: 317, endPoint x: 556, endPoint y: 343, distance: 290.6
copy div "The relationship between a derivative's price and the underlying asset's price …"
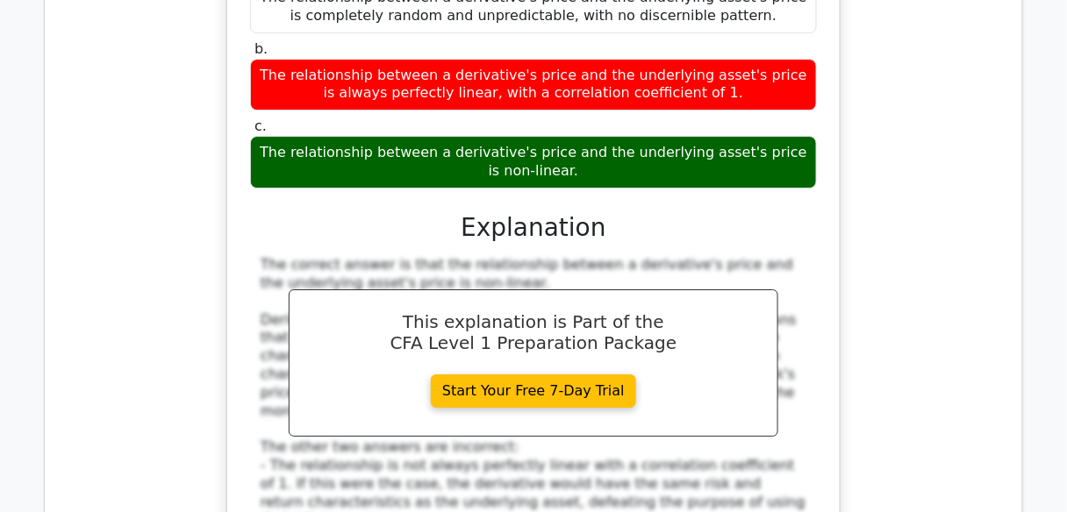
scroll to position [4912, 0]
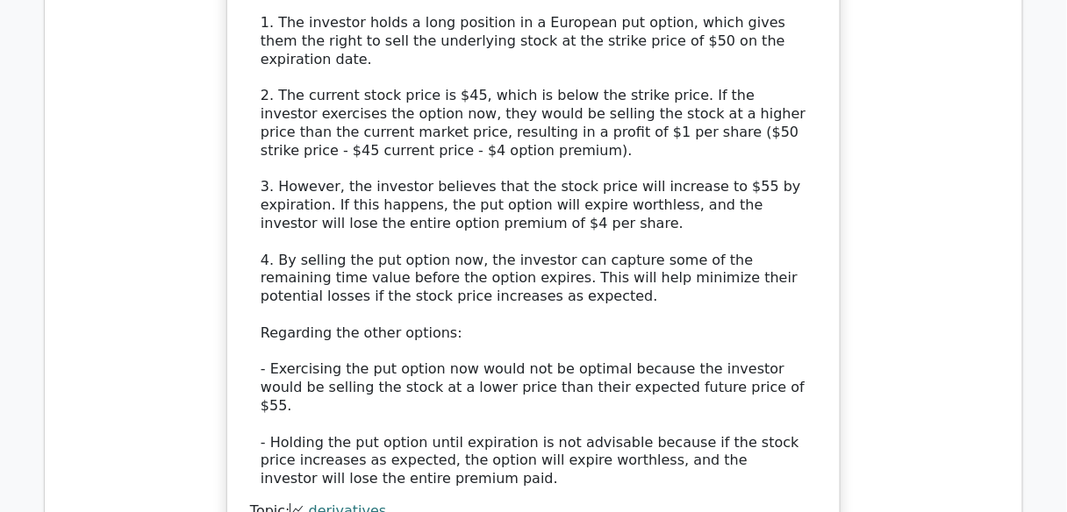
scroll to position [6035, 0]
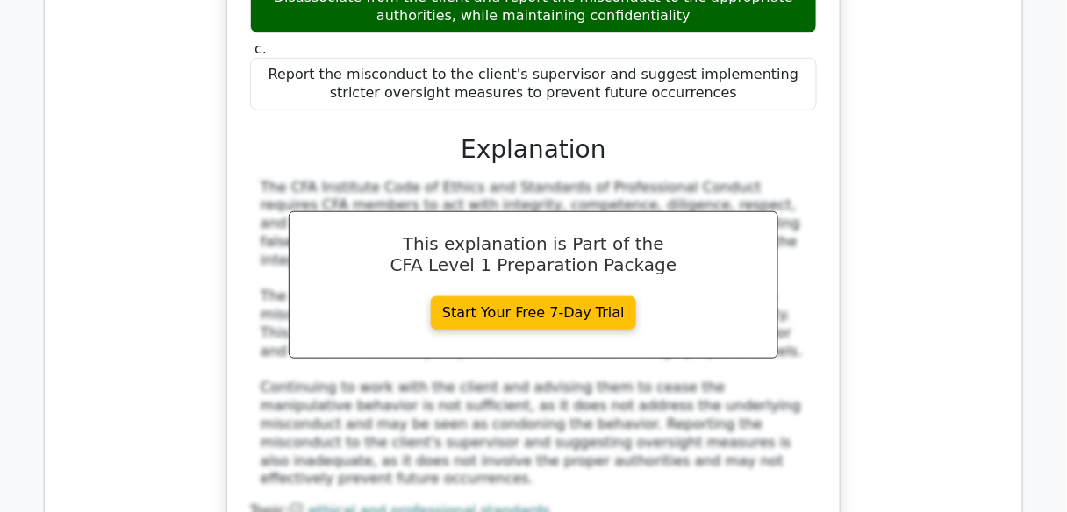
scroll to position [6947, 0]
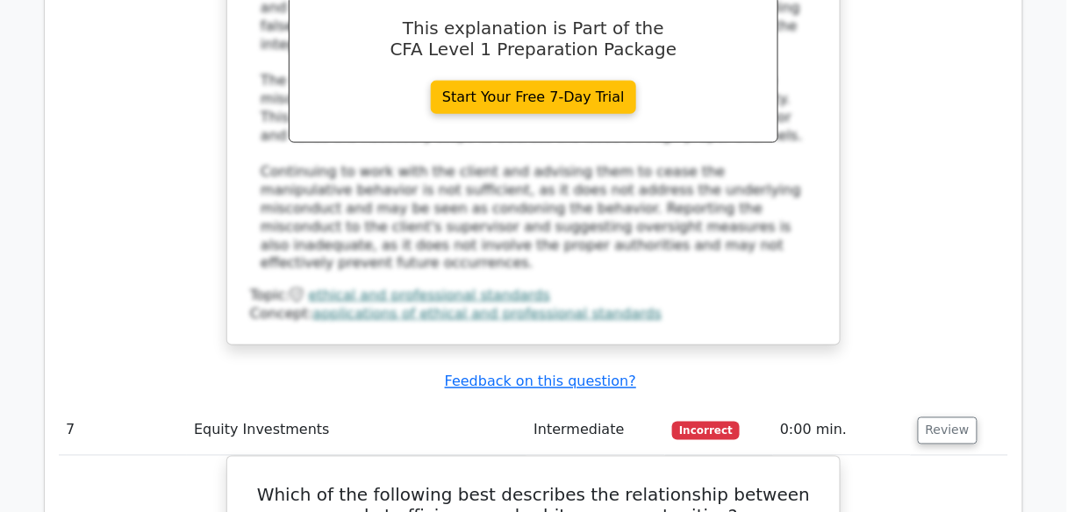
scroll to position [7087, 0]
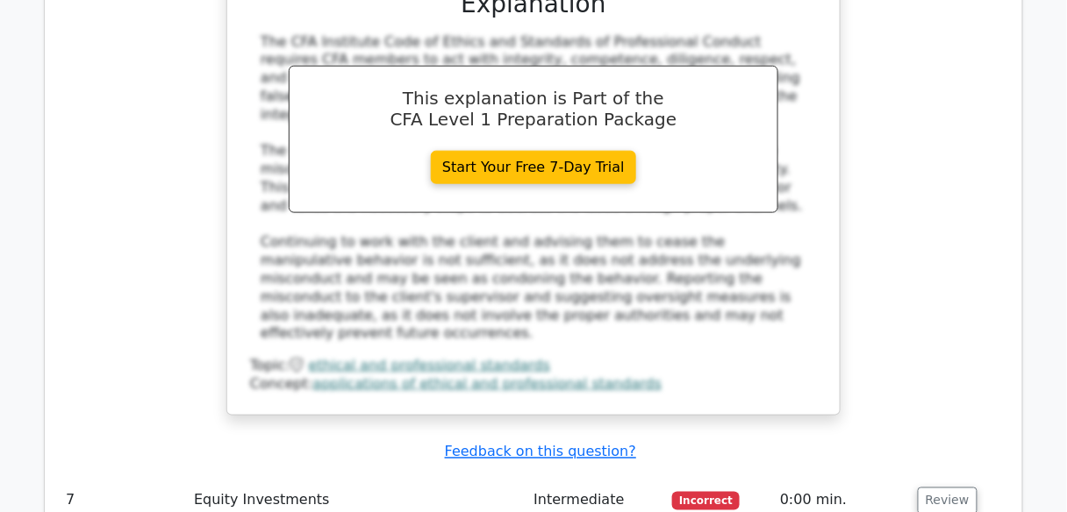
drag, startPoint x: 596, startPoint y: 134, endPoint x: 670, endPoint y: 165, distance: 80.6
drag, startPoint x: 588, startPoint y: 128, endPoint x: 682, endPoint y: 170, distance: 103.7
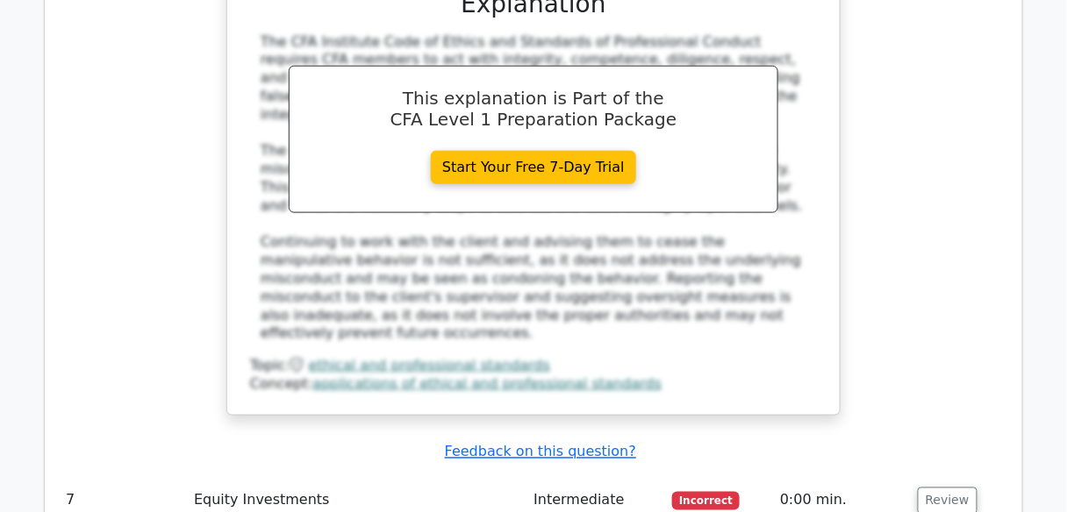
drag, startPoint x: 681, startPoint y: 158, endPoint x: 587, endPoint y: 132, distance: 97.2
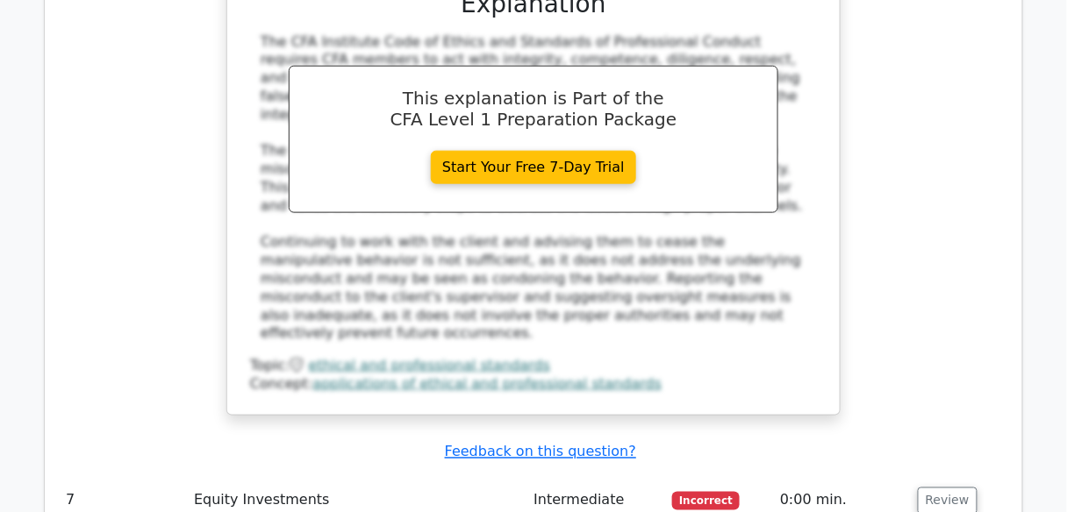
drag, startPoint x: 589, startPoint y: 132, endPoint x: 682, endPoint y: 153, distance: 96.2
copy h5 "relationship between market efficiency and arbitrage opportunities"
drag, startPoint x: 273, startPoint y: 286, endPoint x: 670, endPoint y: 302, distance: 397.7
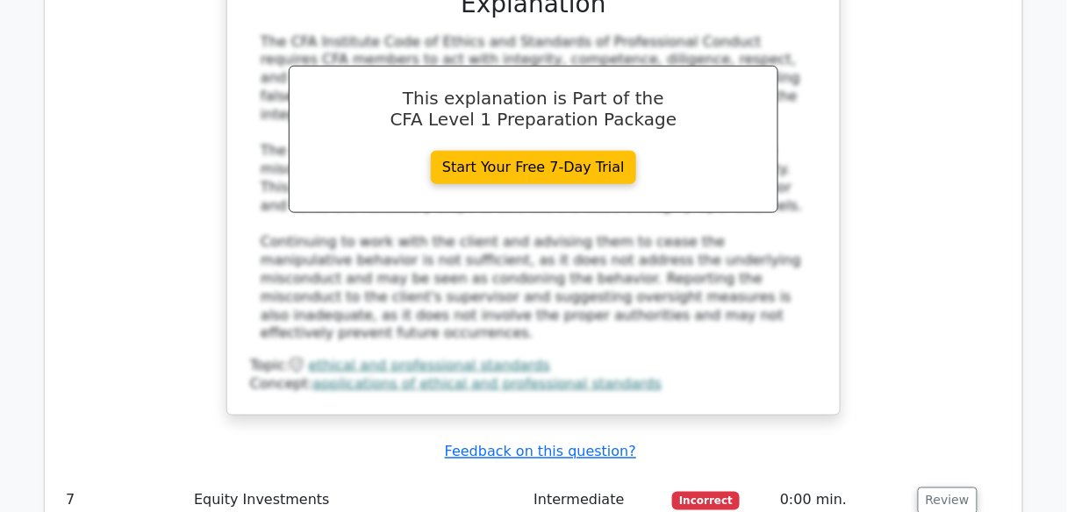
drag, startPoint x: 692, startPoint y: 310, endPoint x: 273, endPoint y: 291, distance: 419.7
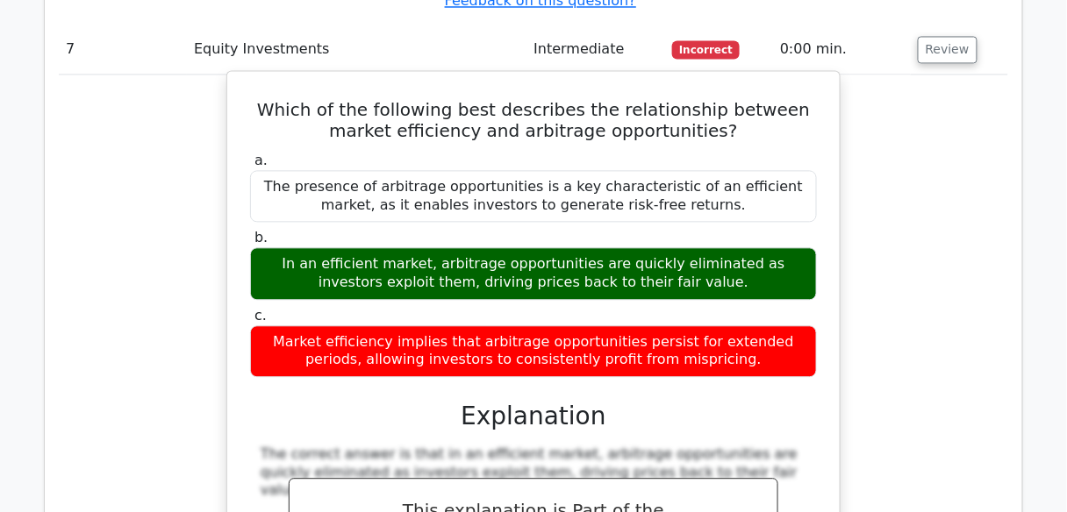
scroll to position [7649, 0]
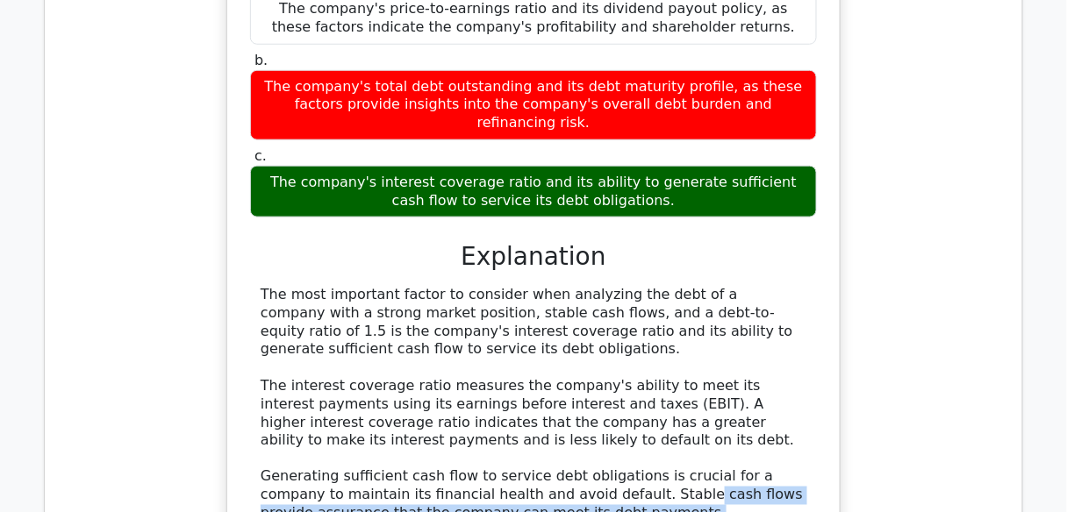
scroll to position [8698, 0]
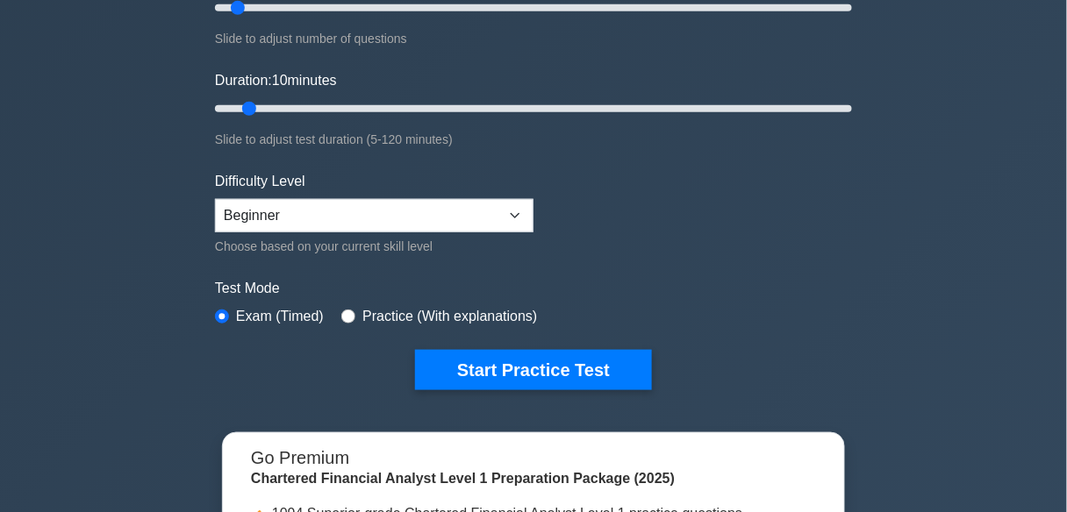
scroll to position [281, 0]
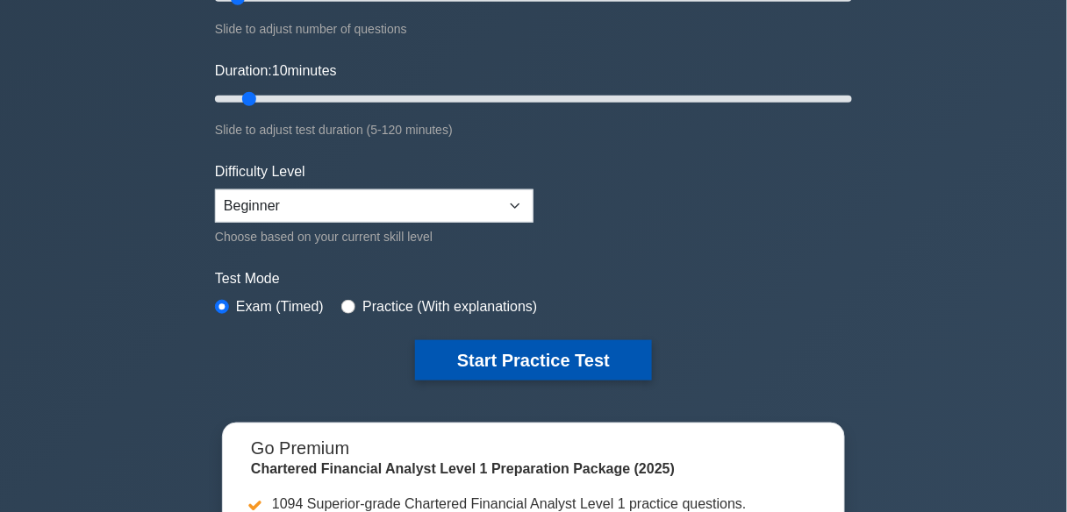
click at [549, 368] on button "Start Practice Test" at bounding box center [533, 360] width 237 height 40
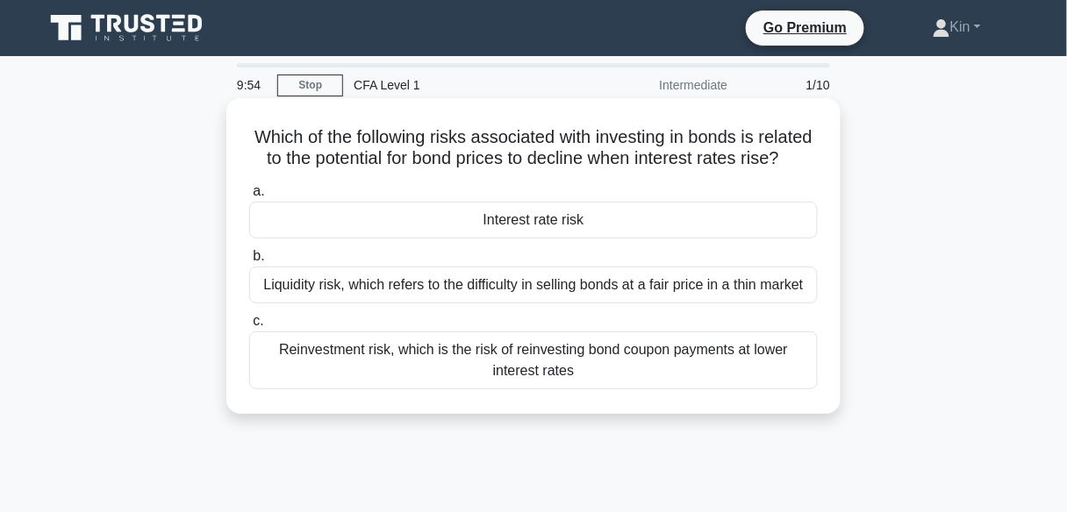
click at [600, 303] on div "Liquidity risk, which refers to the difficulty in selling bonds at a fair price…" at bounding box center [533, 285] width 568 height 37
click at [249, 262] on input "b. Liquidity risk, which refers to the difficulty in selling bonds at a fair pr…" at bounding box center [249, 256] width 0 height 11
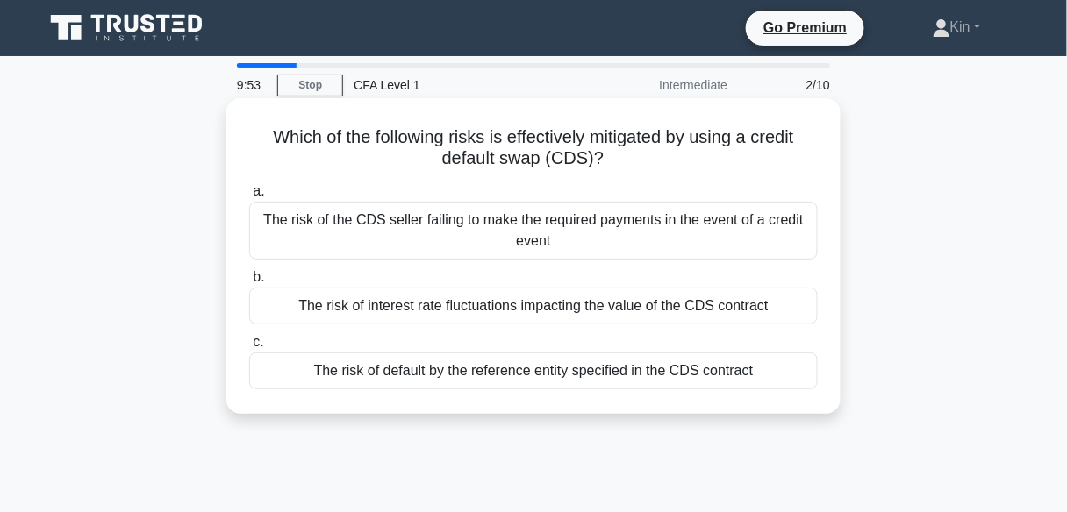
click at [620, 206] on div "The risk of the CDS seller failing to make the required payments in the event o…" at bounding box center [533, 231] width 568 height 58
click at [249, 197] on input "a. The risk of the CDS seller failing to make the required payments in the even…" at bounding box center [249, 191] width 0 height 11
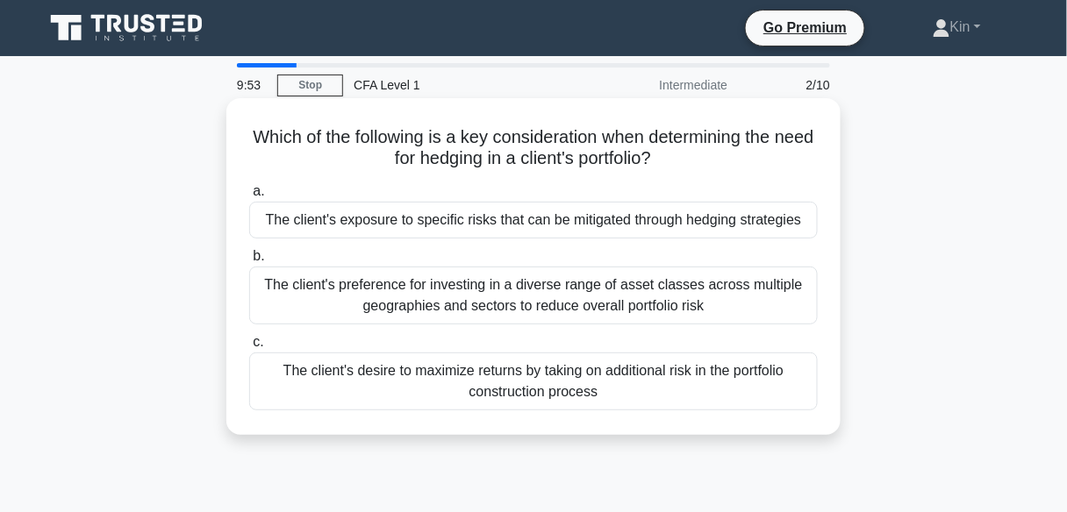
click at [619, 213] on div "The client's exposure to specific risks that can be mitigated through hedging s…" at bounding box center [533, 220] width 568 height 37
click at [249, 197] on input "a. The client's exposure to specific risks that can be mitigated through hedgin…" at bounding box center [249, 191] width 0 height 11
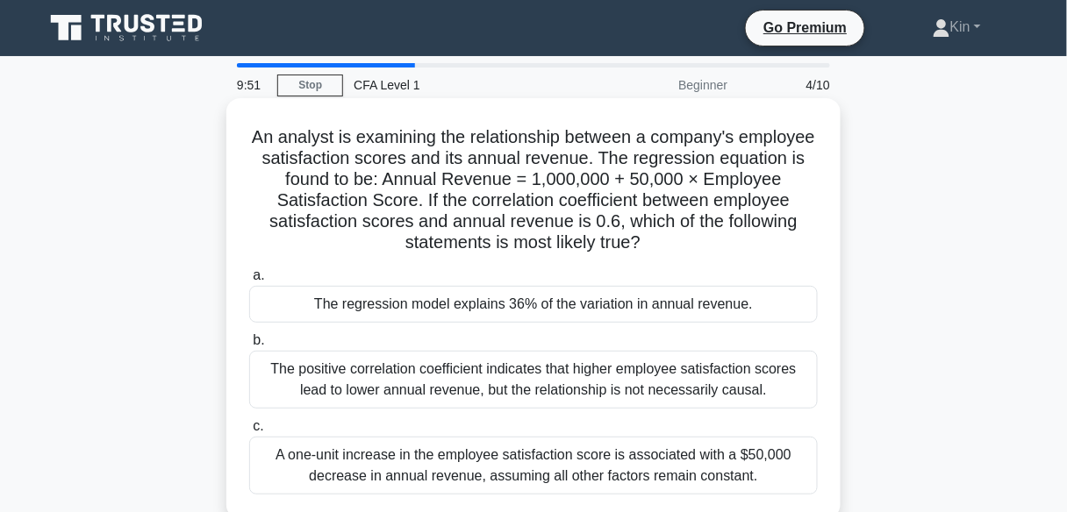
click at [609, 373] on div "The positive correlation coefficient indicates that higher employee satisfactio…" at bounding box center [533, 380] width 568 height 58
click at [249, 346] on input "b. The positive correlation coefficient indicates that higher employee satisfac…" at bounding box center [249, 340] width 0 height 11
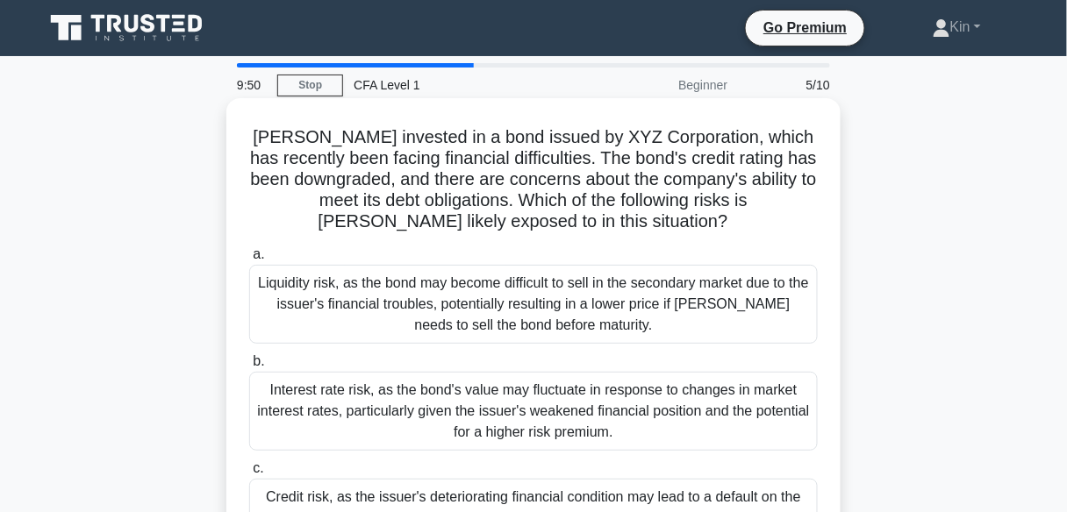
click at [618, 321] on div "Liquidity risk, as the bond may become difficult to sell in the secondary marke…" at bounding box center [533, 304] width 568 height 79
click at [249, 261] on input "a. Liquidity risk, as the bond may become difficult to sell in the secondary ma…" at bounding box center [249, 254] width 0 height 11
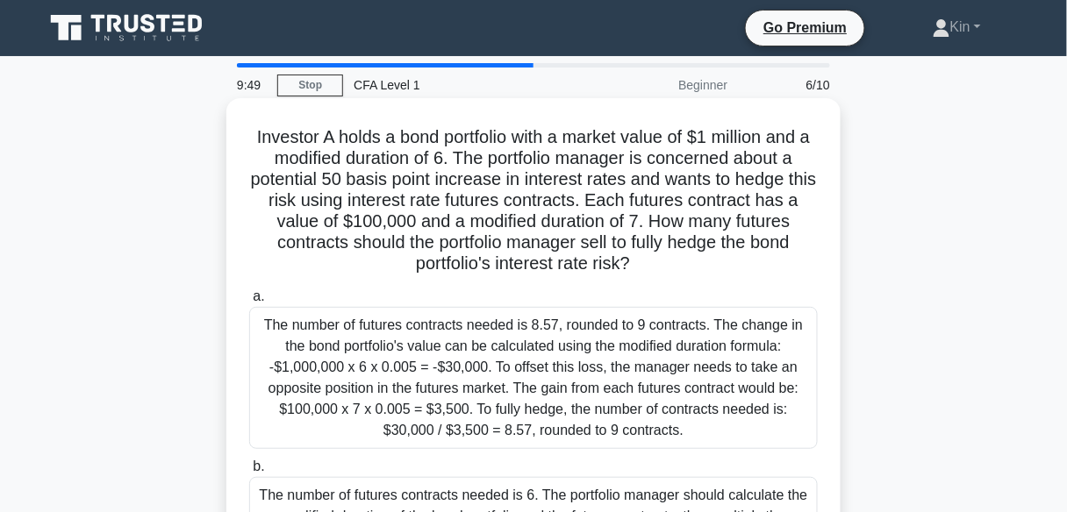
click at [613, 352] on div "The number of futures contracts needed is 8.57, rounded to 9 contracts. The cha…" at bounding box center [533, 378] width 568 height 142
click at [249, 303] on input "a. The number of futures contracts needed is 8.57, rounded to 9 contracts. The …" at bounding box center [249, 296] width 0 height 11
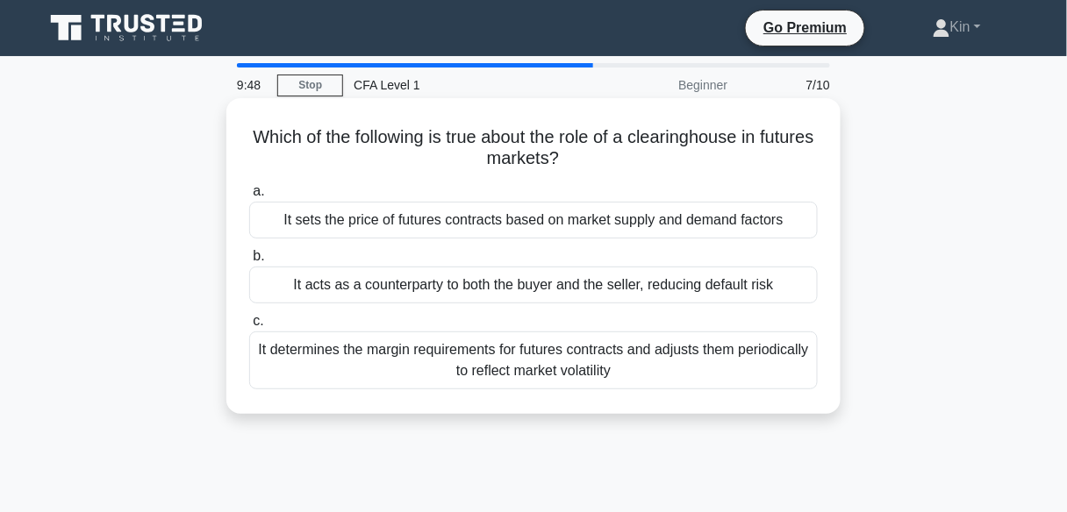
click at [623, 295] on div "It acts as a counterparty to both the buyer and the seller, reducing default ri…" at bounding box center [533, 285] width 568 height 37
click at [249, 262] on input "b. It acts as a counterparty to both the buyer and the seller, reducing default…" at bounding box center [249, 256] width 0 height 11
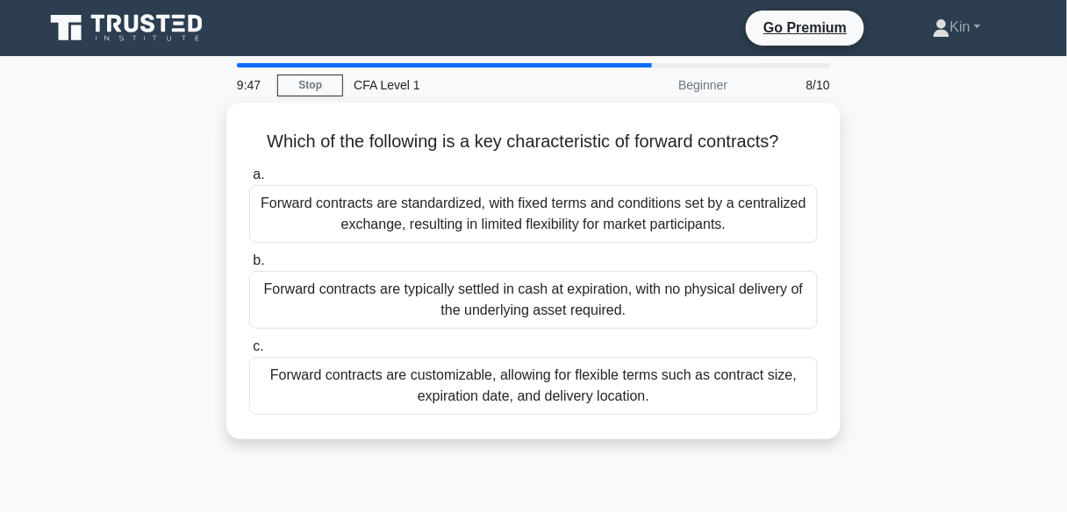
click at [623, 295] on div "Forward contracts are typically settled in cash at expiration, with no physical…" at bounding box center [533, 300] width 568 height 58
click at [249, 267] on input "b. Forward contracts are typically settled in cash at expiration, with no physi…" at bounding box center [249, 260] width 0 height 11
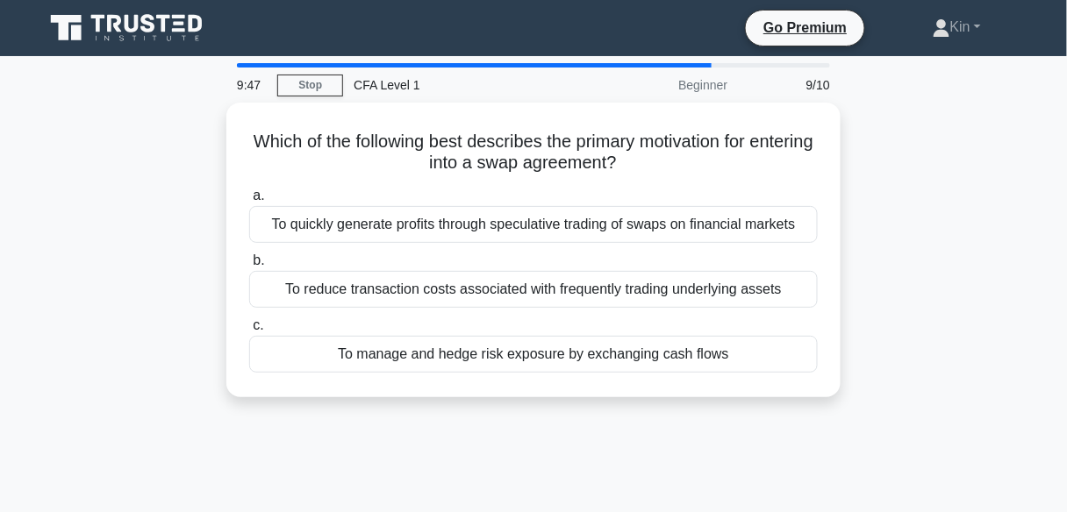
click at [623, 295] on div "To reduce transaction costs associated with frequently trading underlying assets" at bounding box center [533, 289] width 568 height 37
click at [249, 267] on input "b. To reduce transaction costs associated with frequently trading underlying as…" at bounding box center [249, 260] width 0 height 11
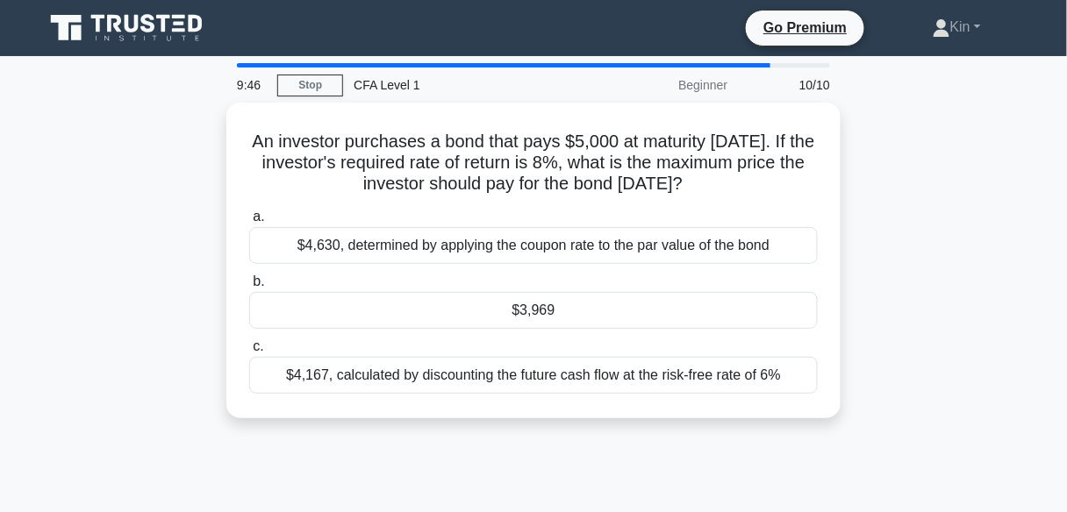
click at [623, 295] on div "$3,969" at bounding box center [533, 310] width 568 height 37
click at [249, 288] on input "b. $3,969" at bounding box center [249, 281] width 0 height 11
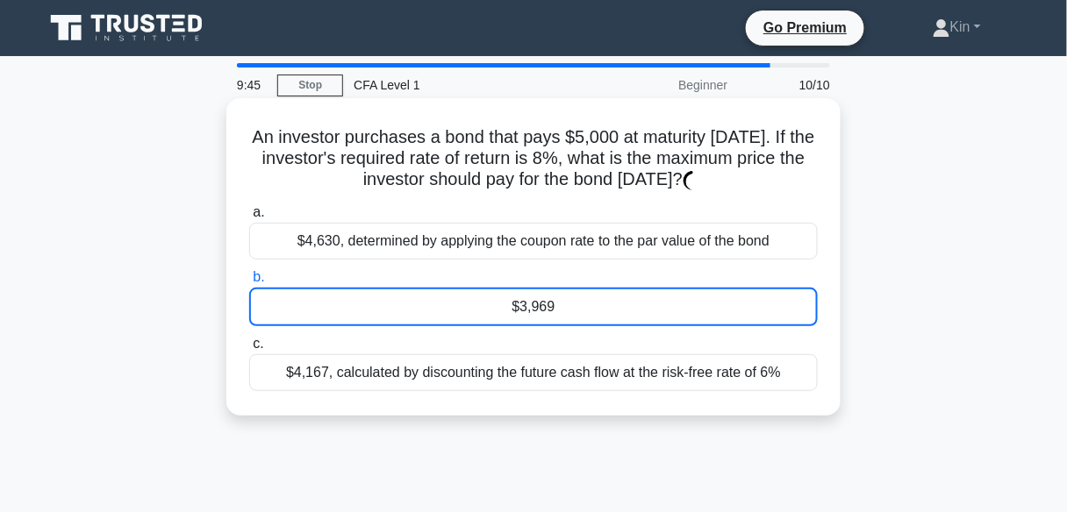
click at [623, 374] on div "$4,167, calculated by discounting the future cash flow at the risk-free rate of…" at bounding box center [533, 372] width 568 height 37
click at [249, 350] on input "c. $4,167, calculated by discounting the future cash flow at the risk-free rate…" at bounding box center [249, 344] width 0 height 11
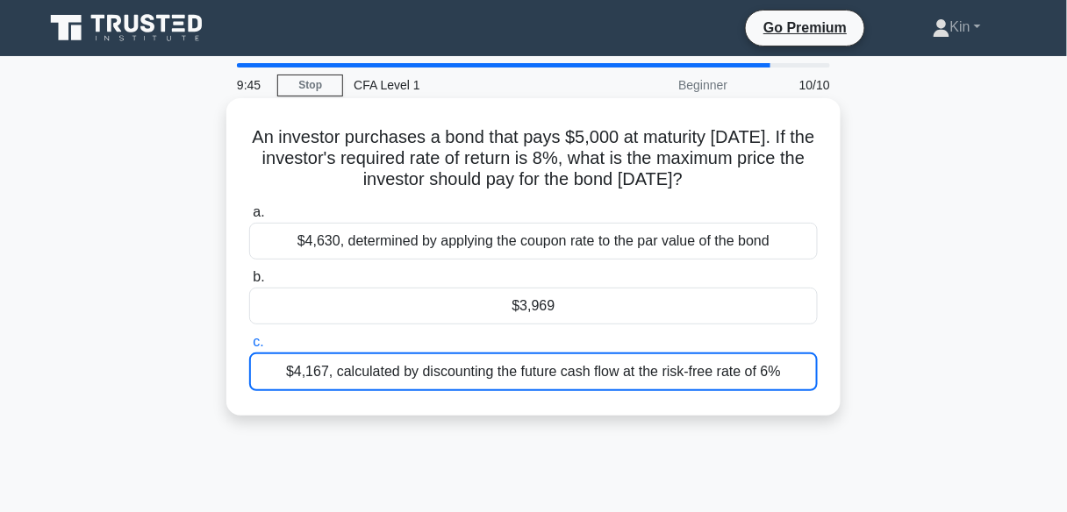
click at [623, 374] on div "$4,167, calculated by discounting the future cash flow at the risk-free rate of…" at bounding box center [533, 372] width 568 height 39
click at [249, 348] on input "c. $4,167, calculated by discounting the future cash flow at the risk-free rate…" at bounding box center [249, 342] width 0 height 11
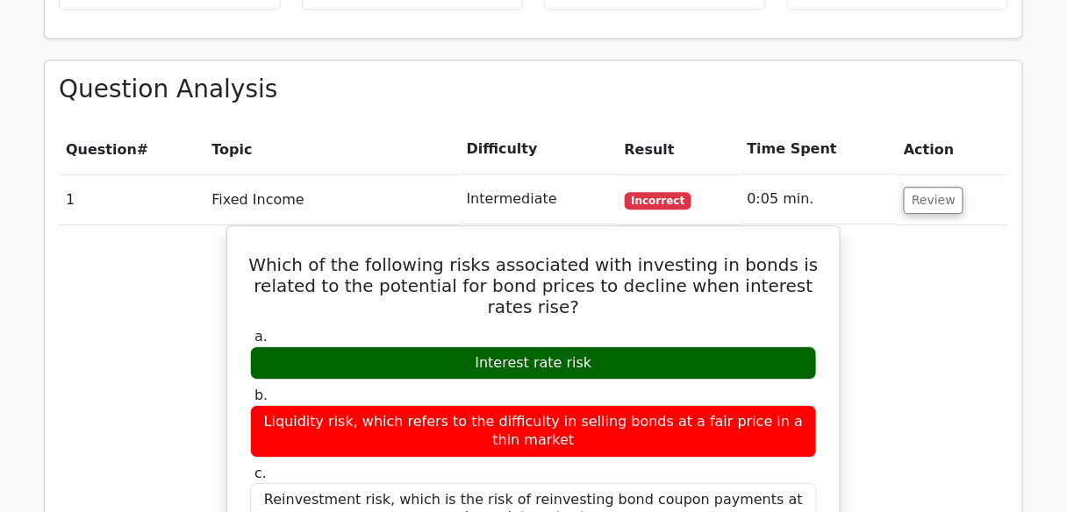
scroll to position [1263, 0]
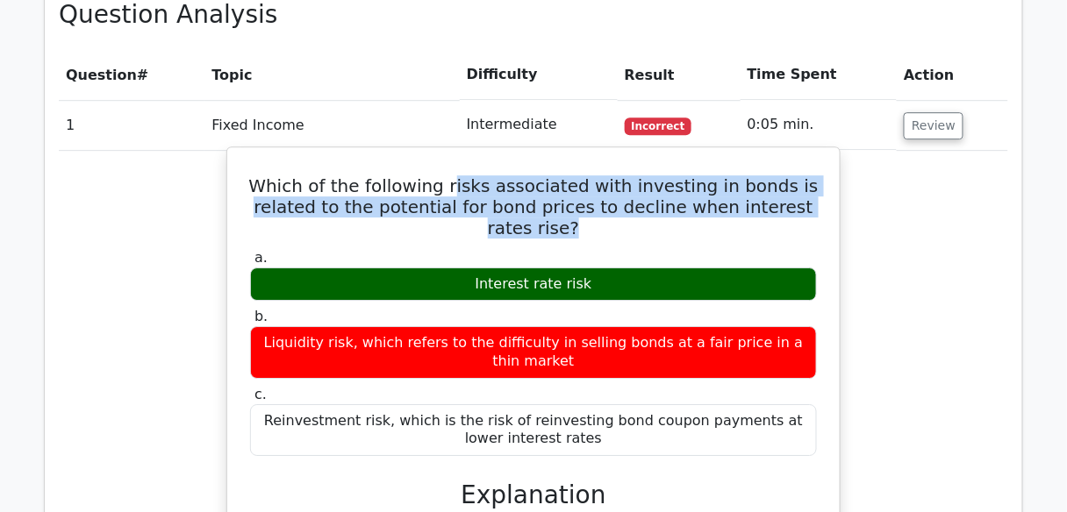
drag, startPoint x: 468, startPoint y: 97, endPoint x: 563, endPoint y: 141, distance: 105.2
click at [563, 175] on h5 "Which of the following risks associated with investing in bonds is related to t…" at bounding box center [533, 206] width 570 height 63
copy h5 "isks associated with investing in bonds is related to the potential for bond pr…"
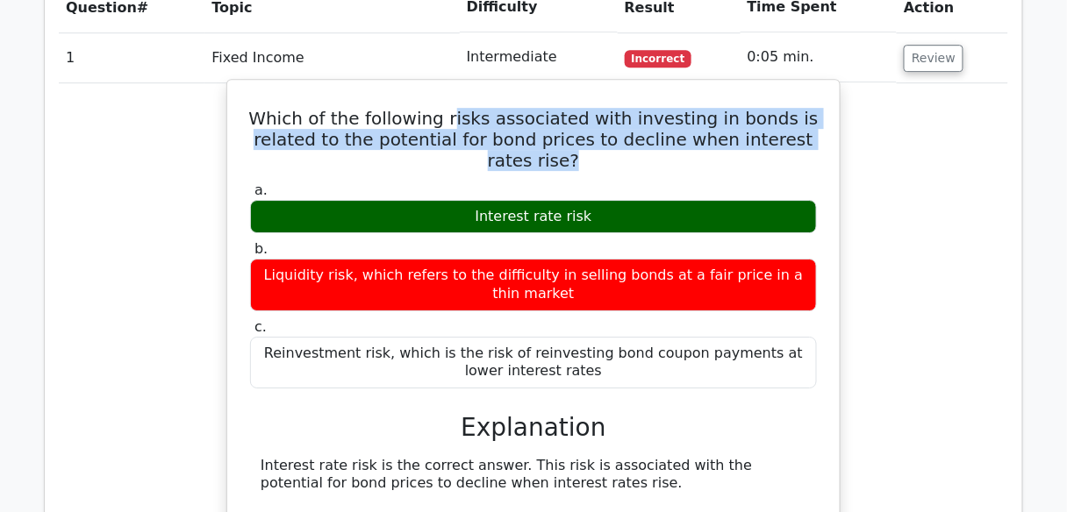
scroll to position [1474, 0]
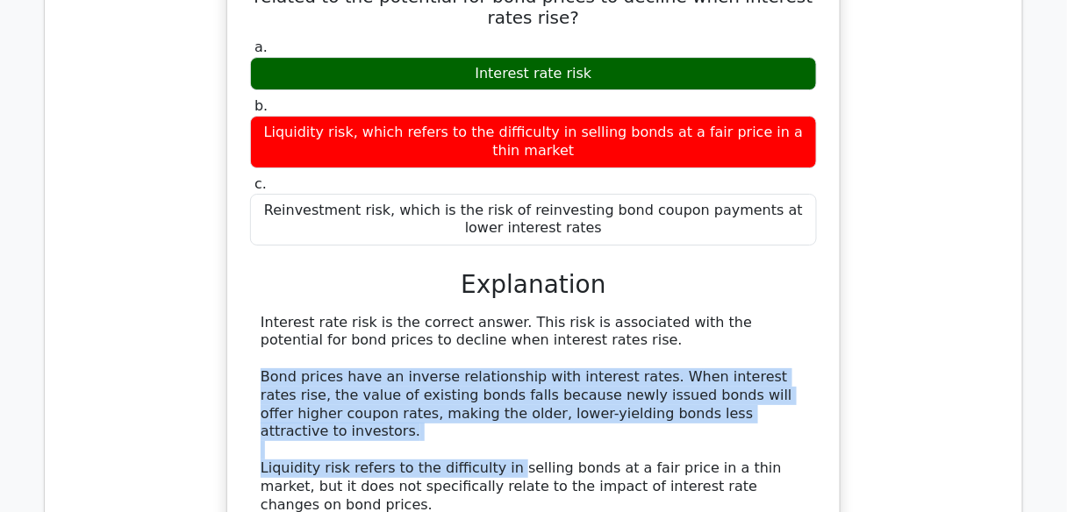
drag, startPoint x: 253, startPoint y: 279, endPoint x: 549, endPoint y: 371, distance: 310.4
click at [506, 359] on div "Interest rate risk is the correct answer. This risk is associated with the pote…" at bounding box center [533, 451] width 567 height 274
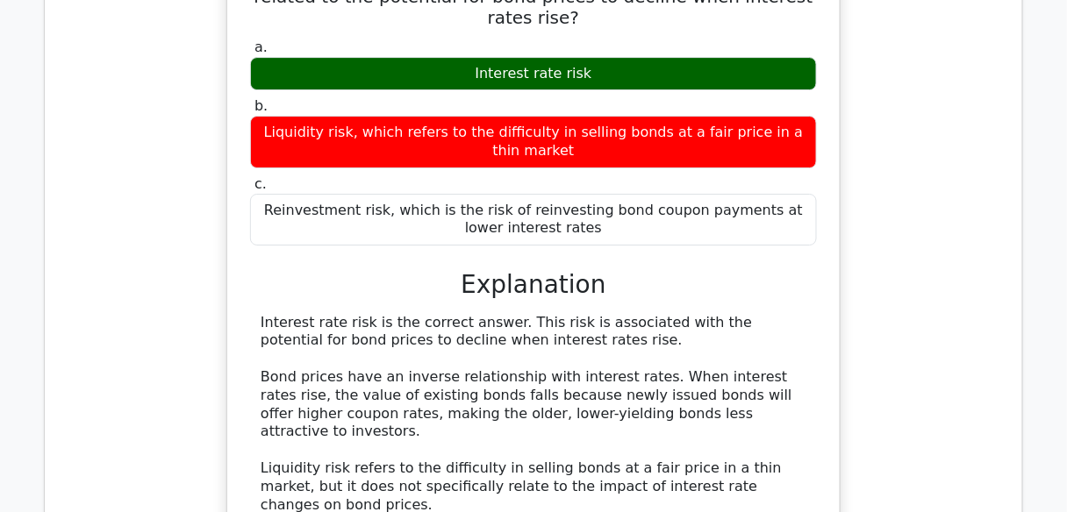
click at [735, 409] on div "Interest rate risk is the correct answer. This risk is associated with the pote…" at bounding box center [534, 451] width 546 height 274
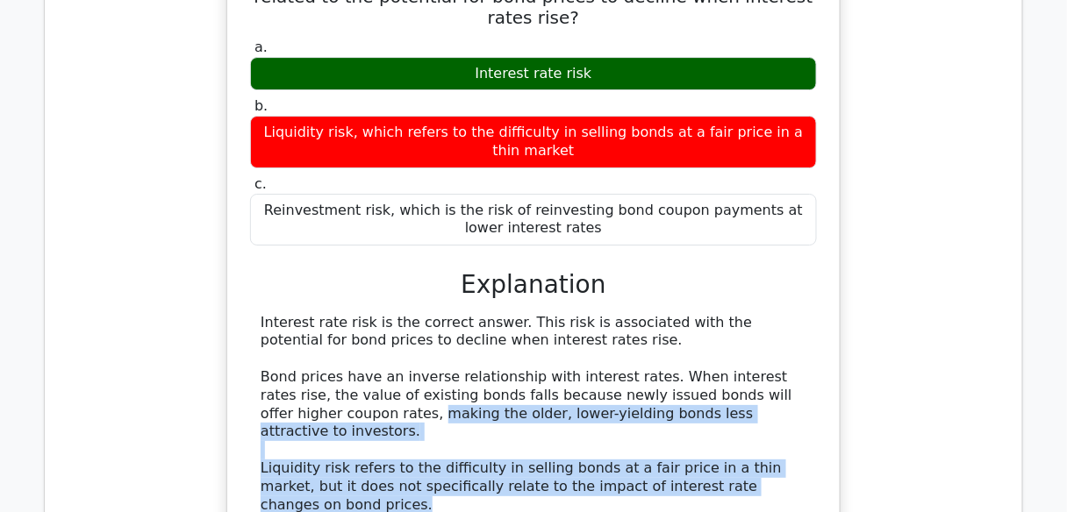
drag, startPoint x: 766, startPoint y: 383, endPoint x: 253, endPoint y: 314, distance: 516.9
click at [253, 314] on div "Interest rate risk is the correct answer. This risk is associated with the pote…" at bounding box center [533, 451] width 567 height 274
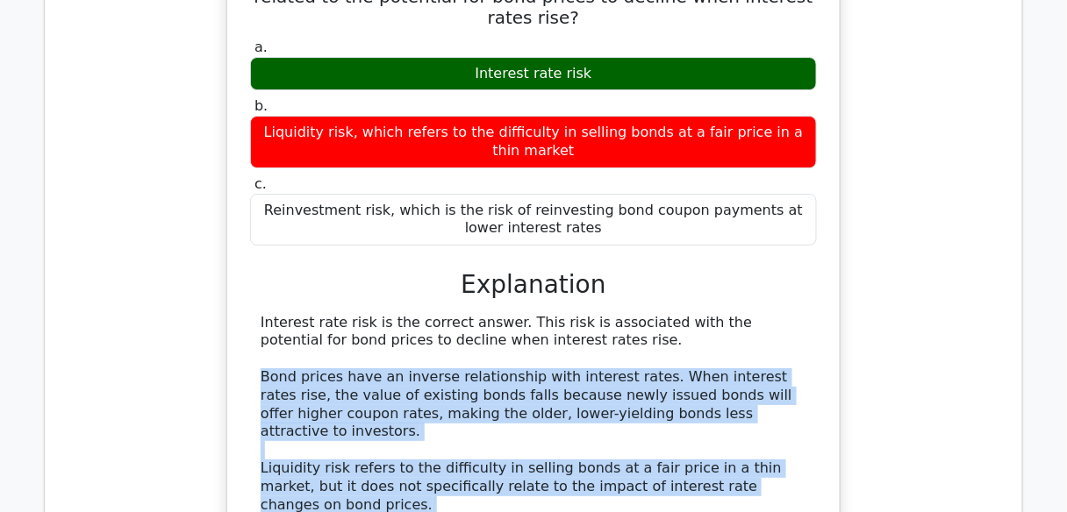
drag, startPoint x: 263, startPoint y: 281, endPoint x: 790, endPoint y: 433, distance: 548.8
click at [790, 433] on div "Interest rate risk is the correct answer. This risk is associated with the pote…" at bounding box center [534, 451] width 546 height 274
copy div "Bond prices have an inverse relationship with interest rates. When interest rat…"
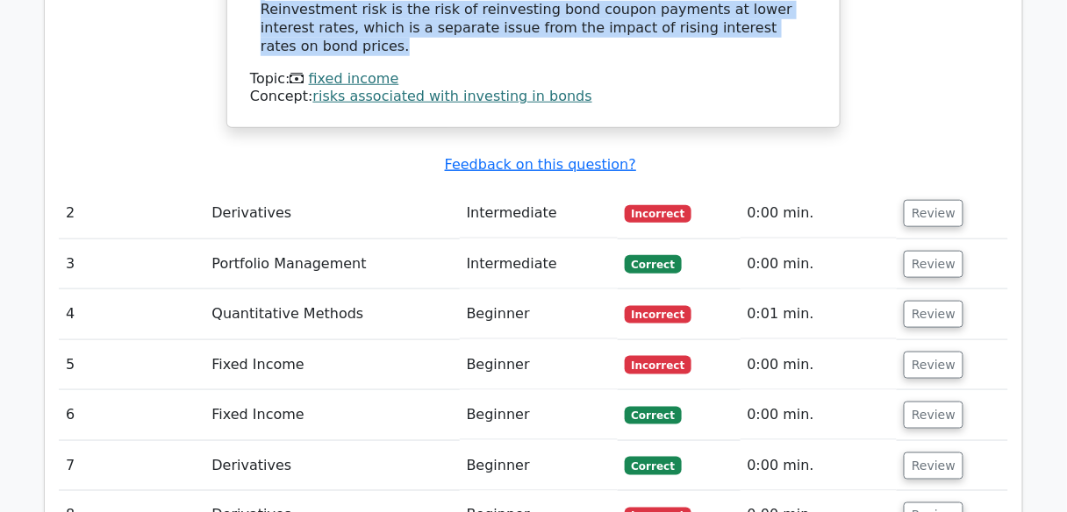
scroll to position [1824, 0]
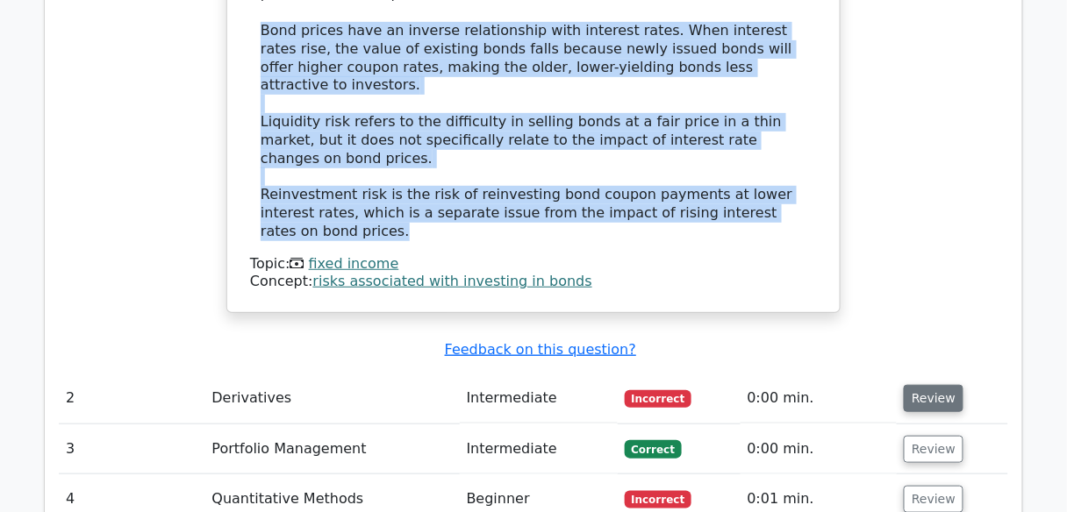
click at [909, 385] on button "Review" at bounding box center [933, 398] width 60 height 27
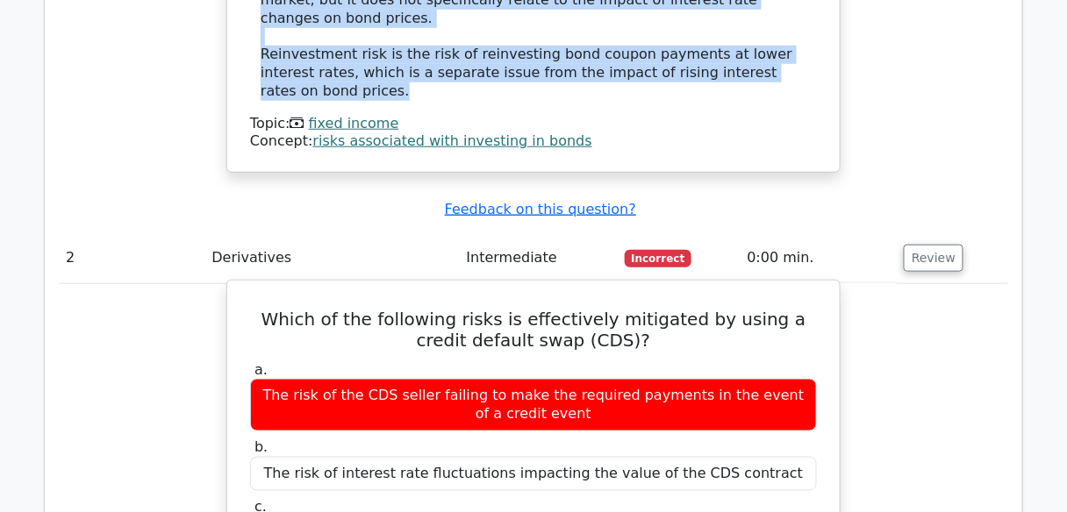
scroll to position [2035, 0]
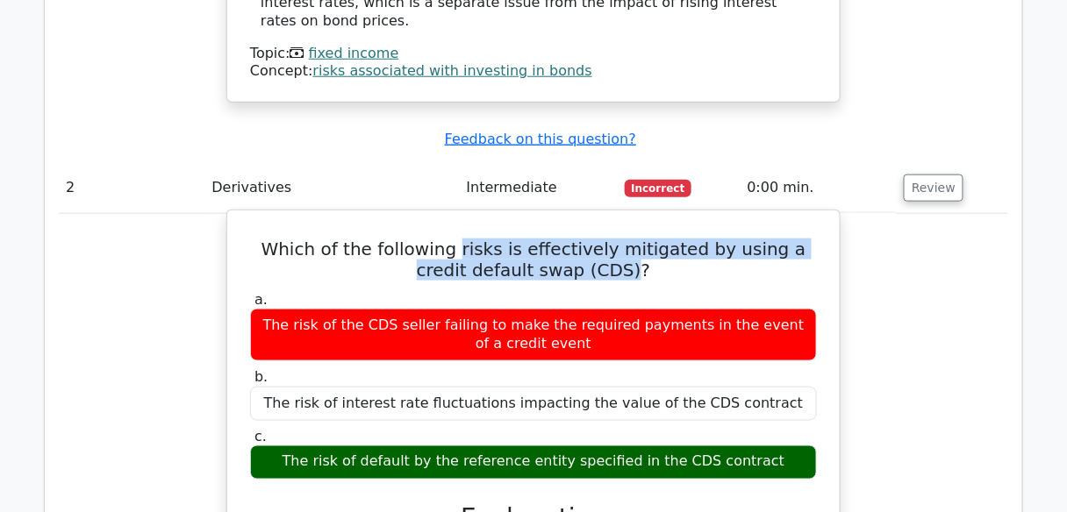
drag, startPoint x: 447, startPoint y: 98, endPoint x: 604, endPoint y: 128, distance: 159.8
click at [604, 239] on h5 "Which of the following risks is effectively mitigated by using a credit default…" at bounding box center [533, 260] width 570 height 42
copy h5 "risks is effectively mitigated by using a credit default swap (CDS)"
drag, startPoint x: 311, startPoint y: 306, endPoint x: 760, endPoint y: 318, distance: 448.4
click at [760, 446] on div "The risk of default by the reference entity specified in the CDS contract" at bounding box center [533, 463] width 567 height 34
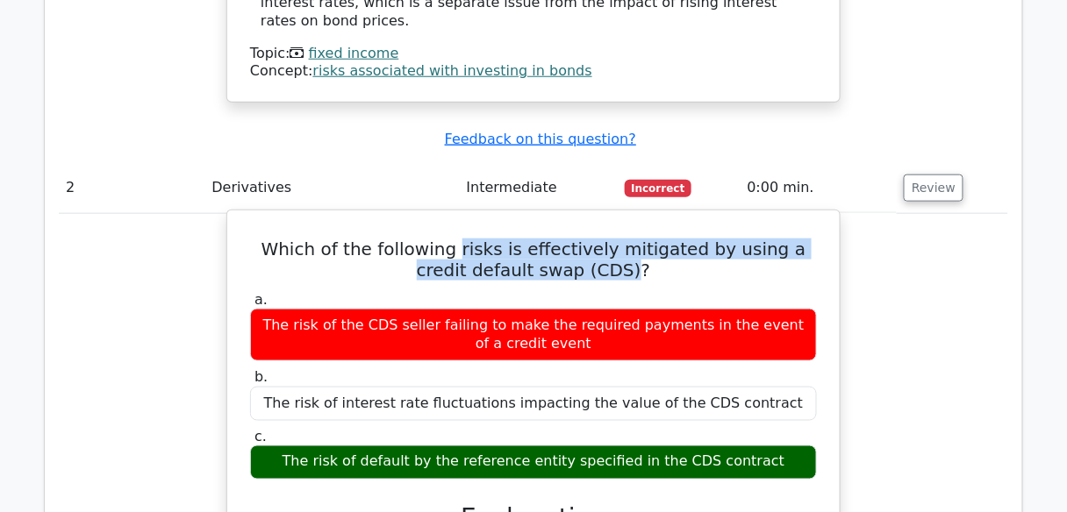
copy div "The risk of default by the reference entity specified in the CDS contract"
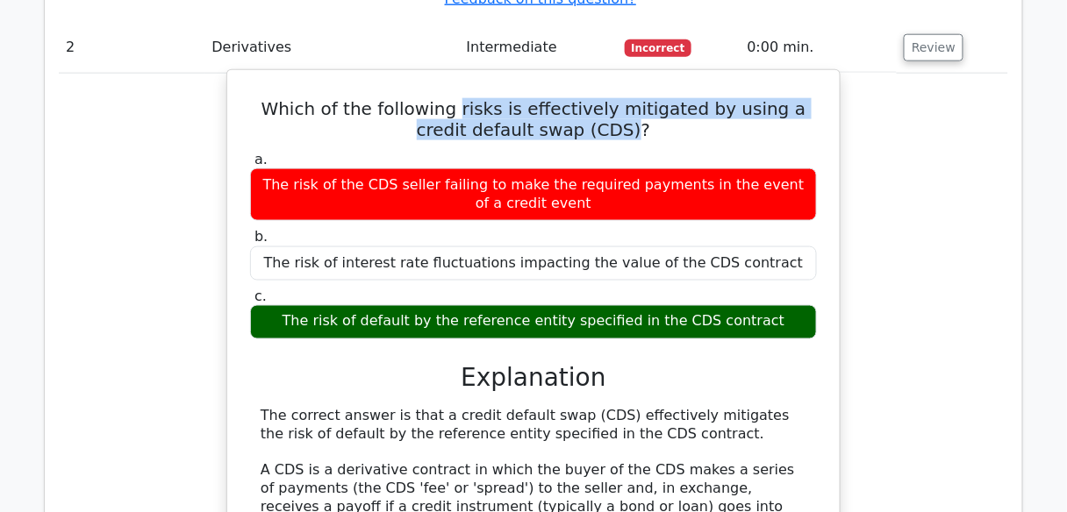
scroll to position [2245, 0]
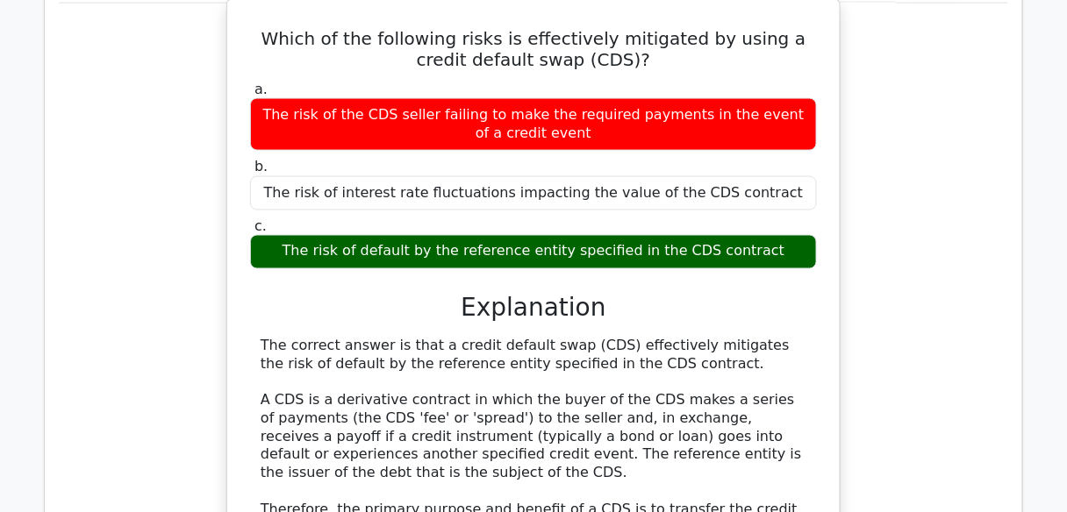
click at [466, 389] on div "The correct answer is that a credit default swap (CDS) effectively mitigates th…" at bounding box center [534, 511] width 546 height 346
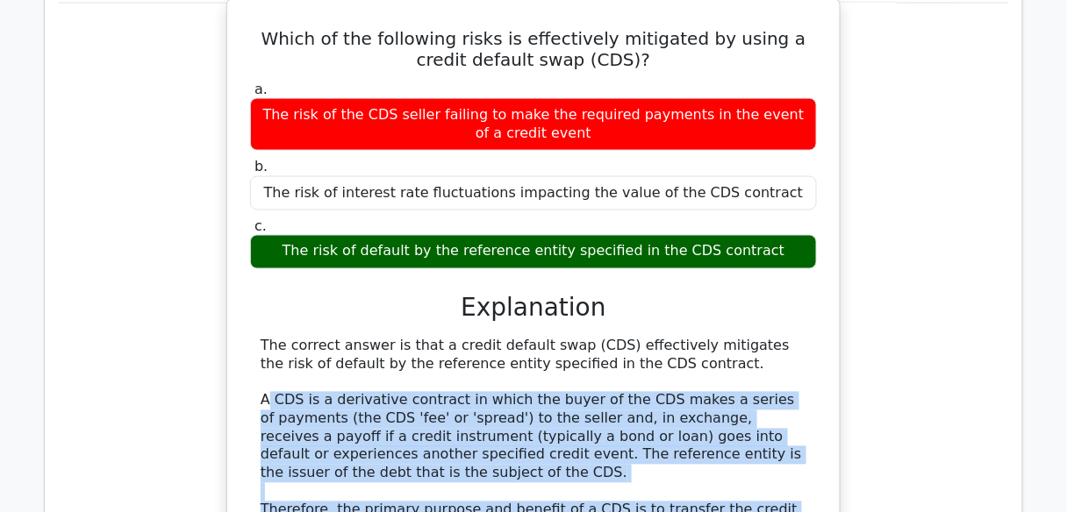
drag, startPoint x: 267, startPoint y: 245, endPoint x: 632, endPoint y: 467, distance: 427.1
click at [632, 467] on div "The correct answer is that a credit default swap (CDS) effectively mitigates th…" at bounding box center [534, 511] width 546 height 346
click at [321, 338] on div "The correct answer is that a credit default swap (CDS) effectively mitigates th…" at bounding box center [534, 511] width 546 height 346
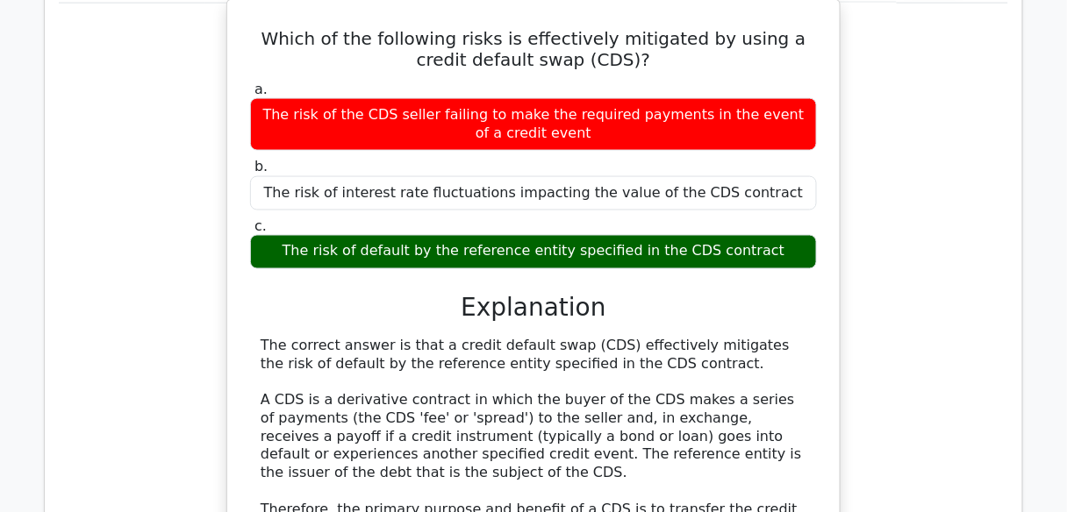
scroll to position [2316, 0]
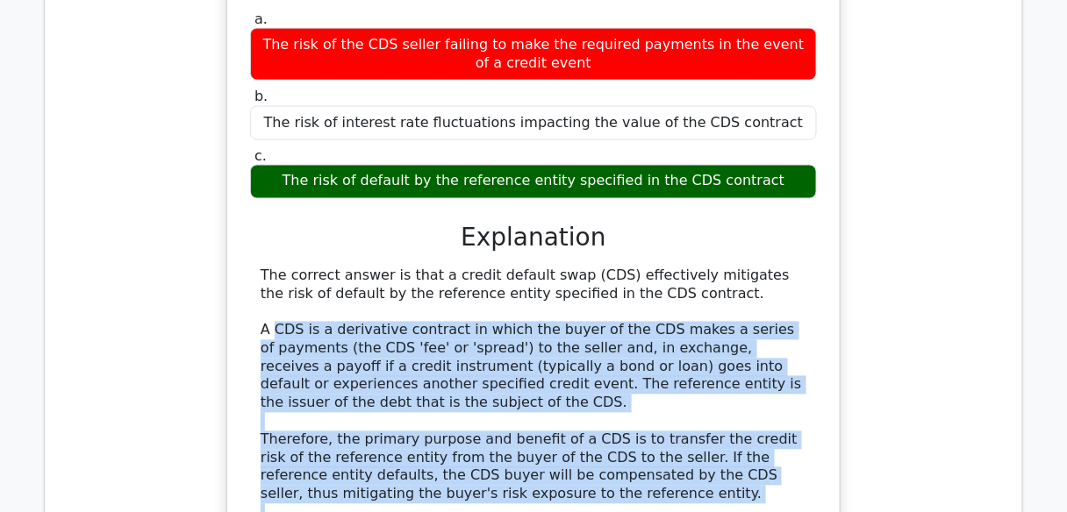
drag, startPoint x: 275, startPoint y: 178, endPoint x: 660, endPoint y: 439, distance: 464.7
click at [667, 439] on div "The correct answer is that a credit default swap (CDS) effectively mitigates th…" at bounding box center [533, 466] width 567 height 397
click at [625, 425] on div "The correct answer is that a credit default swap (CDS) effectively mitigates th…" at bounding box center [534, 441] width 546 height 346
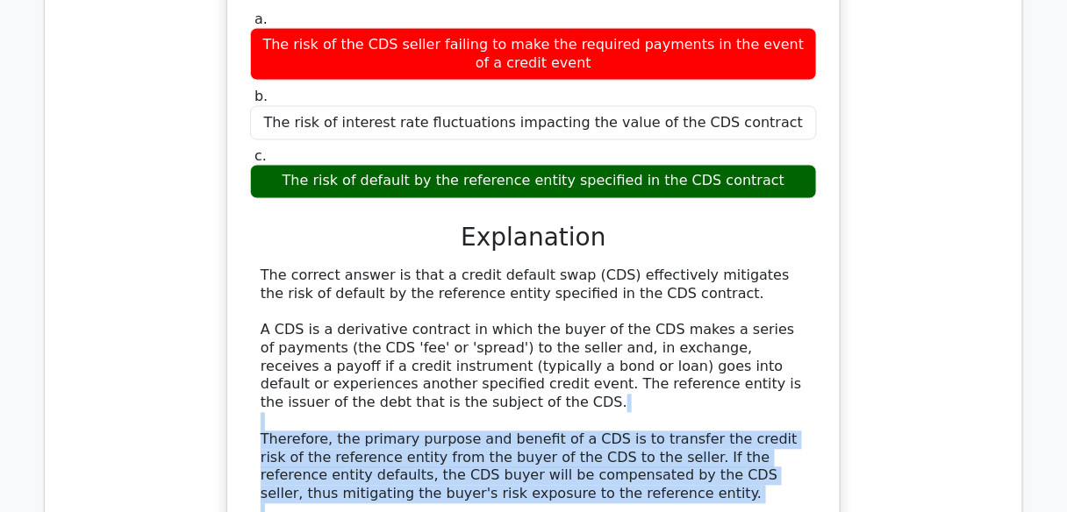
drag, startPoint x: 625, startPoint y: 424, endPoint x: 463, endPoint y: 237, distance: 247.5
click at [470, 268] on div "The correct answer is that a credit default swap (CDS) effectively mitigates th…" at bounding box center [534, 441] width 546 height 346
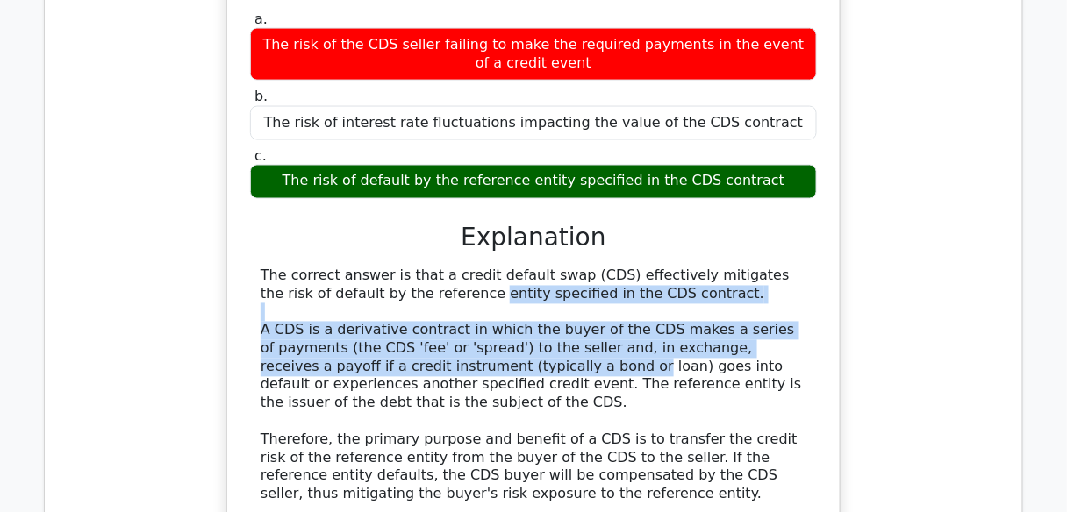
drag, startPoint x: 439, startPoint y: 216, endPoint x: 309, endPoint y: 150, distance: 146.3
click at [309, 268] on div "The correct answer is that a credit default swap (CDS) effectively mitigates th…" at bounding box center [534, 441] width 546 height 346
click at [275, 268] on div "The correct answer is that a credit default swap (CDS) effectively mitigates th…" at bounding box center [534, 441] width 546 height 346
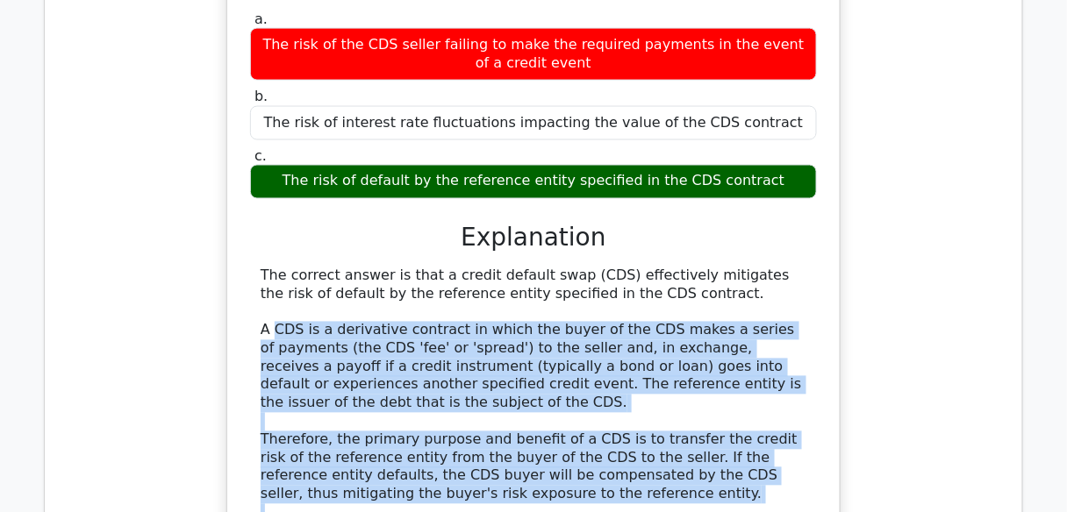
drag, startPoint x: 276, startPoint y: 184, endPoint x: 625, endPoint y: 419, distance: 420.1
click at [625, 419] on div "The correct answer is that a credit default swap (CDS) effectively mitigates th…" at bounding box center [534, 441] width 546 height 346
copy div "CDS is a derivative contract in which the buyer of the CDS makes a series of pa…"
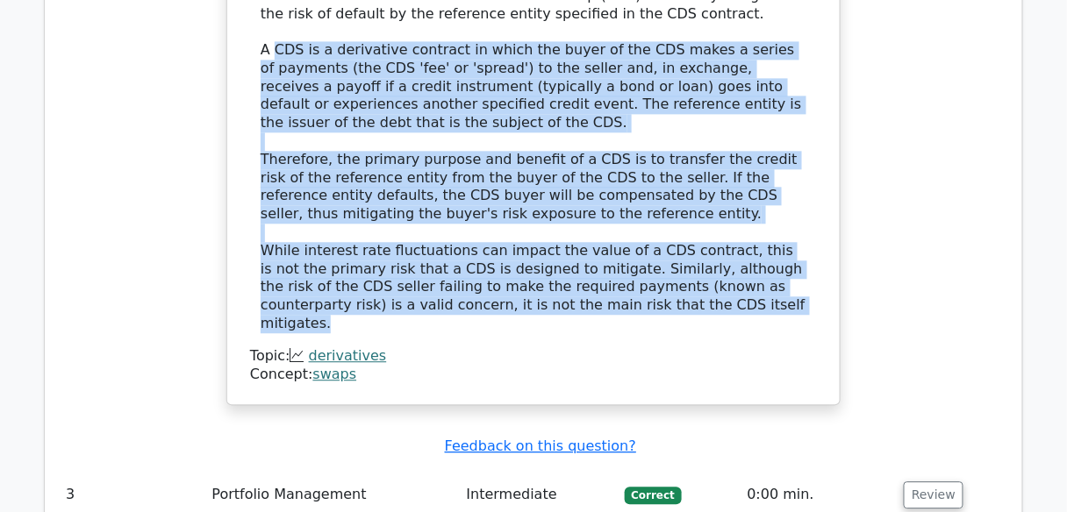
scroll to position [2807, 0]
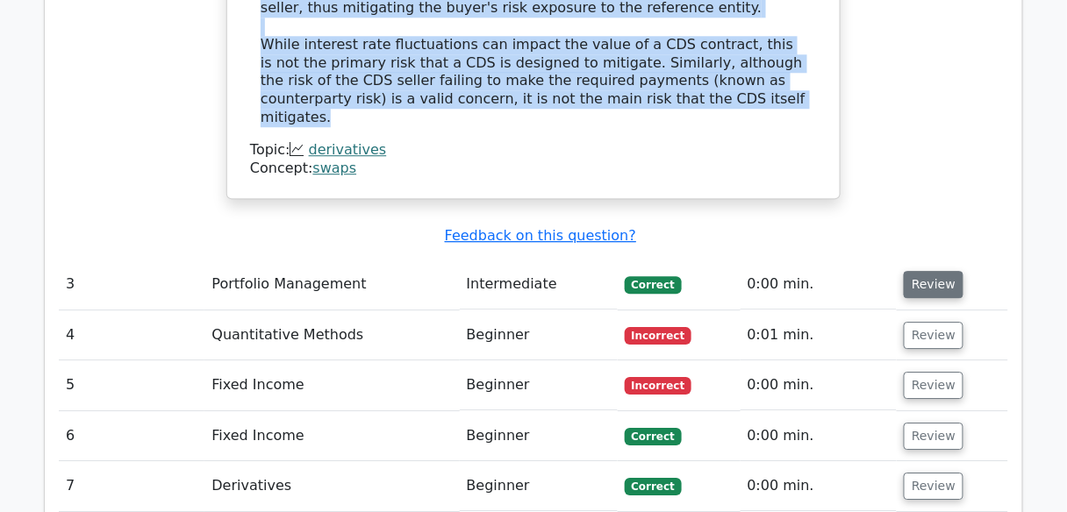
click at [939, 271] on button "Review" at bounding box center [933, 284] width 60 height 27
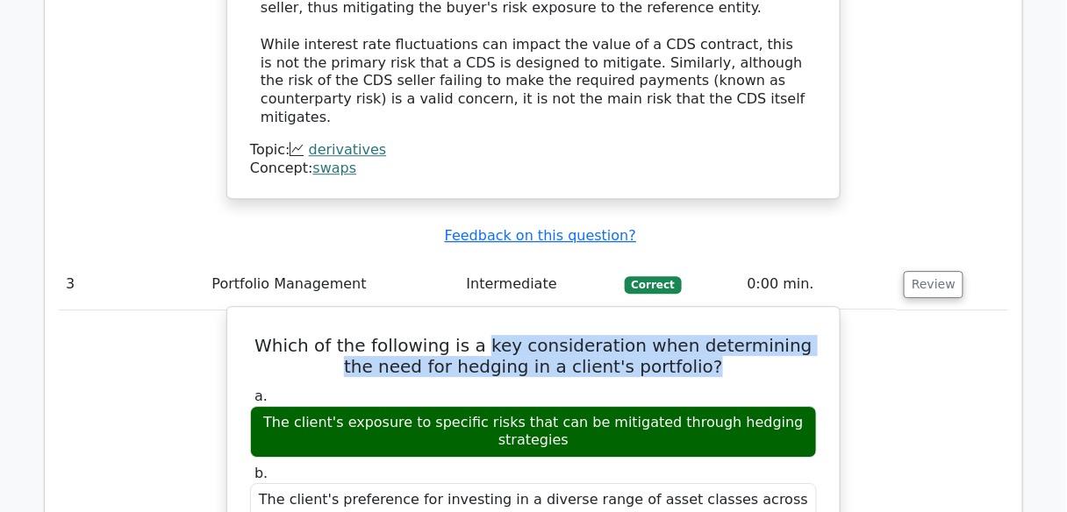
drag, startPoint x: 484, startPoint y: 154, endPoint x: 688, endPoint y: 186, distance: 205.9
click at [688, 335] on h5 "Which of the following is a key consideration when determining the need for hed…" at bounding box center [533, 356] width 570 height 42
copy h5 "key consideration when determining the need for hedging in a client's portfolio?"
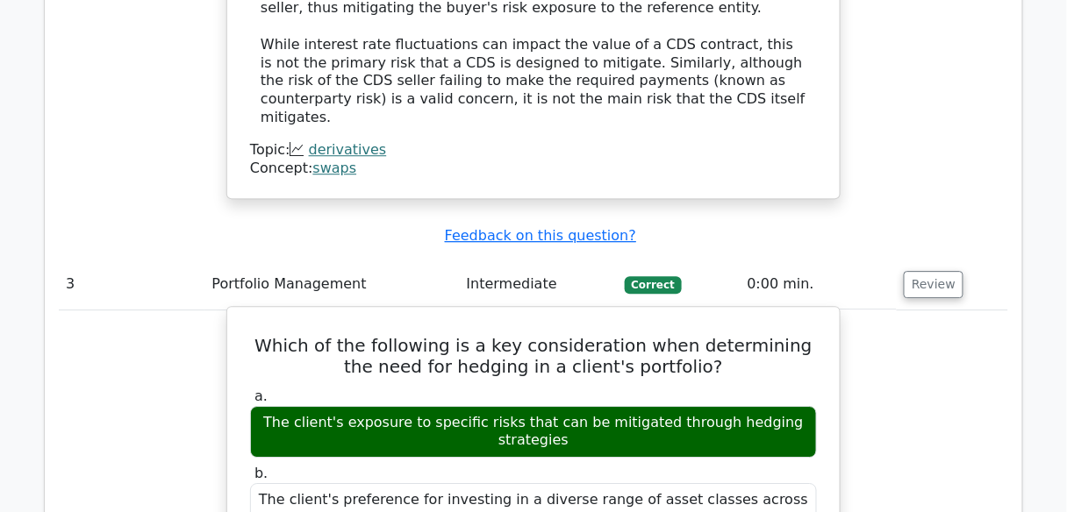
click at [264, 406] on div "The client's exposure to specific risks that can be mitigated through hedging s…" at bounding box center [533, 432] width 567 height 53
drag, startPoint x: 259, startPoint y: 235, endPoint x: 809, endPoint y: 230, distance: 550.0
click at [809, 406] on div "The client's exposure to specific risks that can be mitigated through hedging s…" at bounding box center [533, 432] width 567 height 53
copy div "The client's exposure to specific risks that can be mitigated through hedging s…"
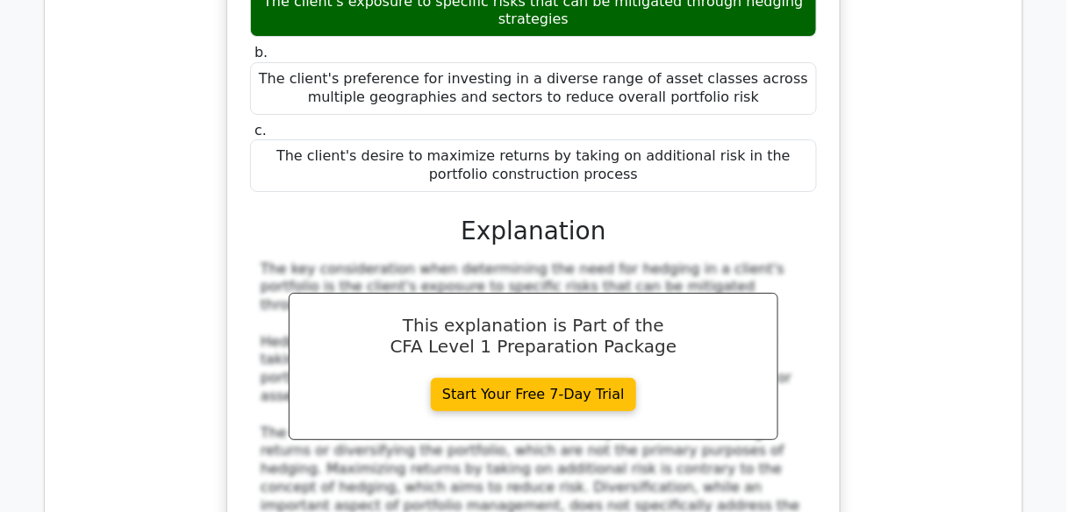
scroll to position [3438, 0]
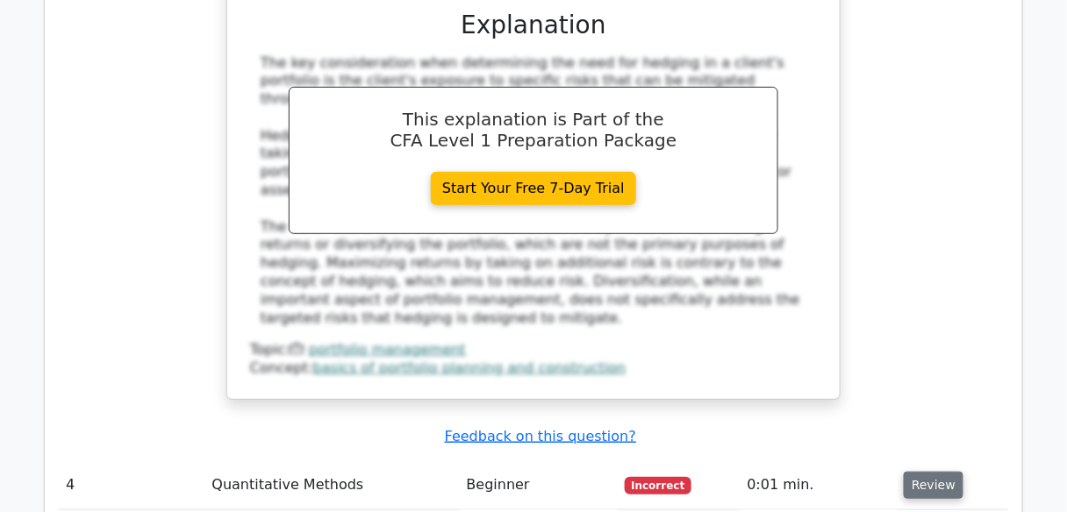
click at [937, 472] on button "Review" at bounding box center [933, 485] width 60 height 27
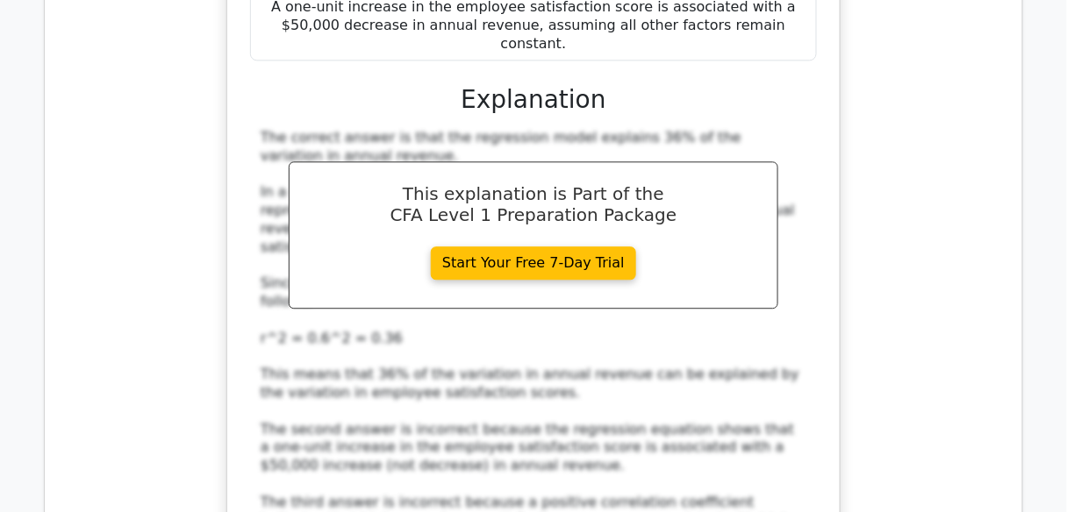
scroll to position [4421, 0]
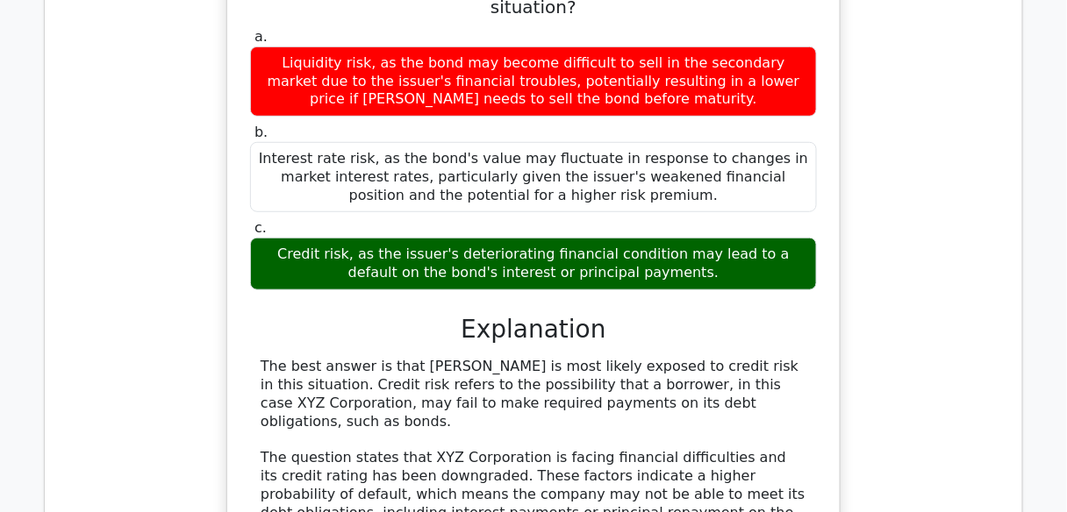
scroll to position [5333, 0]
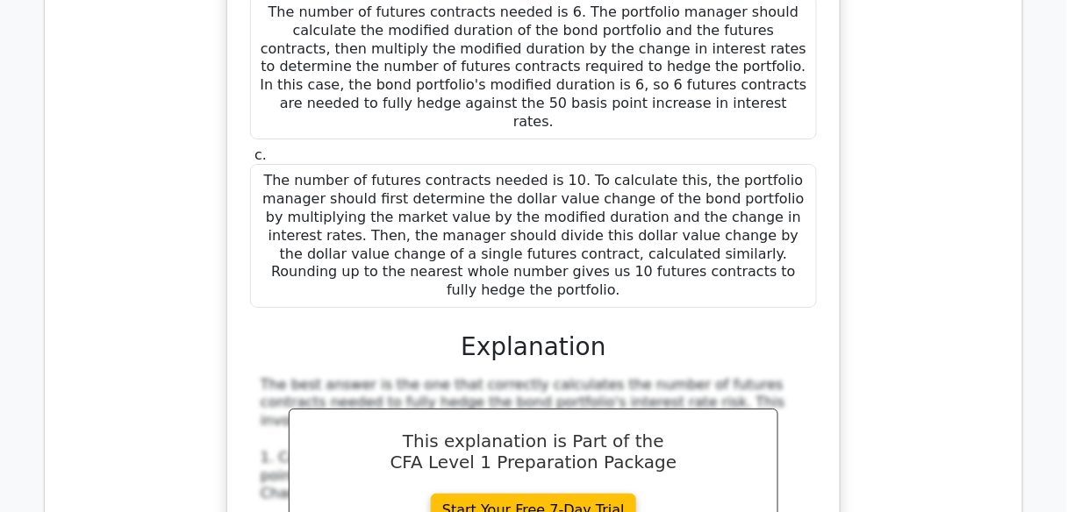
scroll to position [6736, 0]
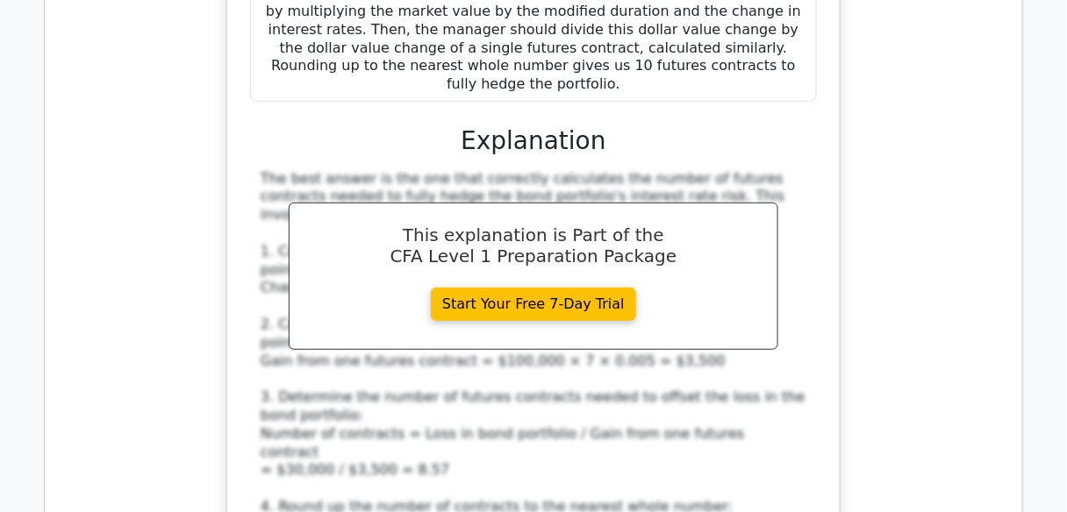
drag, startPoint x: 591, startPoint y: 218, endPoint x: 598, endPoint y: 242, distance: 24.7
copy h5 "role of a clearinghouse in futures markets?"
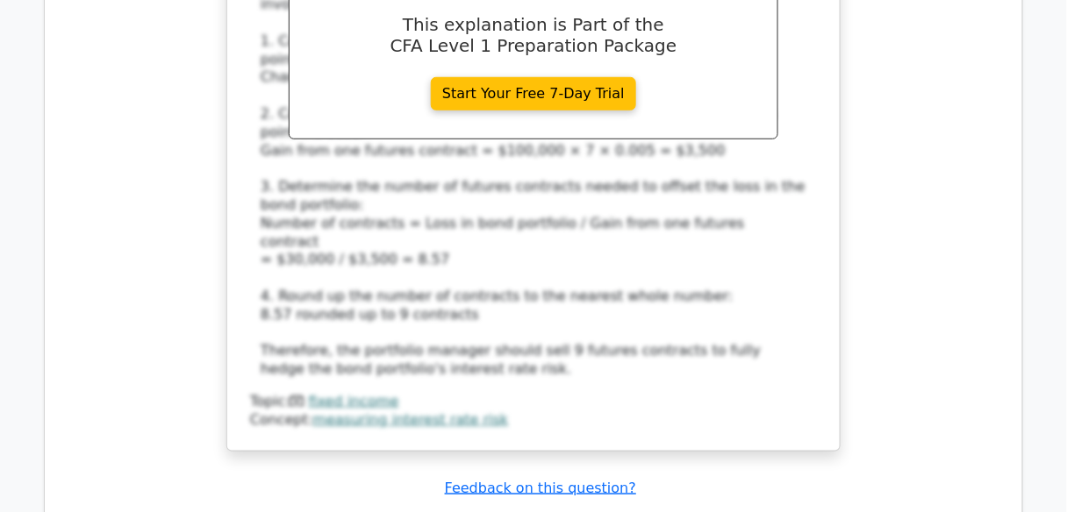
drag, startPoint x: 282, startPoint y: 139, endPoint x: 773, endPoint y: 146, distance: 491.3
drag, startPoint x: 775, startPoint y: 145, endPoint x: 712, endPoint y: 151, distance: 62.6
copy div "It acts as a counterparty to both the buyer and the seller, reducing default ris"
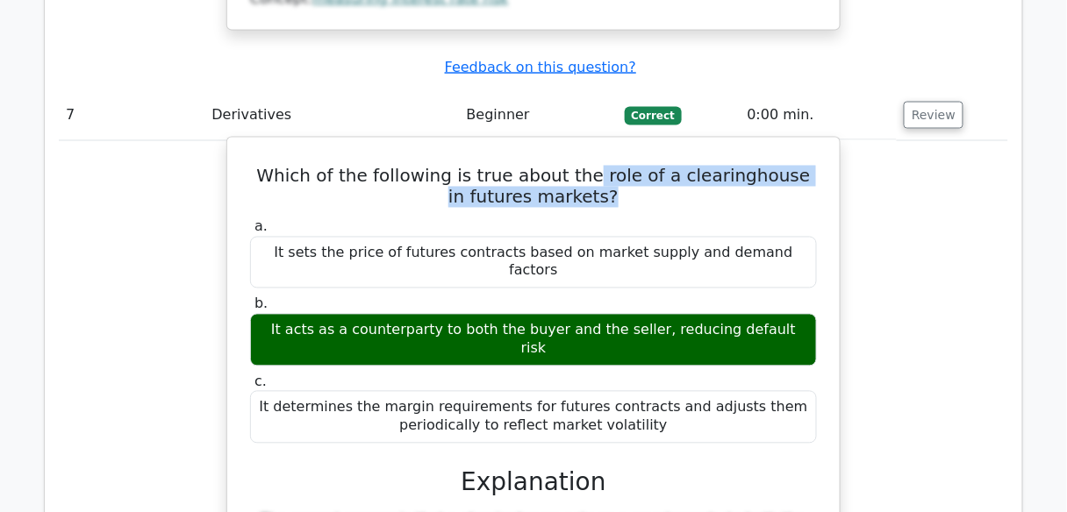
scroll to position [7578, 0]
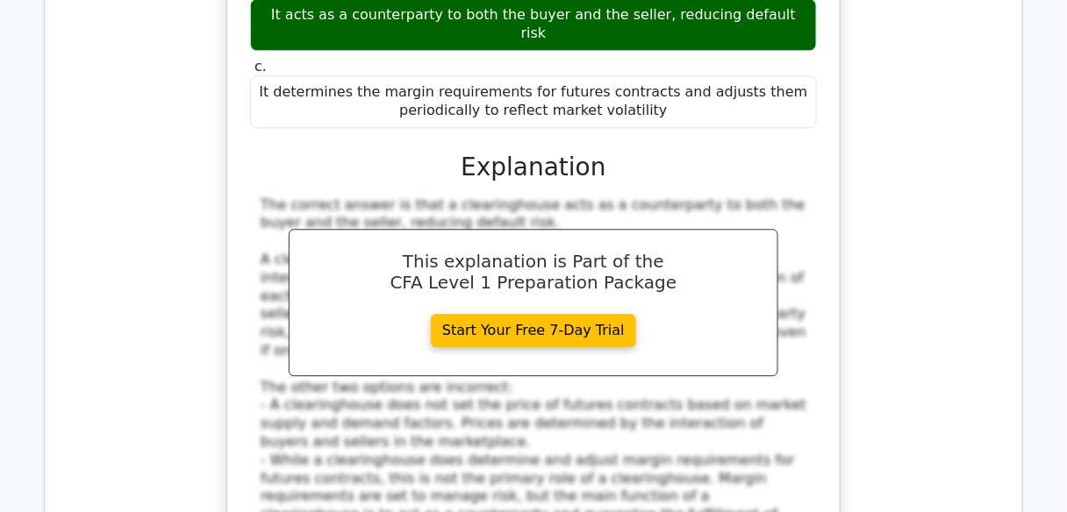
scroll to position [7719, 0]
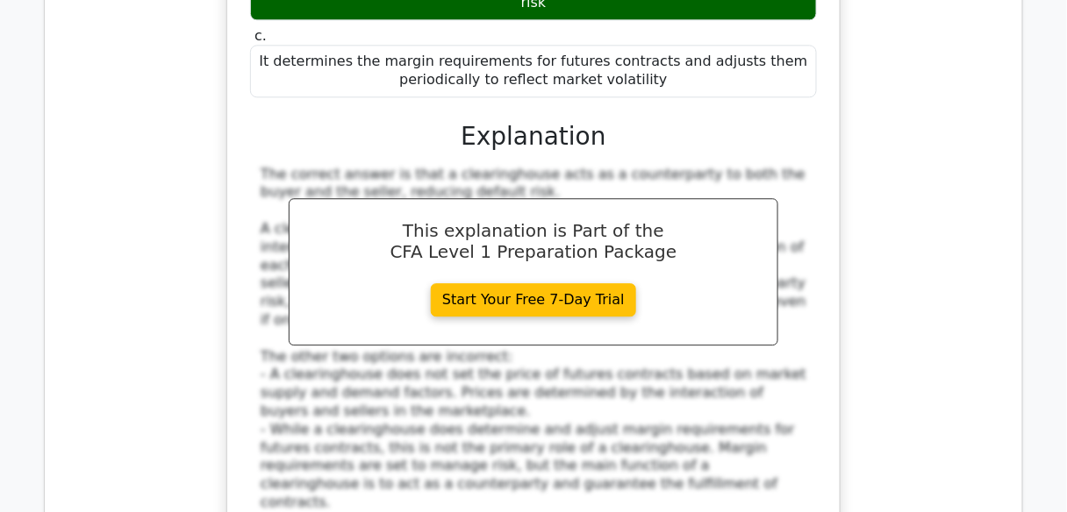
drag, startPoint x: 490, startPoint y: 58, endPoint x: 795, endPoint y: 54, distance: 304.4
copy h5 "key characteristic of forward contracts?"
drag, startPoint x: 268, startPoint y: 275, endPoint x: 672, endPoint y: 267, distance: 403.6
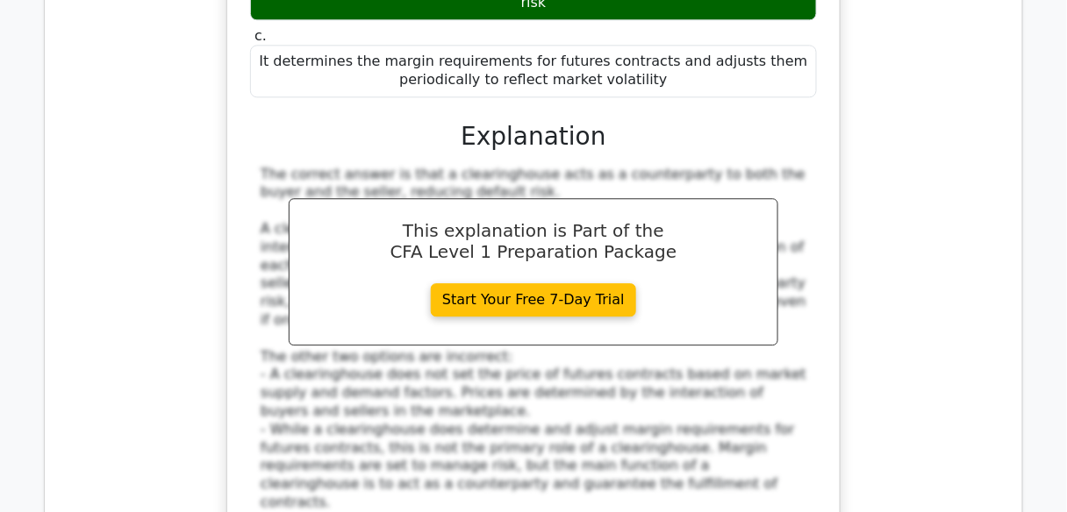
drag, startPoint x: 653, startPoint y: 297, endPoint x: 261, endPoint y: 281, distance: 392.4
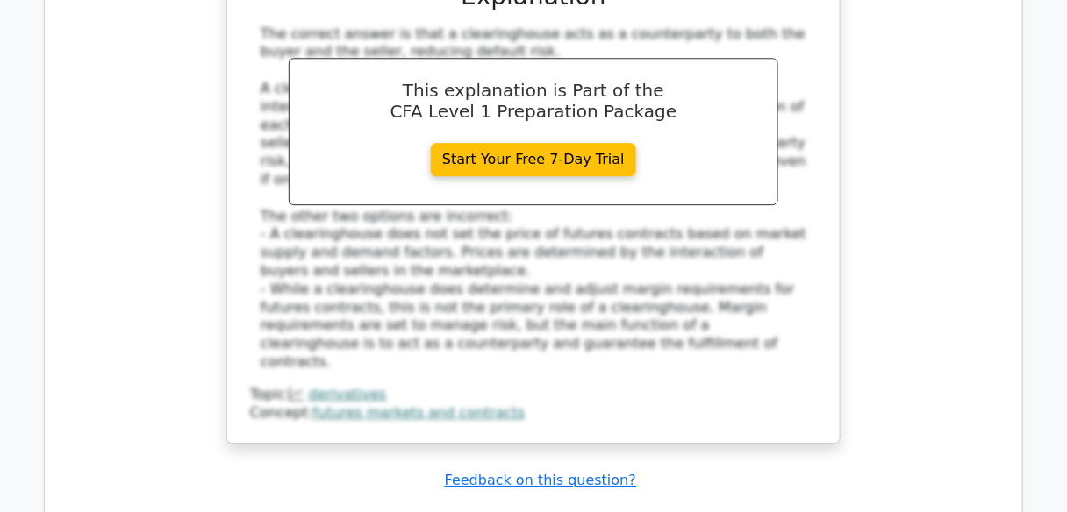
scroll to position [7999, 0]
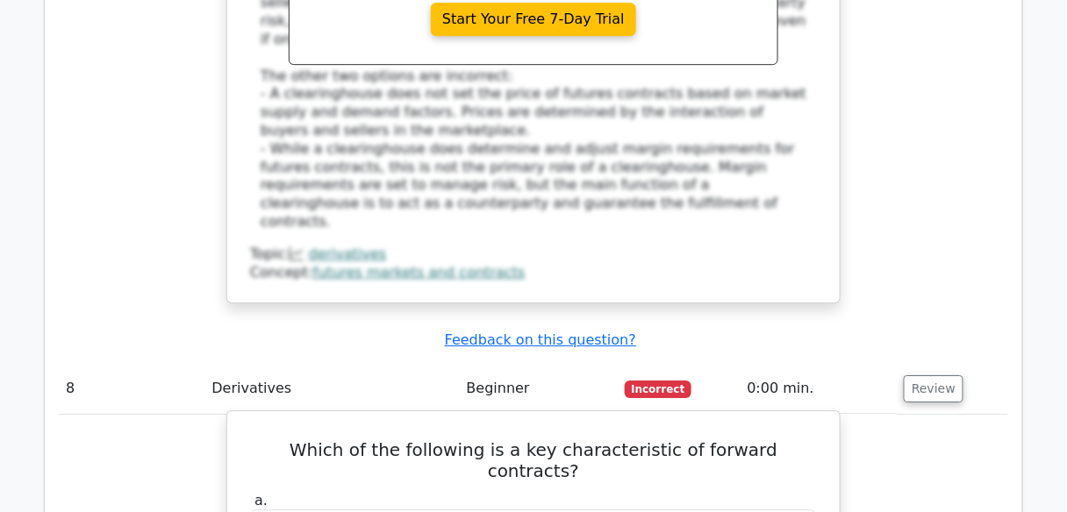
drag, startPoint x: 259, startPoint y: 102, endPoint x: 385, endPoint y: 170, distance: 143.6
drag, startPoint x: 368, startPoint y: 165, endPoint x: 263, endPoint y: 92, distance: 127.3
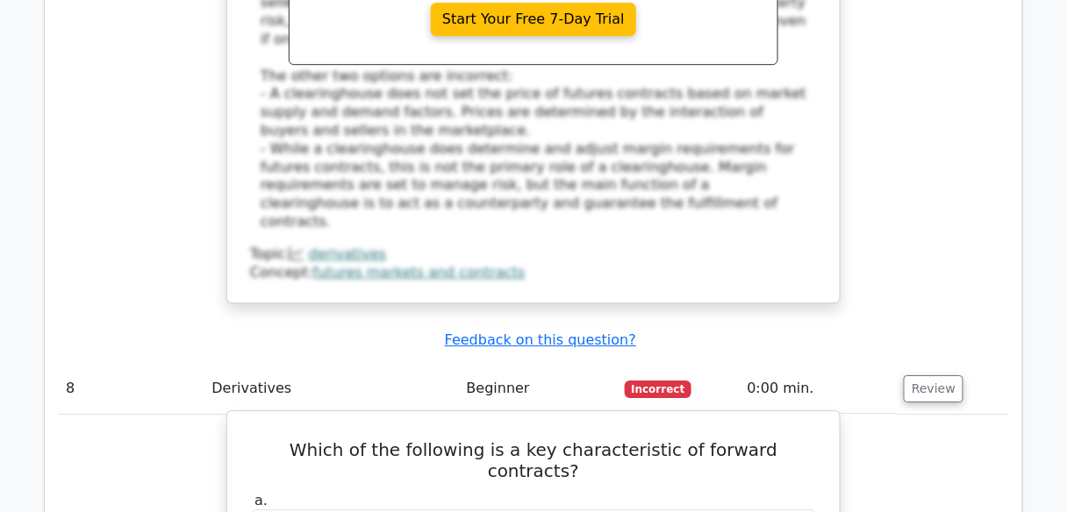
drag, startPoint x: 261, startPoint y: 90, endPoint x: 364, endPoint y: 175, distance: 132.7
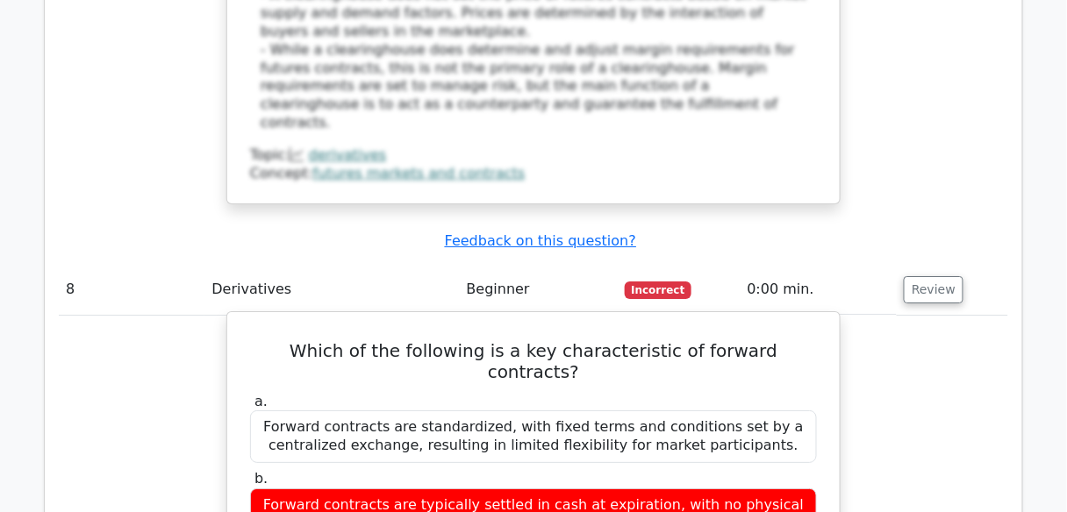
scroll to position [8210, 0]
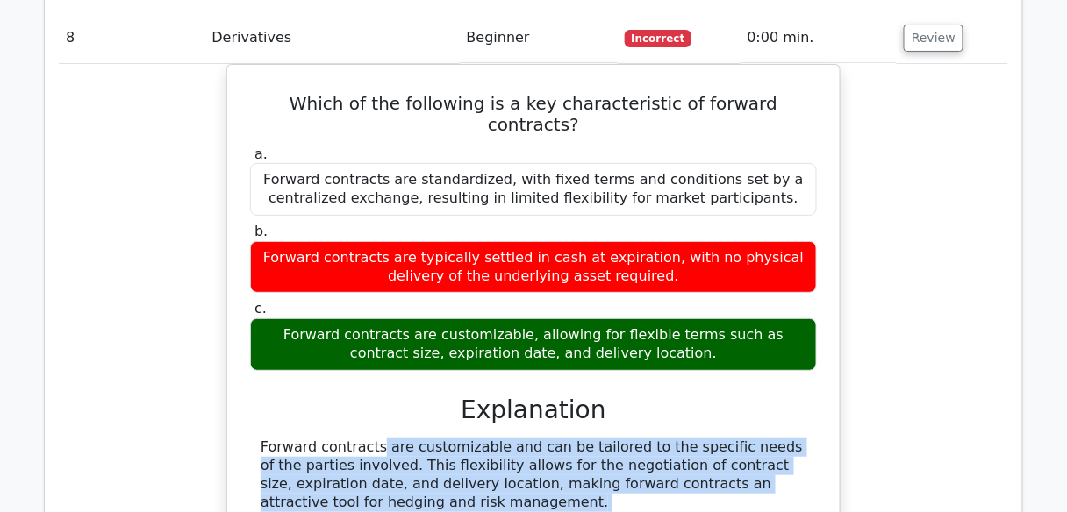
scroll to position [8420, 0]
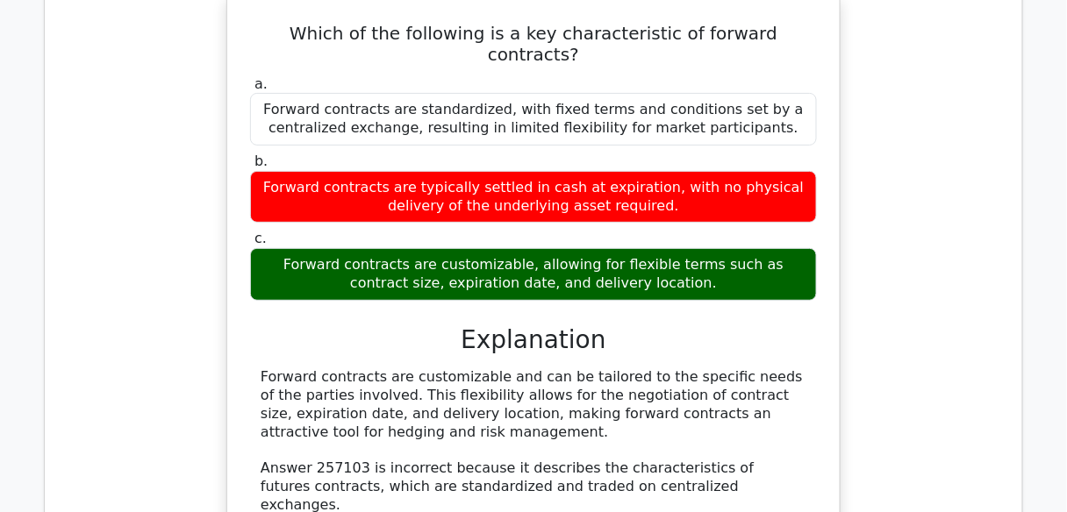
drag, startPoint x: 612, startPoint y: 95, endPoint x: 635, endPoint y: 120, distance: 34.2
drag, startPoint x: 644, startPoint y: 120, endPoint x: 665, endPoint y: 122, distance: 21.1
drag, startPoint x: 612, startPoint y: 103, endPoint x: 656, endPoint y: 118, distance: 46.6
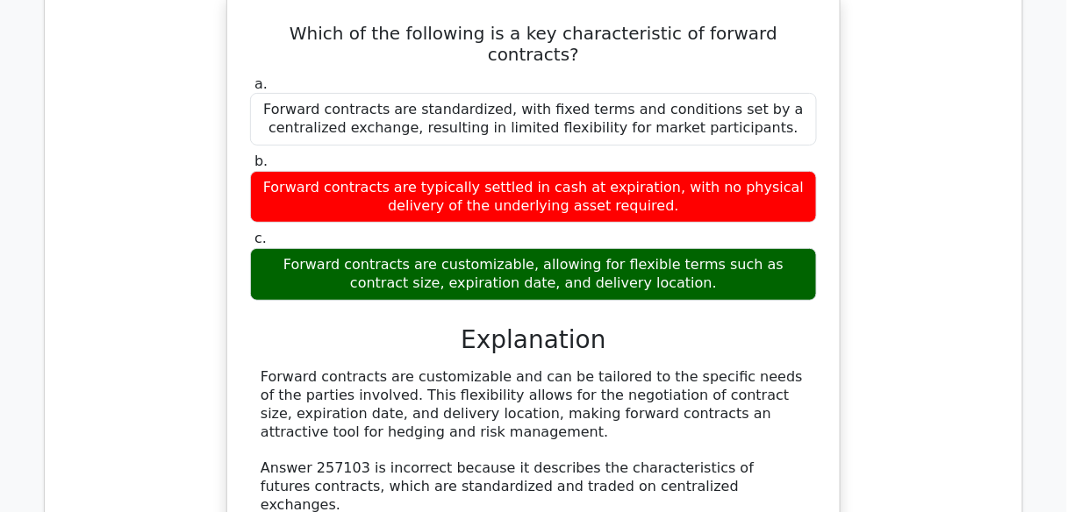
drag, startPoint x: 339, startPoint y: 284, endPoint x: 727, endPoint y: 292, distance: 387.8
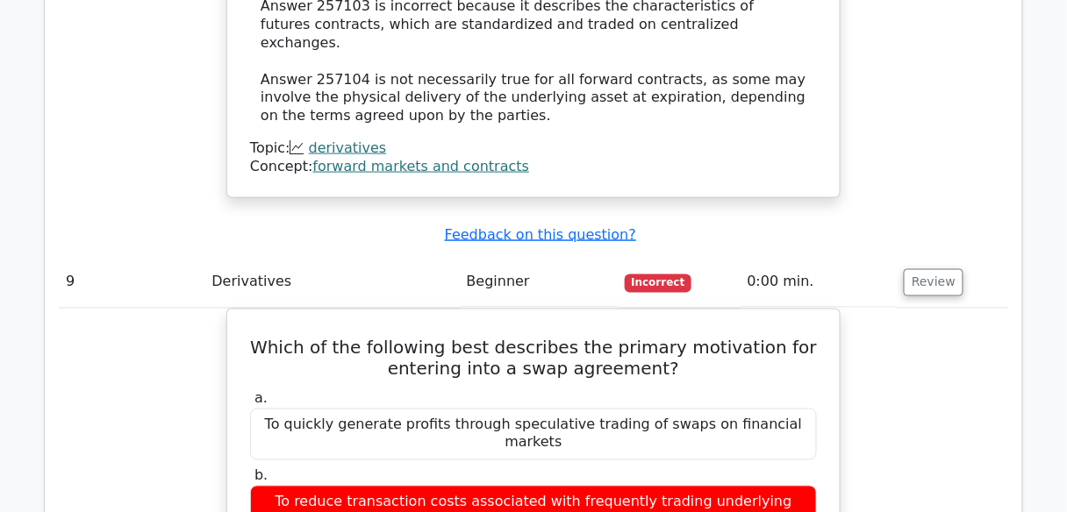
scroll to position [8912, 0]
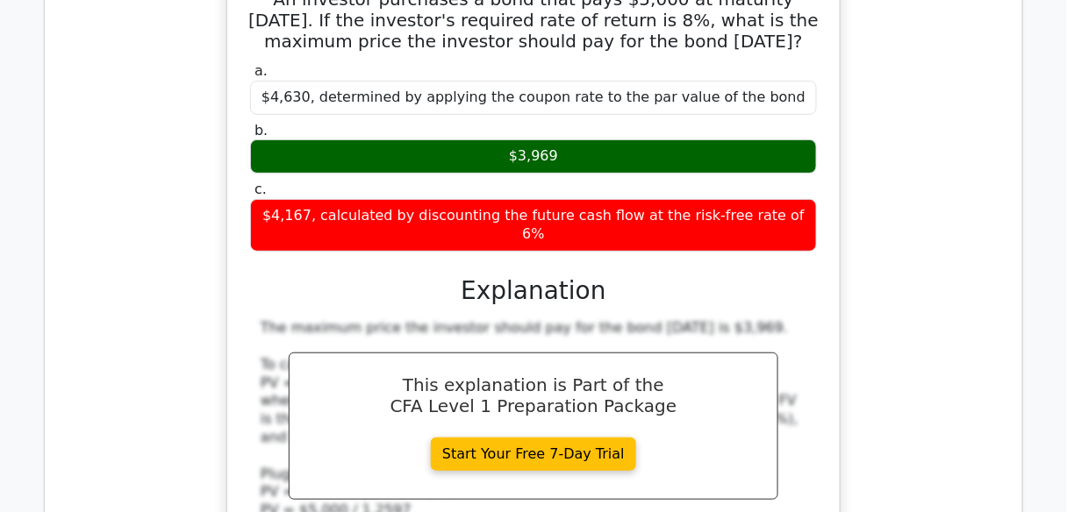
scroll to position [10245, 0]
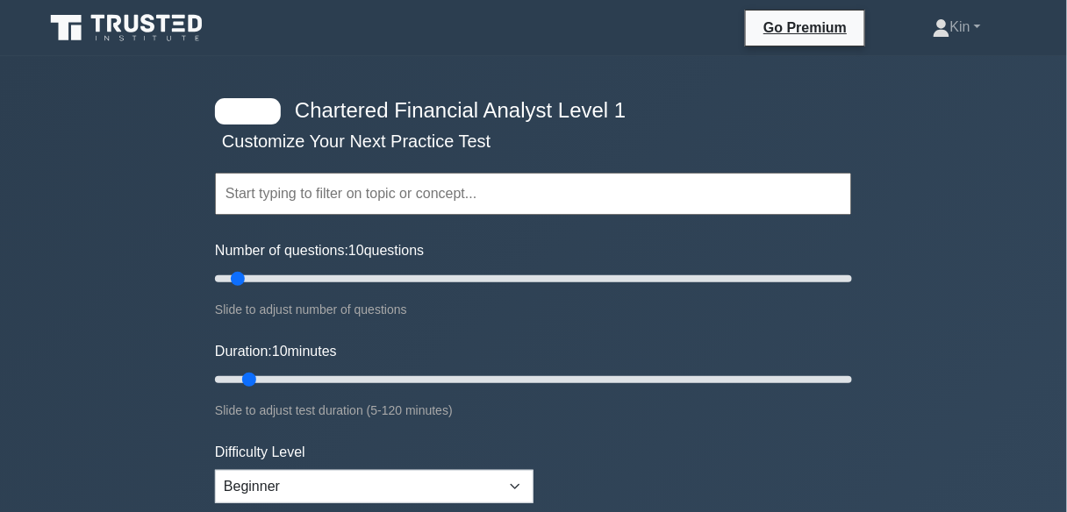
scroll to position [70, 0]
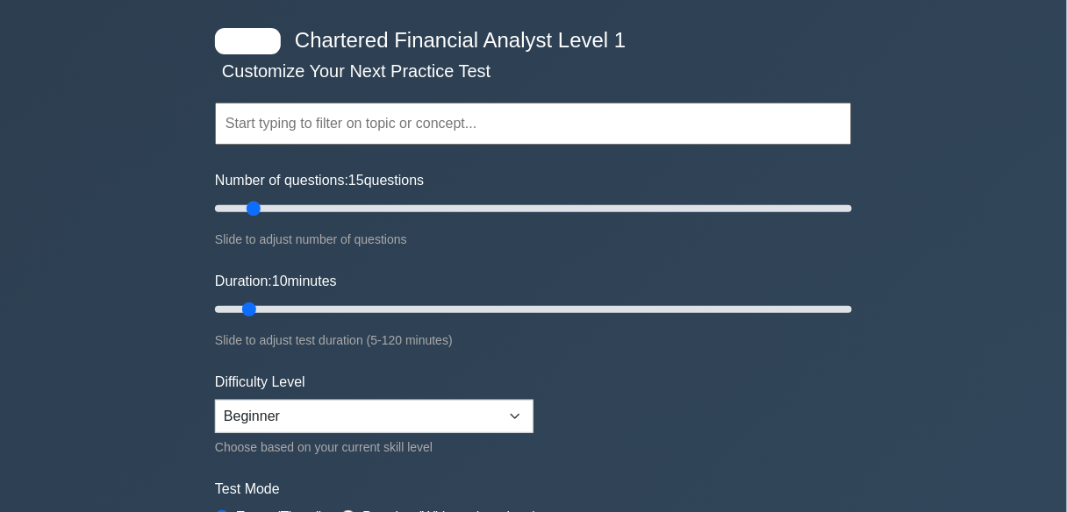
drag, startPoint x: 239, startPoint y: 211, endPoint x: 253, endPoint y: 235, distance: 28.3
type input "15"
click at [253, 219] on input "Number of questions: 15 questions" at bounding box center [533, 208] width 637 height 21
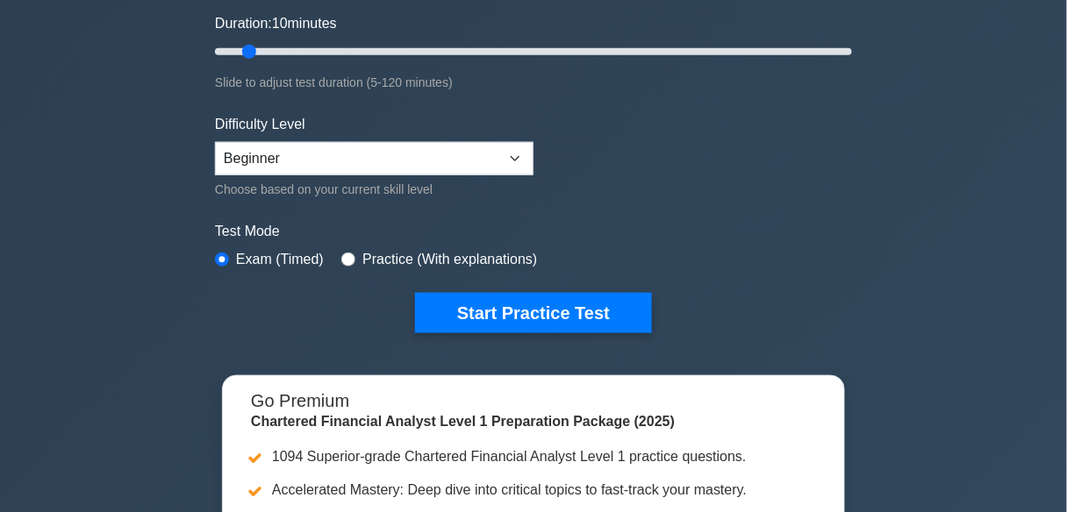
scroll to position [351, 0]
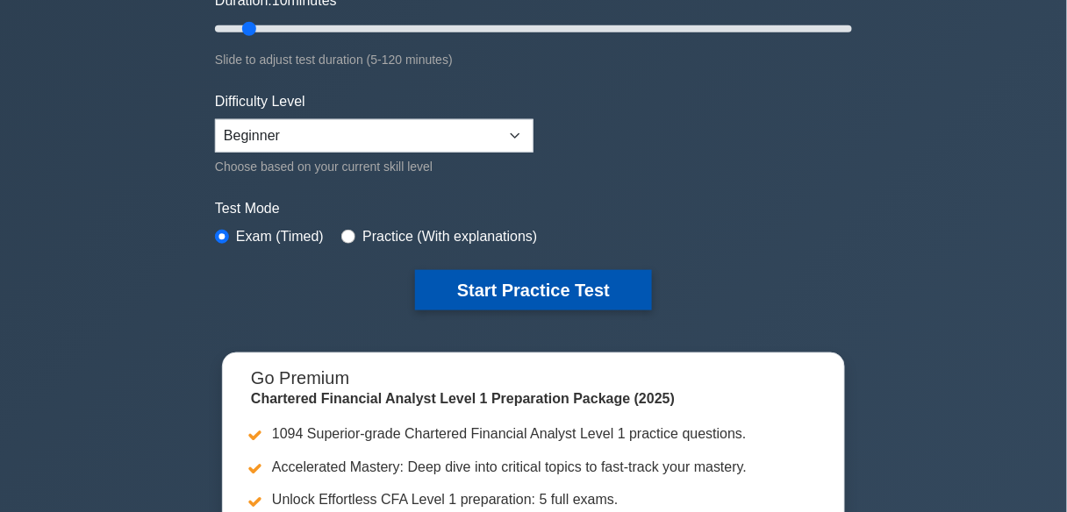
click at [615, 271] on button "Start Practice Test" at bounding box center [533, 290] width 237 height 40
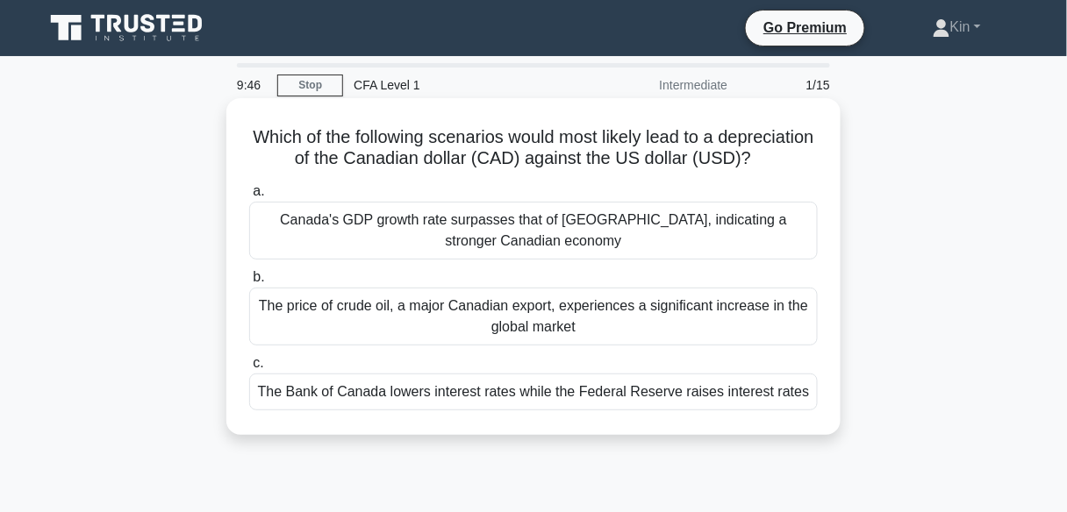
click at [703, 409] on div "The Bank of Canada lowers interest rates while the Federal Reserve raises inter…" at bounding box center [533, 392] width 568 height 37
click at [249, 369] on input "c. The Bank of Canada lowers interest rates while the Federal Reserve raises in…" at bounding box center [249, 363] width 0 height 11
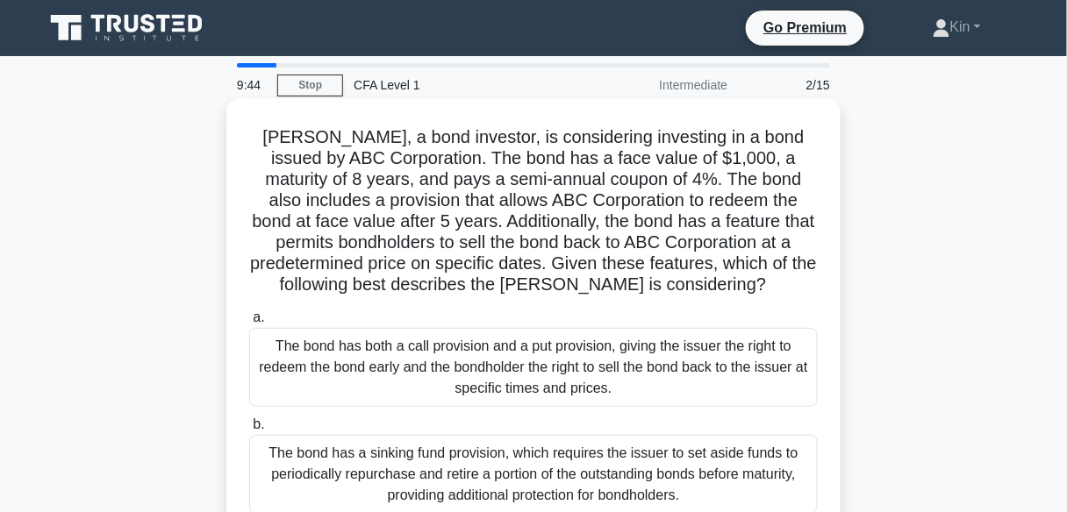
click at [695, 365] on div "The bond has both a call provision and a put provision, giving the issuer the r…" at bounding box center [533, 367] width 568 height 79
click at [249, 324] on input "a. The bond has both a call provision and a put provision, giving the issuer th…" at bounding box center [249, 317] width 0 height 11
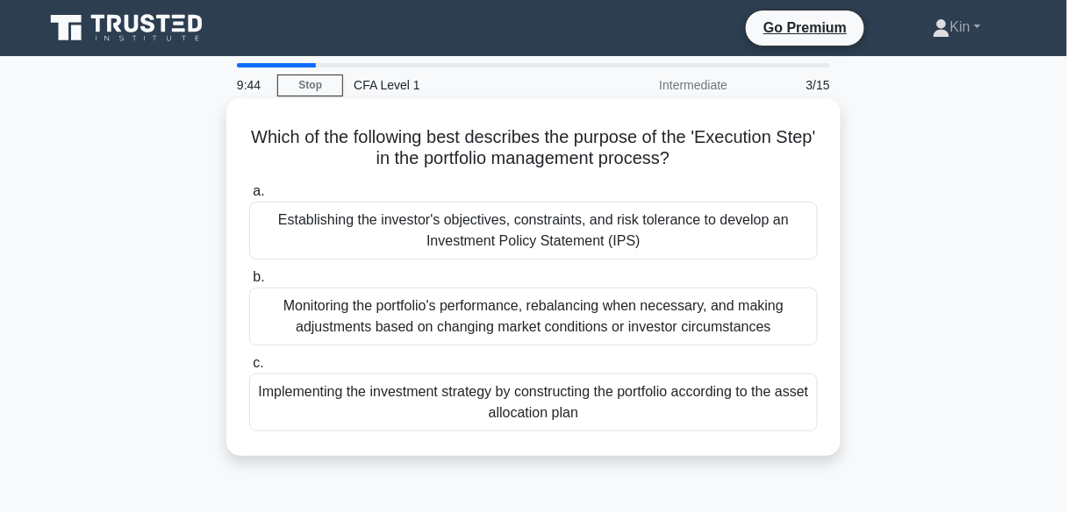
click at [695, 298] on div "Monitoring the portfolio's performance, rebalancing when necessary, and making …" at bounding box center [533, 317] width 568 height 58
click at [249, 283] on input "b. Monitoring the portfolio's performance, rebalancing when necessary, and maki…" at bounding box center [249, 277] width 0 height 11
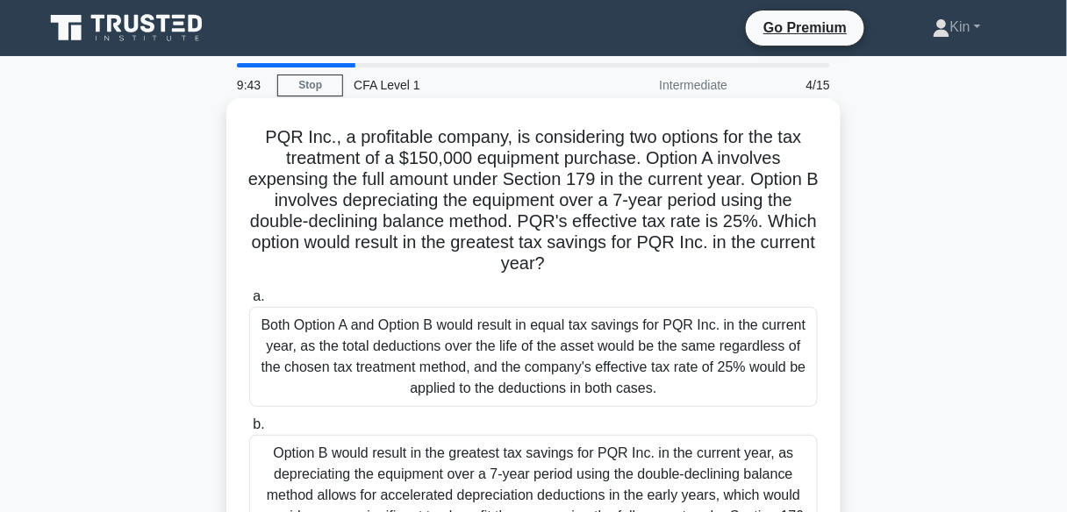
click at [668, 377] on div "Both Option A and Option B would result in equal tax savings for PQR Inc. in th…" at bounding box center [533, 357] width 568 height 100
click at [249, 303] on input "a. Both Option A and Option B would result in equal tax savings for PQR Inc. in…" at bounding box center [249, 296] width 0 height 11
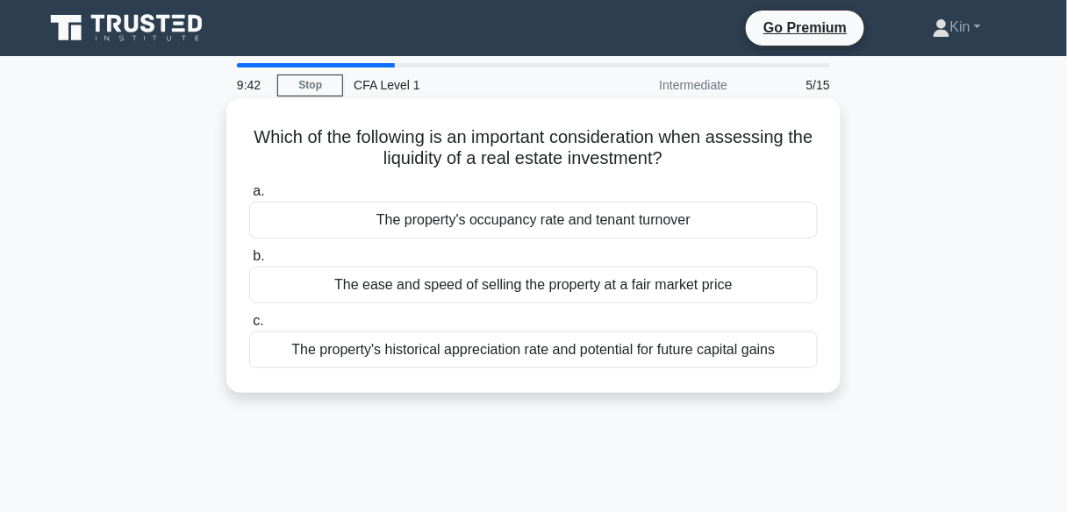
click at [667, 346] on div "The property's historical appreciation rate and potential for future capital ga…" at bounding box center [533, 350] width 568 height 37
click at [249, 327] on input "c. The property's historical appreciation rate and potential for future capital…" at bounding box center [249, 321] width 0 height 11
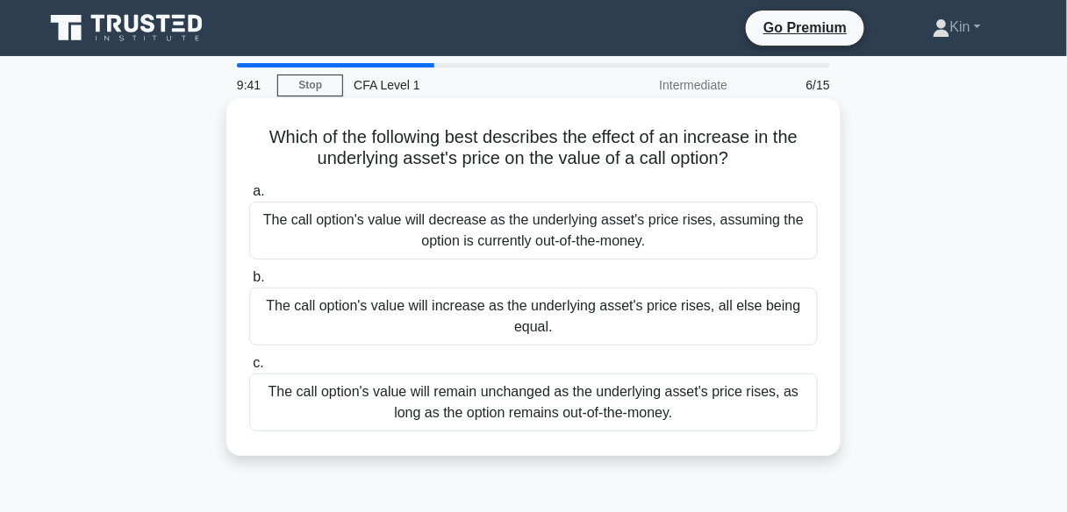
click at [670, 339] on div "The call option's value will increase as the underlying asset's price rises, al…" at bounding box center [533, 317] width 568 height 58
click at [249, 283] on input "b. The call option's value will increase as the underlying asset's price rises,…" at bounding box center [249, 277] width 0 height 11
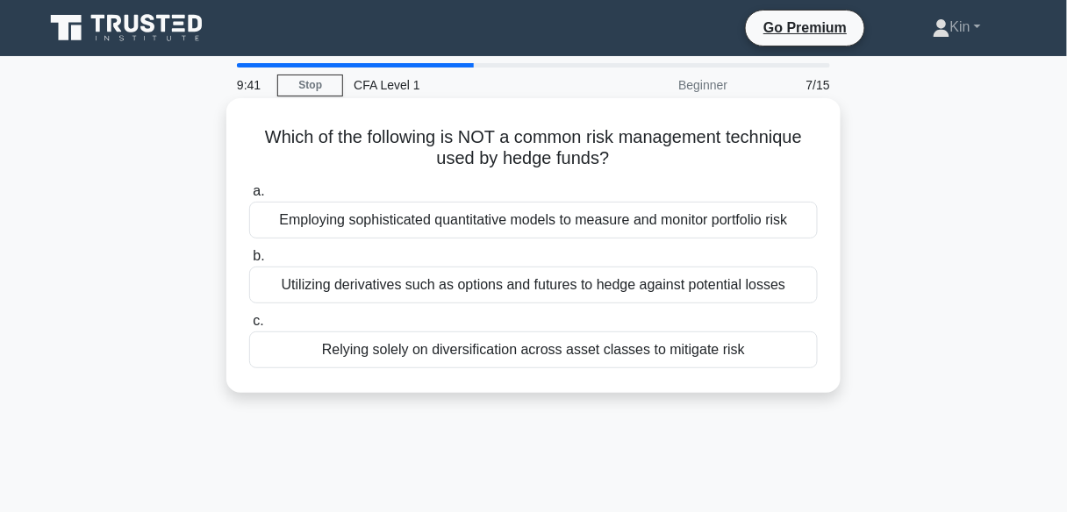
click at [675, 329] on label "c. Relying solely on diversification across asset classes to mitigate risk" at bounding box center [533, 340] width 568 height 58
click at [249, 327] on input "c. Relying solely on diversification across asset classes to mitigate risk" at bounding box center [249, 321] width 0 height 11
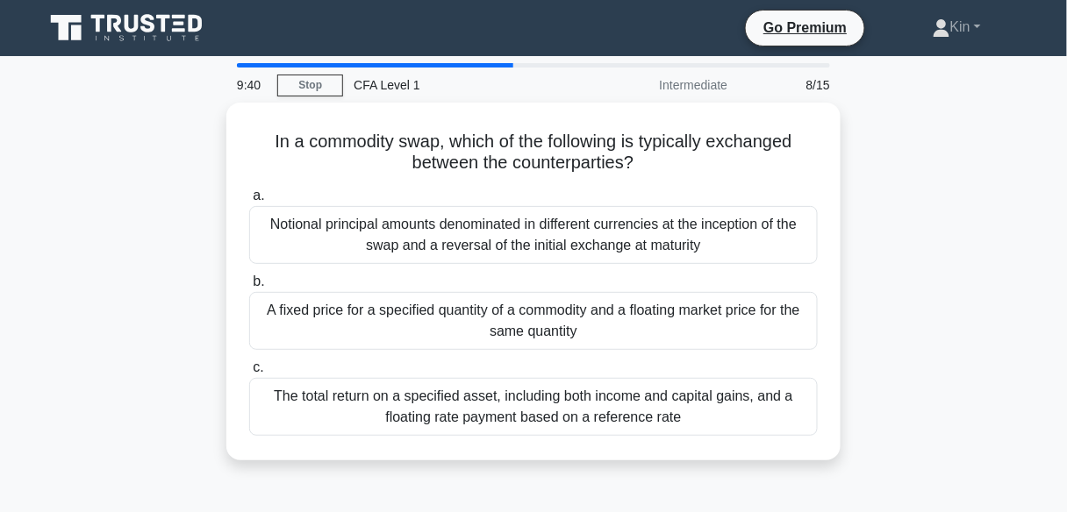
click at [689, 294] on div "A fixed price for a specified quantity of a commodity and a floating market pri…" at bounding box center [533, 321] width 568 height 58
click at [249, 288] on input "b. A fixed price for a specified quantity of a commodity and a floating market …" at bounding box center [249, 281] width 0 height 11
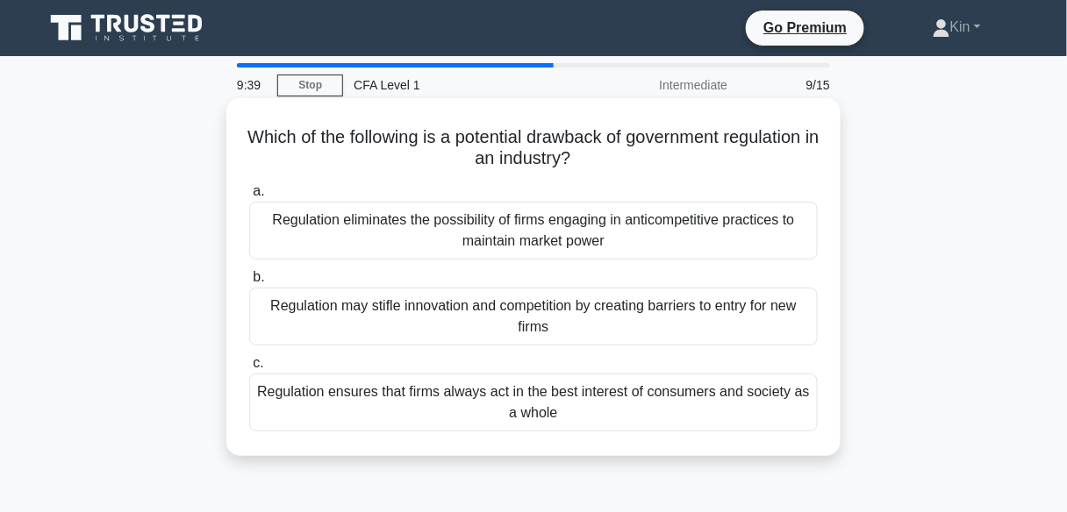
drag, startPoint x: 692, startPoint y: 291, endPoint x: 700, endPoint y: 303, distance: 14.6
click at [700, 303] on div "Regulation may stifle innovation and competition by creating barriers to entry …" at bounding box center [533, 317] width 568 height 58
click at [700, 304] on div "Regulation may stifle innovation and competition by creating barriers to entry …" at bounding box center [533, 317] width 568 height 58
click at [249, 283] on input "b. Regulation may stifle innovation and competition by creating barriers to ent…" at bounding box center [249, 277] width 0 height 11
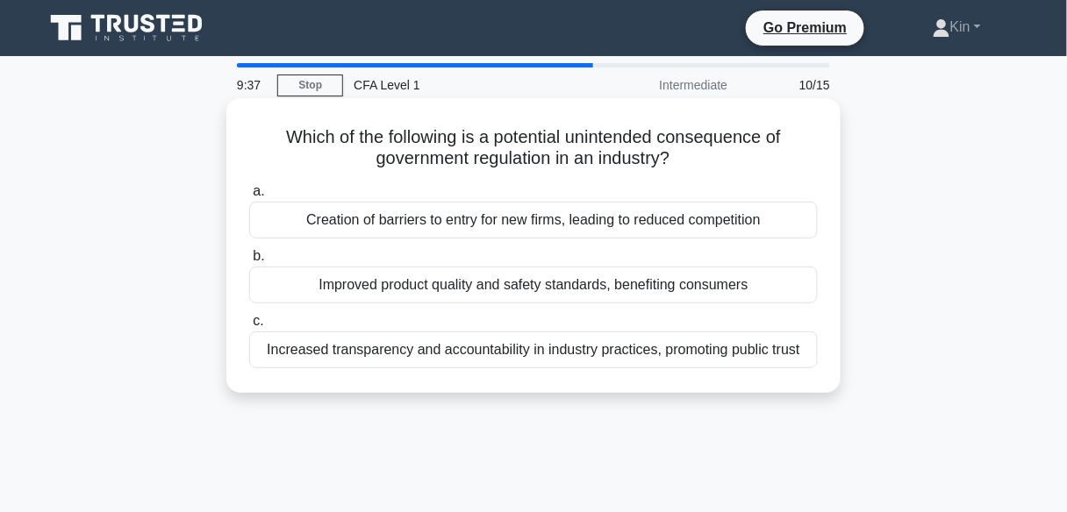
click at [732, 237] on div "Creation of barriers to entry for new firms, leading to reduced competition" at bounding box center [533, 220] width 568 height 37
click at [249, 197] on input "a. Creation of barriers to entry for new firms, leading to reduced competition" at bounding box center [249, 191] width 0 height 11
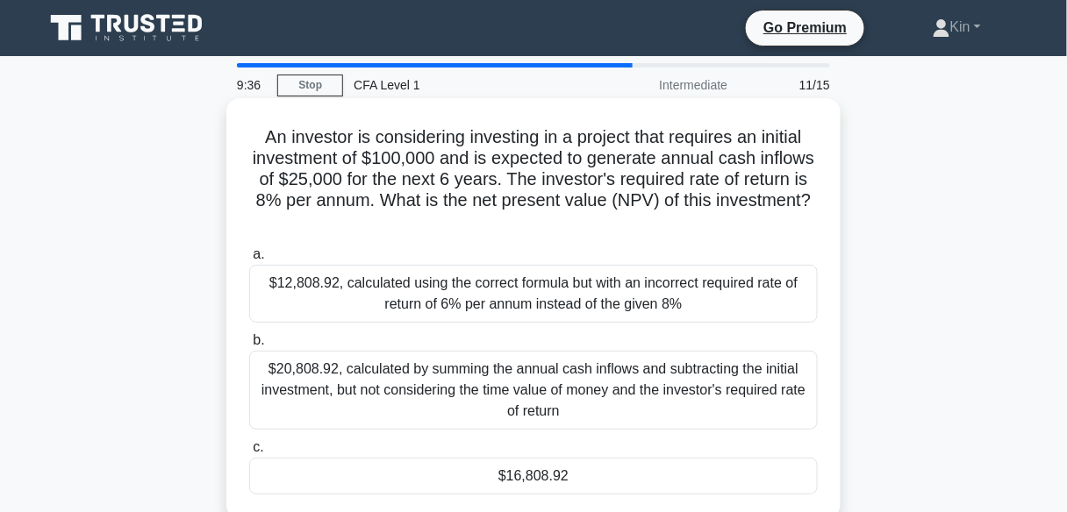
click at [740, 368] on div "$20,808.92, calculated by summing the annual cash inflows and subtracting the i…" at bounding box center [533, 390] width 568 height 79
click at [249, 346] on input "b. $20,808.92, calculated by summing the annual cash inflows and subtracting th…" at bounding box center [249, 340] width 0 height 11
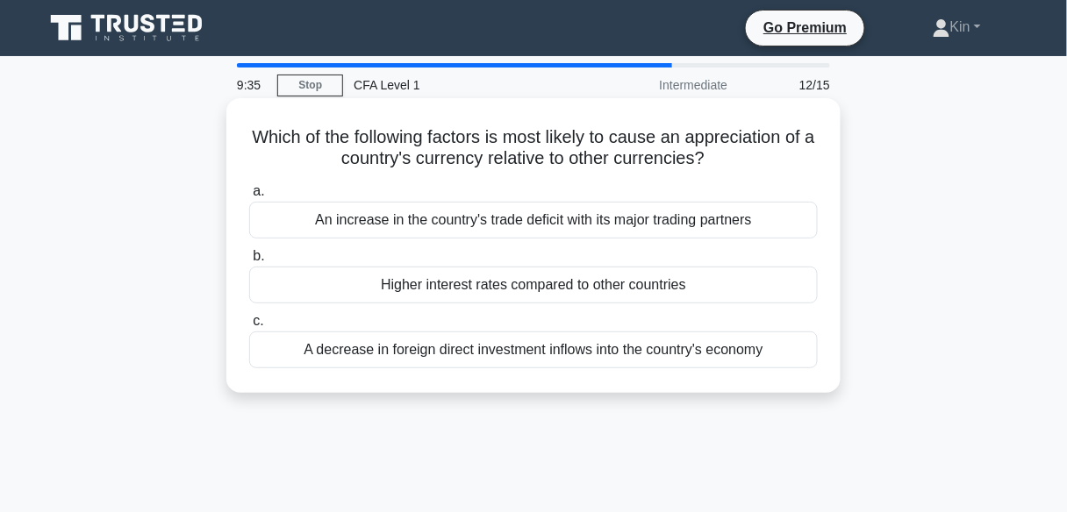
click at [745, 339] on div "A decrease in foreign direct investment inflows into the country's economy" at bounding box center [533, 350] width 568 height 37
click at [249, 327] on input "c. A decrease in foreign direct investment inflows into the country's economy" at bounding box center [249, 321] width 0 height 11
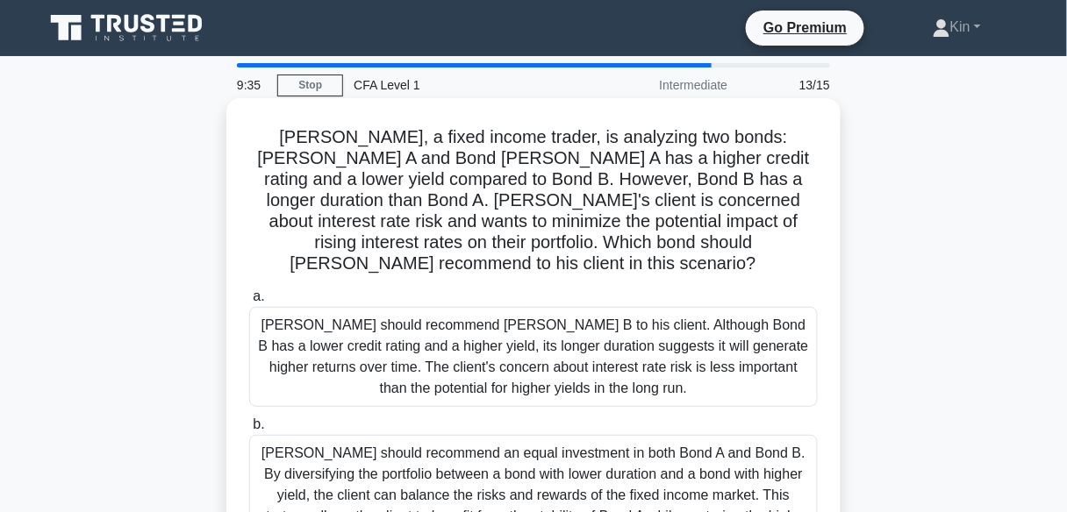
click at [744, 332] on div "[PERSON_NAME] should recommend [PERSON_NAME] B to his client. Although Bond B h…" at bounding box center [533, 357] width 568 height 100
click at [249, 303] on input "a. [PERSON_NAME] should recommend [PERSON_NAME] B to his client. Although Bond …" at bounding box center [249, 296] width 0 height 11
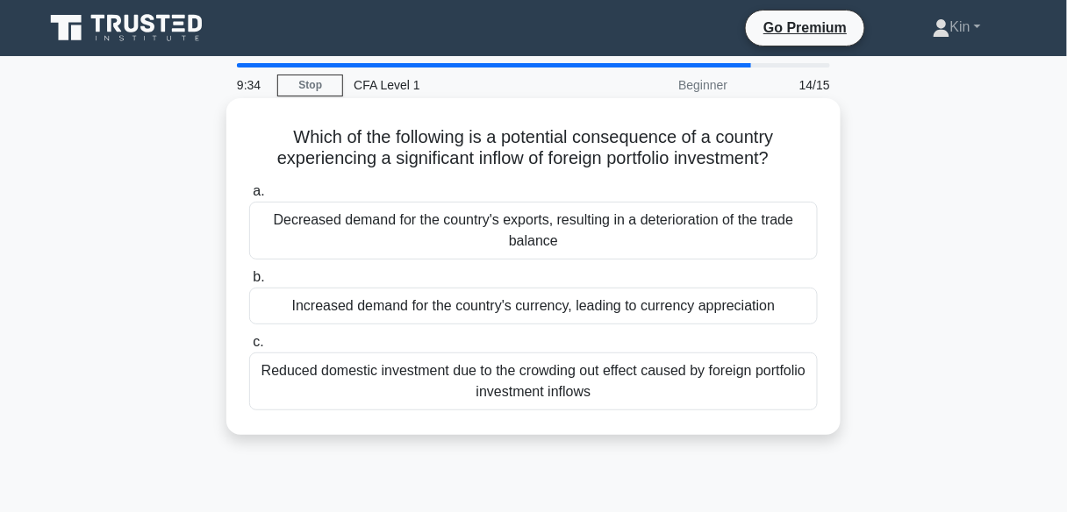
click at [735, 335] on label "c. Reduced domestic investment due to the crowding out effect caused by foreign…" at bounding box center [533, 371] width 568 height 79
click at [249, 337] on input "c. Reduced domestic investment due to the crowding out effect caused by foreign…" at bounding box center [249, 342] width 0 height 11
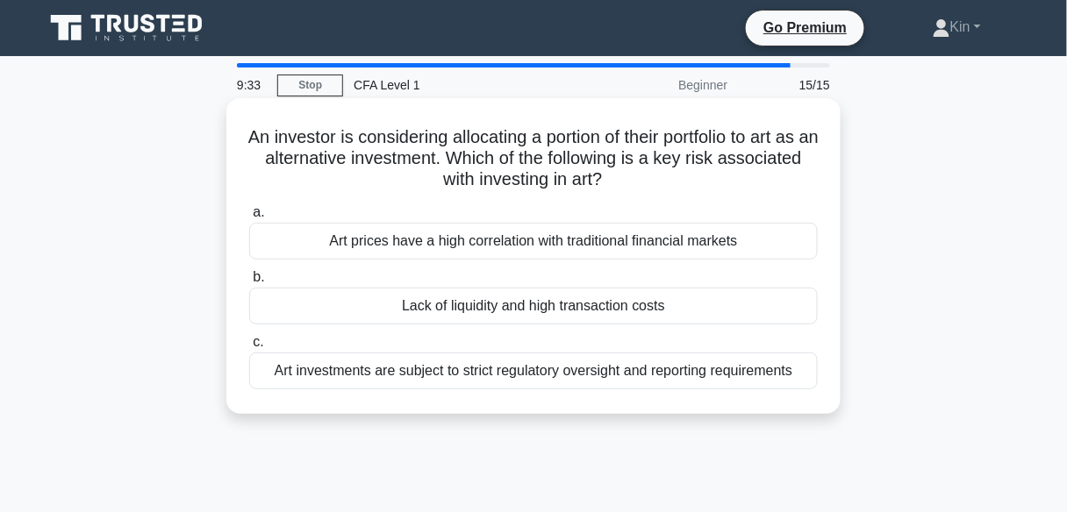
click at [725, 374] on div "Art investments are subject to strict regulatory oversight and reporting requir…" at bounding box center [533, 371] width 568 height 37
click at [249, 348] on input "c. Art investments are subject to strict regulatory oversight and reporting req…" at bounding box center [249, 342] width 0 height 11
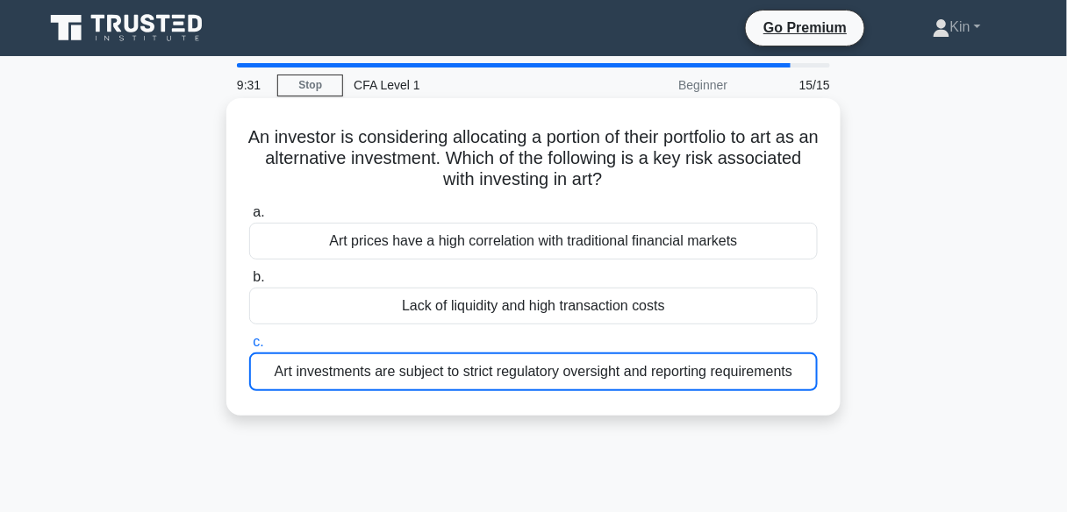
click at [751, 312] on div "Lack of liquidity and high transaction costs" at bounding box center [533, 306] width 568 height 37
click at [249, 283] on input "b. Lack of liquidity and high transaction costs" at bounding box center [249, 277] width 0 height 11
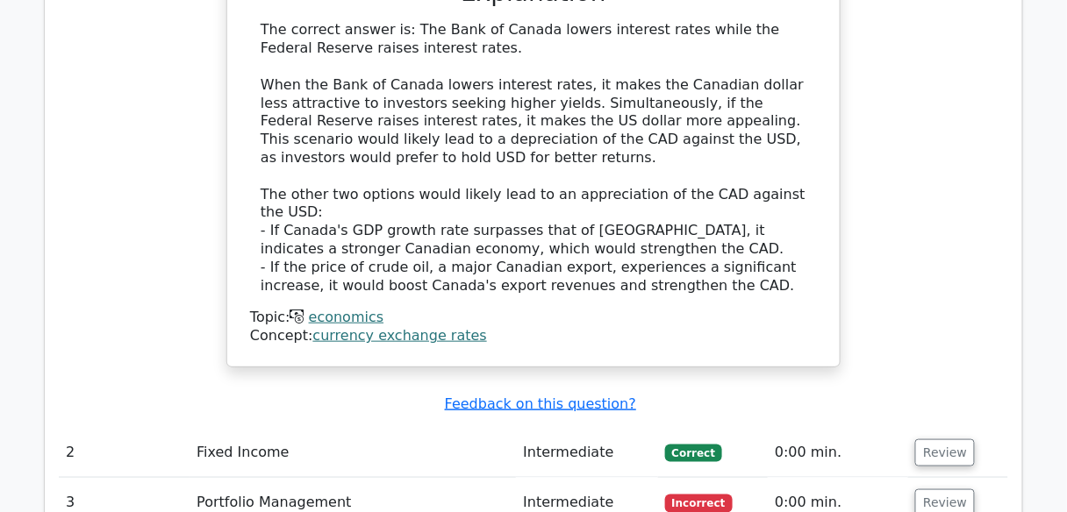
scroll to position [1965, 0]
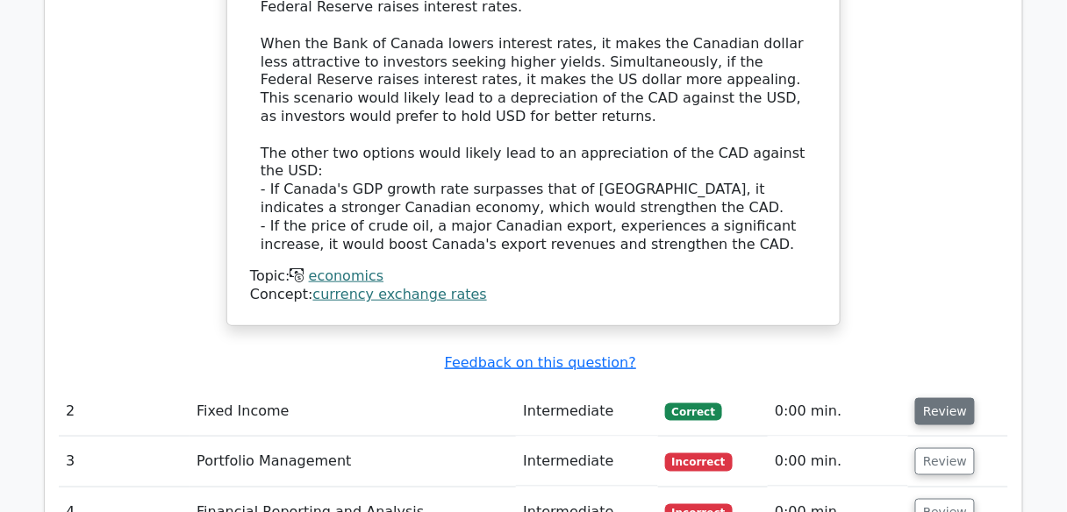
click at [947, 398] on button "Review" at bounding box center [945, 411] width 60 height 27
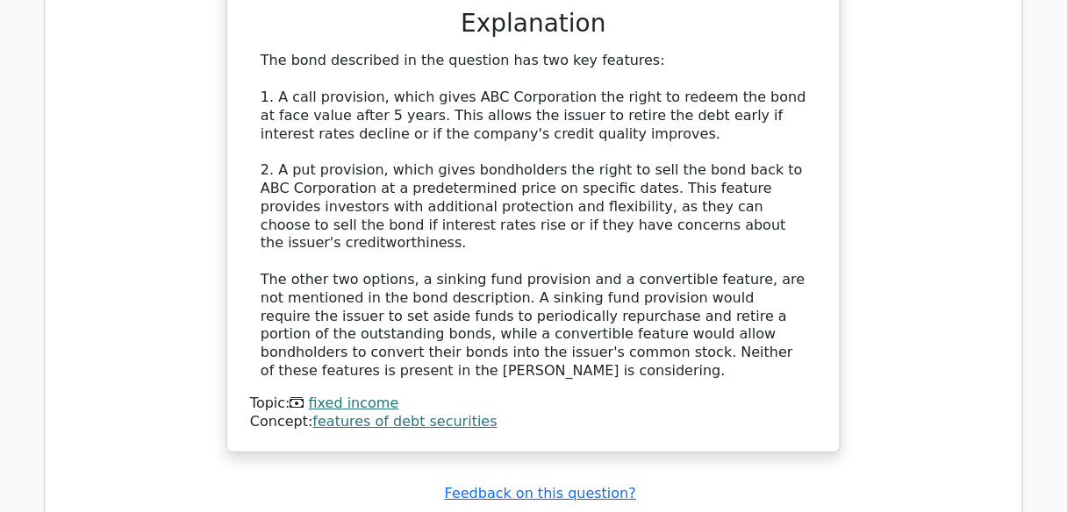
scroll to position [2947, 0]
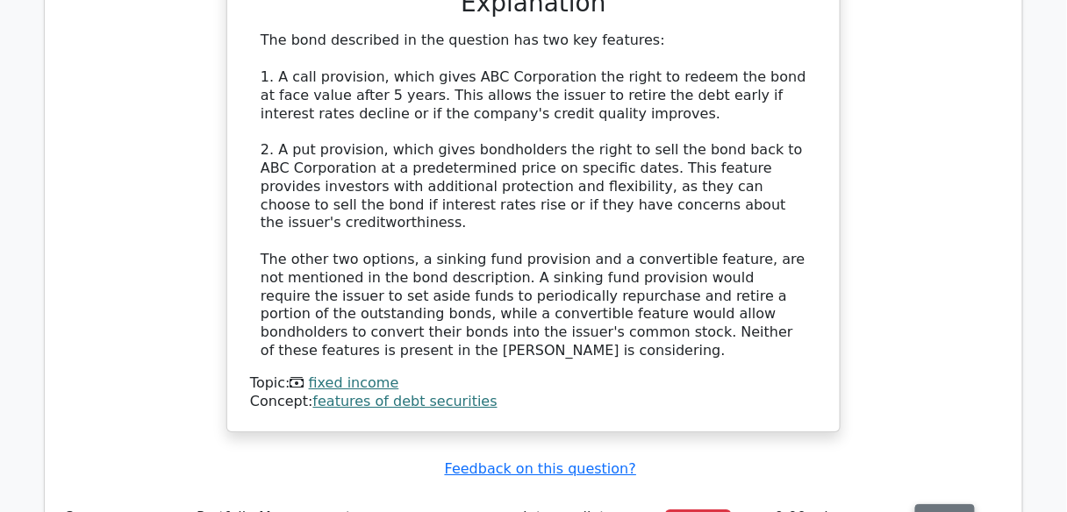
click at [943, 504] on button "Review" at bounding box center [945, 517] width 60 height 27
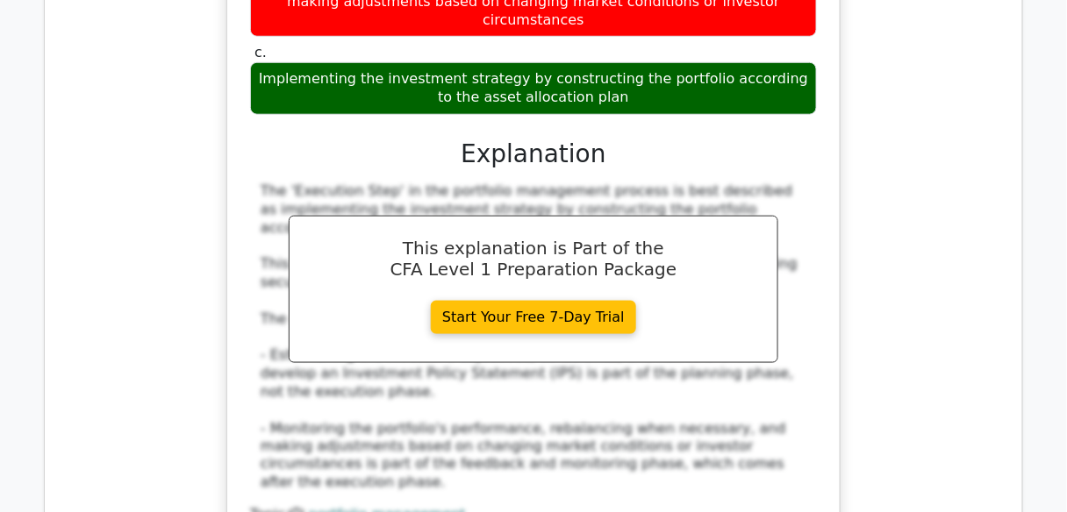
scroll to position [3789, 0]
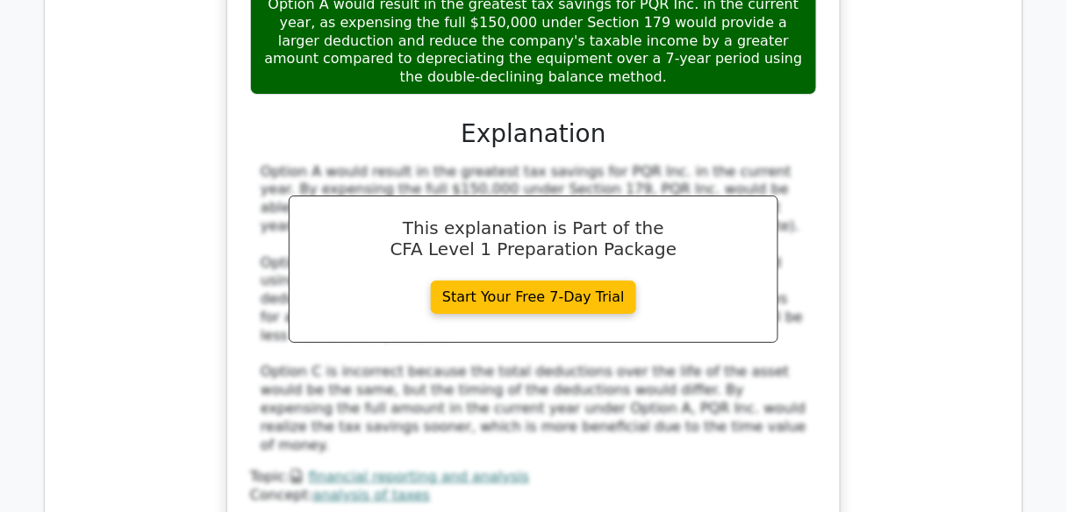
scroll to position [4912, 0]
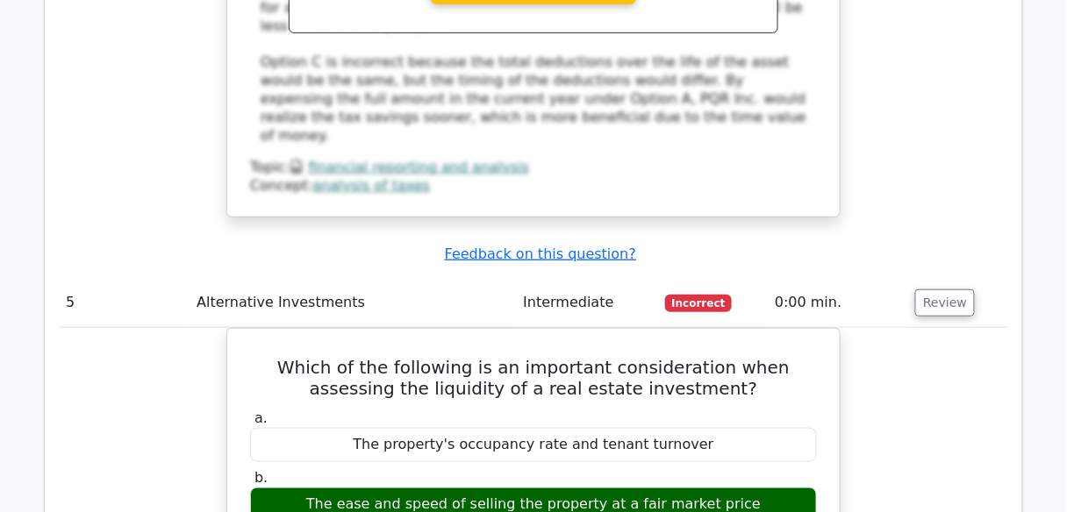
scroll to position [5193, 0]
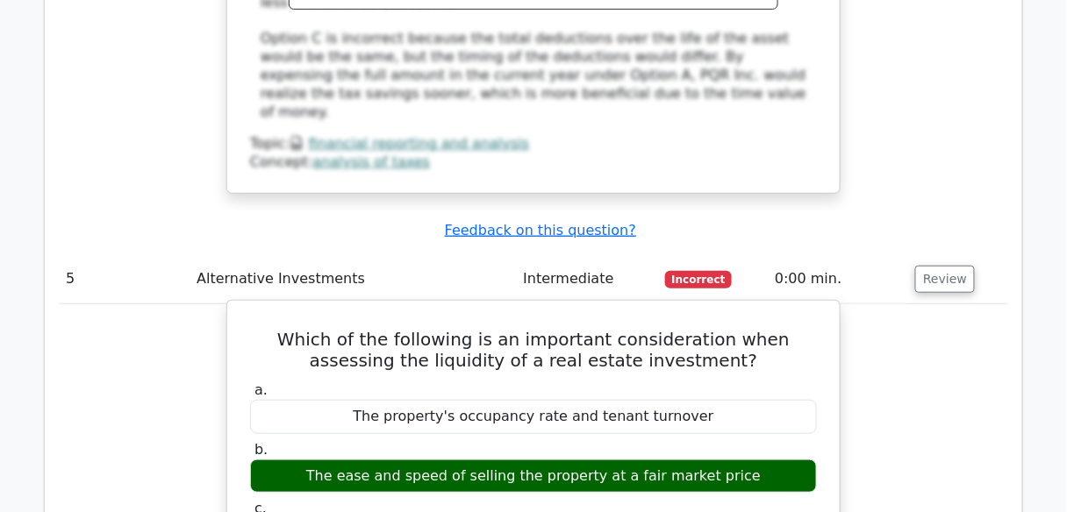
drag, startPoint x: 736, startPoint y: 168, endPoint x: 344, endPoint y: 159, distance: 392.2
click at [344, 460] on div "The ease and speed of selling the property at a fair market price" at bounding box center [533, 477] width 567 height 34
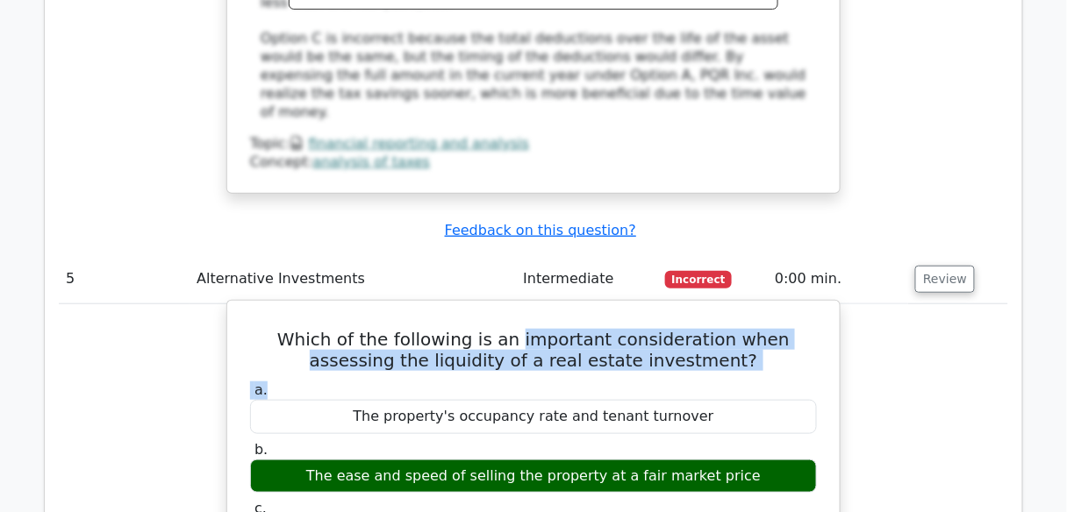
drag, startPoint x: 487, startPoint y: 32, endPoint x: 660, endPoint y: 76, distance: 178.3
copy div "important consideration when assessing the liquidity of a real estate investmen…"
drag, startPoint x: 326, startPoint y: 161, endPoint x: 742, endPoint y: 172, distance: 415.9
click at [742, 460] on div "The ease and speed of selling the property at a fair market price" at bounding box center [533, 477] width 567 height 34
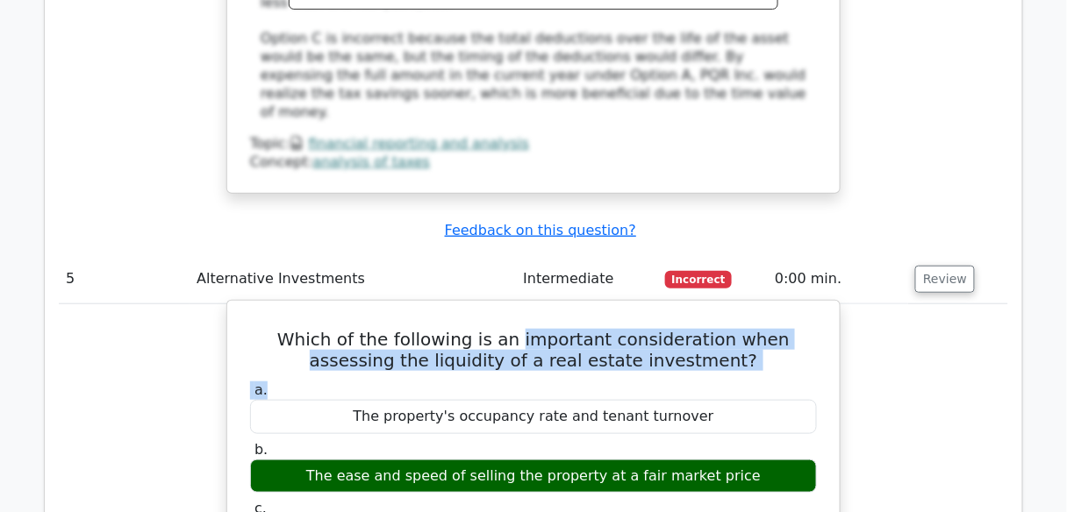
copy div "The ease and speed of selling the property at a fair market price"
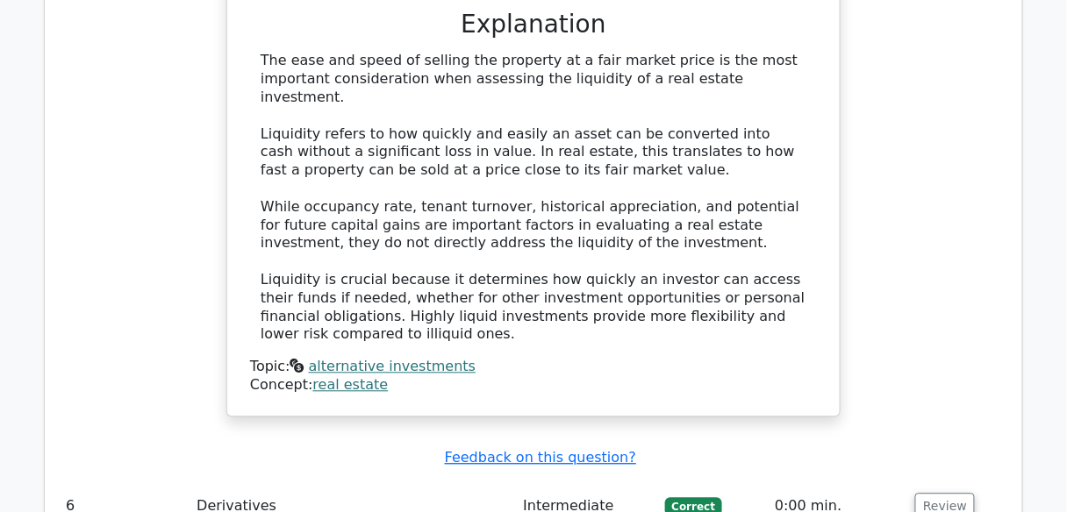
scroll to position [5894, 0]
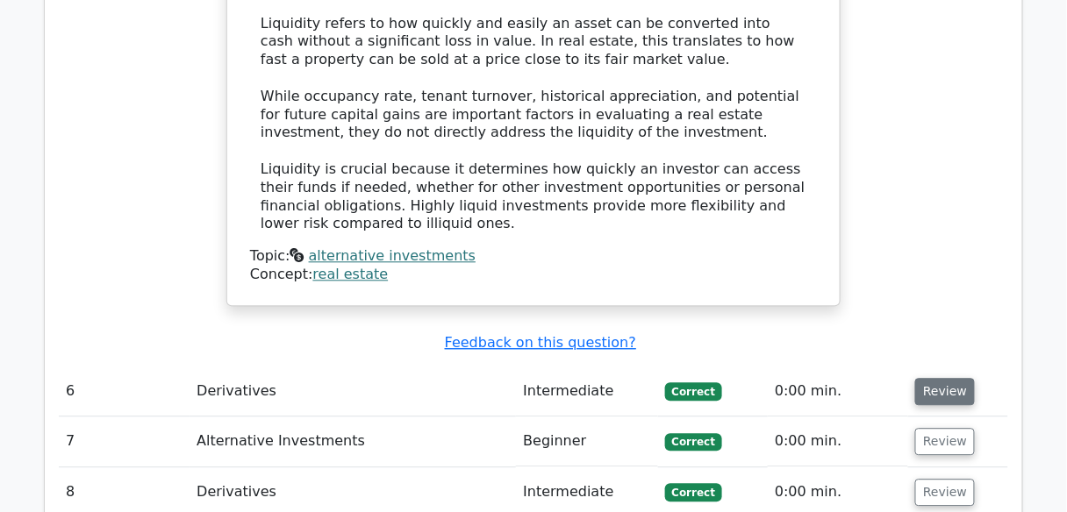
click at [917, 378] on button "Review" at bounding box center [945, 391] width 60 height 27
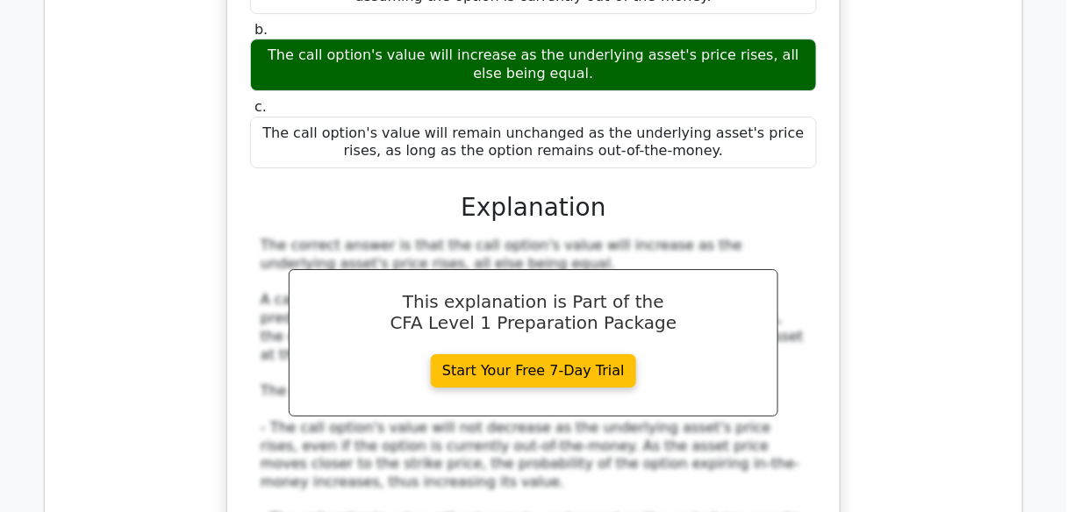
scroll to position [6526, 0]
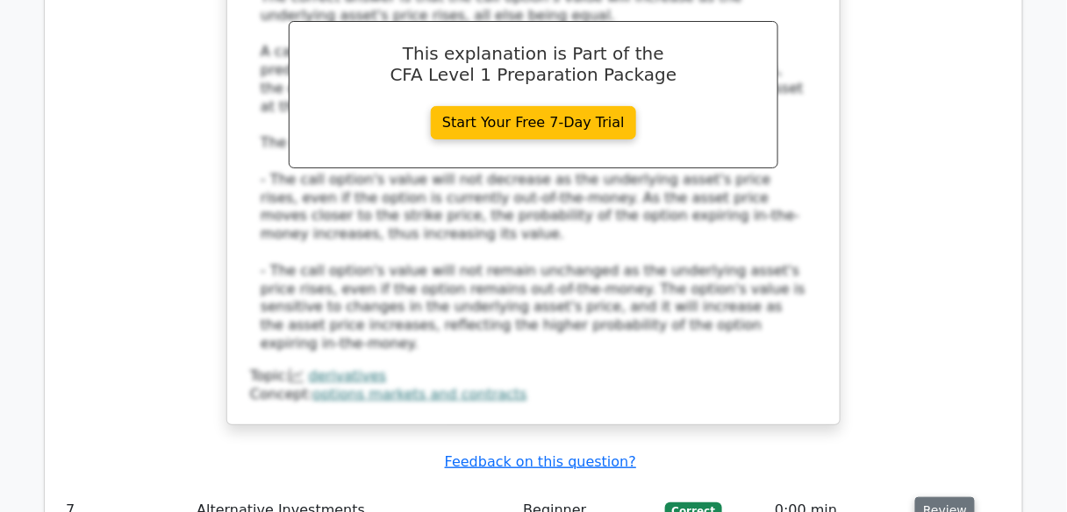
scroll to position [6736, 0]
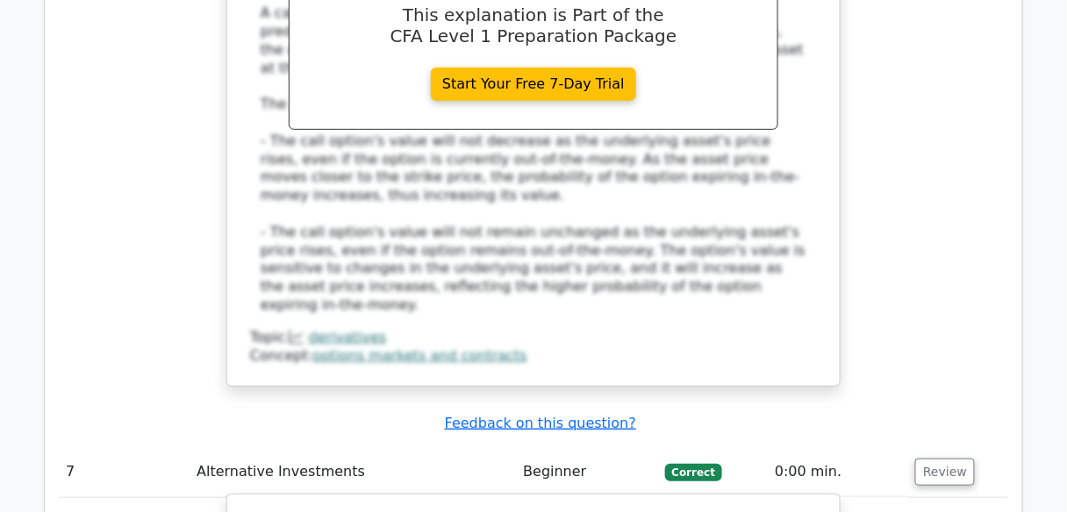
drag, startPoint x: 514, startPoint y: 157, endPoint x: 630, endPoint y: 186, distance: 119.3
copy h5 "common risk management technique used by hedge funds?"
drag, startPoint x: 276, startPoint y: 246, endPoint x: 789, endPoint y: 239, distance: 512.3
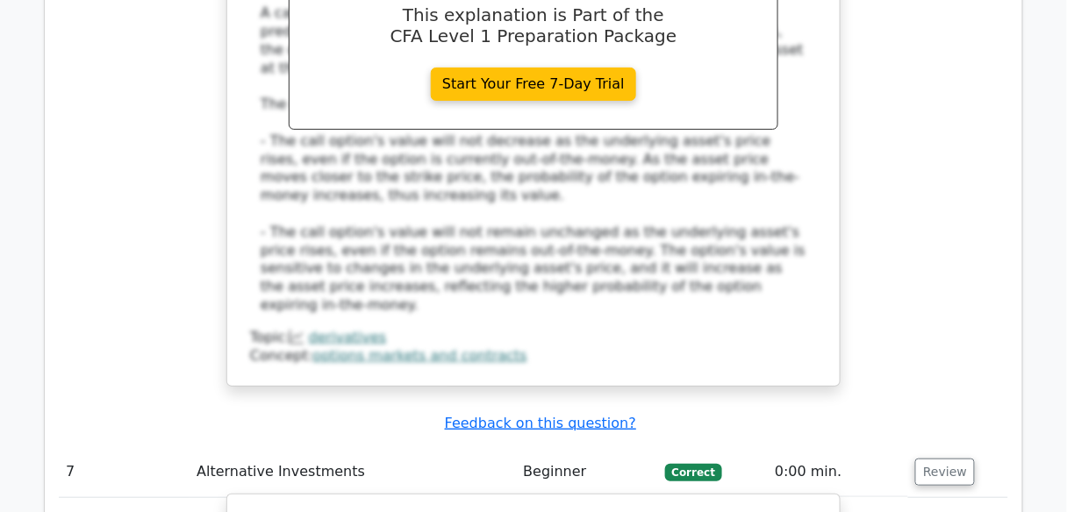
copy div "Employing sophisticated quantitative models to measure and monitor portfolio ri…"
drag, startPoint x: 782, startPoint y: 301, endPoint x: 336, endPoint y: 280, distance: 447.0
copy label "Utilizing derivatives such as options and futures to hedge against potential lo…"
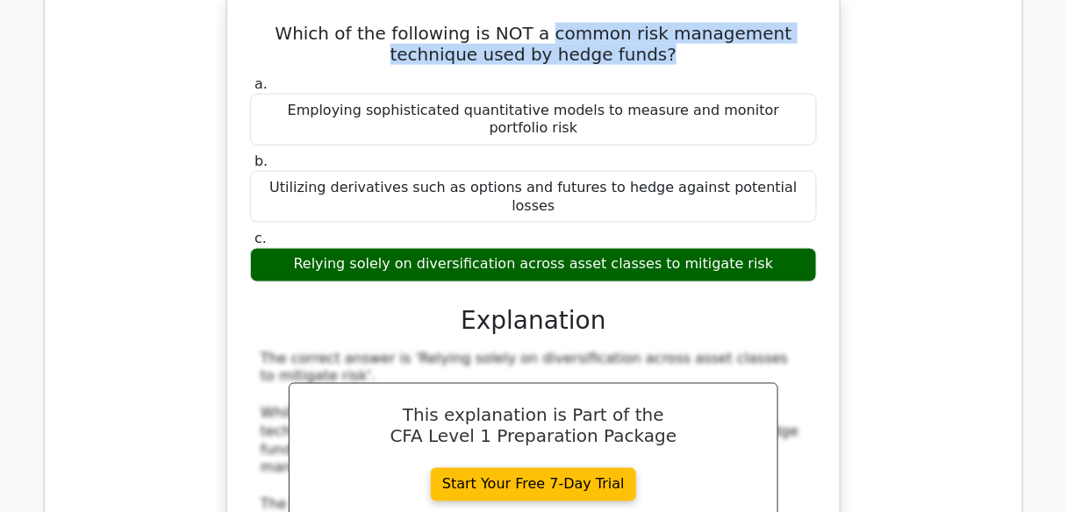
scroll to position [7298, 0]
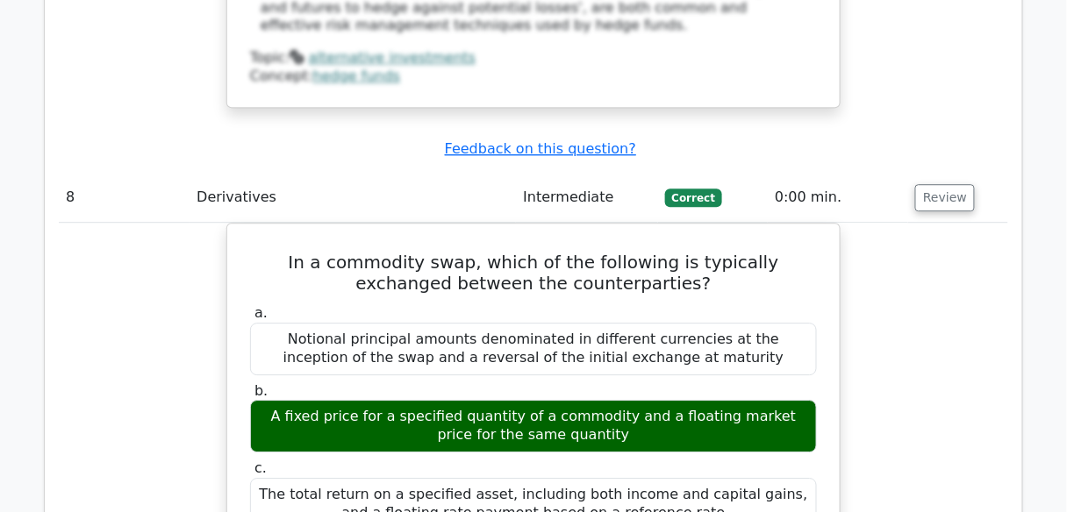
scroll to position [7649, 0]
